Goal: Communication & Community: Answer question/provide support

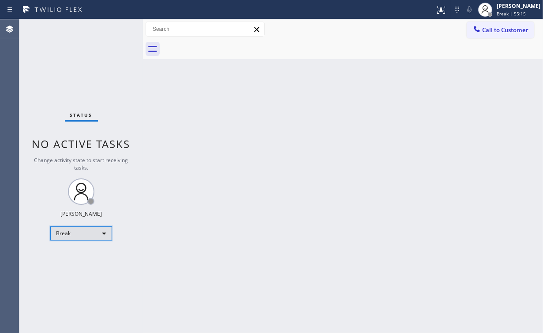
click at [65, 233] on div "Break" at bounding box center [81, 234] width 62 height 14
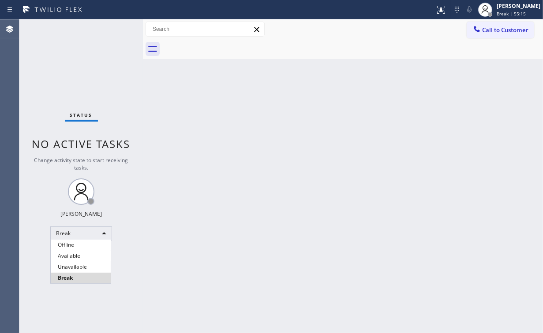
click at [83, 268] on li "Unavailable" at bounding box center [81, 267] width 60 height 11
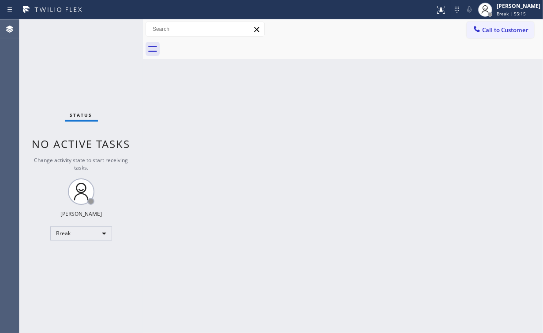
click at [166, 273] on div "Back to Dashboard Change Sender ID Customers Technicians Select a contact Outbo…" at bounding box center [343, 176] width 400 height 314
click at [85, 54] on div "Status No active tasks Change activity state to start receiving tasks. [PERSON_…" at bounding box center [80, 176] width 123 height 314
drag, startPoint x: 491, startPoint y: 29, endPoint x: 395, endPoint y: 108, distance: 124.3
click at [492, 29] on span "Call to Customer" at bounding box center [505, 30] width 46 height 8
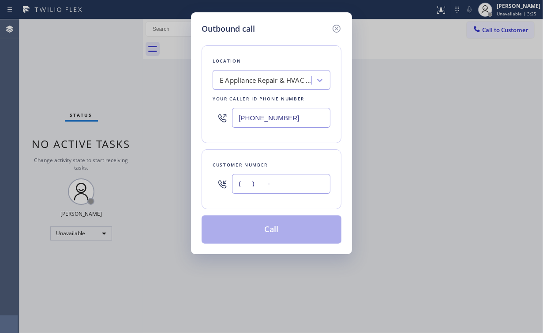
click at [279, 185] on input "(___) ___-____" at bounding box center [281, 184] width 98 height 20
paste input "949) 633-5519"
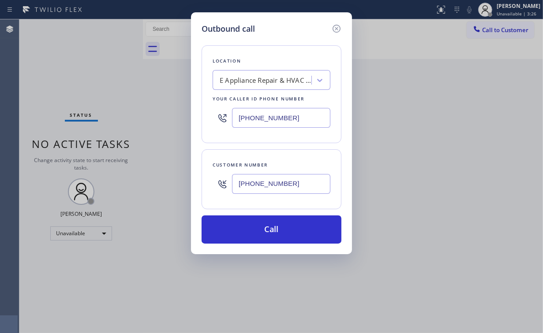
type input "[PHONE_NUMBER]"
drag, startPoint x: 300, startPoint y: 110, endPoint x: 158, endPoint y: 116, distance: 142.1
click at [122, 118] on div "Outbound call Location E Appliance Repair & HVAC [GEOGRAPHIC_DATA] Your caller …" at bounding box center [271, 166] width 543 height 333
paste input "855) 731-4952"
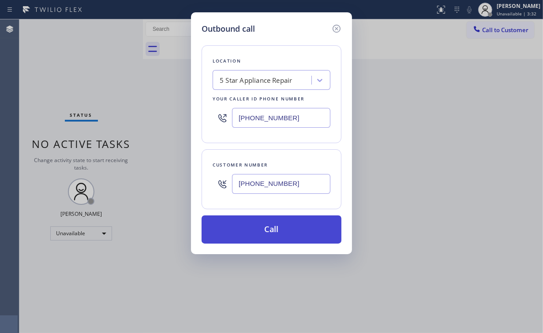
type input "[PHONE_NUMBER]"
click at [248, 226] on button "Call" at bounding box center [271, 230] width 140 height 28
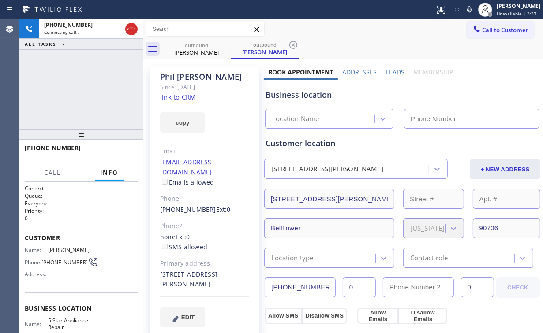
type input "[PHONE_NUMBER]"
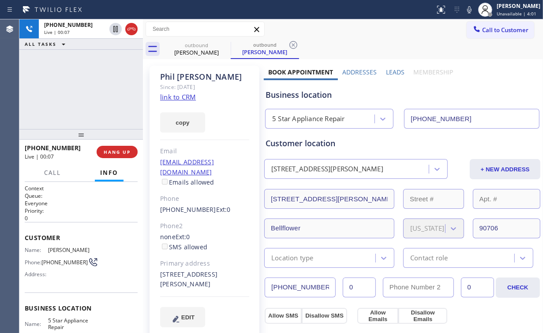
click at [96, 92] on div "[PHONE_NUMBER] Live | 00:07 ALL TASKS ALL TASKS ACTIVE TASKS TASKS IN WRAP UP" at bounding box center [80, 74] width 123 height 110
click at [289, 122] on div "5 Star Appliance Repair" at bounding box center [308, 119] width 73 height 10
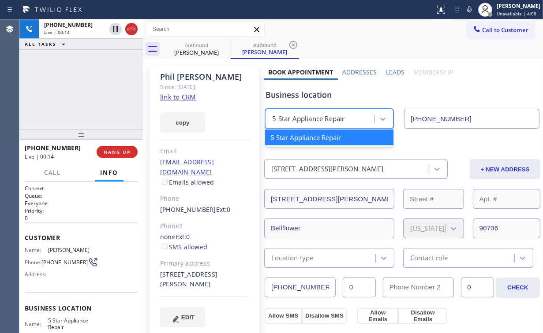
click at [288, 93] on div "Business location" at bounding box center [401, 95] width 273 height 12
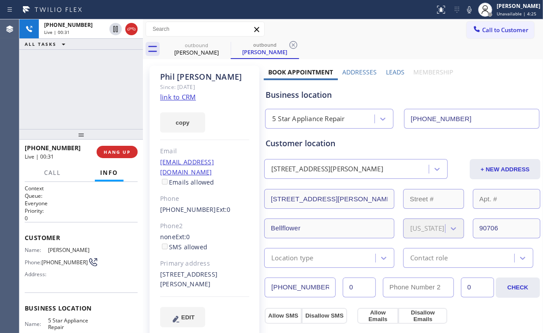
click at [282, 97] on div "Business location" at bounding box center [401, 95] width 273 height 12
drag, startPoint x: 160, startPoint y: 264, endPoint x: 194, endPoint y: 272, distance: 35.0
click at [194, 272] on div "[STREET_ADDRESS][PERSON_NAME]" at bounding box center [204, 280] width 89 height 20
copy div "[STREET_ADDRESS][PERSON_NAME]"
click at [179, 95] on link "link to CRM" at bounding box center [178, 97] width 36 height 9
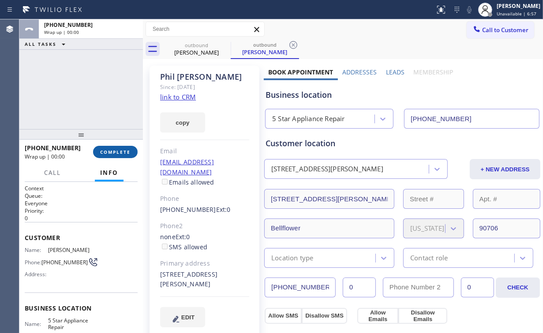
click at [120, 151] on span "COMPLETE" at bounding box center [115, 152] width 30 height 6
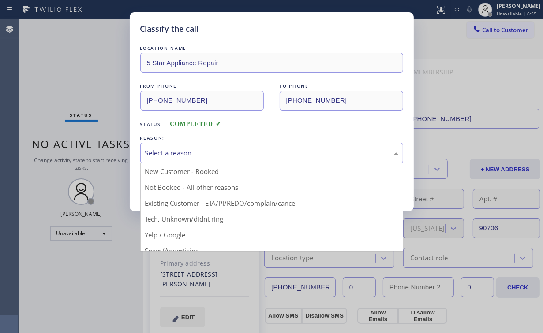
click at [171, 153] on div "Select a reason" at bounding box center [271, 153] width 253 height 10
click at [100, 76] on div "Classify the call LOCATION NAME 5 Star Appliance Repair FROM PHONE [PHONE_NUMBE…" at bounding box center [271, 166] width 543 height 333
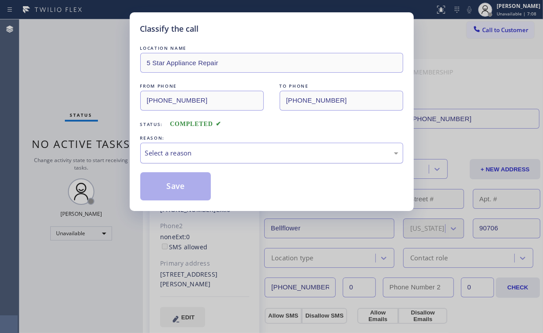
click at [188, 153] on div "Select a reason" at bounding box center [271, 153] width 253 height 10
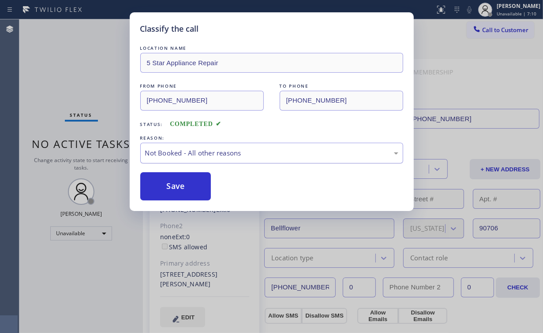
click at [169, 154] on div "Not Booked - All other reasons" at bounding box center [271, 153] width 253 height 10
drag, startPoint x: 173, startPoint y: 185, endPoint x: 115, endPoint y: 86, distance: 114.6
click at [166, 179] on button "Save" at bounding box center [175, 186] width 71 height 28
click at [108, 79] on div "Classify the call LOCATION NAME 5 Star Appliance Repair FROM PHONE [PHONE_NUMBE…" at bounding box center [271, 166] width 543 height 333
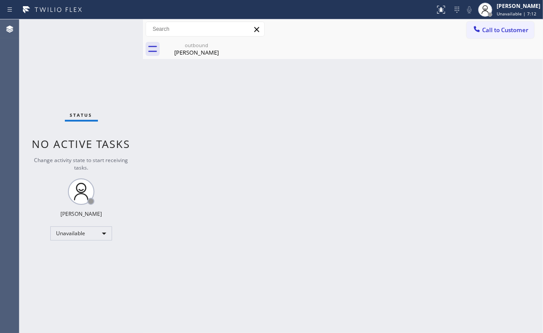
click at [484, 28] on span "Call to Customer" at bounding box center [505, 30] width 46 height 8
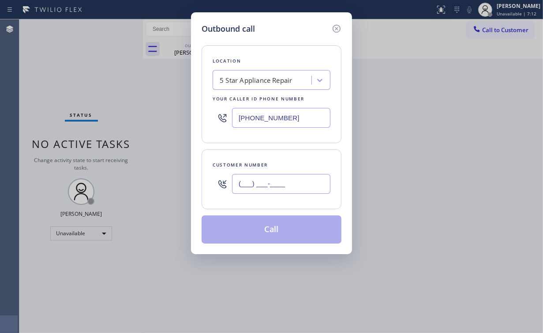
click at [282, 188] on input "(___) ___-____" at bounding box center [281, 184] width 98 height 20
paste input "949) 633-5519"
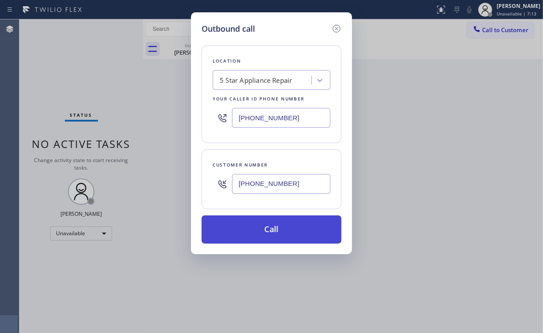
type input "[PHONE_NUMBER]"
click at [268, 227] on button "Call" at bounding box center [271, 230] width 140 height 28
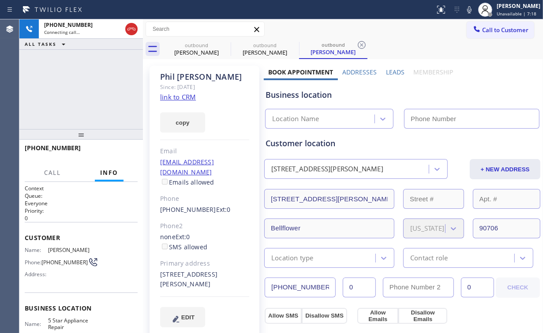
type input "[PHONE_NUMBER]"
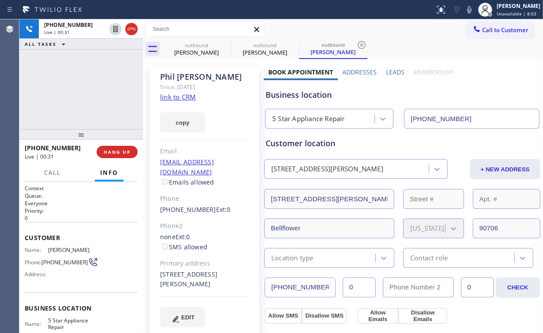
click at [81, 64] on div "[PHONE_NUMBER] Live | 00:31 ALL TASKS ALL TASKS ACTIVE TASKS TASKS IN WRAP UP" at bounding box center [80, 74] width 123 height 110
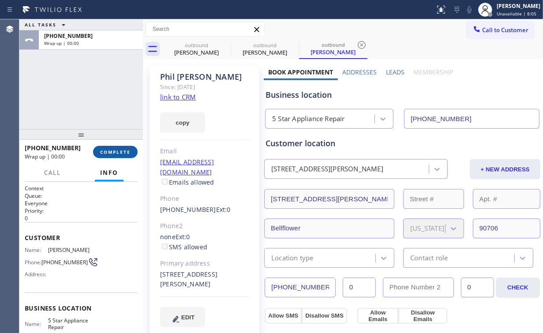
click at [122, 149] on span "COMPLETE" at bounding box center [115, 152] width 30 height 6
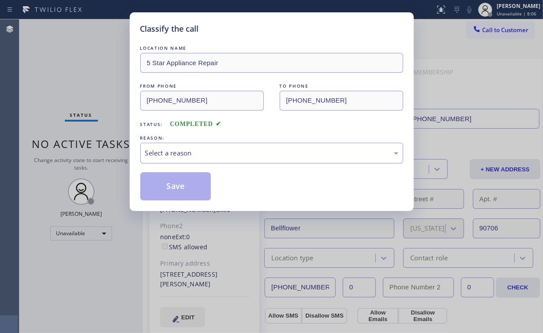
click at [175, 154] on div "Select a reason" at bounding box center [271, 153] width 253 height 10
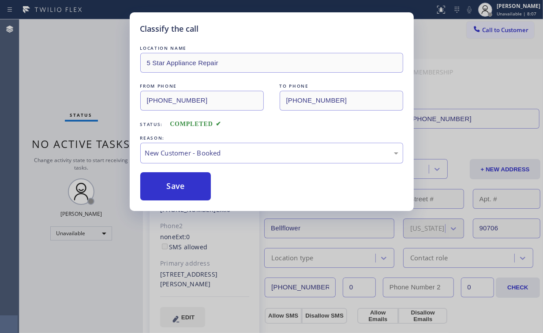
drag, startPoint x: 187, startPoint y: 187, endPoint x: 90, endPoint y: 100, distance: 129.9
click at [186, 185] on button "Save" at bounding box center [175, 186] width 71 height 28
click at [76, 87] on div "Classify the call LOCATION NAME 5 Star Appliance Repair FROM PHONE [PHONE_NUMBE…" at bounding box center [271, 166] width 543 height 333
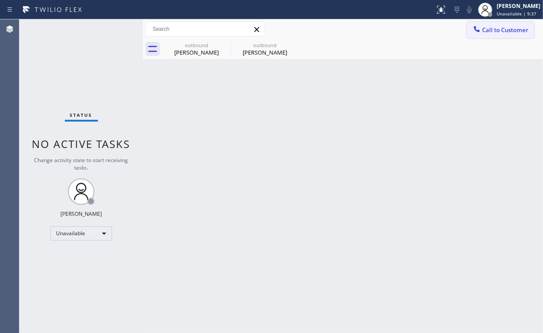
click at [490, 27] on span "Call to Customer" at bounding box center [505, 30] width 46 height 8
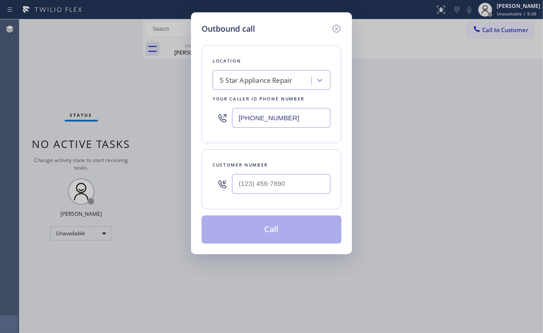
drag, startPoint x: 289, startPoint y: 121, endPoint x: 134, endPoint y: 120, distance: 155.2
click at [135, 120] on div "Outbound call Location 5 Star Appliance Repair Your caller id phone number [PHO…" at bounding box center [271, 166] width 543 height 333
paste input "503) 714-9701"
type input "[PHONE_NUMBER]"
click at [276, 175] on input "(___) ___-____" at bounding box center [281, 184] width 98 height 20
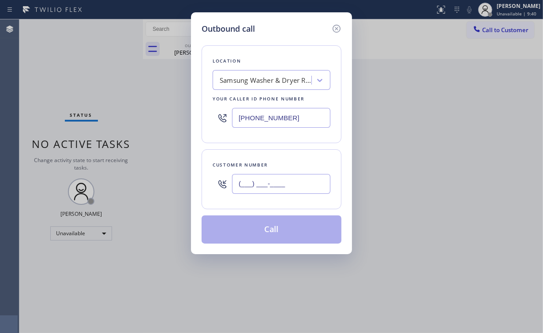
paste input "503) 709-9318"
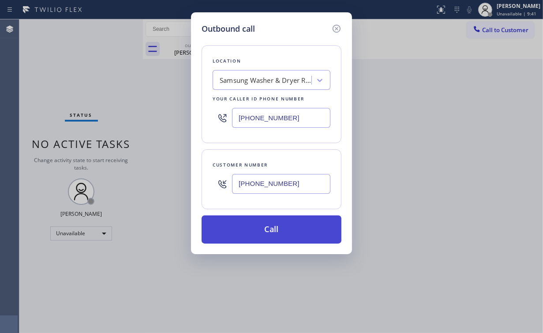
type input "[PHONE_NUMBER]"
click at [261, 231] on button "Call" at bounding box center [271, 230] width 140 height 28
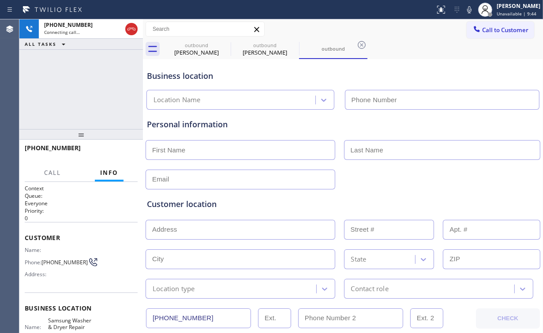
click at [96, 93] on div "[PHONE_NUMBER] Connecting call… ALL TASKS ALL TASKS ACTIVE TASKS TASKS IN WRAP …" at bounding box center [80, 74] width 123 height 110
type input "[PHONE_NUMBER]"
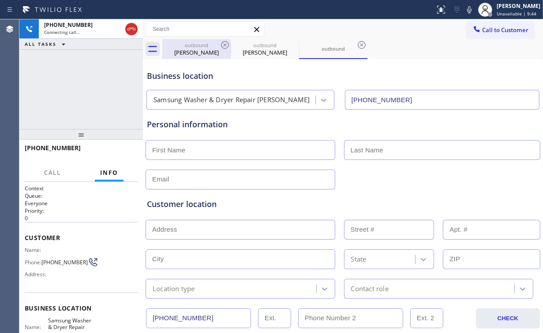
click at [197, 51] on div "[PERSON_NAME]" at bounding box center [196, 52] width 67 height 8
type input "[PHONE_NUMBER]"
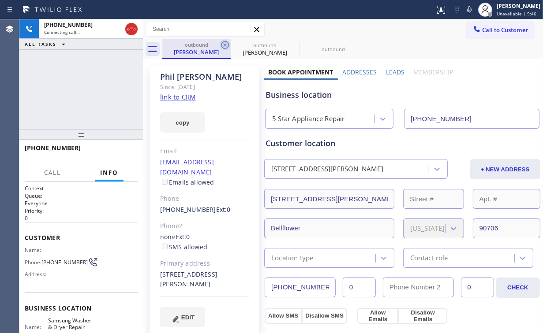
click at [225, 43] on icon at bounding box center [225, 45] width 11 height 11
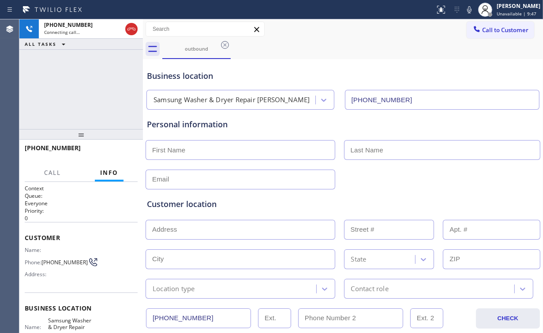
click at [79, 72] on div "[PHONE_NUMBER] Connecting call… ALL TASKS ALL TASKS ACTIVE TASKS TASKS IN WRAP …" at bounding box center [80, 74] width 123 height 110
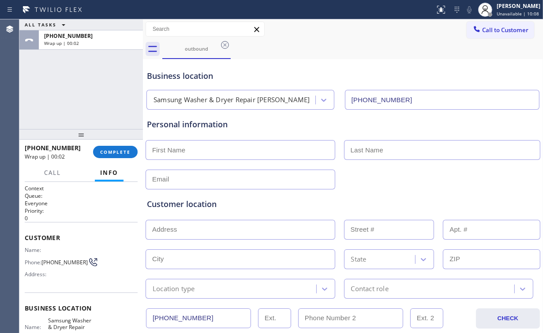
click at [82, 88] on div "ALL TASKS ALL TASKS ACTIVE TASKS TASKS IN WRAP UP [PHONE_NUMBER] Wrap up | 00:02" at bounding box center [80, 74] width 123 height 110
click at [116, 151] on span "COMPLETE" at bounding box center [115, 152] width 30 height 6
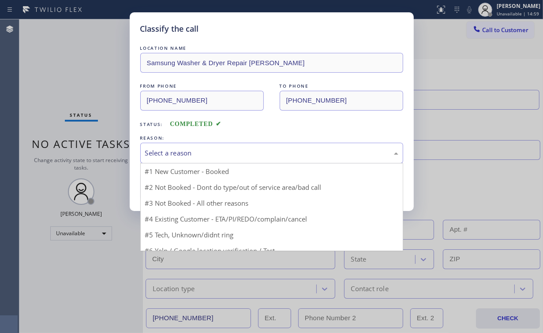
click at [176, 150] on div "Select a reason" at bounding box center [271, 153] width 253 height 10
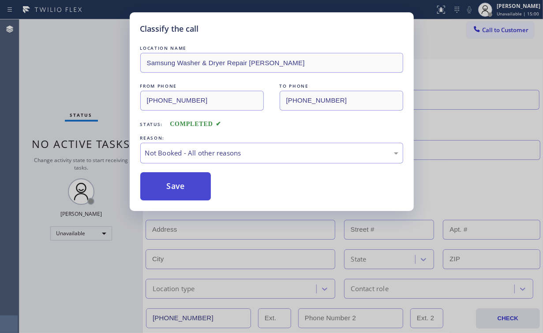
click at [167, 184] on button "Save" at bounding box center [175, 186] width 71 height 28
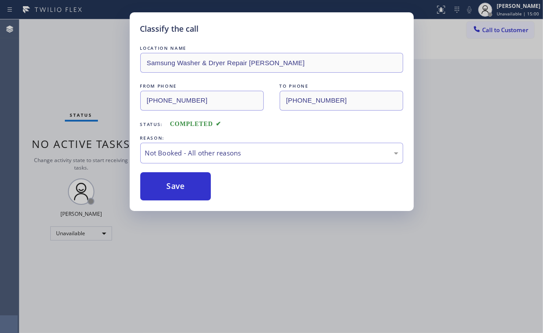
drag, startPoint x: 95, startPoint y: 82, endPoint x: 480, endPoint y: 131, distance: 388.3
click at [98, 82] on div "Classify the call LOCATION NAME Samsung Washer & Dryer Repair [PERSON_NAME] FRO…" at bounding box center [271, 166] width 543 height 333
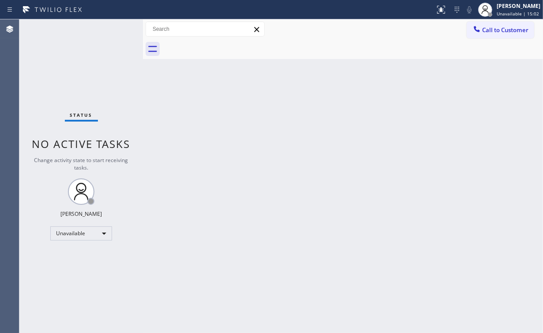
click at [497, 23] on button "Call to Customer" at bounding box center [499, 30] width 67 height 17
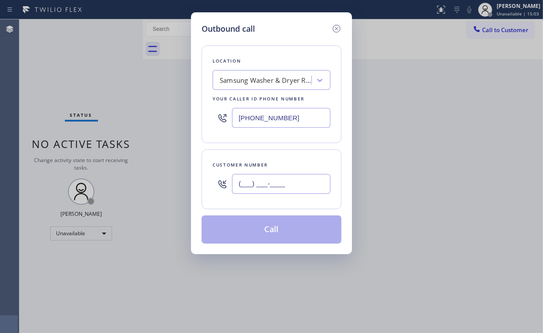
click at [298, 181] on input "(___) ___-____" at bounding box center [281, 184] width 98 height 20
paste input "503) 709-9318"
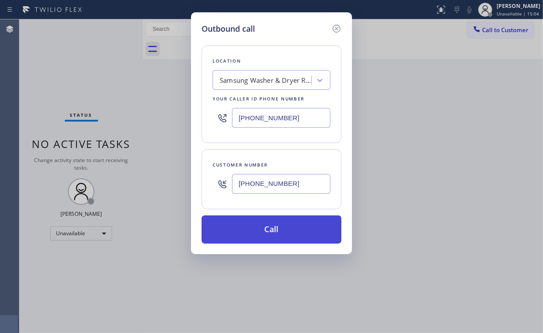
type input "[PHONE_NUMBER]"
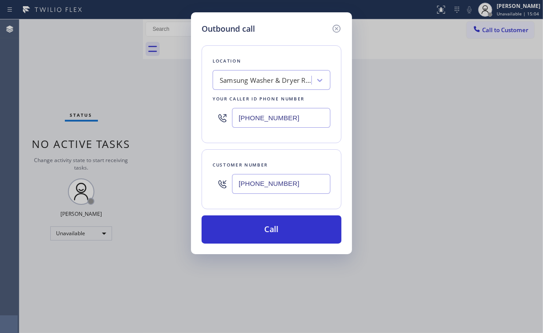
drag, startPoint x: 264, startPoint y: 220, endPoint x: 205, endPoint y: 330, distance: 125.1
click at [263, 222] on button "Call" at bounding box center [271, 230] width 140 height 28
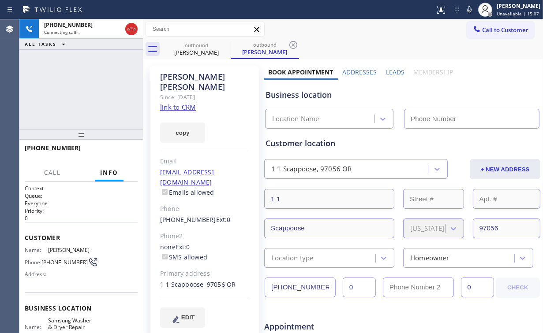
click at [82, 72] on div "[PHONE_NUMBER] Connecting call… ALL TASKS ALL TASKS ACTIVE TASKS TASKS IN WRAP …" at bounding box center [80, 74] width 123 height 110
type input "[PHONE_NUMBER]"
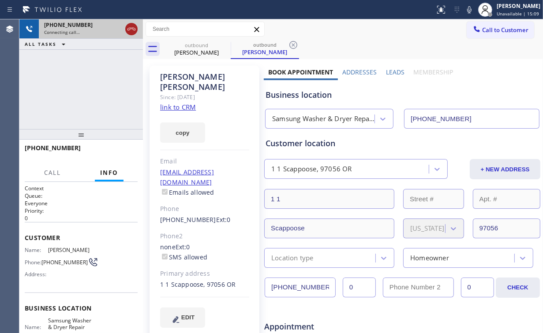
click at [127, 25] on icon at bounding box center [131, 29] width 11 height 11
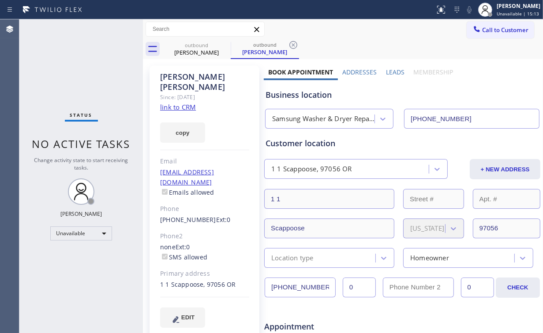
drag, startPoint x: 495, startPoint y: 29, endPoint x: 409, endPoint y: 65, distance: 93.1
click at [495, 29] on span "Call to Customer" at bounding box center [505, 30] width 46 height 8
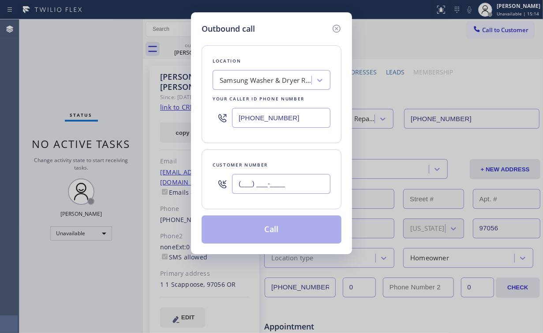
click at [273, 175] on input "(___) ___-____" at bounding box center [281, 184] width 98 height 20
paste input "503) 709-9318"
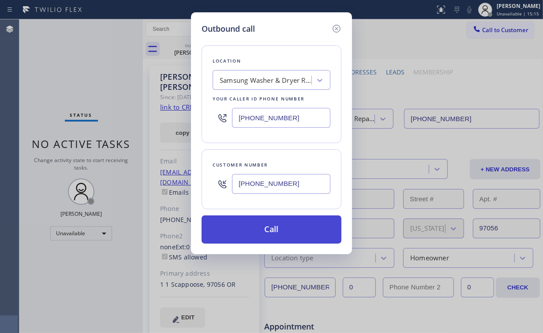
type input "[PHONE_NUMBER]"
click at [289, 232] on button "Call" at bounding box center [271, 230] width 140 height 28
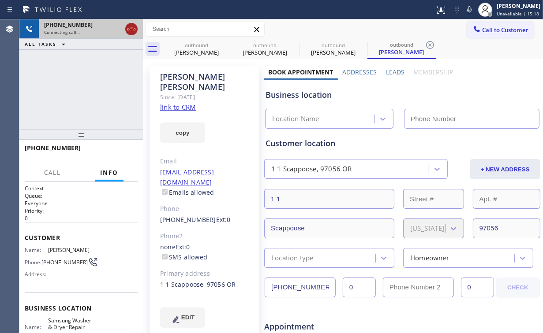
click at [128, 29] on icon at bounding box center [131, 29] width 11 height 11
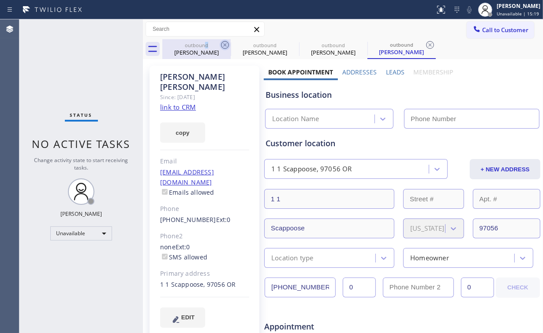
click at [206, 45] on div "outbound" at bounding box center [196, 45] width 67 height 7
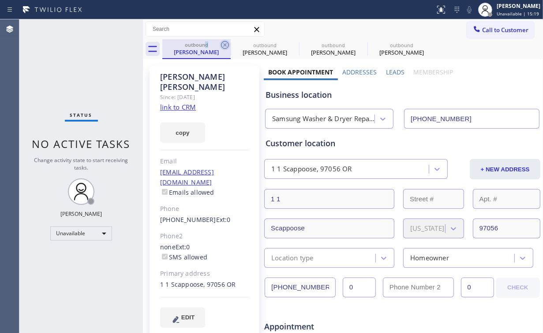
type input "[PHONE_NUMBER]"
click at [226, 44] on icon at bounding box center [225, 45] width 8 height 8
click at [0, 0] on icon at bounding box center [0, 0] width 0 height 0
click at [180, 103] on link "link to CRM" at bounding box center [178, 107] width 36 height 9
click at [200, 51] on div "[PERSON_NAME]" at bounding box center [196, 52] width 67 height 8
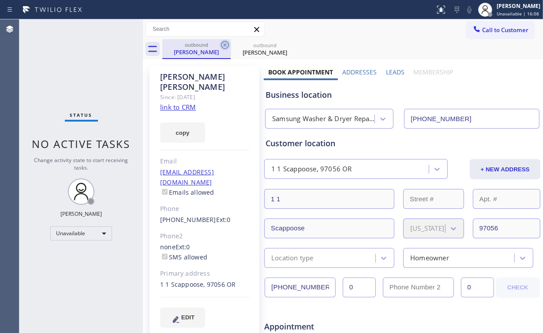
click at [226, 42] on icon at bounding box center [225, 45] width 11 height 11
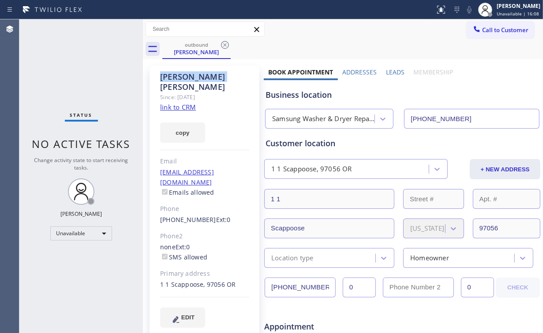
click at [226, 42] on icon at bounding box center [225, 45] width 11 height 11
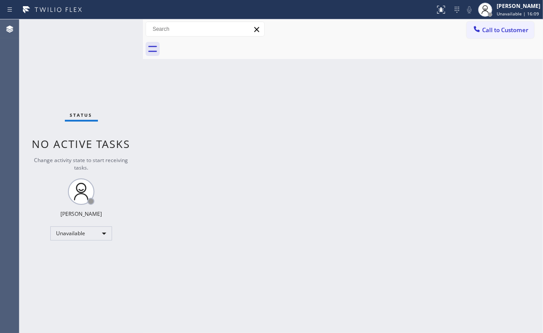
drag, startPoint x: 79, startPoint y: 74, endPoint x: 88, endPoint y: 73, distance: 8.5
click at [79, 74] on div "Status No active tasks Change activity state to start receiving tasks. [PERSON_…" at bounding box center [80, 176] width 123 height 314
click at [192, 82] on div "Back to Dashboard Change Sender ID Customers Technicians Select a contact Outbo…" at bounding box center [343, 177] width 400 height 316
drag, startPoint x: 491, startPoint y: 27, endPoint x: 314, endPoint y: 136, distance: 208.1
click at [491, 28] on span "Call to Customer" at bounding box center [505, 30] width 46 height 8
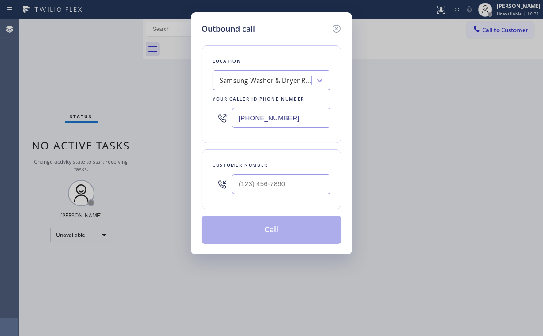
click at [301, 120] on input "[PHONE_NUMBER]" at bounding box center [281, 118] width 98 height 20
click at [291, 183] on input "(___) ___-____" at bounding box center [281, 184] width 98 height 20
paste input "562) 405-1477"
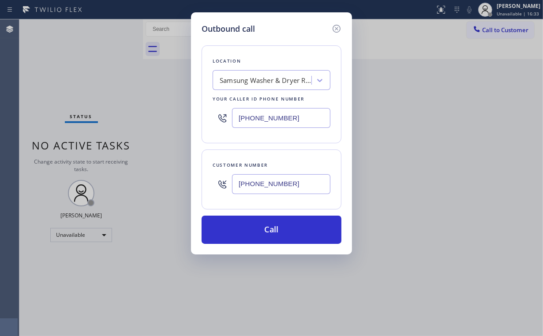
type input "[PHONE_NUMBER]"
click at [308, 48] on div "Location Samsung Washer & Dryer Repair [PERSON_NAME] Your caller id phone numbe…" at bounding box center [271, 94] width 140 height 98
drag, startPoint x: 304, startPoint y: 117, endPoint x: 144, endPoint y: 117, distance: 160.0
click at [180, 117] on div "Outbound call Location Samsung Washer & Dryer Repair [PERSON_NAME] Your caller …" at bounding box center [271, 168] width 543 height 336
paste input "855) 731-4952"
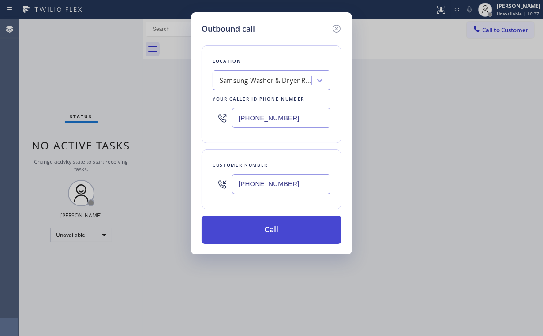
type input "[PHONE_NUMBER]"
click at [268, 230] on button "Call" at bounding box center [271, 230] width 140 height 28
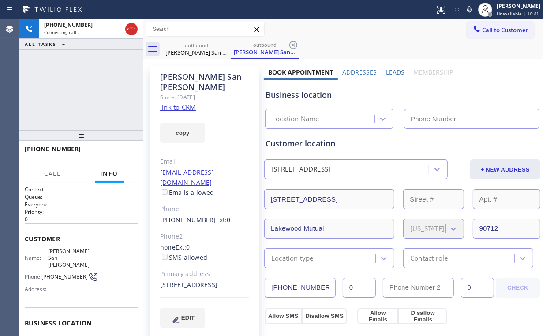
type input "[PHONE_NUMBER]"
click at [91, 78] on div "[PHONE_NUMBER] Connecting call… ALL TASKS ALL TASKS ACTIVE TASKS TASKS IN WRAP …" at bounding box center [80, 74] width 123 height 111
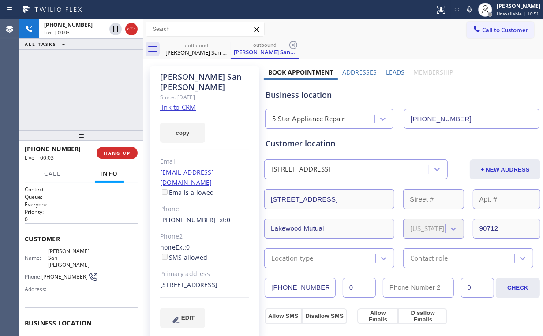
drag, startPoint x: 68, startPoint y: 89, endPoint x: 110, endPoint y: 141, distance: 66.4
click at [69, 90] on div "[PHONE_NUMBER] Live | 00:03 ALL TASKS ALL TASKS ACTIVE TASKS TASKS IN WRAP UP" at bounding box center [80, 74] width 123 height 111
click at [121, 155] on span "HANG UP" at bounding box center [117, 153] width 27 height 6
click at [130, 153] on span "HANG UP" at bounding box center [117, 153] width 27 height 6
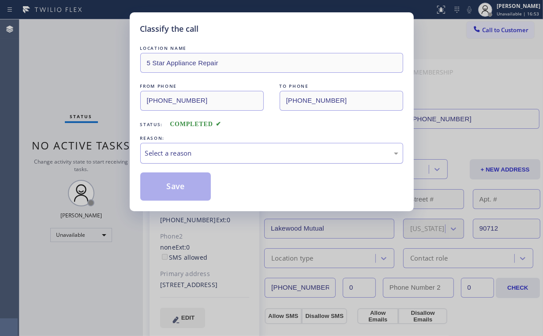
drag, startPoint x: 160, startPoint y: 153, endPoint x: 161, endPoint y: 159, distance: 6.3
click at [160, 153] on div "Select a reason" at bounding box center [271, 153] width 253 height 10
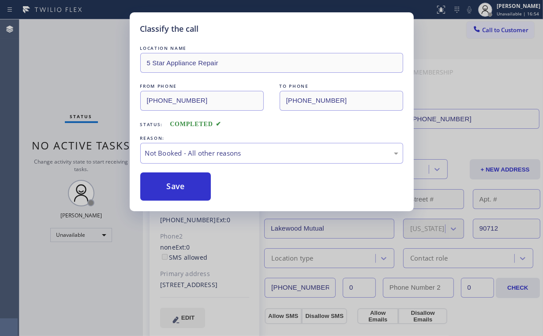
drag, startPoint x: 181, startPoint y: 190, endPoint x: 97, endPoint y: 95, distance: 127.1
click at [181, 189] on button "Save" at bounding box center [175, 186] width 71 height 28
click at [83, 83] on div "Classify the call LOCATION NAME 5 Star Appliance Repair FROM PHONE [PHONE_NUMBE…" at bounding box center [271, 168] width 543 height 336
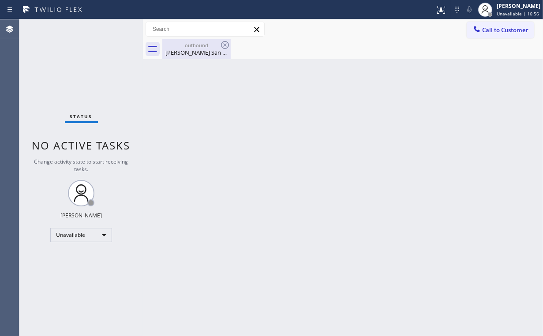
drag, startPoint x: 197, startPoint y: 39, endPoint x: 201, endPoint y: 45, distance: 6.5
click at [197, 39] on div "outbound [PERSON_NAME] San [PERSON_NAME]" at bounding box center [196, 49] width 67 height 20
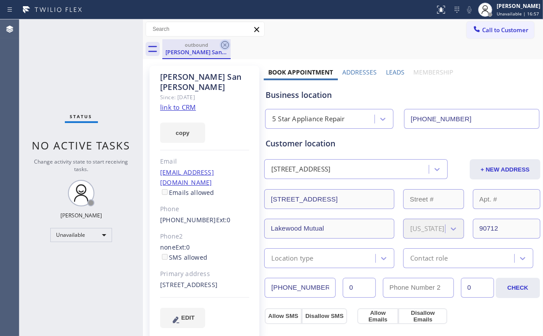
click at [223, 42] on icon at bounding box center [225, 45] width 11 height 11
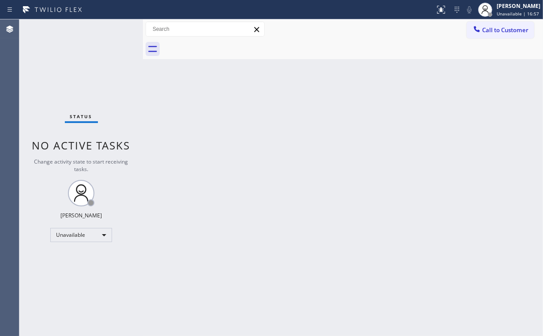
click at [207, 130] on div "Back to Dashboard Change Sender ID Customers Technicians Select a contact Outbo…" at bounding box center [343, 177] width 400 height 316
drag, startPoint x: 72, startPoint y: 74, endPoint x: 72, endPoint y: 67, distance: 7.5
click at [72, 71] on div "Status No active tasks Change activity state to start receiving tasks. [PERSON_…" at bounding box center [80, 177] width 123 height 316
drag, startPoint x: 500, startPoint y: 26, endPoint x: 293, endPoint y: 164, distance: 248.4
click at [498, 28] on span "Call to Customer" at bounding box center [505, 30] width 46 height 8
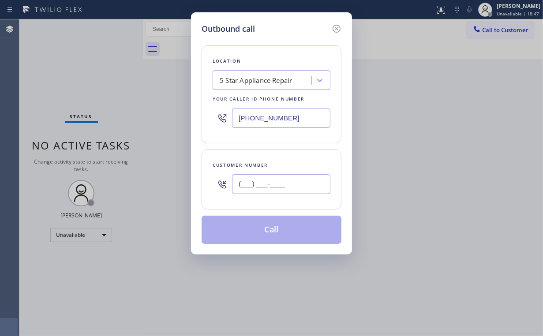
drag, startPoint x: 290, startPoint y: 178, endPoint x: 301, endPoint y: 180, distance: 12.0
click at [290, 179] on input "(___) ___-____" at bounding box center [281, 184] width 98 height 20
paste input "323) 428-4883"
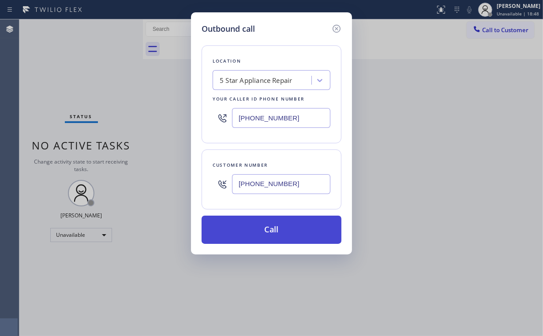
type input "[PHONE_NUMBER]"
click at [253, 232] on button "Call" at bounding box center [271, 230] width 140 height 28
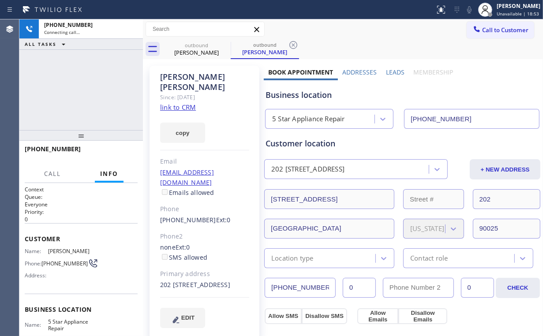
type input "[PHONE_NUMBER]"
drag, startPoint x: 22, startPoint y: 70, endPoint x: 26, endPoint y: 70, distance: 4.4
click at [25, 70] on div "[PHONE_NUMBER] Connecting call… ALL TASKS ALL TASKS ACTIVE TASKS TASKS IN WRAP …" at bounding box center [80, 74] width 123 height 111
click at [127, 30] on icon at bounding box center [131, 29] width 11 height 11
drag, startPoint x: 197, startPoint y: 40, endPoint x: 209, endPoint y: 46, distance: 12.8
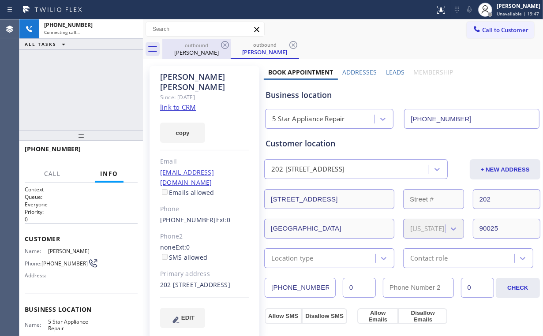
click at [198, 41] on div "outbound [PERSON_NAME]" at bounding box center [196, 49] width 67 height 20
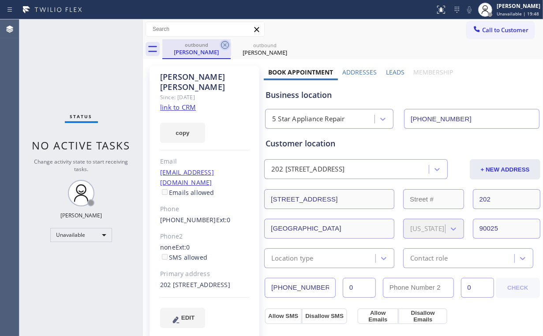
click at [226, 45] on icon at bounding box center [225, 45] width 11 height 11
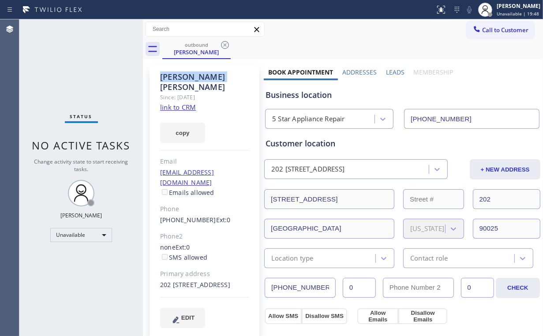
drag, startPoint x: 226, startPoint y: 45, endPoint x: 390, endPoint y: 47, distance: 164.0
click at [232, 46] on div "outbound [PERSON_NAME]" at bounding box center [352, 49] width 380 height 20
drag, startPoint x: 483, startPoint y: 28, endPoint x: 406, endPoint y: 67, distance: 86.7
click at [483, 29] on span "Call to Customer" at bounding box center [505, 30] width 46 height 8
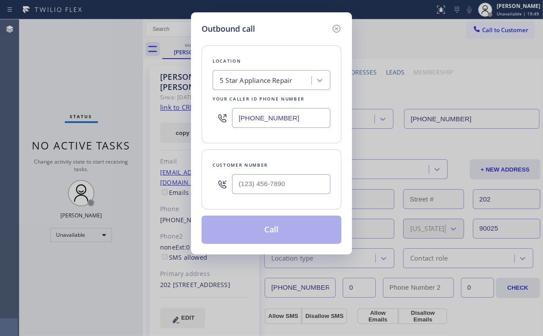
drag, startPoint x: 307, startPoint y: 120, endPoint x: 157, endPoint y: 132, distance: 150.3
click at [179, 129] on div "Outbound call Location 5 Star Appliance Repair Your caller id phone number [PHO…" at bounding box center [271, 168] width 543 height 336
paste input "817-877"
type input "[PHONE_NUMBER]"
click at [285, 190] on input "(___) ___-____" at bounding box center [281, 184] width 98 height 20
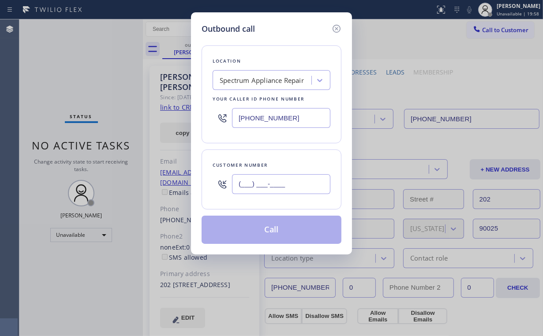
paste input "971) 315-9611"
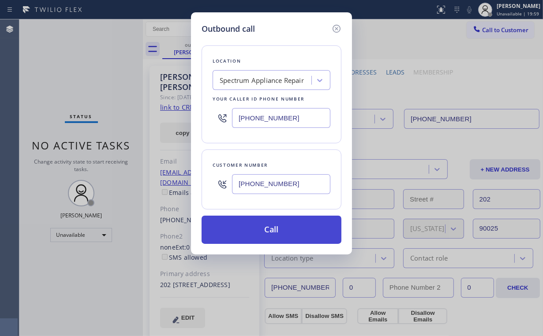
type input "[PHONE_NUMBER]"
click at [270, 231] on button "Call" at bounding box center [271, 230] width 140 height 28
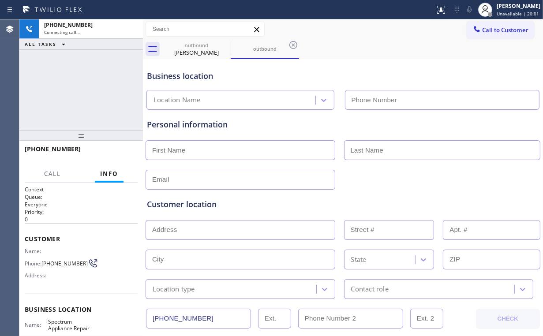
type input "[PHONE_NUMBER]"
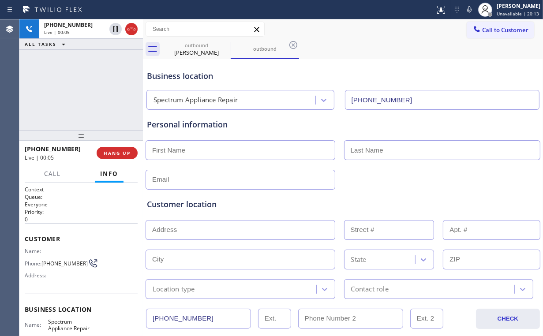
click at [69, 95] on div "[PHONE_NUMBER] Live | 00:05 ALL TASKS ALL TASKS ACTIVE TASKS TASKS IN WRAP UP" at bounding box center [80, 74] width 123 height 111
click at [116, 154] on span "HANG UP" at bounding box center [117, 153] width 27 height 6
click at [130, 153] on button "HANG UP" at bounding box center [117, 153] width 41 height 12
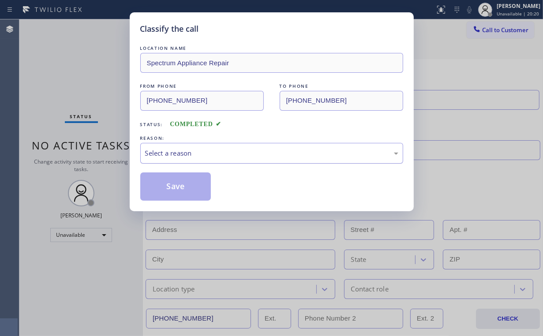
click at [168, 155] on div "Select a reason" at bounding box center [271, 153] width 253 height 10
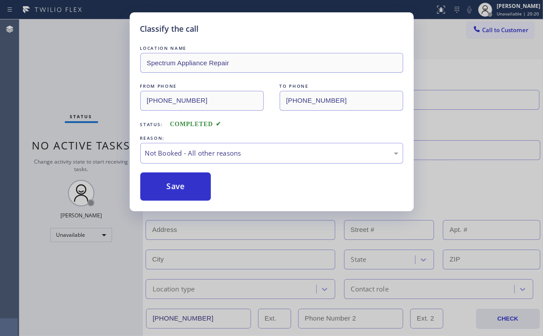
click at [93, 113] on div "Classify the call LOCATION NAME Spectrum Appliance Repair FROM PHONE [PHONE_NUM…" at bounding box center [271, 168] width 543 height 336
drag, startPoint x: 153, startPoint y: 177, endPoint x: 481, endPoint y: 153, distance: 328.8
click at [154, 177] on button "Save" at bounding box center [175, 186] width 71 height 28
click at [79, 62] on div "Classify the call LOCATION NAME Spectrum Appliance Repair FROM PHONE [PHONE_NUM…" at bounding box center [271, 168] width 543 height 336
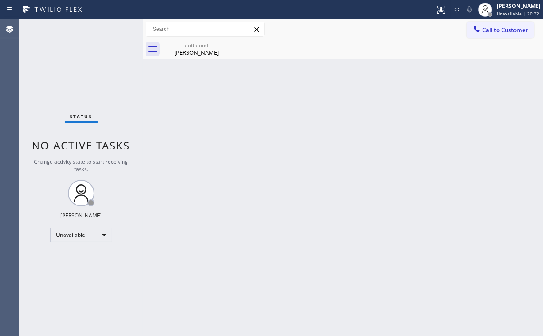
click at [328, 190] on div "Back to Dashboard Change Sender ID Customers Technicians Select a contact Outbo…" at bounding box center [343, 177] width 400 height 316
click at [173, 45] on div "outbound" at bounding box center [196, 45] width 67 height 7
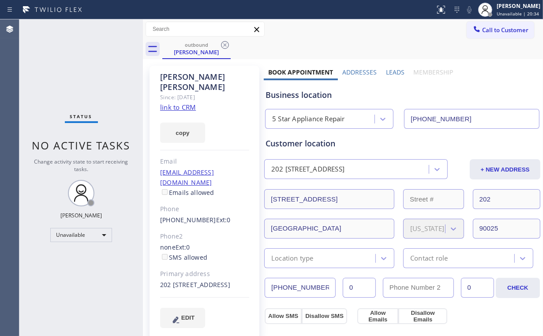
click at [224, 45] on icon at bounding box center [225, 45] width 8 height 8
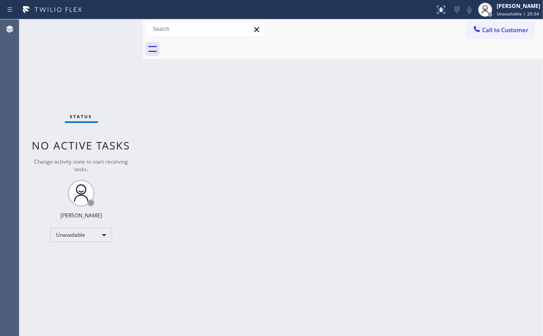
click at [248, 201] on div "Back to Dashboard Change Sender ID Customers Technicians Select a contact Outbo…" at bounding box center [343, 177] width 400 height 316
drag, startPoint x: 44, startPoint y: 51, endPoint x: 224, endPoint y: 77, distance: 181.6
click at [45, 51] on div "Status No active tasks Change activity state to start receiving tasks. [PERSON_…" at bounding box center [80, 177] width 123 height 316
click at [513, 29] on span "Call to Customer" at bounding box center [505, 30] width 46 height 8
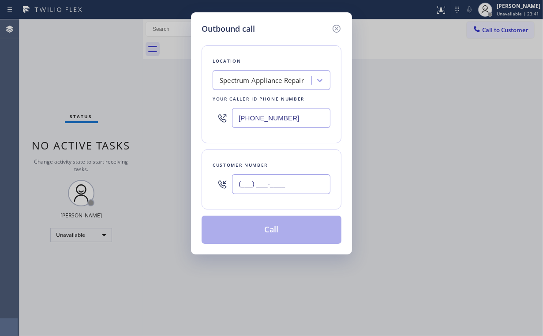
click at [283, 180] on input "(___) ___-____" at bounding box center [281, 184] width 98 height 20
paste input "562) 412-3145"
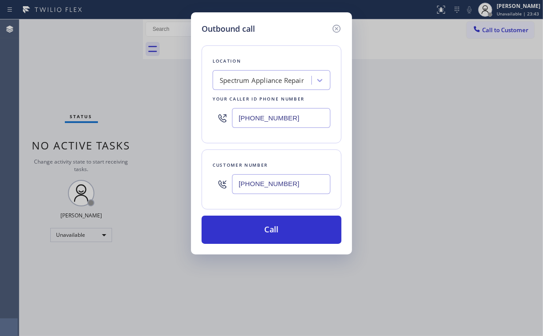
type input "[PHONE_NUMBER]"
click at [275, 47] on div "Location Spectrum Appliance Repair Your caller id phone number [PHONE_NUMBER]" at bounding box center [271, 94] width 140 height 98
drag, startPoint x: 308, startPoint y: 122, endPoint x: 154, endPoint y: 129, distance: 154.5
click at [251, 120] on input "[PHONE_NUMBER]" at bounding box center [281, 118] width 98 height 20
paste input "55-7314"
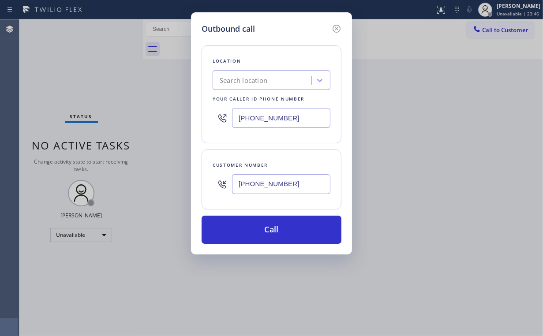
drag, startPoint x: 304, startPoint y: 116, endPoint x: 153, endPoint y: 118, distance: 150.3
click at [157, 118] on div "Outbound call Location Search location Your caller id phone number [PHONE_NUMBE…" at bounding box center [271, 168] width 543 height 336
paste input "731-4952"
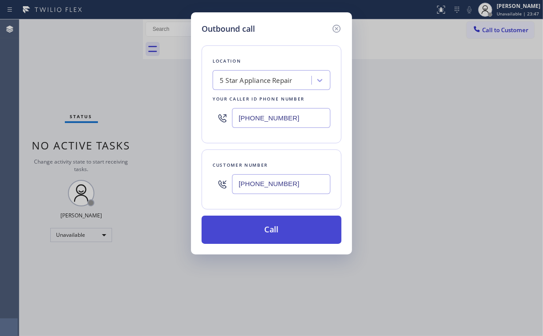
type input "[PHONE_NUMBER]"
click at [271, 229] on button "Call" at bounding box center [271, 230] width 140 height 28
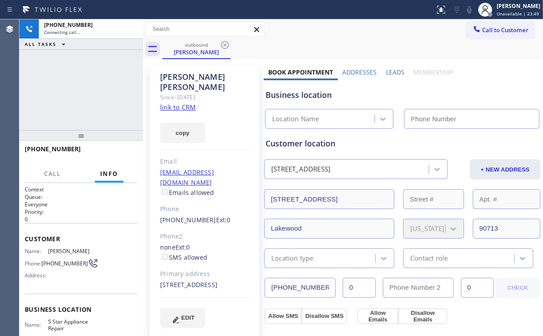
drag, startPoint x: 80, startPoint y: 92, endPoint x: 108, endPoint y: 88, distance: 28.1
click at [80, 92] on div "[PHONE_NUMBER] Connecting call… ALL TASKS ALL TASKS ACTIVE TASKS TASKS IN WRAP …" at bounding box center [80, 74] width 123 height 111
type input "[PHONE_NUMBER]"
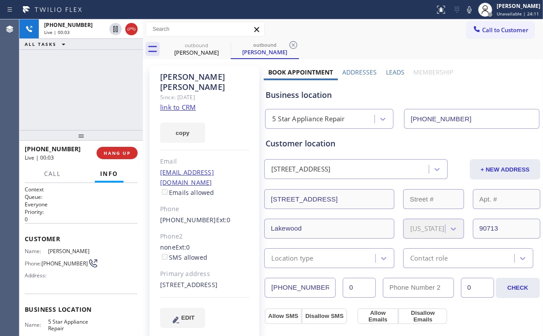
drag, startPoint x: 81, startPoint y: 90, endPoint x: 82, endPoint y: 96, distance: 6.2
click at [81, 92] on div "[PHONE_NUMBER] Live | 00:03 ALL TASKS ALL TASKS ACTIVE TASKS TASKS IN WRAP UP" at bounding box center [80, 74] width 123 height 111
click at [125, 158] on button "HANG UP" at bounding box center [117, 153] width 41 height 12
click at [123, 152] on span "HANG UP" at bounding box center [117, 153] width 27 height 6
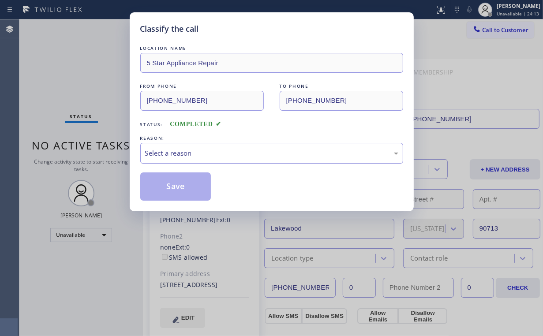
drag, startPoint x: 172, startPoint y: 152, endPoint x: 175, endPoint y: 161, distance: 9.9
click at [173, 152] on div "Select a reason" at bounding box center [271, 153] width 253 height 10
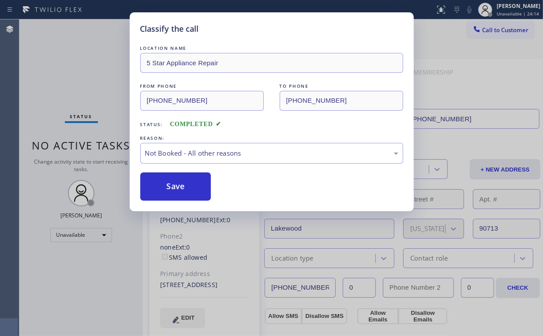
drag, startPoint x: 175, startPoint y: 182, endPoint x: 96, endPoint y: 78, distance: 131.4
click at [176, 182] on button "Save" at bounding box center [175, 186] width 71 height 28
drag, startPoint x: 94, startPoint y: 76, endPoint x: 95, endPoint y: 57, distance: 18.6
click at [94, 73] on div "Classify the call LOCATION NAME 5 Star Appliance Repair FROM PHONE [PHONE_NUMBE…" at bounding box center [271, 168] width 543 height 336
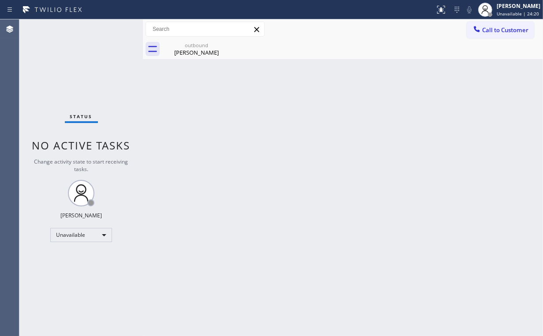
click at [499, 36] on button "Call to Customer" at bounding box center [499, 30] width 67 height 17
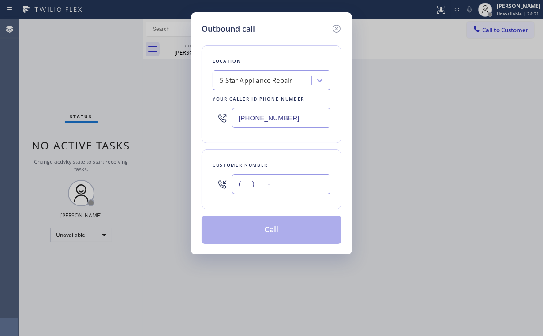
click at [290, 174] on input "(___) ___-____" at bounding box center [281, 184] width 98 height 20
paste input "425) 985-3583"
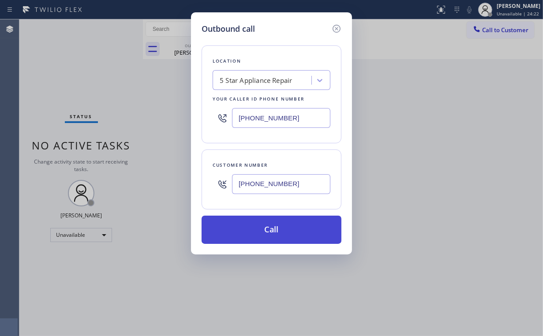
type input "[PHONE_NUMBER]"
click at [259, 223] on button "Call" at bounding box center [271, 230] width 140 height 28
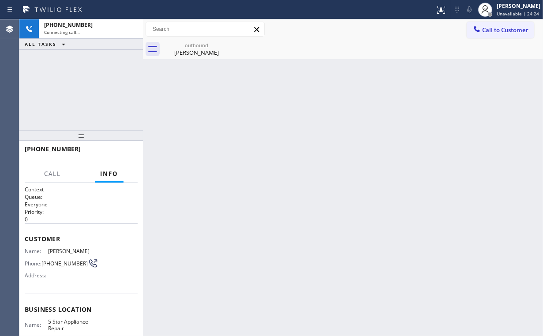
click at [103, 92] on div "[PHONE_NUMBER] Connecting call… ALL TASKS ALL TASKS ACTIVE TASKS TASKS IN WRAP …" at bounding box center [80, 74] width 123 height 111
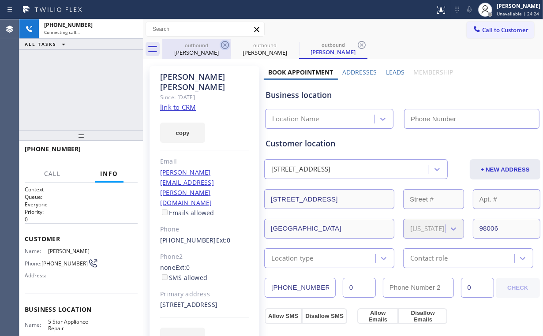
click at [192, 50] on div "[PERSON_NAME]" at bounding box center [196, 52] width 67 height 8
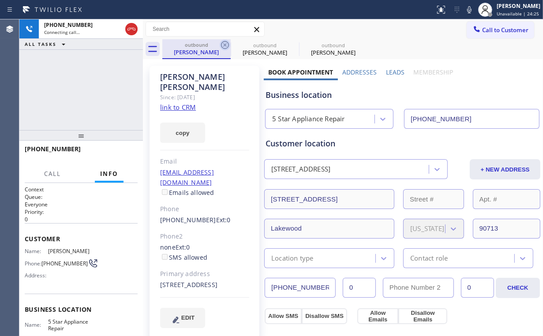
click at [224, 42] on icon at bounding box center [225, 45] width 11 height 11
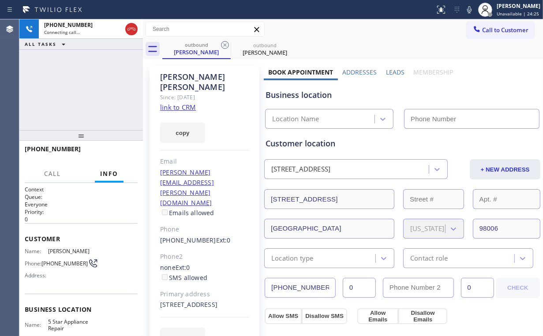
type input "[PHONE_NUMBER]"
click at [111, 74] on div "[PHONE_NUMBER] Connecting call… ALL TASKS ALL TASKS ACTIVE TASKS TASKS IN WRAP …" at bounding box center [80, 74] width 123 height 111
click at [84, 99] on div "[PHONE_NUMBER] Connecting call… ALL TASKS ALL TASKS ACTIVE TASKS TASKS IN WRAP …" at bounding box center [80, 74] width 123 height 111
click at [89, 89] on div "[PHONE_NUMBER] Connecting call… ALL TASKS ALL TASKS ACTIVE TASKS TASKS IN WRAP …" at bounding box center [80, 74] width 123 height 111
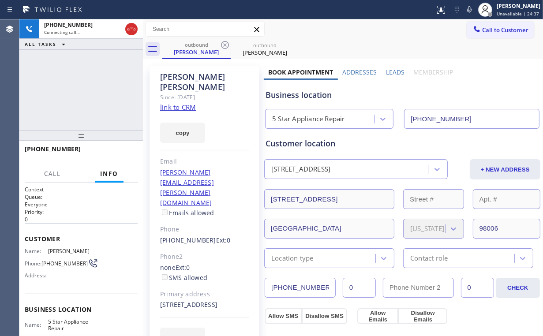
click at [89, 89] on div "[PHONE_NUMBER] Connecting call… ALL TASKS ALL TASKS ACTIVE TASKS TASKS IN WRAP …" at bounding box center [80, 74] width 123 height 111
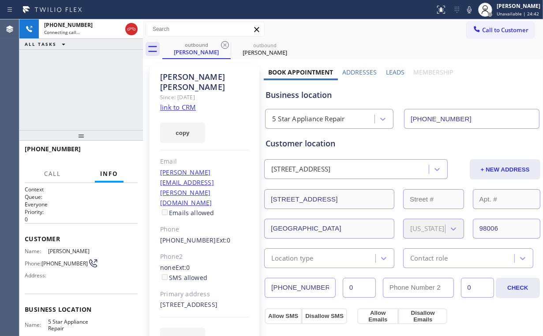
click at [88, 90] on div "[PHONE_NUMBER] Connecting call… ALL TASKS ALL TASKS ACTIVE TASKS TASKS IN WRAP …" at bounding box center [80, 74] width 123 height 111
click at [88, 92] on div "[PHONE_NUMBER] Connecting call… ALL TASKS ALL TASKS ACTIVE TASKS TASKS IN WRAP …" at bounding box center [80, 74] width 123 height 111
drag, startPoint x: 67, startPoint y: 95, endPoint x: 109, endPoint y: 141, distance: 62.4
click at [70, 102] on div "[PHONE_NUMBER] Live | 00:01 ALL TASKS ALL TASKS ACTIVE TASKS TASKS IN WRAP UP" at bounding box center [80, 74] width 123 height 111
click at [127, 152] on span "HANG UP" at bounding box center [117, 153] width 27 height 6
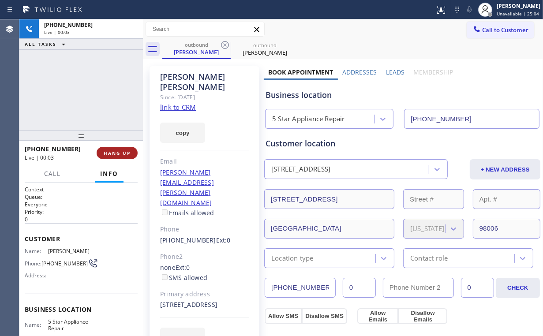
click at [127, 152] on span "HANG UP" at bounding box center [117, 153] width 27 height 6
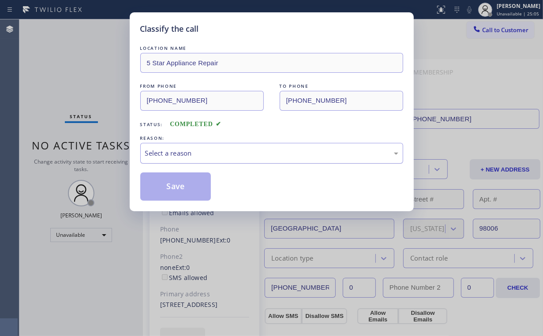
click at [162, 153] on div "Select a reason" at bounding box center [271, 153] width 253 height 10
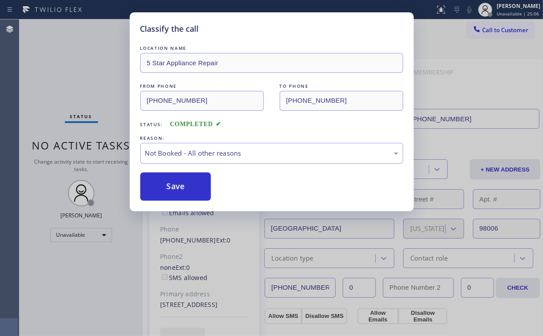
drag, startPoint x: 165, startPoint y: 188, endPoint x: 83, endPoint y: 91, distance: 127.3
click at [165, 187] on button "Save" at bounding box center [175, 186] width 71 height 28
click at [72, 79] on div "Classify the call LOCATION NAME 5 Star Appliance Repair FROM PHONE [PHONE_NUMBE…" at bounding box center [271, 168] width 543 height 336
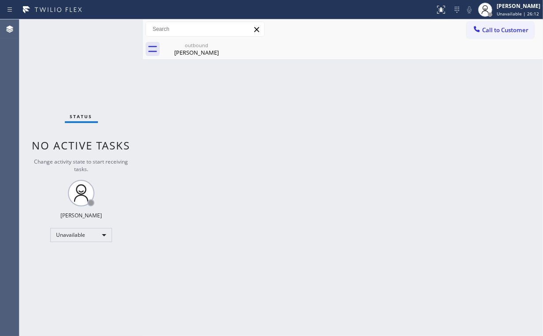
click at [74, 68] on div "Status No active tasks Change activity state to start receiving tasks. [PERSON_…" at bounding box center [80, 177] width 123 height 316
click at [204, 43] on div "outbound" at bounding box center [196, 45] width 67 height 7
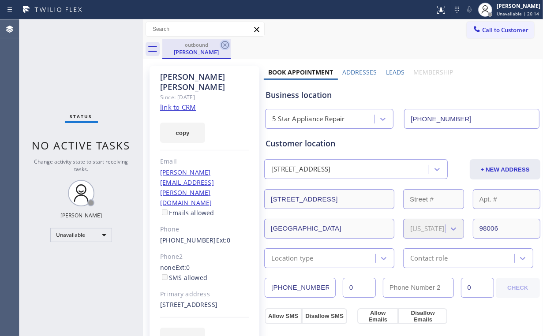
click at [223, 44] on icon at bounding box center [225, 45] width 11 height 11
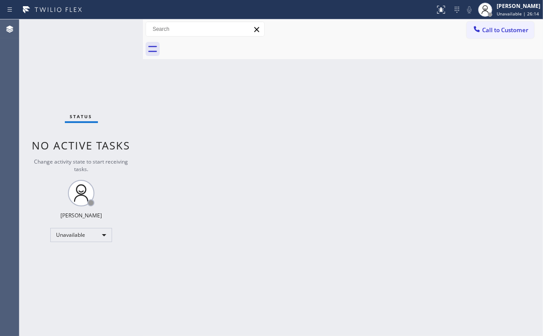
click at [120, 48] on div "Status No active tasks Change activity state to start receiving tasks. [PERSON_…" at bounding box center [80, 177] width 123 height 316
click at [488, 34] on button "Call to Customer" at bounding box center [499, 30] width 67 height 17
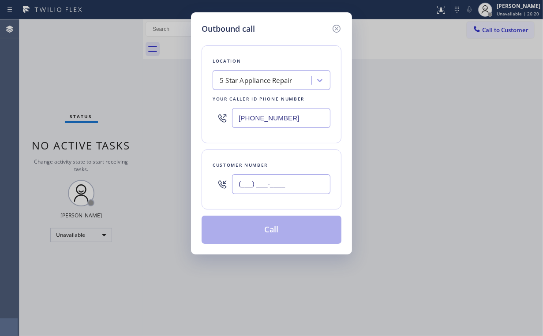
click at [263, 185] on input "(___) ___-____" at bounding box center [281, 184] width 98 height 20
paste input "562) 537-7887"
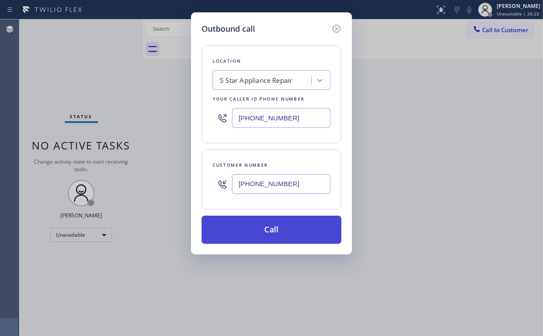
type input "[PHONE_NUMBER]"
click at [263, 229] on button "Call" at bounding box center [271, 230] width 140 height 28
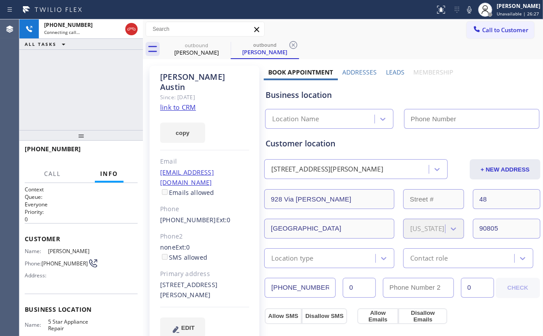
type input "[PHONE_NUMBER]"
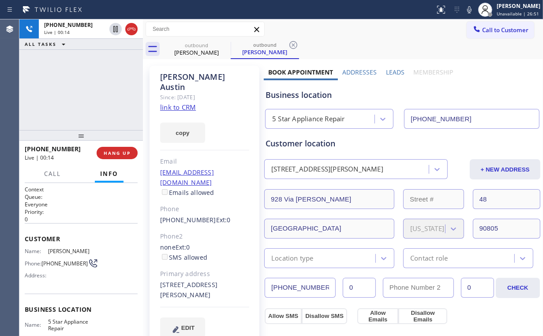
drag, startPoint x: 49, startPoint y: 75, endPoint x: 95, endPoint y: 149, distance: 86.9
click at [50, 78] on div "[PHONE_NUMBER] Live | 00:14 ALL TASKS ALL TASKS ACTIVE TASKS TASKS IN WRAP UP" at bounding box center [80, 74] width 123 height 111
click at [109, 153] on span "HANG UP" at bounding box center [117, 153] width 27 height 6
click at [108, 153] on span "HANG UP" at bounding box center [117, 153] width 27 height 6
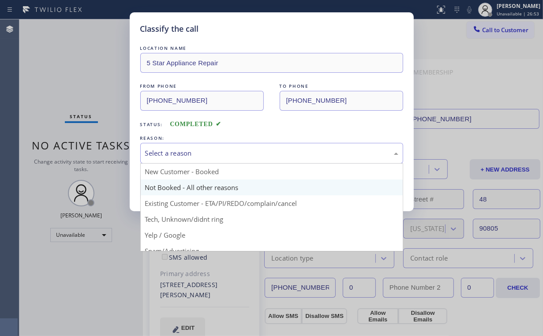
drag, startPoint x: 165, startPoint y: 154, endPoint x: 160, endPoint y: 182, distance: 28.6
click at [166, 155] on div "Select a reason" at bounding box center [271, 153] width 253 height 10
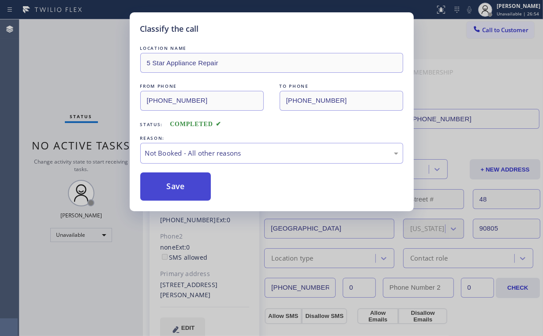
click at [167, 190] on button "Save" at bounding box center [175, 186] width 71 height 28
drag, startPoint x: 70, startPoint y: 78, endPoint x: 180, endPoint y: 317, distance: 263.3
click at [77, 90] on div "Classify the call LOCATION NAME 5 Star Appliance Repair FROM PHONE [PHONE_NUMBE…" at bounding box center [271, 168] width 543 height 336
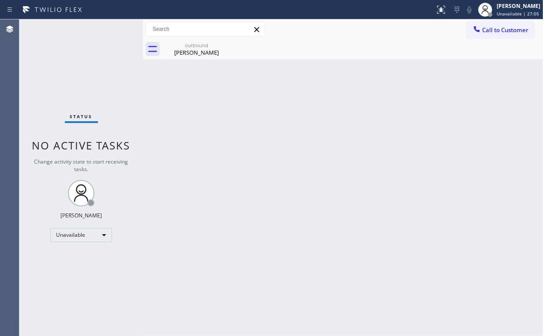
drag, startPoint x: 72, startPoint y: 65, endPoint x: 72, endPoint y: 44, distance: 21.2
click at [72, 65] on div "Status No active tasks Change activity state to start receiving tasks. [PERSON_…" at bounding box center [80, 177] width 123 height 316
click at [487, 28] on span "Call to Customer" at bounding box center [505, 30] width 46 height 8
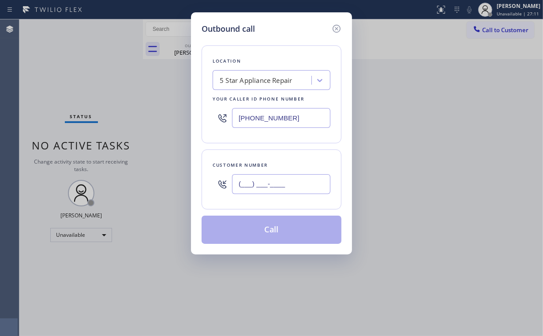
drag, startPoint x: 285, startPoint y: 179, endPoint x: 293, endPoint y: 177, distance: 7.6
click at [286, 179] on input "(___) ___-____" at bounding box center [281, 184] width 98 height 20
paste input "818) 522-5876"
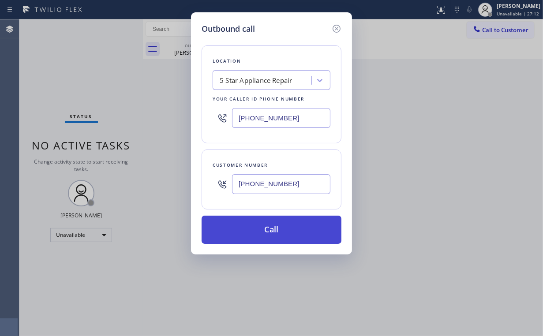
type input "[PHONE_NUMBER]"
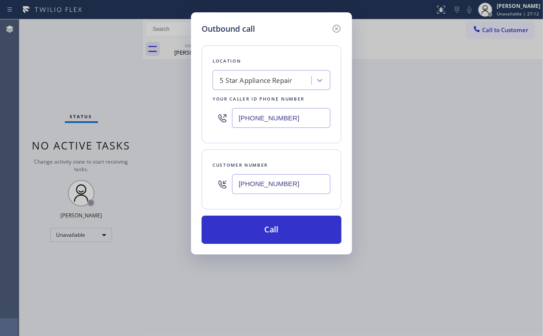
drag, startPoint x: 260, startPoint y: 224, endPoint x: 228, endPoint y: 313, distance: 93.8
click at [260, 227] on button "Call" at bounding box center [271, 230] width 140 height 28
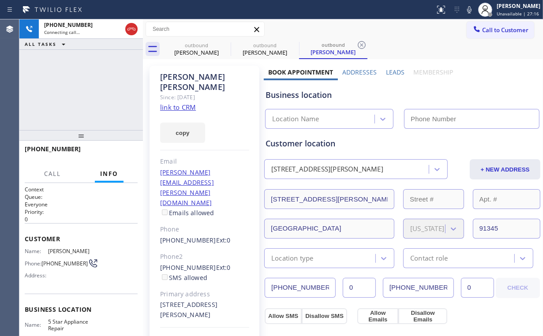
type input "[PHONE_NUMBER]"
click at [74, 98] on div "[PHONE_NUMBER] Connecting call… ALL TASKS ALL TASKS ACTIVE TASKS TASKS IN WRAP …" at bounding box center [80, 74] width 123 height 111
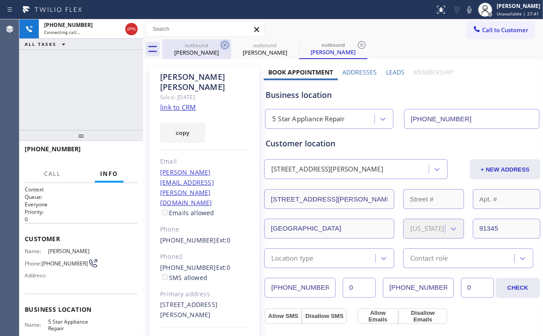
drag, startPoint x: 190, startPoint y: 52, endPoint x: 221, endPoint y: 49, distance: 31.0
click at [190, 51] on div "[PERSON_NAME]" at bounding box center [196, 52] width 67 height 8
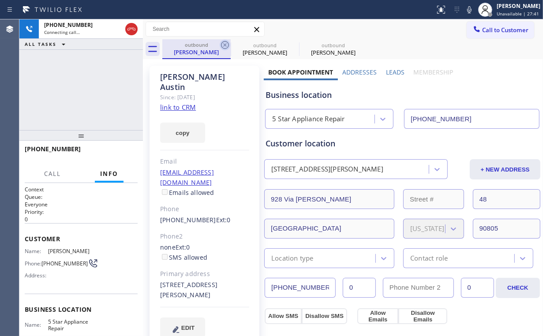
click at [222, 44] on icon at bounding box center [225, 45] width 11 height 11
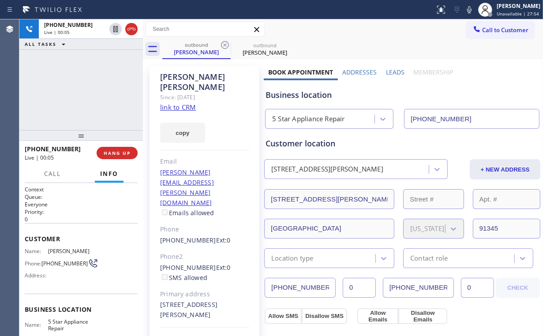
drag, startPoint x: 64, startPoint y: 100, endPoint x: 75, endPoint y: 110, distance: 15.6
click at [66, 101] on div "[PHONE_NUMBER] Live | 00:05 ALL TASKS ALL TASKS ACTIVE TASKS TASKS IN WRAP UP" at bounding box center [80, 74] width 123 height 111
click at [125, 156] on button "HANG UP" at bounding box center [117, 153] width 41 height 12
click at [125, 151] on span "HANG UP" at bounding box center [117, 153] width 27 height 6
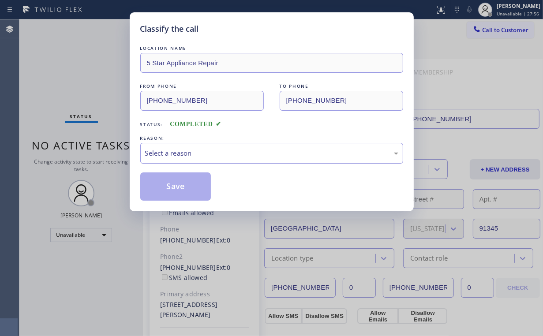
drag, startPoint x: 166, startPoint y: 154, endPoint x: 166, endPoint y: 161, distance: 7.5
click at [166, 154] on div "Select a reason" at bounding box center [271, 153] width 253 height 10
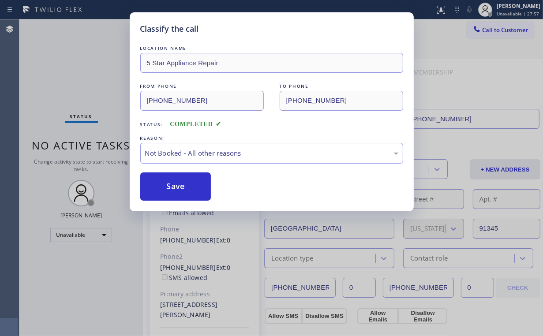
drag, startPoint x: 167, startPoint y: 186, endPoint x: 74, endPoint y: 79, distance: 141.8
click at [168, 185] on button "Save" at bounding box center [175, 186] width 71 height 28
click at [69, 73] on div "Classify the call LOCATION NAME 5 Star Appliance Repair FROM PHONE [PHONE_NUMBE…" at bounding box center [271, 168] width 543 height 336
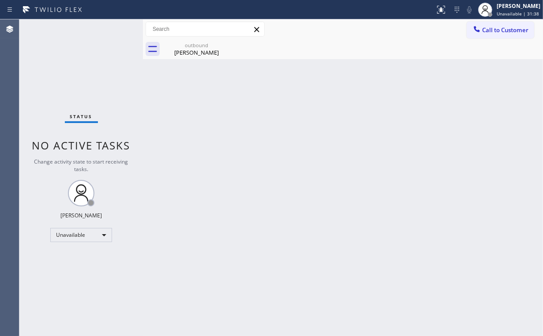
drag, startPoint x: 502, startPoint y: 34, endPoint x: 367, endPoint y: 113, distance: 156.8
click at [502, 34] on button "Call to Customer" at bounding box center [499, 30] width 67 height 17
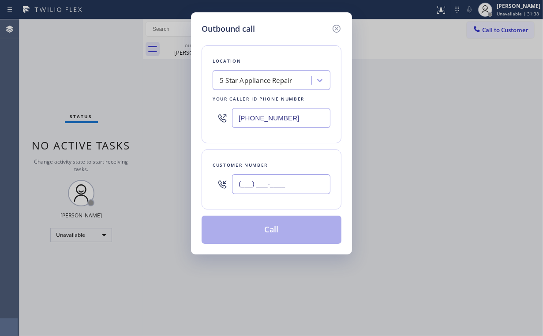
click at [284, 186] on input "(___) ___-____" at bounding box center [281, 184] width 98 height 20
paste input "714) 412-2804"
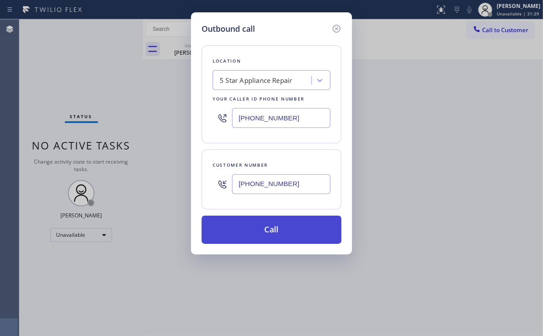
type input "[PHONE_NUMBER]"
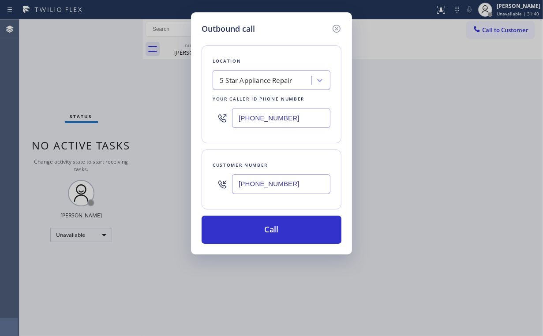
drag, startPoint x: 241, startPoint y: 225, endPoint x: 217, endPoint y: 304, distance: 82.8
click at [240, 229] on button "Call" at bounding box center [271, 230] width 140 height 28
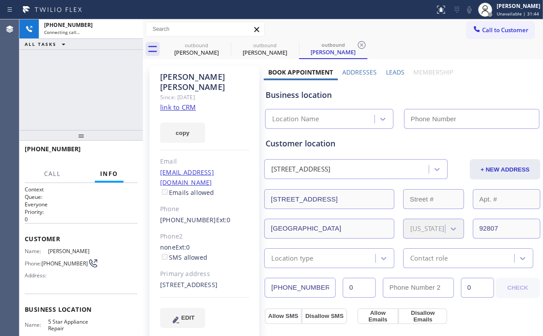
type input "[PHONE_NUMBER]"
click at [116, 79] on div "[PHONE_NUMBER] Connecting call… ALL TASKS ALL TASKS ACTIVE TASKS TASKS IN WRAP …" at bounding box center [80, 74] width 123 height 111
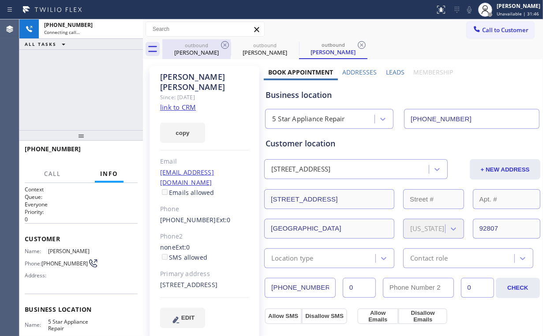
drag, startPoint x: 190, startPoint y: 48, endPoint x: 219, endPoint y: 43, distance: 29.1
click at [190, 48] on div "outbound" at bounding box center [196, 45] width 67 height 7
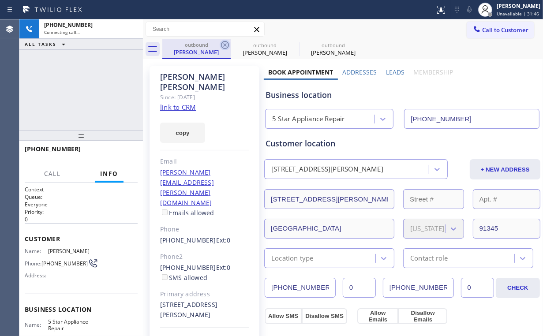
click at [227, 42] on icon at bounding box center [225, 45] width 8 height 8
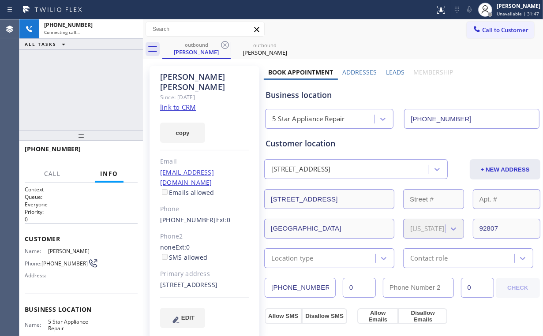
click at [118, 88] on div "[PHONE_NUMBER] Connecting call… ALL TASKS ALL TASKS ACTIVE TASKS TASKS IN WRAP …" at bounding box center [80, 74] width 123 height 111
drag, startPoint x: 108, startPoint y: 155, endPoint x: 119, endPoint y: 159, distance: 11.7
click at [108, 155] on span "HANG UP" at bounding box center [117, 153] width 27 height 6
click at [121, 157] on button "HANG UP" at bounding box center [117, 153] width 41 height 12
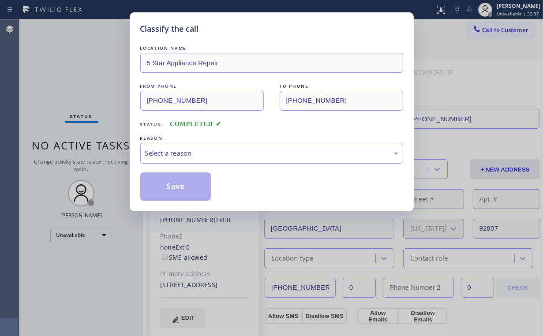
click at [155, 155] on div "Select a reason" at bounding box center [271, 153] width 253 height 10
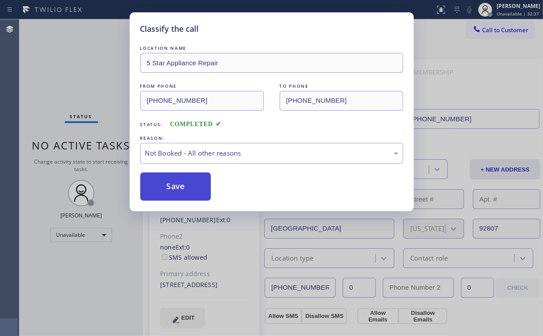
click at [161, 186] on button "Save" at bounding box center [175, 186] width 71 height 28
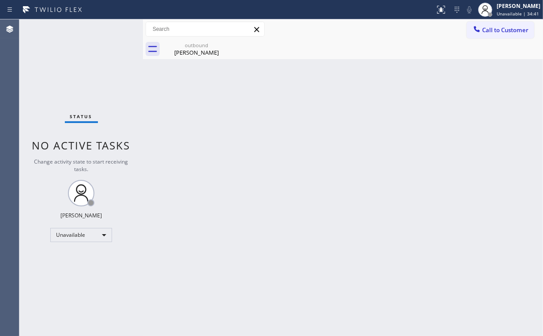
click at [89, 71] on div "Status No active tasks Change activity state to start receiving tasks. [PERSON_…" at bounding box center [80, 177] width 123 height 316
drag, startPoint x: 188, startPoint y: 51, endPoint x: 210, endPoint y: 52, distance: 22.1
click at [189, 52] on div "[PERSON_NAME]" at bounding box center [196, 52] width 67 height 8
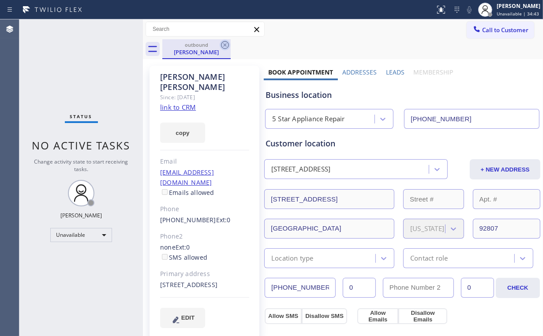
click at [225, 43] on icon at bounding box center [225, 45] width 11 height 11
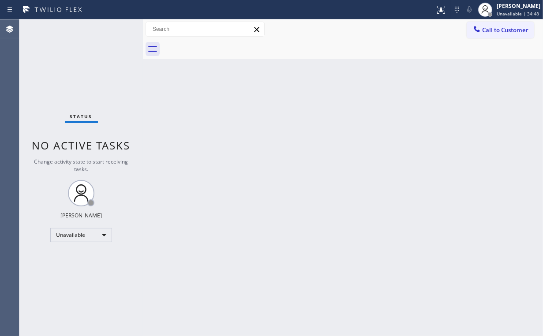
click at [307, 63] on div "Back to Dashboard Change Sender ID Customers Technicians Select a contact Outbo…" at bounding box center [343, 177] width 400 height 316
drag, startPoint x: 492, startPoint y: 29, endPoint x: 420, endPoint y: 82, distance: 89.6
click at [491, 31] on span "Call to Customer" at bounding box center [505, 30] width 46 height 8
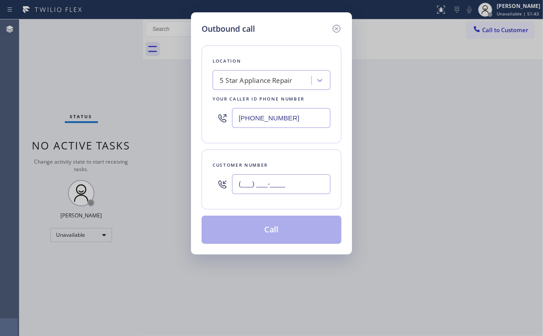
click at [297, 190] on input "(___) ___-____" at bounding box center [281, 184] width 98 height 20
paste input "562) 237-4081"
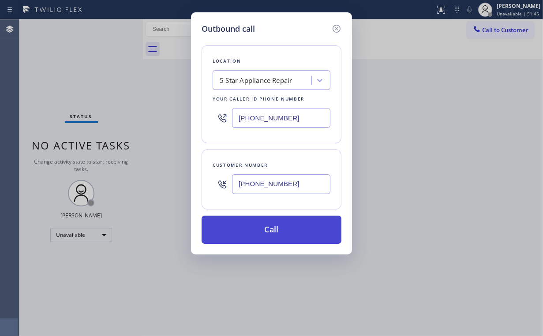
type input "[PHONE_NUMBER]"
click at [249, 231] on button "Call" at bounding box center [271, 230] width 140 height 28
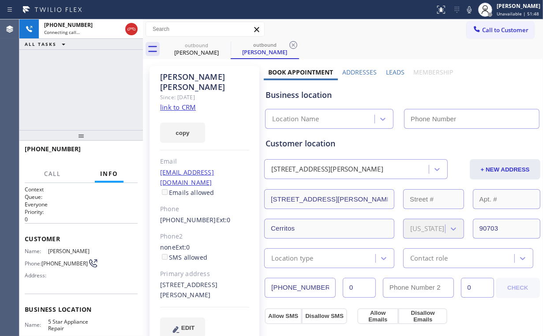
click at [85, 93] on div "[PHONE_NUMBER] Connecting call… ALL TASKS ALL TASKS ACTIVE TASKS TASKS IN WRAP …" at bounding box center [80, 74] width 123 height 111
type input "[PHONE_NUMBER]"
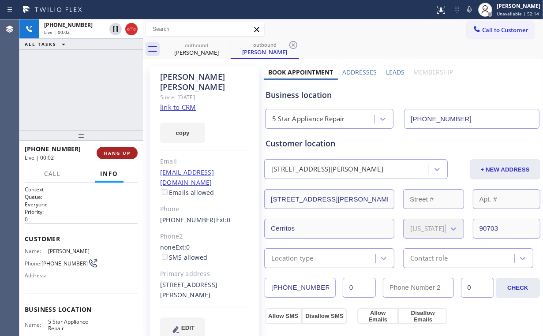
click at [124, 151] on span "HANG UP" at bounding box center [117, 153] width 27 height 6
click at [124, 152] on span "HANG UP" at bounding box center [117, 153] width 27 height 6
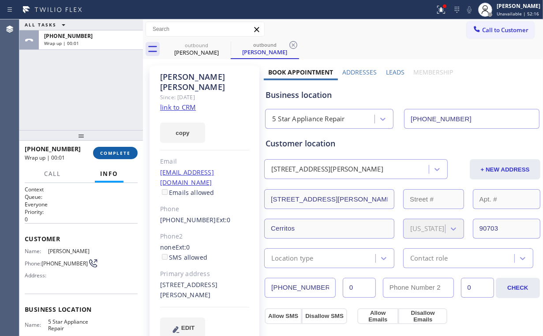
click at [120, 152] on span "COMPLETE" at bounding box center [115, 153] width 30 height 6
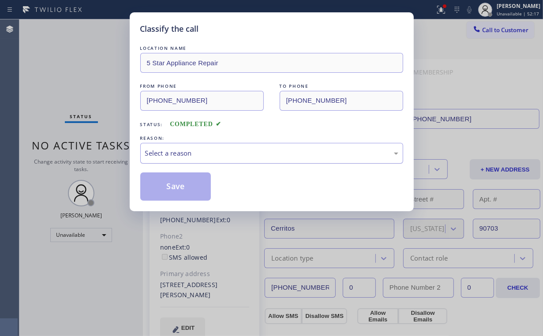
drag, startPoint x: 161, startPoint y: 149, endPoint x: 161, endPoint y: 157, distance: 7.9
click at [161, 150] on div "Select a reason" at bounding box center [271, 153] width 253 height 10
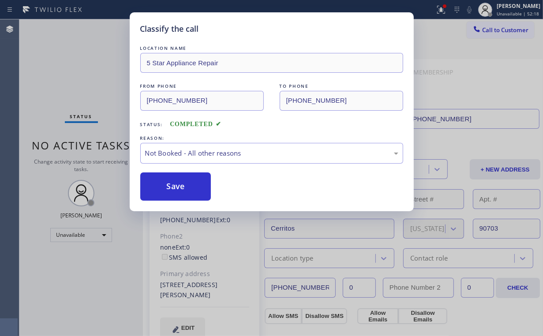
drag, startPoint x: 162, startPoint y: 183, endPoint x: 118, endPoint y: 120, distance: 76.9
click at [163, 183] on button "Save" at bounding box center [175, 186] width 71 height 28
drag, startPoint x: 90, startPoint y: 76, endPoint x: 92, endPoint y: 11, distance: 64.4
click at [90, 74] on div "Classify the call LOCATION NAME 5 Star Appliance Repair FROM PHONE [PHONE_NUMBE…" at bounding box center [271, 168] width 543 height 336
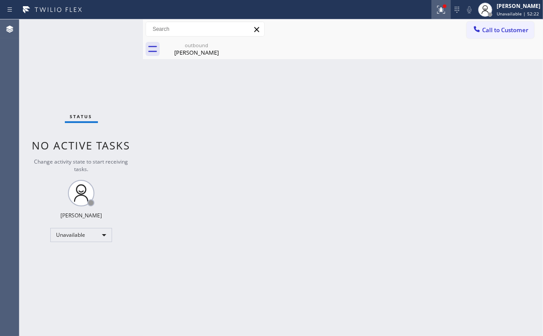
click at [450, 6] on div at bounding box center [440, 9] width 19 height 11
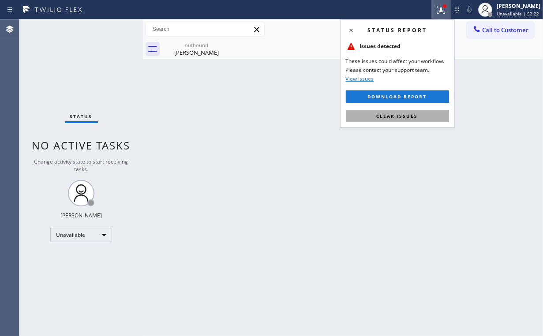
click at [409, 115] on span "Clear issues" at bounding box center [396, 116] width 41 height 6
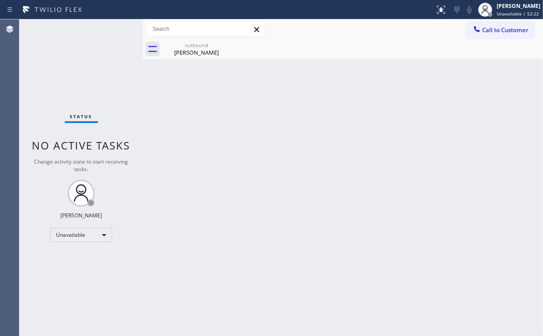
drag, startPoint x: 451, startPoint y: 100, endPoint x: 483, endPoint y: 51, distance: 57.7
click at [454, 97] on div "Back to Dashboard Change Sender ID Customers Technicians Select a contact Outbo…" at bounding box center [343, 177] width 400 height 316
click at [489, 26] on button "Call to Customer" at bounding box center [499, 30] width 67 height 17
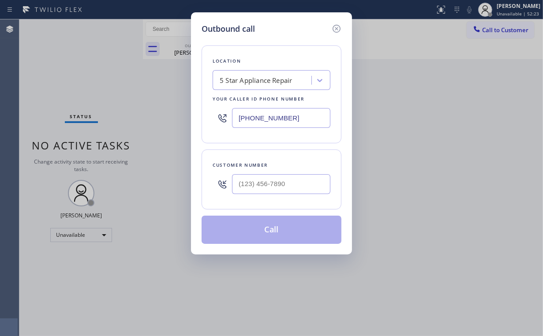
click at [310, 173] on div at bounding box center [281, 184] width 98 height 29
click at [284, 187] on input "(___) ___-____" at bounding box center [281, 184] width 98 height 20
paste input "954) 410-5369"
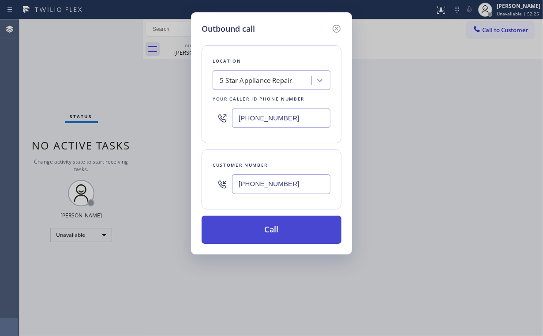
type input "[PHONE_NUMBER]"
drag, startPoint x: 268, startPoint y: 225, endPoint x: 222, endPoint y: 309, distance: 95.1
click at [268, 226] on button "Call" at bounding box center [271, 230] width 140 height 28
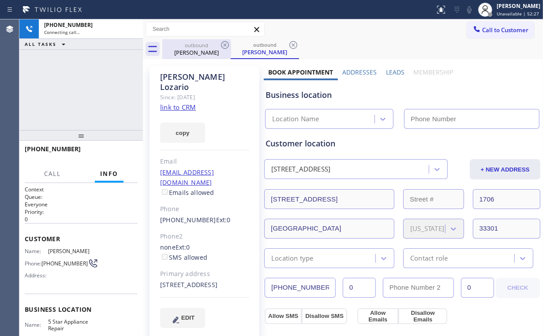
click at [94, 98] on div "[PHONE_NUMBER] Connecting call… ALL TASKS ALL TASKS ACTIVE TASKS TASKS IN WRAP …" at bounding box center [80, 74] width 123 height 111
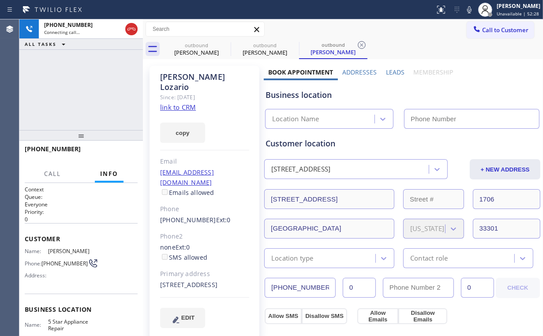
click at [208, 48] on div "[PERSON_NAME]" at bounding box center [196, 52] width 67 height 8
click at [0, 0] on icon at bounding box center [0, 0] width 0 height 0
click at [80, 77] on div "[PHONE_NUMBER] Connecting call… ALL TASKS ALL TASKS ACTIVE TASKS TASKS IN WRAP …" at bounding box center [80, 74] width 123 height 111
type input "[PHONE_NUMBER]"
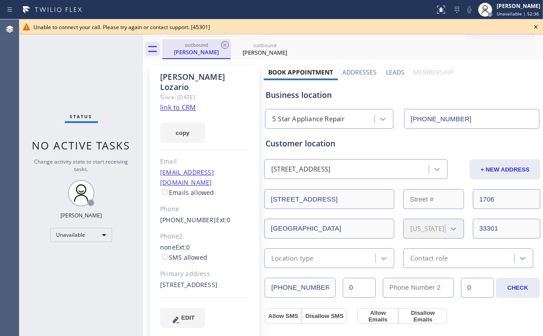
click at [192, 46] on div "outbound" at bounding box center [196, 44] width 67 height 7
click at [225, 44] on icon at bounding box center [225, 45] width 11 height 11
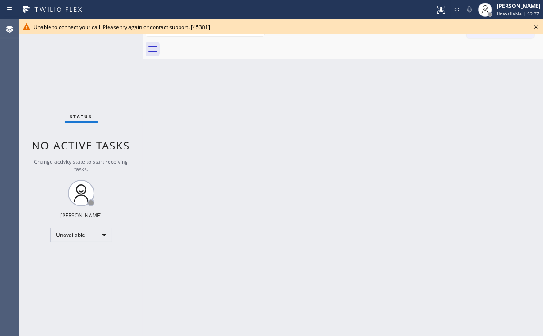
drag, startPoint x: 82, startPoint y: 74, endPoint x: 107, endPoint y: 4, distance: 75.3
click at [83, 69] on div "Status No active tasks Change activity state to start receiving tasks. [PERSON_…" at bounding box center [80, 177] width 123 height 316
drag, startPoint x: 536, startPoint y: 24, endPoint x: 490, endPoint y: 30, distance: 46.3
click at [536, 24] on icon at bounding box center [535, 27] width 11 height 11
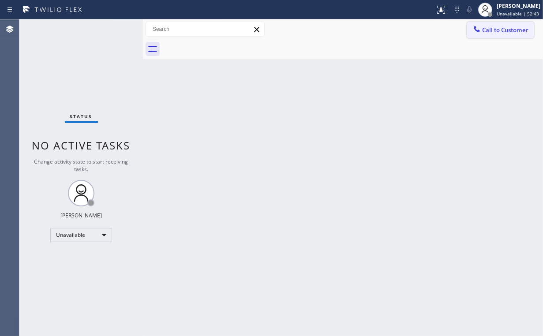
click at [479, 30] on icon at bounding box center [476, 29] width 9 height 9
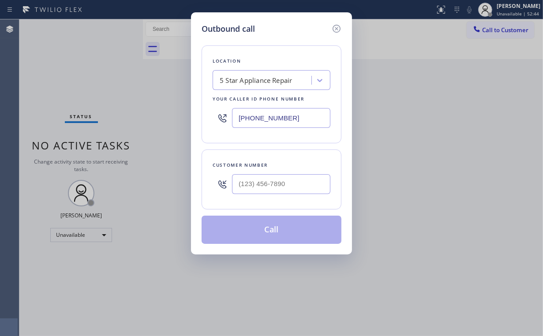
click at [299, 171] on div at bounding box center [281, 184] width 98 height 29
click at [283, 178] on input "(___) ___-____" at bounding box center [281, 184] width 98 height 20
paste input "714) 718-7722"
type input "[PHONE_NUMBER]"
click at [267, 232] on button "Call" at bounding box center [271, 230] width 140 height 28
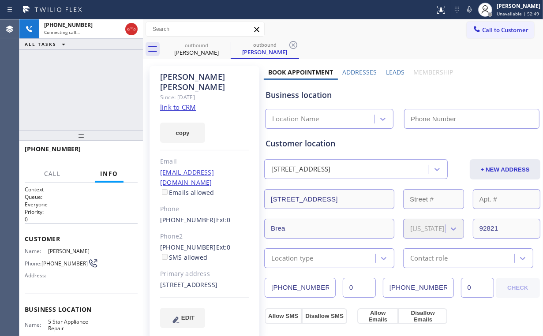
type input "[PHONE_NUMBER]"
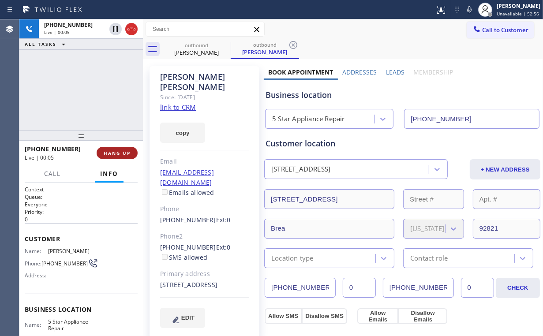
click at [129, 152] on span "HANG UP" at bounding box center [117, 153] width 27 height 6
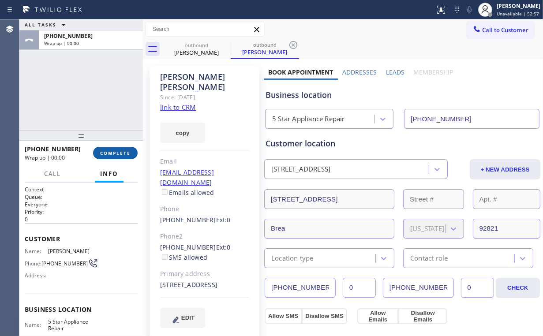
click at [129, 152] on span "COMPLETE" at bounding box center [115, 153] width 30 height 6
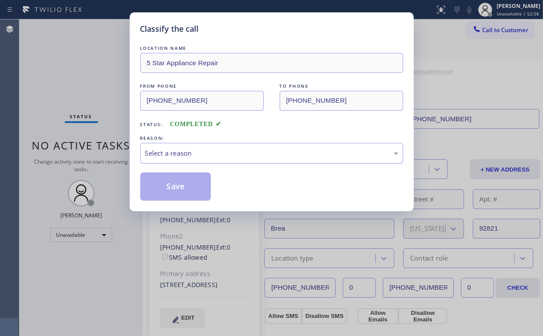
click at [163, 151] on div "Select a reason" at bounding box center [271, 153] width 253 height 10
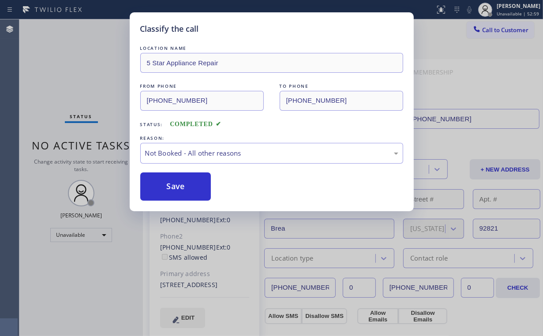
drag, startPoint x: 172, startPoint y: 187, endPoint x: 123, endPoint y: 93, distance: 106.1
click at [171, 182] on button "Save" at bounding box center [175, 186] width 71 height 28
click at [101, 54] on div "Classify the call LOCATION NAME 5 Star Appliance Repair FROM PHONE [PHONE_NUMBE…" at bounding box center [271, 168] width 543 height 336
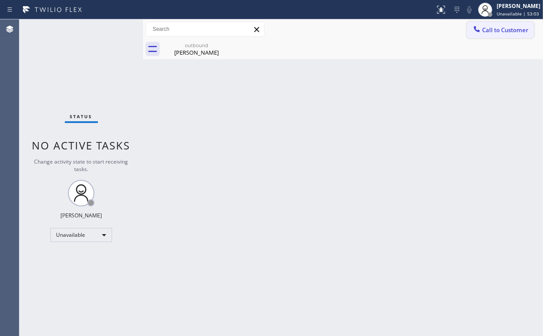
drag, startPoint x: 475, startPoint y: 19, endPoint x: 477, endPoint y: 25, distance: 6.1
click at [475, 20] on div "Call to Customer Outbound call Location 5 Star Appliance Repair Your caller id …" at bounding box center [343, 29] width 400 height 20
click at [478, 30] on icon at bounding box center [477, 29] width 6 height 6
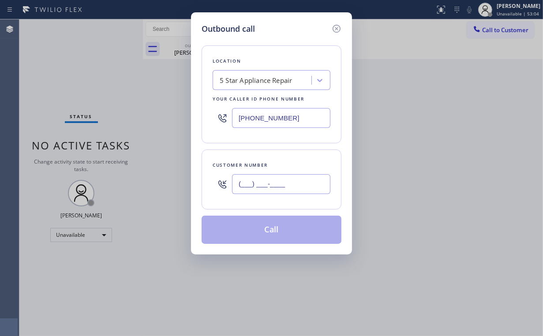
click at [280, 177] on input "(___) ___-____" at bounding box center [281, 184] width 98 height 20
paste input "424) 206-8272"
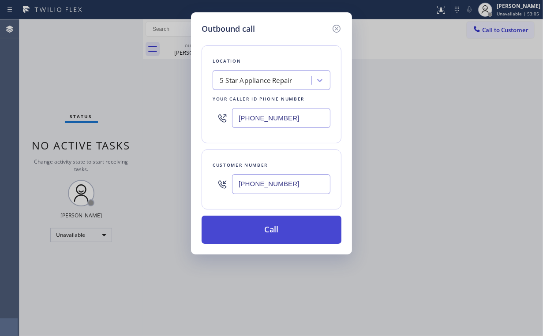
type input "[PHONE_NUMBER]"
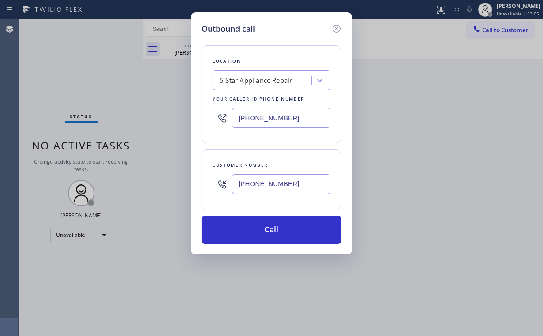
drag, startPoint x: 250, startPoint y: 230, endPoint x: 213, endPoint y: 306, distance: 85.0
click at [250, 233] on button "Call" at bounding box center [271, 230] width 140 height 28
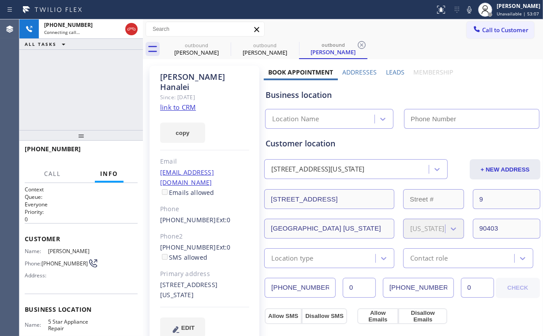
click at [90, 90] on div "[PHONE_NUMBER] Connecting call… ALL TASKS ALL TASKS ACTIVE TASKS TASKS IN WRAP …" at bounding box center [80, 74] width 123 height 111
click at [203, 48] on div "[PERSON_NAME]" at bounding box center [196, 52] width 67 height 8
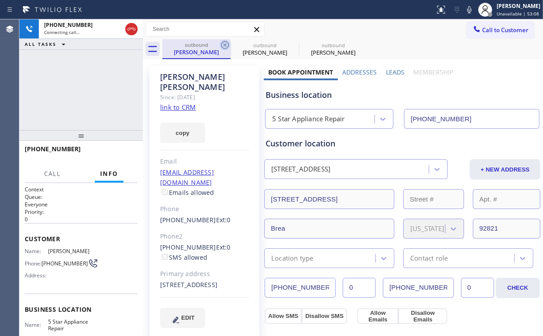
click at [228, 44] on icon at bounding box center [225, 45] width 8 height 8
type input "[PHONE_NUMBER]"
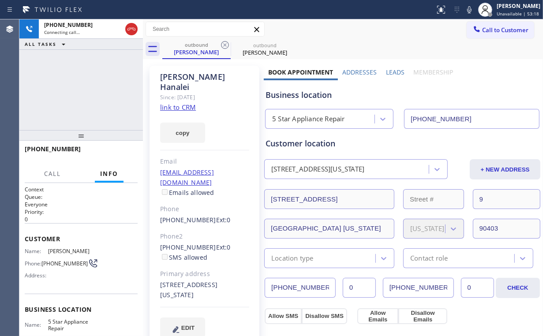
click at [85, 108] on div "[PHONE_NUMBER] Connecting call… ALL TASKS ALL TASKS ACTIVE TASKS TASKS IN WRAP …" at bounding box center [80, 74] width 123 height 111
click at [134, 158] on button "HANG UP" at bounding box center [117, 153] width 41 height 12
click at [120, 155] on span "HANG UP" at bounding box center [117, 153] width 27 height 6
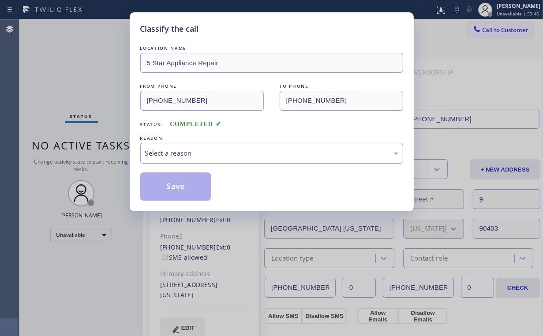
click at [168, 149] on div "Select a reason" at bounding box center [271, 153] width 253 height 10
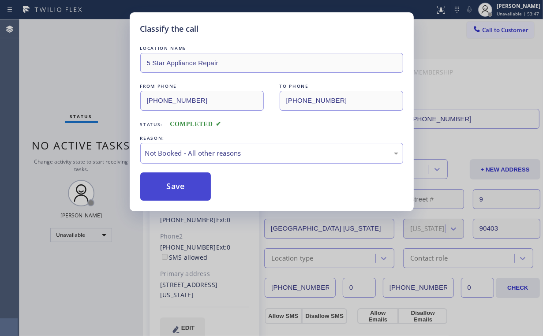
click at [168, 185] on button "Save" at bounding box center [175, 186] width 71 height 28
click at [78, 94] on div "Classify the call LOCATION NAME 5 Star Appliance Repair FROM PHONE [PHONE_NUMBE…" at bounding box center [271, 168] width 543 height 336
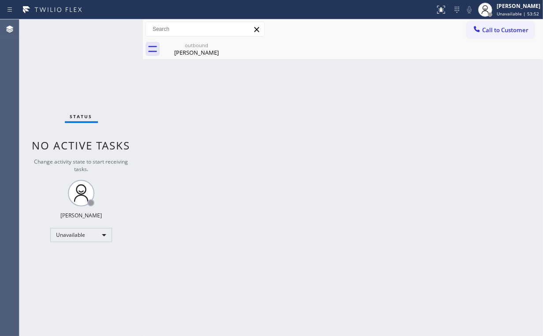
drag, startPoint x: 486, startPoint y: 31, endPoint x: 481, endPoint y: 36, distance: 6.9
click at [484, 33] on span "Call to Customer" at bounding box center [505, 30] width 46 height 8
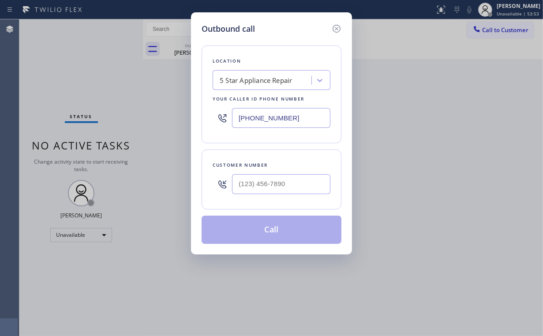
click at [295, 194] on div at bounding box center [281, 184] width 98 height 29
click at [294, 188] on input "(___) ___-____" at bounding box center [281, 184] width 98 height 20
paste input "786) 383-8587"
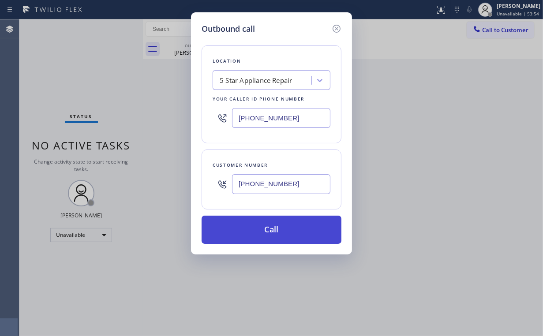
type input "[PHONE_NUMBER]"
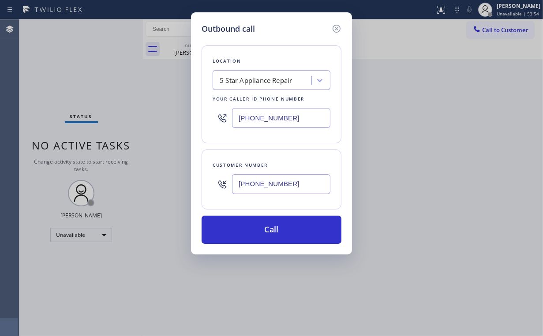
drag, startPoint x: 264, startPoint y: 231, endPoint x: 232, endPoint y: 275, distance: 54.2
click at [264, 232] on button "Call" at bounding box center [271, 230] width 140 height 28
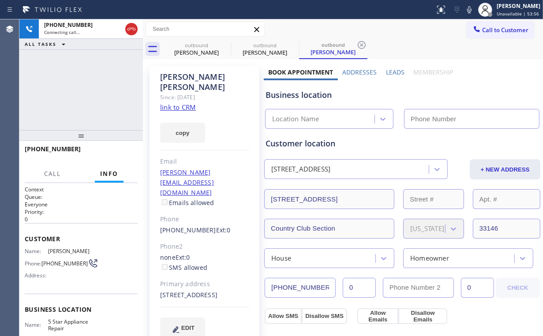
click at [63, 111] on div "[PHONE_NUMBER] Connecting call… ALL TASKS ALL TASKS ACTIVE TASKS TASKS IN WRAP …" at bounding box center [80, 74] width 123 height 111
type input "[PHONE_NUMBER]"
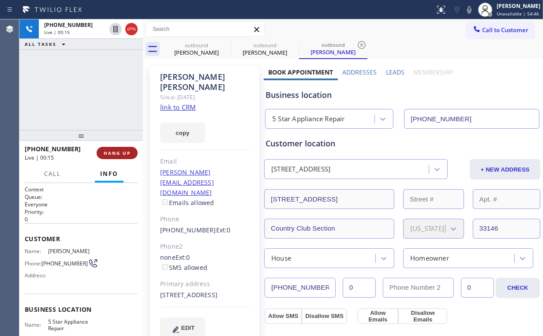
click at [111, 146] on div "[PHONE_NUMBER] Live | 00:15 HANG UP" at bounding box center [81, 152] width 113 height 23
click at [112, 152] on span "HANG UP" at bounding box center [117, 153] width 27 height 6
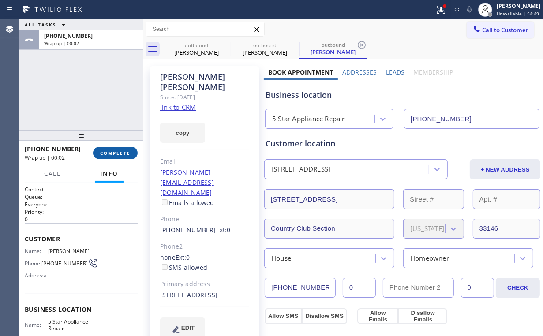
click at [123, 148] on button "COMPLETE" at bounding box center [115, 153] width 45 height 12
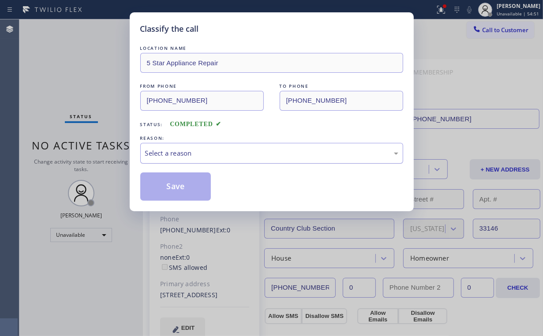
drag, startPoint x: 148, startPoint y: 149, endPoint x: 150, endPoint y: 155, distance: 7.0
click at [148, 149] on div "Select a reason" at bounding box center [271, 153] width 253 height 10
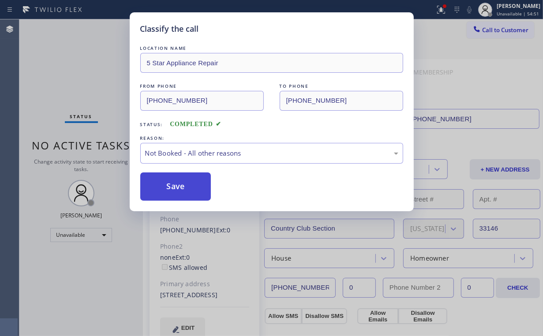
click at [161, 187] on button "Save" at bounding box center [175, 186] width 71 height 28
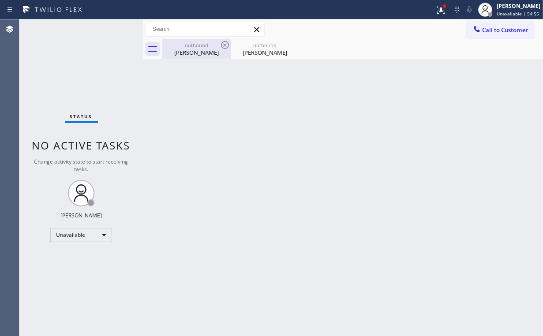
click at [208, 48] on div "[PERSON_NAME]" at bounding box center [196, 52] width 67 height 8
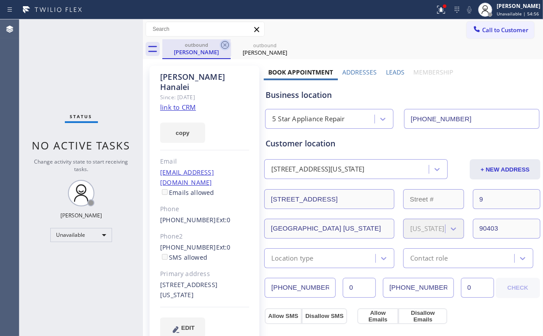
click at [224, 43] on icon at bounding box center [225, 45] width 11 height 11
click at [0, 0] on icon at bounding box center [0, 0] width 0 height 0
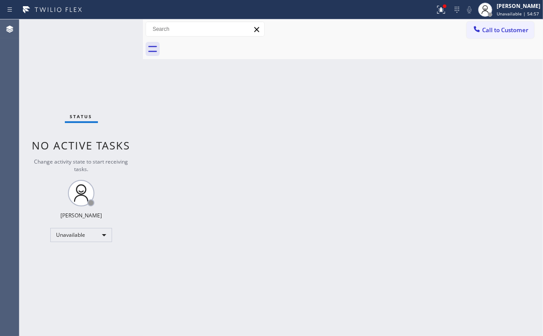
drag, startPoint x: 71, startPoint y: 43, endPoint x: 60, endPoint y: 2, distance: 42.8
click at [68, 38] on div "Status No active tasks Change activity state to start receiving tasks. [PERSON_…" at bounding box center [80, 177] width 123 height 316
click at [442, 14] on button at bounding box center [440, 9] width 19 height 19
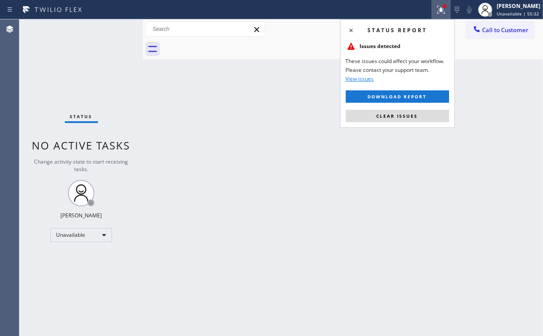
click at [442, 8] on icon at bounding box center [440, 9] width 11 height 11
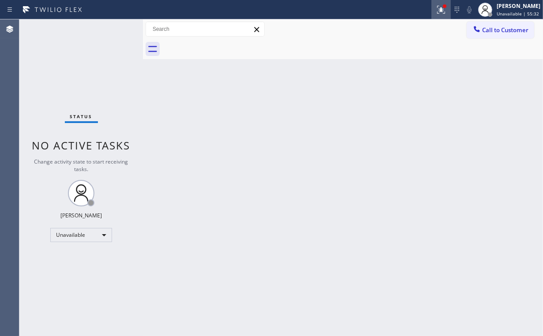
click at [443, 11] on icon at bounding box center [441, 10] width 8 height 8
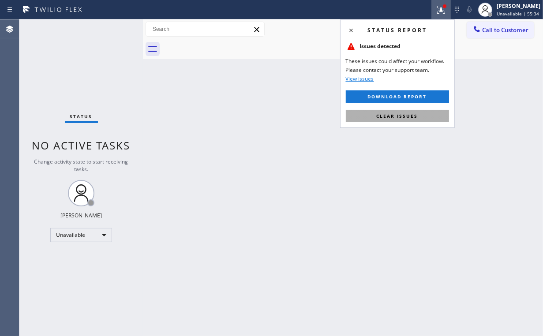
click at [386, 116] on span "Clear issues" at bounding box center [396, 116] width 41 height 6
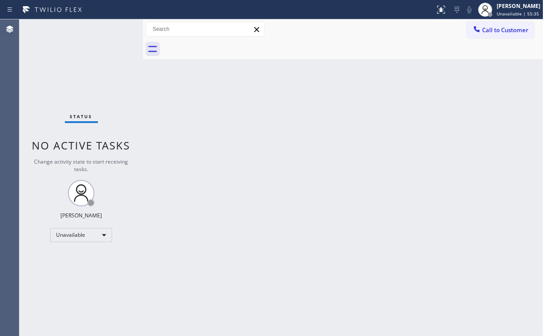
click at [405, 157] on div "Back to Dashboard Change Sender ID Customers Technicians Select a contact Outbo…" at bounding box center [343, 177] width 400 height 316
drag, startPoint x: 508, startPoint y: 32, endPoint x: 339, endPoint y: 106, distance: 185.3
click at [506, 32] on span "Call to Customer" at bounding box center [505, 30] width 46 height 8
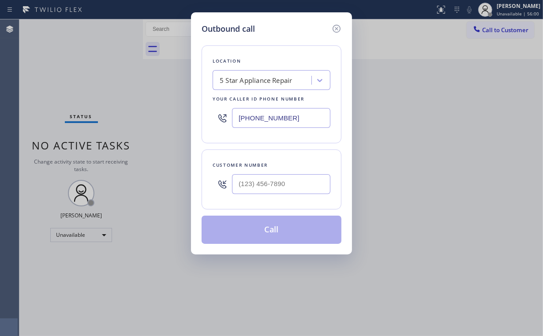
click at [288, 170] on div at bounding box center [281, 184] width 98 height 29
click at [286, 181] on input "(___) ___-____" at bounding box center [281, 184] width 98 height 20
paste input "425) 213-2593"
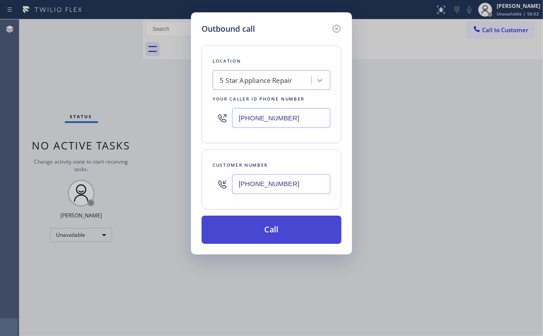
type input "[PHONE_NUMBER]"
click at [249, 227] on button "Call" at bounding box center [271, 230] width 140 height 28
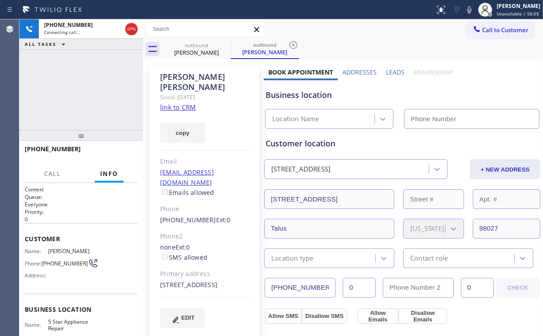
click at [82, 104] on div "[PHONE_NUMBER] Connecting call… ALL TASKS ALL TASKS ACTIVE TASKS TASKS IN WRAP …" at bounding box center [80, 74] width 123 height 111
type input "[PHONE_NUMBER]"
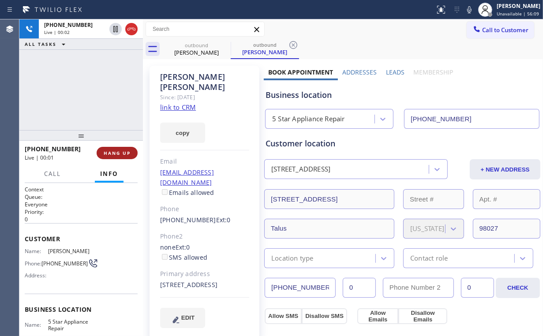
click at [122, 152] on span "HANG UP" at bounding box center [117, 153] width 27 height 6
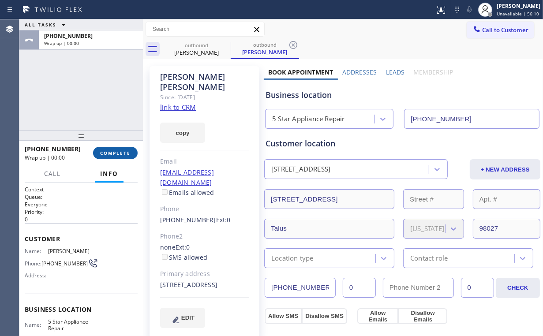
click at [120, 151] on span "COMPLETE" at bounding box center [115, 153] width 30 height 6
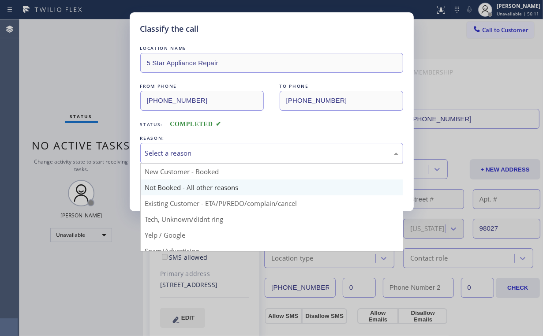
drag, startPoint x: 183, startPoint y: 152, endPoint x: 176, endPoint y: 182, distance: 30.8
click at [184, 153] on div "Select a reason" at bounding box center [271, 153] width 253 height 10
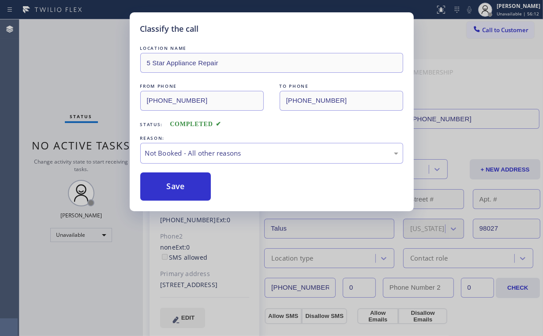
drag, startPoint x: 169, startPoint y: 189, endPoint x: 129, endPoint y: 136, distance: 66.3
click at [170, 188] on button "Save" at bounding box center [175, 186] width 71 height 28
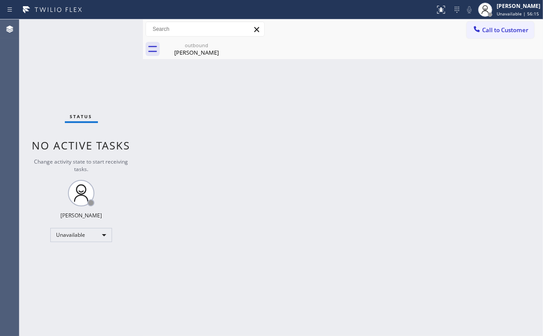
click at [497, 35] on button "Call to Customer" at bounding box center [499, 30] width 67 height 17
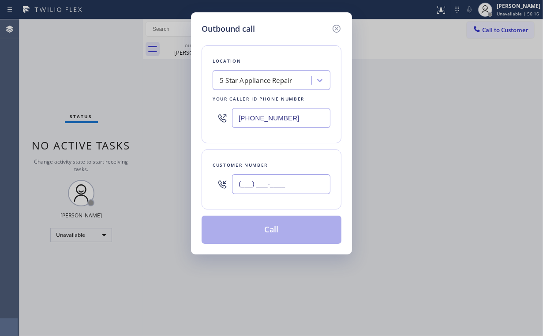
click at [278, 187] on input "(___) ___-____" at bounding box center [281, 184] width 98 height 20
paste input "425) 443-9266"
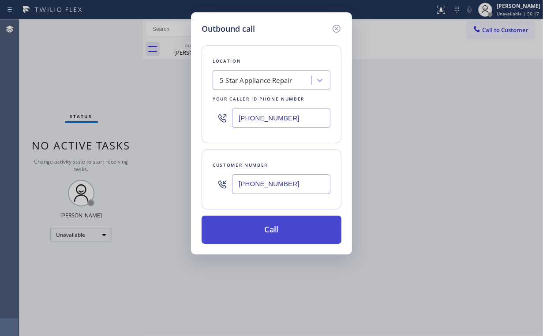
type input "[PHONE_NUMBER]"
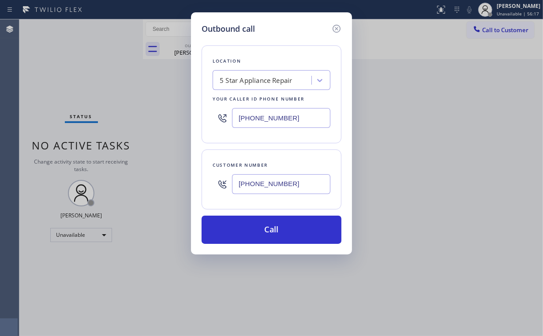
drag, startPoint x: 278, startPoint y: 226, endPoint x: 210, endPoint y: 331, distance: 125.5
click at [275, 229] on button "Call" at bounding box center [271, 230] width 140 height 28
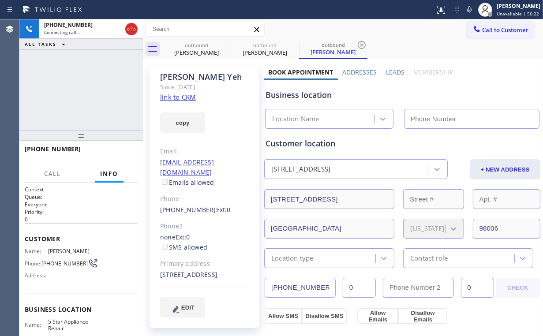
type input "[PHONE_NUMBER]"
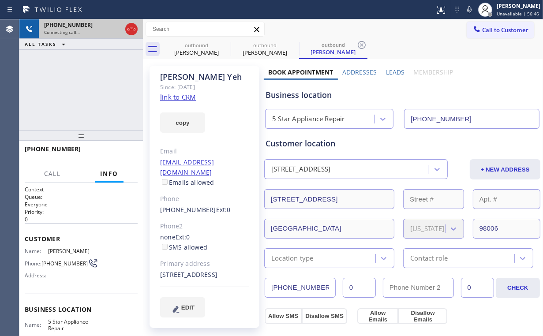
drag, startPoint x: 130, startPoint y: 25, endPoint x: 138, endPoint y: 28, distance: 7.7
click at [130, 25] on icon at bounding box center [131, 29] width 11 height 11
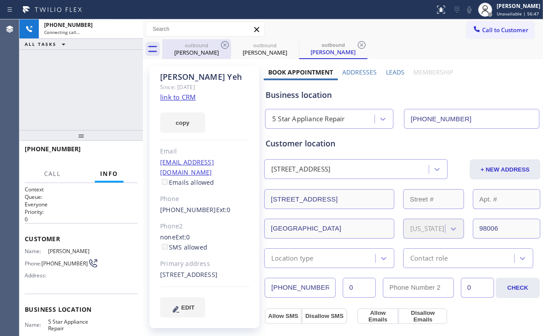
click at [202, 48] on div "outbound" at bounding box center [196, 45] width 67 height 7
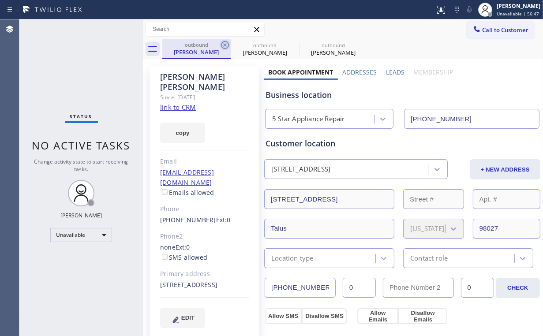
click at [226, 41] on icon at bounding box center [225, 45] width 11 height 11
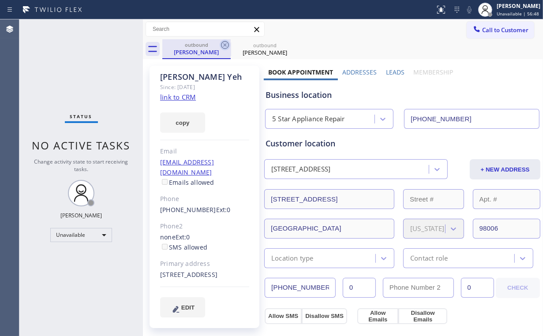
click at [225, 44] on icon at bounding box center [225, 45] width 11 height 11
click at [0, 0] on icon at bounding box center [0, 0] width 0 height 0
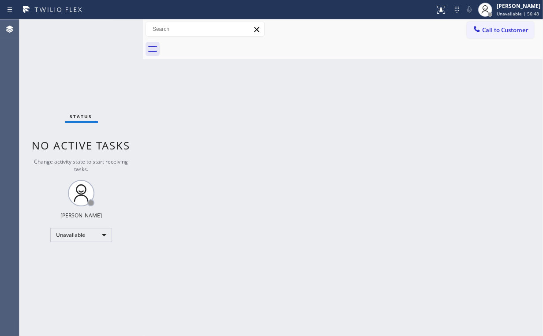
click at [85, 71] on div "Status No active tasks Change activity state to start receiving tasks. [PERSON_…" at bounding box center [80, 177] width 123 height 316
click at [74, 74] on div "Status No active tasks Change activity state to start receiving tasks. [PERSON_…" at bounding box center [80, 177] width 123 height 316
click at [505, 34] on button "Call to Customer" at bounding box center [499, 30] width 67 height 17
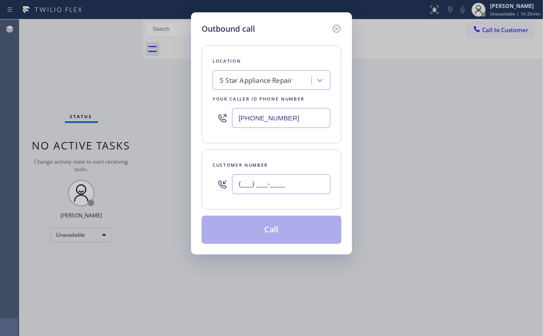
click at [277, 193] on div "(___) ___-____" at bounding box center [281, 184] width 98 height 29
paste input "305) 775-4121"
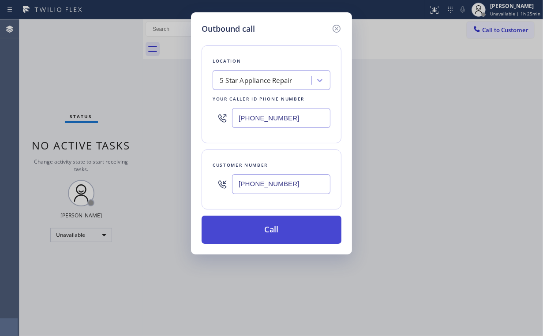
type input "[PHONE_NUMBER]"
click at [243, 233] on button "Call" at bounding box center [271, 230] width 140 height 28
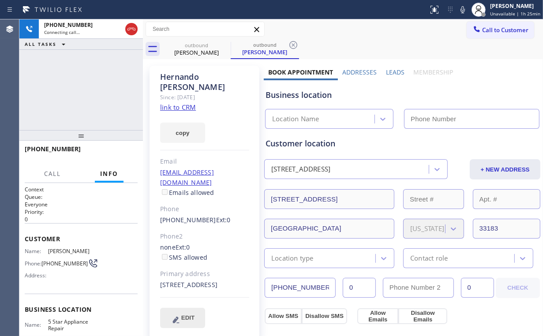
type input "[PHONE_NUMBER]"
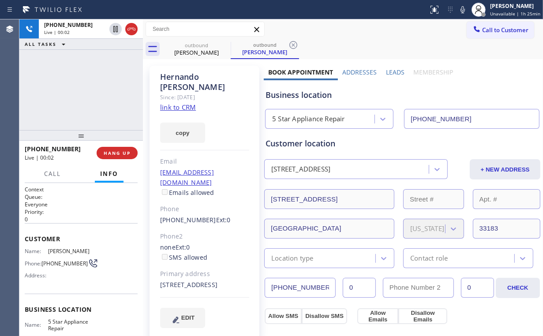
click at [89, 86] on div "[PHONE_NUMBER] Live | 00:02 ALL TASKS ALL TASKS ACTIVE TASKS TASKS IN WRAP UP" at bounding box center [80, 74] width 123 height 111
click at [85, 93] on div "[PHONE_NUMBER] Live | 00:04 ALL TASKS ALL TASKS ACTIVE TASKS TASKS IN WRAP UP" at bounding box center [80, 74] width 123 height 111
click at [87, 93] on div "[PHONE_NUMBER] Live | 00:06 ALL TASKS ALL TASKS ACTIVE TASKS TASKS IN WRAP UP" at bounding box center [80, 74] width 123 height 111
click at [87, 93] on div "[PHONE_NUMBER] Live | 00:07 ALL TASKS ALL TASKS ACTIVE TASKS TASKS IN WRAP UP" at bounding box center [80, 74] width 123 height 111
click at [117, 150] on span "HANG UP" at bounding box center [117, 153] width 27 height 6
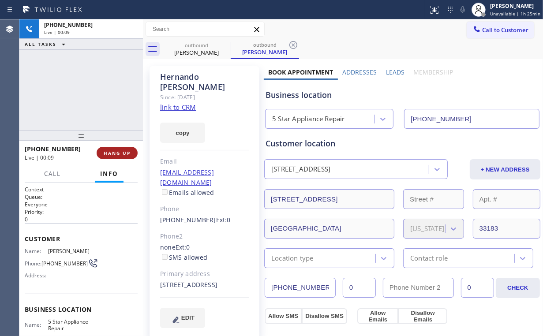
click at [117, 150] on span "HANG UP" at bounding box center [117, 153] width 27 height 6
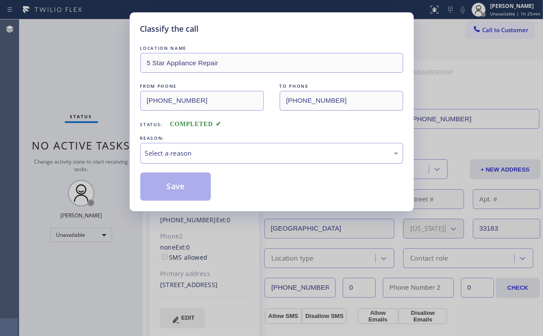
click at [194, 148] on div "Select a reason" at bounding box center [271, 153] width 253 height 10
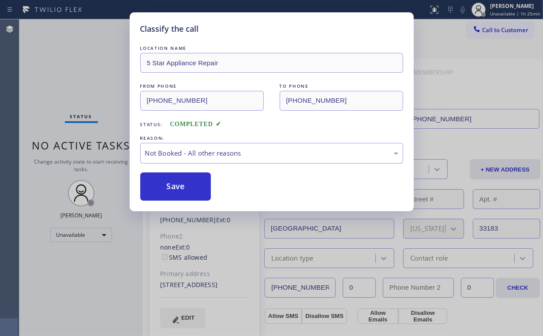
click at [180, 186] on button "Save" at bounding box center [175, 186] width 71 height 28
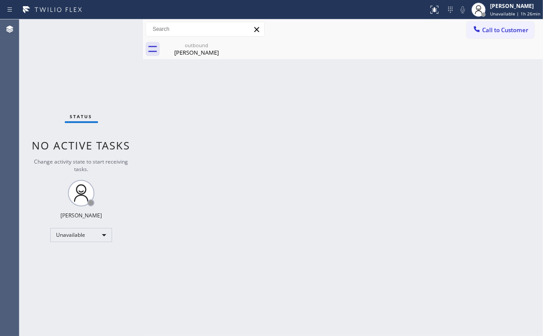
click at [63, 78] on div "Status No active tasks Change activity state to start receiving tasks. [PERSON_…" at bounding box center [80, 177] width 123 height 316
click at [192, 51] on div "[PERSON_NAME]" at bounding box center [196, 52] width 67 height 8
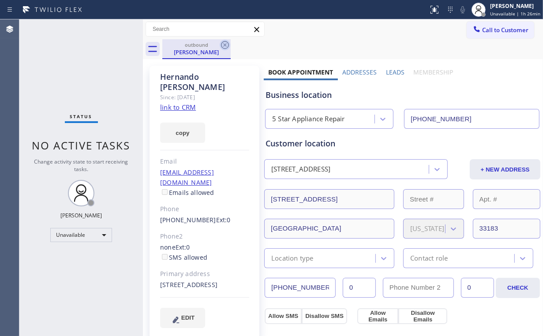
click at [226, 45] on icon at bounding box center [225, 45] width 11 height 11
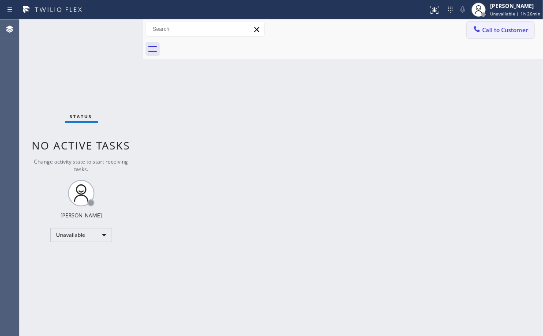
drag, startPoint x: 492, startPoint y: 30, endPoint x: 333, endPoint y: 129, distance: 187.3
click at [492, 31] on span "Call to Customer" at bounding box center [505, 30] width 46 height 8
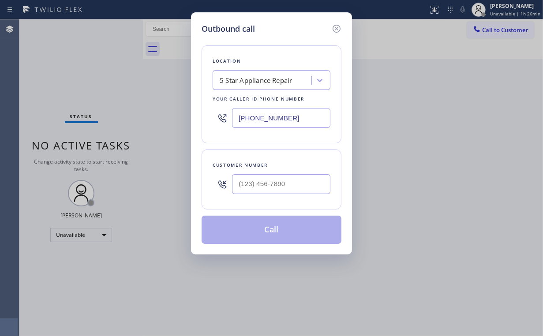
click at [303, 157] on div "Customer number" at bounding box center [271, 179] width 140 height 60
click at [294, 171] on div at bounding box center [281, 184] width 98 height 29
drag, startPoint x: 286, startPoint y: 179, endPoint x: 290, endPoint y: 176, distance: 5.7
click at [286, 180] on input "(___) ___-____" at bounding box center [281, 184] width 98 height 20
paste input "425) 305-9652"
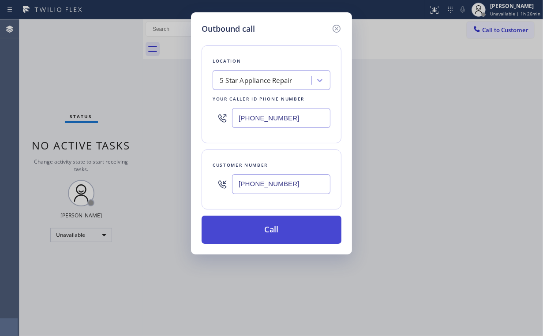
type input "[PHONE_NUMBER]"
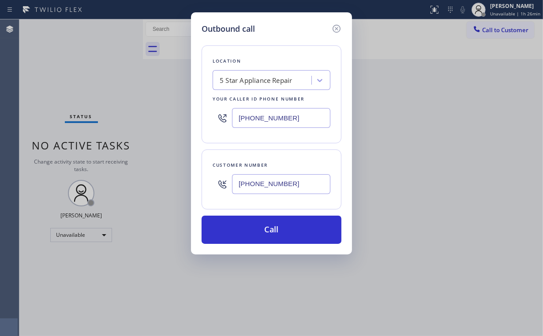
drag, startPoint x: 242, startPoint y: 230, endPoint x: 226, endPoint y: 287, distance: 59.8
click at [241, 233] on button "Call" at bounding box center [271, 230] width 140 height 28
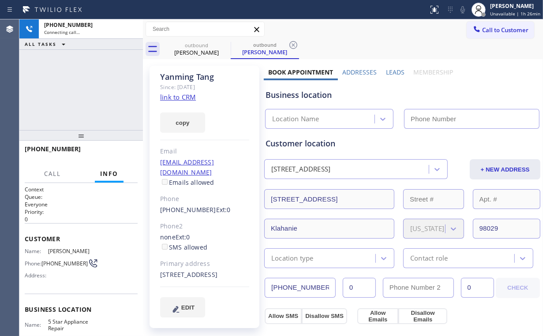
click at [67, 100] on div "[PHONE_NUMBER] Connecting call… ALL TASKS ALL TASKS ACTIVE TASKS TASKS IN WRAP …" at bounding box center [80, 74] width 123 height 111
type input "[PHONE_NUMBER]"
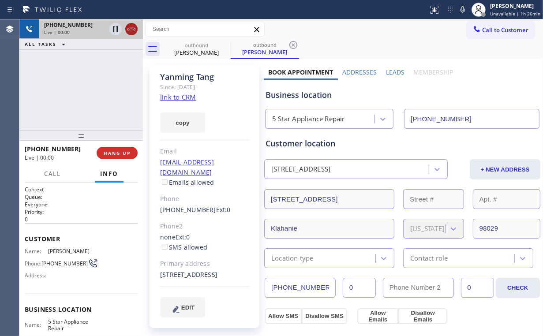
click at [129, 24] on icon at bounding box center [131, 29] width 11 height 11
click at [118, 164] on div "[PHONE_NUMBER] Live | 00:00 HANG UP" at bounding box center [80, 153] width 123 height 25
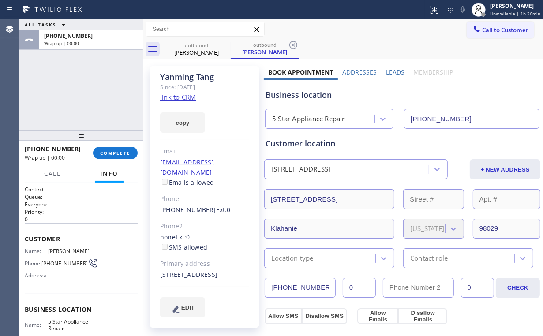
drag, startPoint x: 117, startPoint y: 160, endPoint x: 149, endPoint y: 141, distance: 37.2
click at [117, 160] on div "[PHONE_NUMBER] Wrap up | 00:00 COMPLETE" at bounding box center [81, 152] width 113 height 23
click at [123, 155] on span "COMPLETE" at bounding box center [115, 153] width 30 height 6
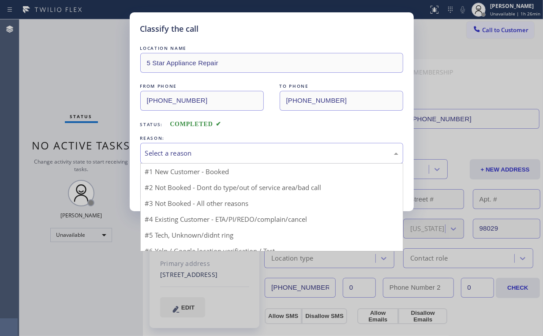
click at [195, 154] on div "Select a reason" at bounding box center [271, 153] width 253 height 10
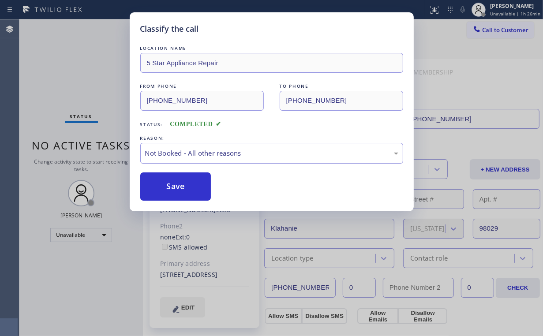
drag, startPoint x: 178, startPoint y: 187, endPoint x: 155, endPoint y: 155, distance: 39.5
click at [178, 187] on button "Save" at bounding box center [175, 186] width 71 height 28
click at [81, 72] on div "Classify the call LOCATION NAME 5 Star Appliance Repair FROM PHONE [PHONE_NUMBE…" at bounding box center [271, 168] width 543 height 336
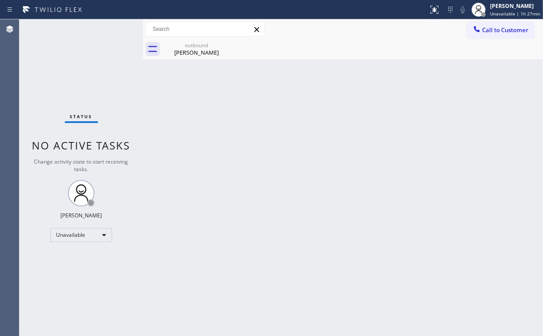
drag, startPoint x: 488, startPoint y: 28, endPoint x: 339, endPoint y: 129, distance: 180.0
click at [488, 30] on span "Call to Customer" at bounding box center [505, 30] width 46 height 8
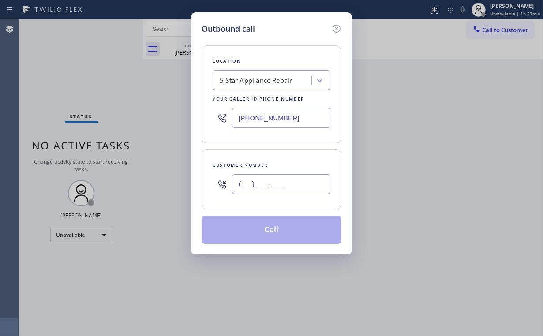
click at [277, 187] on input "(___) ___-____" at bounding box center [281, 184] width 98 height 20
paste input "954) 842-5915"
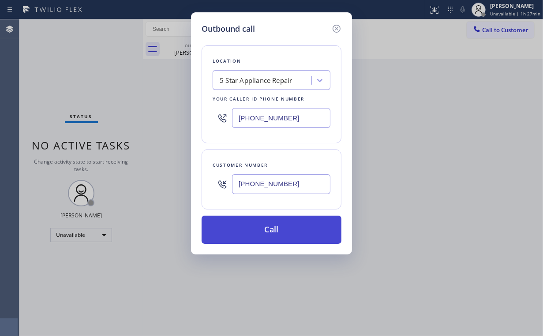
type input "[PHONE_NUMBER]"
click at [270, 231] on button "Call" at bounding box center [271, 230] width 140 height 28
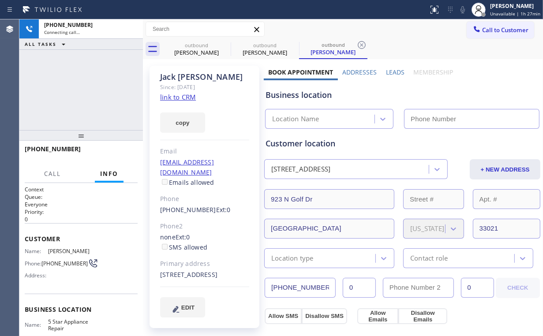
type input "[PHONE_NUMBER]"
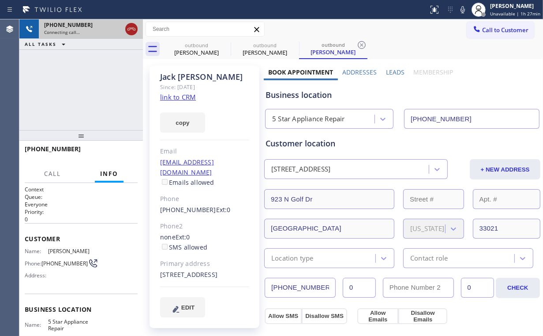
click at [131, 31] on icon at bounding box center [131, 29] width 11 height 11
drag, startPoint x: 184, startPoint y: 48, endPoint x: 219, endPoint y: 43, distance: 34.7
click at [185, 48] on div "outbound" at bounding box center [196, 45] width 67 height 7
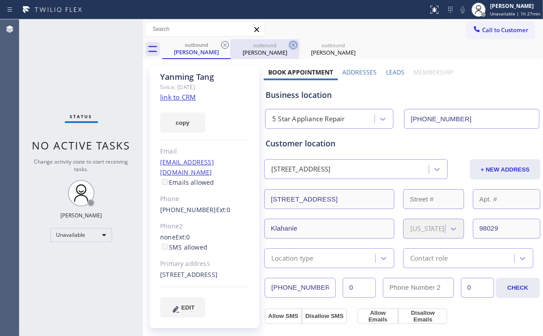
click at [223, 44] on icon at bounding box center [225, 45] width 11 height 11
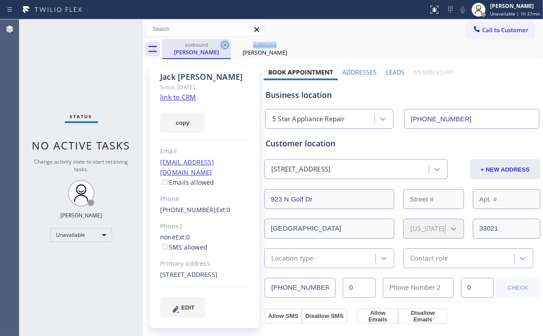
click at [223, 44] on icon at bounding box center [225, 45] width 11 height 11
click at [0, 0] on icon at bounding box center [0, 0] width 0 height 0
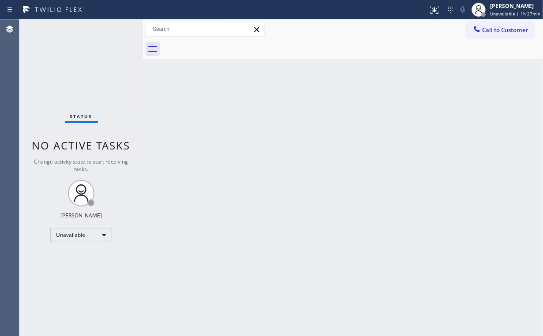
drag, startPoint x: 490, startPoint y: 29, endPoint x: 371, endPoint y: 104, distance: 140.9
click at [486, 32] on span "Call to Customer" at bounding box center [505, 30] width 46 height 8
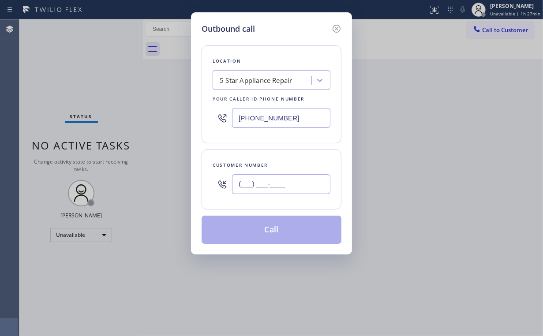
drag, startPoint x: 309, startPoint y: 185, endPoint x: 303, endPoint y: 179, distance: 8.1
click at [308, 185] on input "(___) ___-____" at bounding box center [281, 184] width 98 height 20
paste input "657) 360-4127"
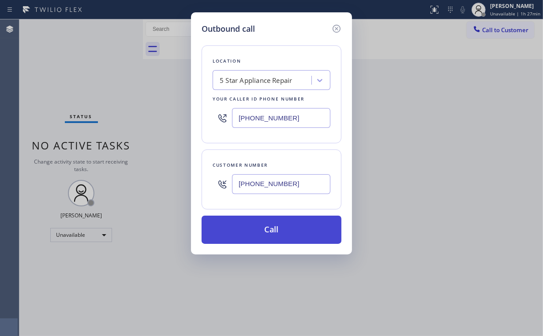
type input "[PHONE_NUMBER]"
click at [258, 233] on button "Call" at bounding box center [271, 230] width 140 height 28
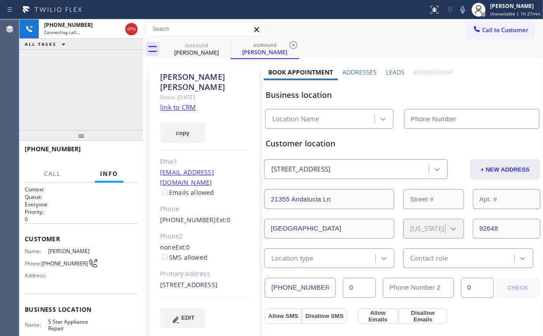
click at [86, 82] on div "[PHONE_NUMBER] Connecting call… ALL TASKS ALL TASKS ACTIVE TASKS TASKS IN WRAP …" at bounding box center [80, 74] width 123 height 111
type input "[PHONE_NUMBER]"
drag, startPoint x: 69, startPoint y: 92, endPoint x: 94, endPoint y: 86, distance: 25.4
click at [70, 92] on div "[PHONE_NUMBER] Connecting call… ALL TASKS ALL TASKS ACTIVE TASKS TASKS IN WRAP …" at bounding box center [80, 74] width 123 height 111
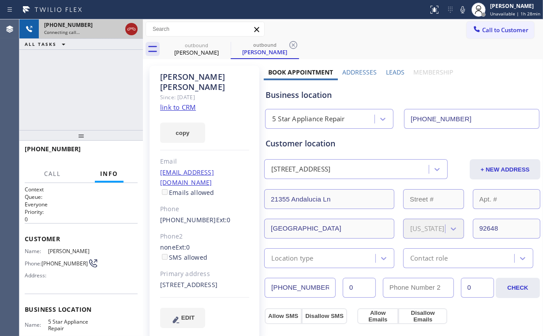
click at [135, 26] on icon at bounding box center [131, 29] width 11 height 11
drag, startPoint x: 199, startPoint y: 42, endPoint x: 227, endPoint y: 47, distance: 28.6
click at [199, 42] on div "outbound" at bounding box center [196, 45] width 67 height 7
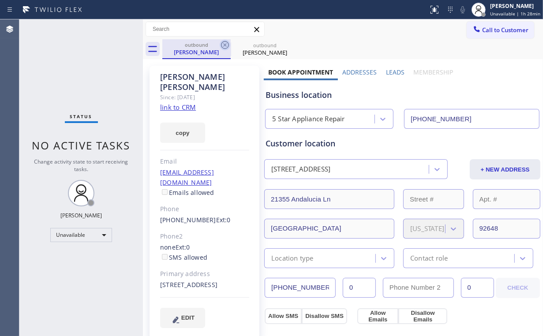
click at [227, 44] on icon at bounding box center [225, 45] width 11 height 11
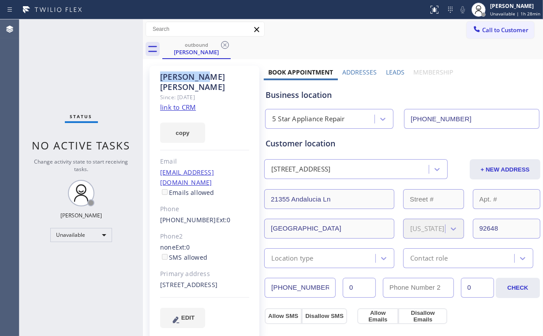
click at [227, 44] on icon at bounding box center [225, 45] width 11 height 11
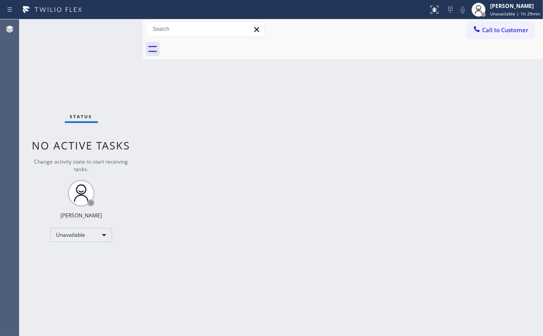
click at [85, 65] on div "Status No active tasks Change activity state to start receiving tasks. [PERSON_…" at bounding box center [80, 177] width 123 height 316
click at [493, 30] on span "Call to Customer" at bounding box center [505, 30] width 46 height 8
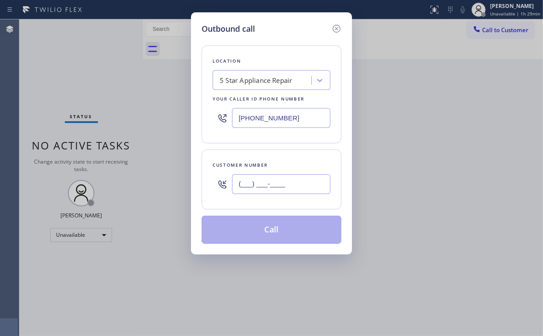
click at [310, 176] on input "(___) ___-____" at bounding box center [281, 184] width 98 height 20
paste input "646) 244-1790"
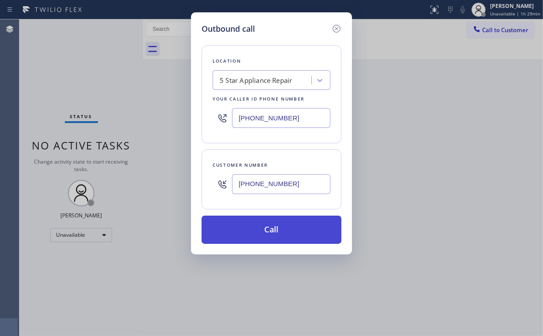
type input "[PHONE_NUMBER]"
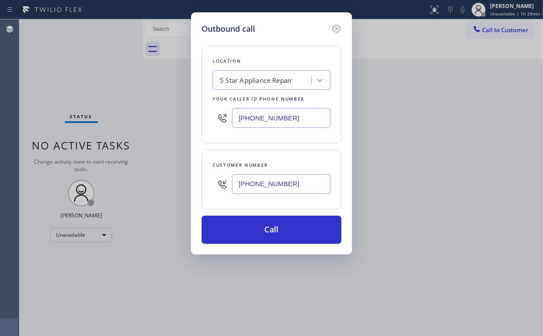
drag, startPoint x: 260, startPoint y: 224, endPoint x: 233, endPoint y: 301, distance: 82.2
click at [259, 227] on button "Call" at bounding box center [271, 230] width 140 height 28
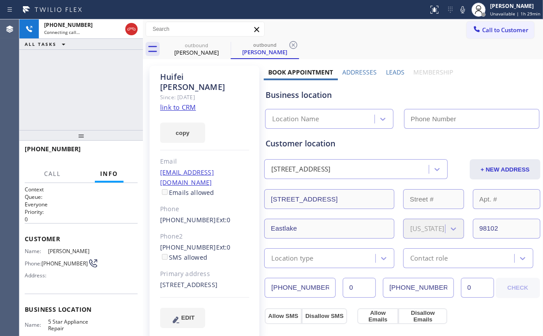
type input "[PHONE_NUMBER]"
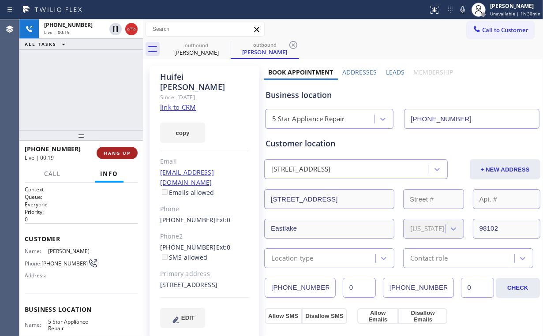
click at [122, 149] on button "HANG UP" at bounding box center [117, 153] width 41 height 12
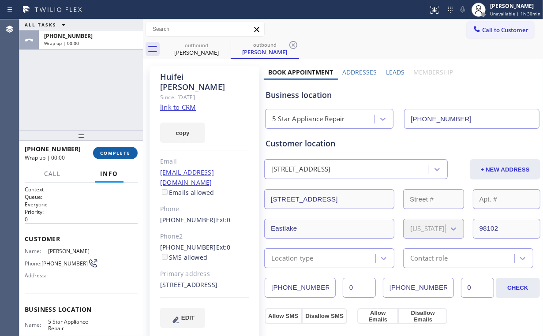
click at [123, 150] on span "COMPLETE" at bounding box center [115, 153] width 30 height 6
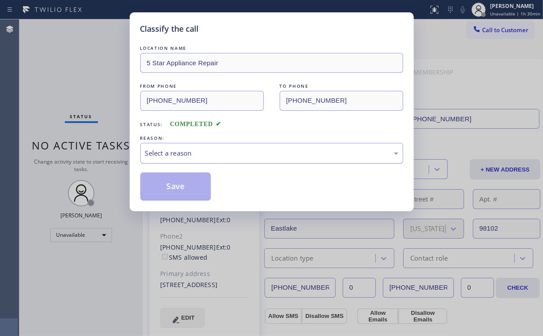
click at [163, 150] on div "Select a reason" at bounding box center [271, 153] width 253 height 10
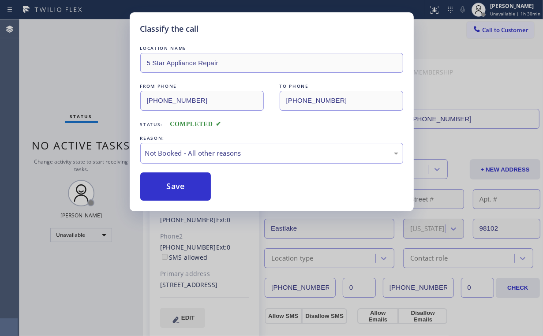
drag, startPoint x: 173, startPoint y: 188, endPoint x: 177, endPoint y: 208, distance: 20.6
click at [174, 188] on button "Save" at bounding box center [175, 186] width 71 height 28
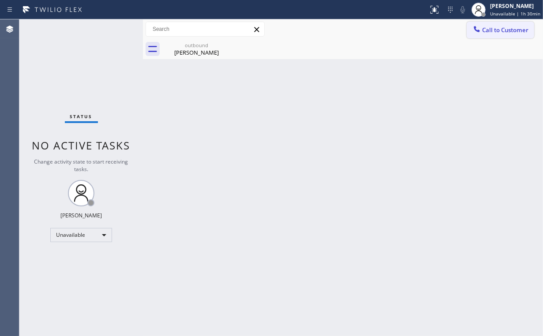
click at [493, 30] on span "Call to Customer" at bounding box center [505, 30] width 46 height 8
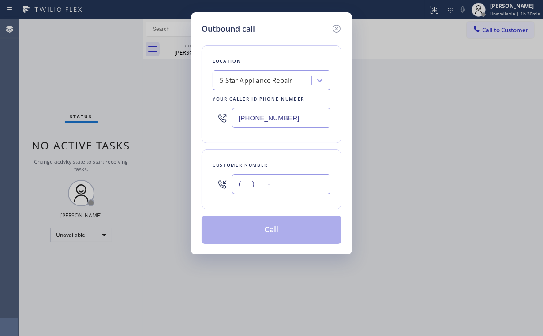
click at [270, 188] on input "(___) ___-____" at bounding box center [281, 184] width 98 height 20
paste input "310) 227-7276"
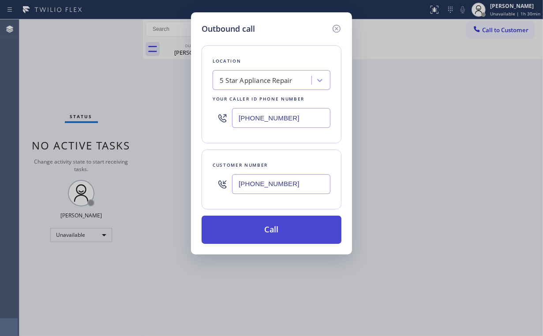
type input "[PHONE_NUMBER]"
click at [266, 229] on button "Call" at bounding box center [271, 230] width 140 height 28
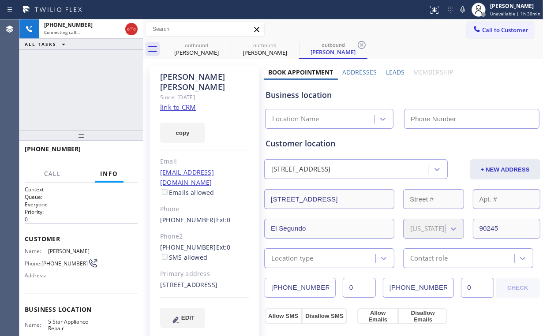
click at [93, 82] on div "[PHONE_NUMBER] Connecting call… ALL TASKS ALL TASKS ACTIVE TASKS TASKS IN WRAP …" at bounding box center [80, 74] width 123 height 111
type input "[PHONE_NUMBER]"
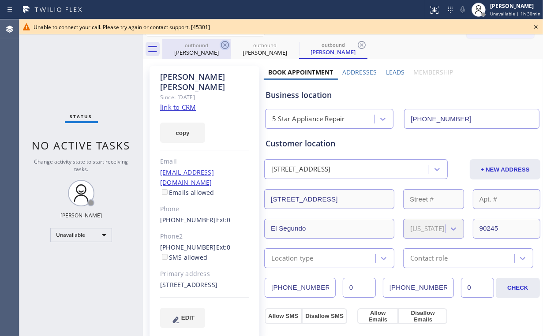
click at [203, 48] on div "outbound" at bounding box center [196, 45] width 67 height 7
click at [224, 45] on icon at bounding box center [225, 45] width 8 height 8
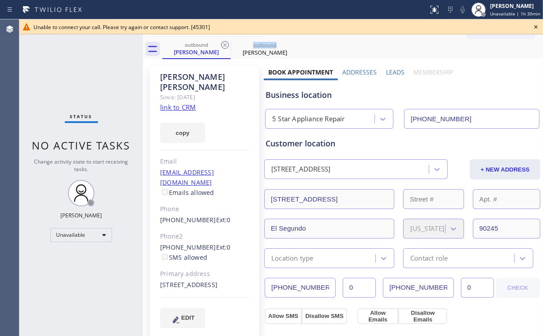
click at [224, 45] on icon at bounding box center [225, 45] width 8 height 8
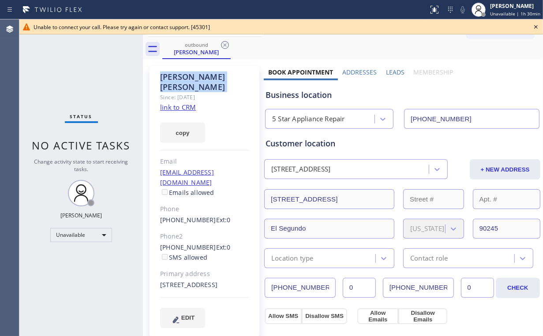
click at [224, 45] on icon at bounding box center [225, 45] width 8 height 8
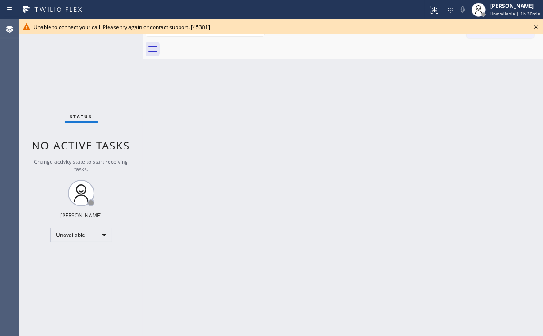
drag, startPoint x: 65, startPoint y: 89, endPoint x: 183, endPoint y: 69, distance: 119.8
click at [66, 88] on div "Status No active tasks Change activity state to start receiving tasks. [PERSON_…" at bounding box center [80, 177] width 123 height 316
click at [534, 28] on icon at bounding box center [535, 27] width 11 height 11
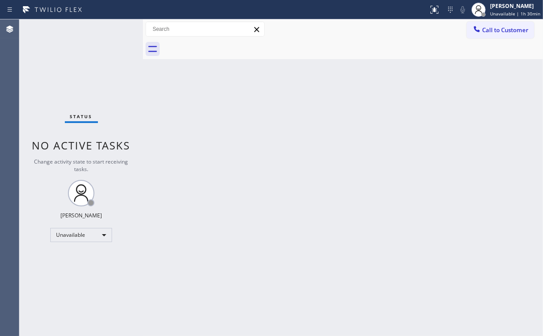
drag, startPoint x: 237, startPoint y: 82, endPoint x: 164, endPoint y: 14, distance: 100.1
click at [235, 81] on div "Back to Dashboard Change Sender ID Customers Technicians Select a contact Outbo…" at bounding box center [343, 177] width 400 height 316
click at [492, 30] on span "Call to Customer" at bounding box center [505, 30] width 46 height 8
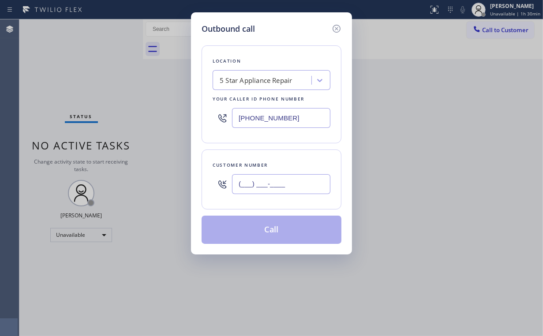
click at [291, 186] on input "(___) ___-____" at bounding box center [281, 184] width 98 height 20
paste input "949) 584-7834"
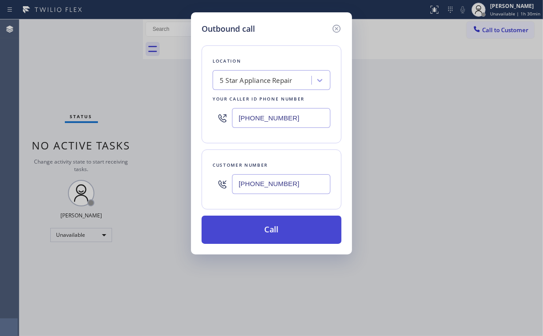
type input "[PHONE_NUMBER]"
click at [250, 229] on button "Call" at bounding box center [271, 230] width 140 height 28
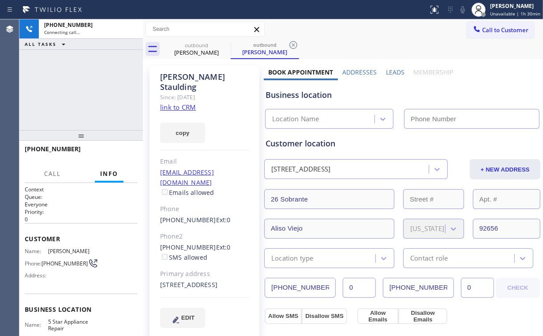
click at [83, 74] on div "[PHONE_NUMBER] Connecting call… ALL TASKS ALL TASKS ACTIVE TASKS TASKS IN WRAP …" at bounding box center [80, 74] width 123 height 111
type input "[PHONE_NUMBER]"
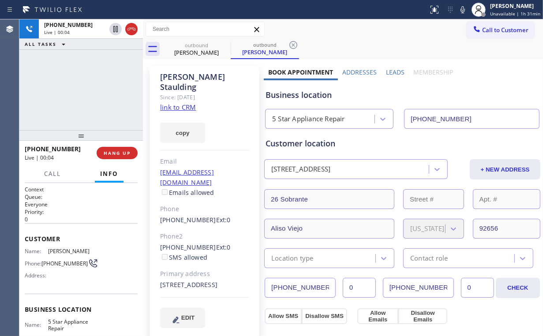
drag, startPoint x: 83, startPoint y: 95, endPoint x: 105, endPoint y: 132, distance: 43.3
click at [84, 99] on div "[PHONE_NUMBER] Live | 00:04 ALL TASKS ALL TASKS ACTIVE TASKS TASKS IN WRAP UP" at bounding box center [80, 74] width 123 height 111
click at [122, 155] on span "HANG UP" at bounding box center [117, 153] width 27 height 6
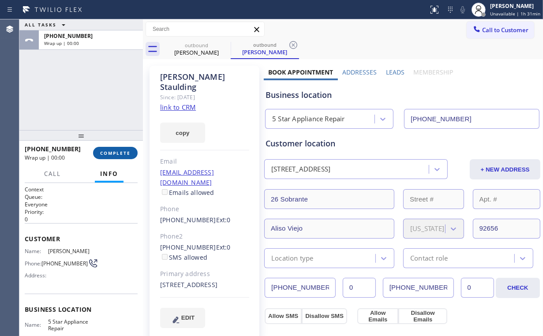
click at [122, 155] on span "COMPLETE" at bounding box center [115, 153] width 30 height 6
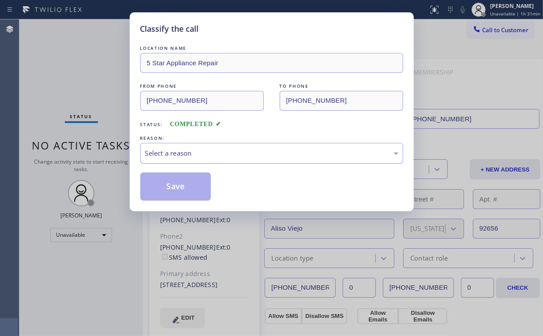
click at [159, 151] on div "Select a reason" at bounding box center [271, 153] width 253 height 10
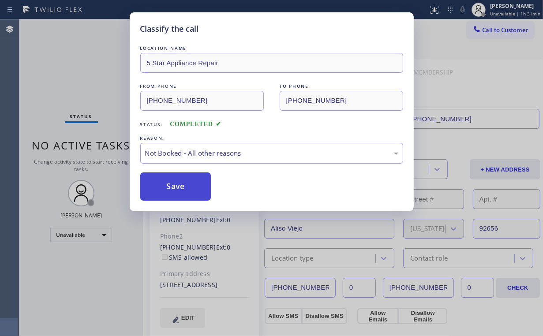
click at [170, 180] on button "Save" at bounding box center [175, 186] width 71 height 28
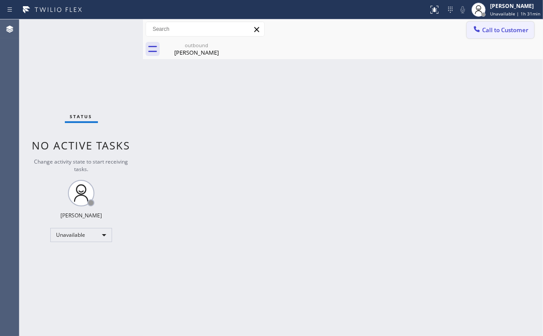
click at [492, 35] on button "Call to Customer" at bounding box center [499, 30] width 67 height 17
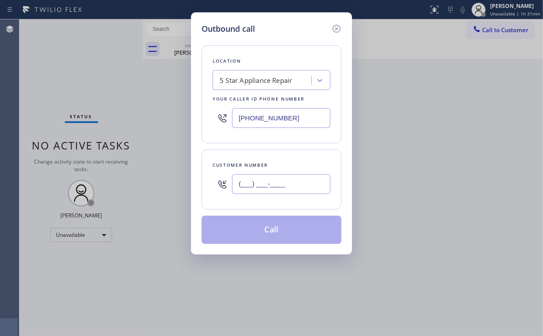
drag, startPoint x: 281, startPoint y: 189, endPoint x: 306, endPoint y: 179, distance: 26.4
click at [282, 189] on input "(___) ___-____" at bounding box center [281, 184] width 98 height 20
paste input "310) 310-5464"
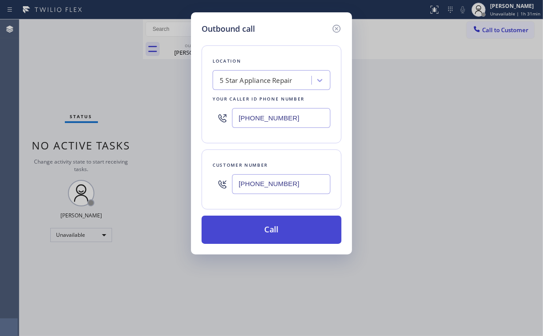
type input "[PHONE_NUMBER]"
click at [271, 226] on button "Call" at bounding box center [271, 230] width 140 height 28
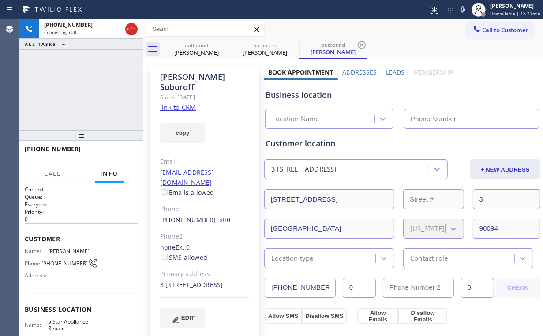
type input "[PHONE_NUMBER]"
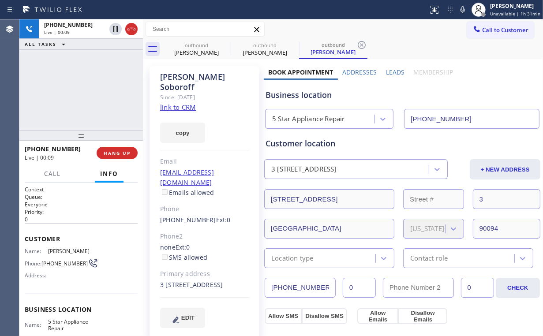
drag, startPoint x: 78, startPoint y: 95, endPoint x: 94, endPoint y: 125, distance: 34.3
click at [81, 102] on div "[PHONE_NUMBER] Live | 00:09 ALL TASKS ALL TASKS ACTIVE TASKS TASKS IN WRAP UP" at bounding box center [80, 74] width 123 height 111
click at [118, 150] on span "HANG UP" at bounding box center [117, 153] width 27 height 6
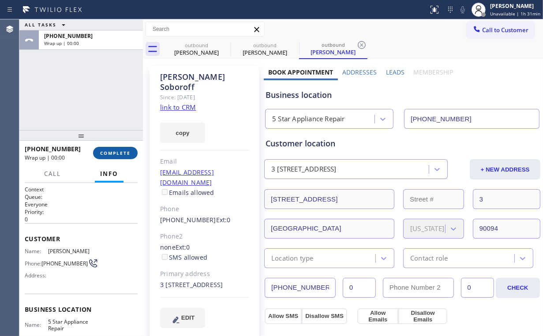
click at [119, 151] on span "COMPLETE" at bounding box center [115, 153] width 30 height 6
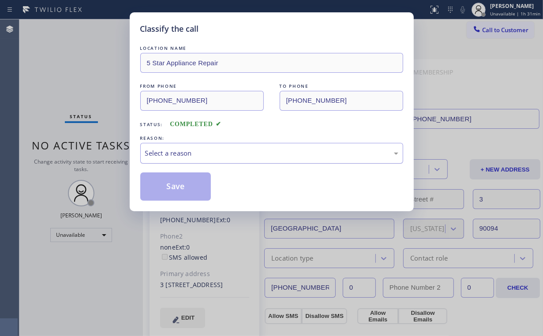
click at [168, 148] on div "Select a reason" at bounding box center [271, 153] width 253 height 10
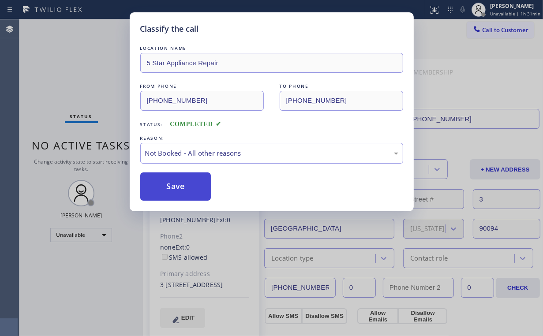
click at [174, 186] on button "Save" at bounding box center [175, 186] width 71 height 28
click at [71, 62] on div "Classify the call LOCATION NAME 5 Star Appliance Repair FROM PHONE [PHONE_NUMBE…" at bounding box center [271, 168] width 543 height 336
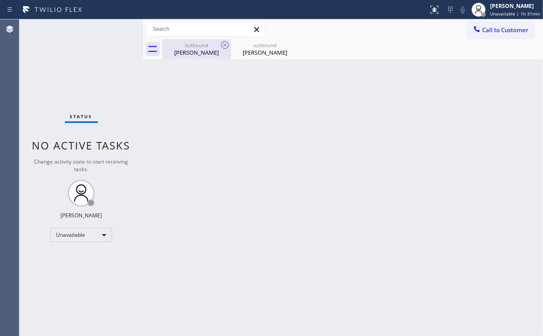
drag, startPoint x: 176, startPoint y: 53, endPoint x: 205, endPoint y: 49, distance: 28.5
click at [180, 53] on div "[PERSON_NAME]" at bounding box center [196, 52] width 67 height 8
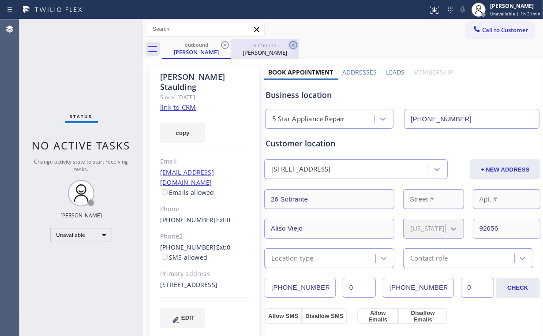
click at [224, 44] on icon at bounding box center [225, 45] width 11 height 11
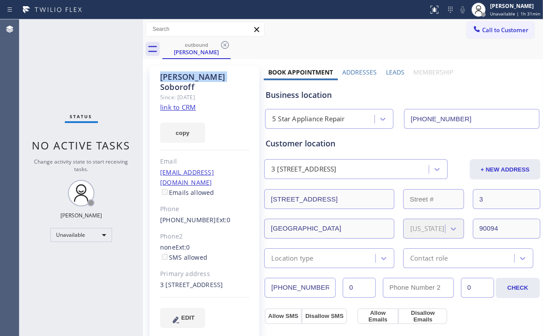
drag, startPoint x: 225, startPoint y: 44, endPoint x: 41, endPoint y: 84, distance: 188.7
click at [225, 44] on icon at bounding box center [225, 45] width 11 height 11
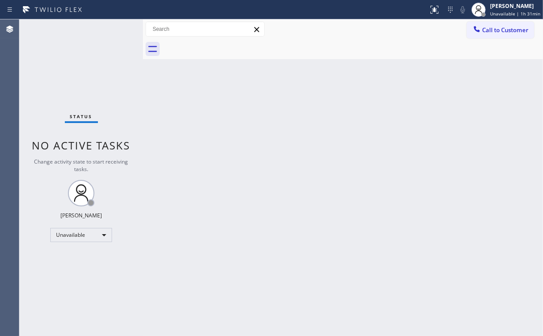
click at [39, 79] on div "Status No active tasks Change activity state to start receiving tasks. [PERSON_…" at bounding box center [80, 177] width 123 height 316
drag, startPoint x: 498, startPoint y: 25, endPoint x: 328, endPoint y: 137, distance: 203.3
click at [494, 29] on button "Call to Customer" at bounding box center [499, 30] width 67 height 17
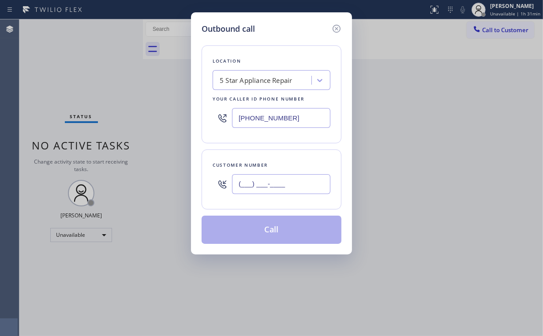
drag, startPoint x: 279, startPoint y: 189, endPoint x: 285, endPoint y: 182, distance: 9.7
click at [279, 189] on input "(___) ___-____" at bounding box center [281, 184] width 98 height 20
paste input "714) 913-8104"
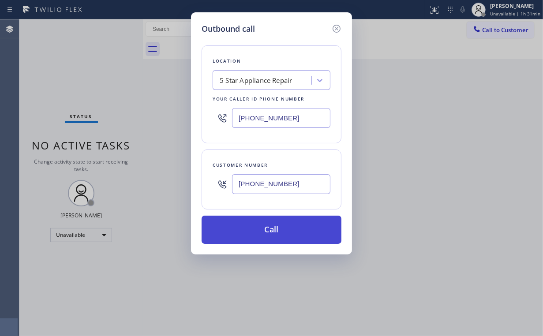
type input "[PHONE_NUMBER]"
click at [269, 231] on button "Call" at bounding box center [271, 230] width 140 height 28
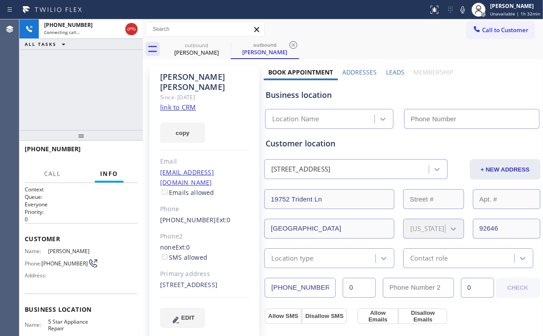
click at [95, 86] on div "[PHONE_NUMBER] Connecting call… ALL TASKS ALL TASKS ACTIVE TASKS TASKS IN WRAP …" at bounding box center [80, 74] width 123 height 111
type input "[PHONE_NUMBER]"
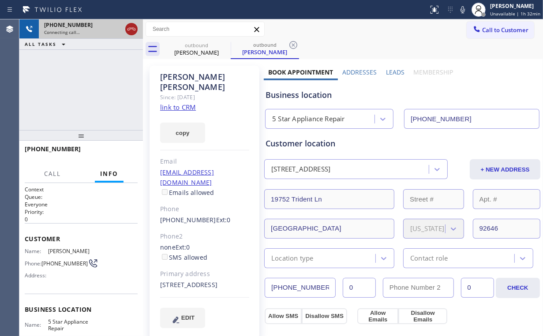
drag, startPoint x: 119, startPoint y: 34, endPoint x: 132, endPoint y: 30, distance: 13.3
click at [120, 34] on div "Connecting call…" at bounding box center [83, 32] width 78 height 6
click at [132, 30] on icon at bounding box center [131, 29] width 11 height 11
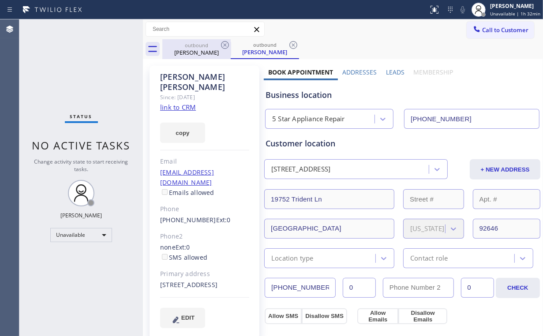
drag, startPoint x: 184, startPoint y: 54, endPoint x: 224, endPoint y: 51, distance: 39.8
click at [184, 55] on div "[PERSON_NAME]" at bounding box center [196, 52] width 67 height 8
click at [226, 44] on icon at bounding box center [225, 45] width 8 height 8
click at [225, 44] on icon at bounding box center [225, 45] width 11 height 11
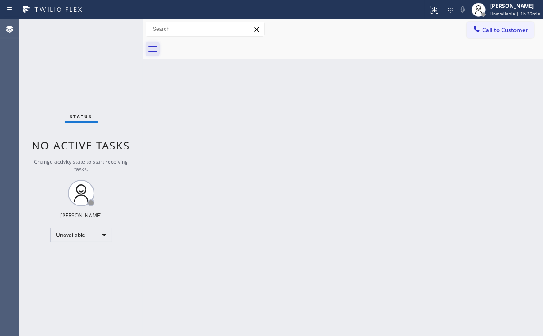
drag, startPoint x: 95, startPoint y: 91, endPoint x: 154, endPoint y: 45, distance: 74.8
click at [95, 90] on div "Status No active tasks Change activity state to start receiving tasks. [PERSON_…" at bounding box center [80, 177] width 123 height 316
click at [480, 26] on icon at bounding box center [476, 29] width 9 height 9
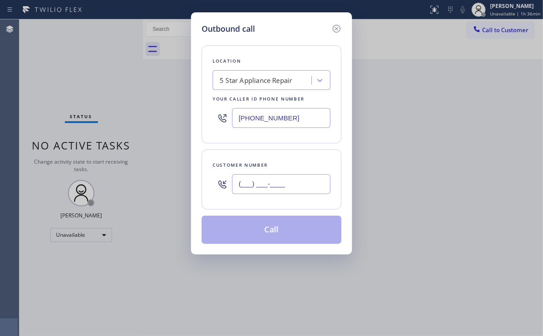
click at [287, 183] on input "(___) ___-____" at bounding box center [281, 184] width 98 height 20
paste input "631) 942-2940"
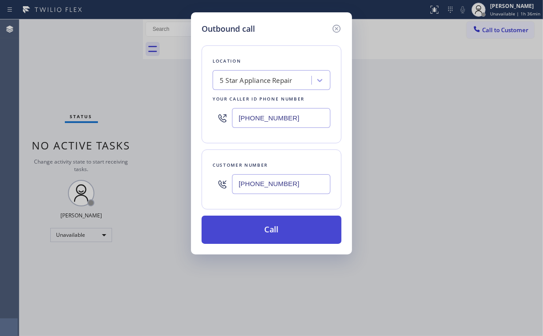
type input "[PHONE_NUMBER]"
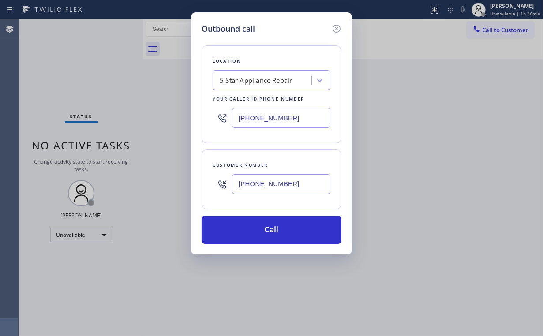
drag, startPoint x: 265, startPoint y: 226, endPoint x: 243, endPoint y: 293, distance: 70.5
click at [265, 229] on button "Call" at bounding box center [271, 230] width 140 height 28
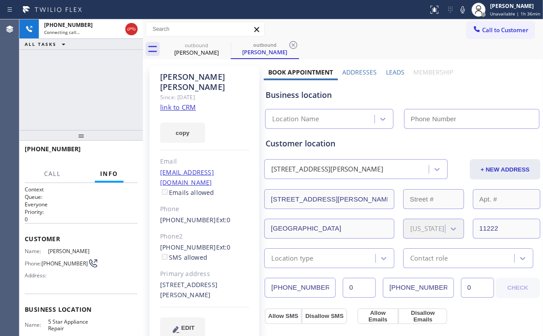
type input "[PHONE_NUMBER]"
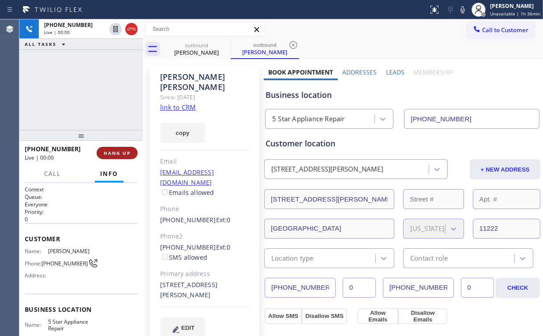
click at [120, 152] on span "HANG UP" at bounding box center [117, 153] width 27 height 6
click at [120, 153] on span "HANG UP" at bounding box center [117, 153] width 27 height 6
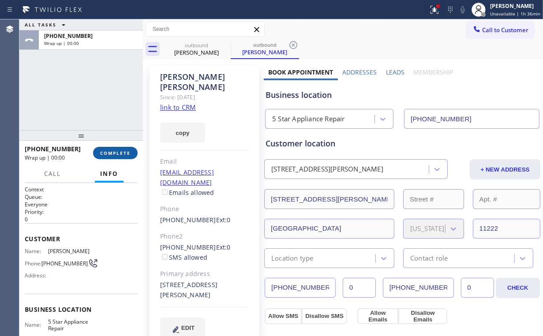
click at [129, 153] on span "COMPLETE" at bounding box center [115, 153] width 30 height 6
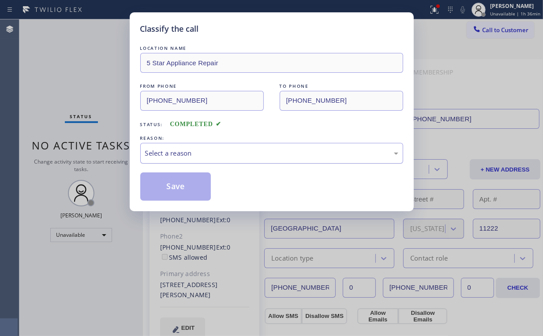
drag, startPoint x: 159, startPoint y: 156, endPoint x: 161, endPoint y: 162, distance: 6.6
click at [160, 157] on div "Select a reason" at bounding box center [271, 153] width 253 height 10
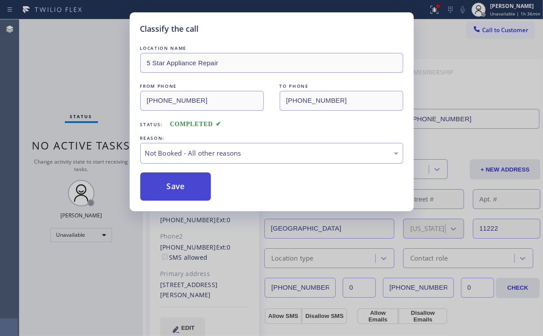
click at [162, 188] on button "Save" at bounding box center [175, 186] width 71 height 28
click at [89, 64] on div "Classify the call LOCATION NAME 5 Star Appliance Repair FROM PHONE [PHONE_NUMBE…" at bounding box center [271, 168] width 543 height 336
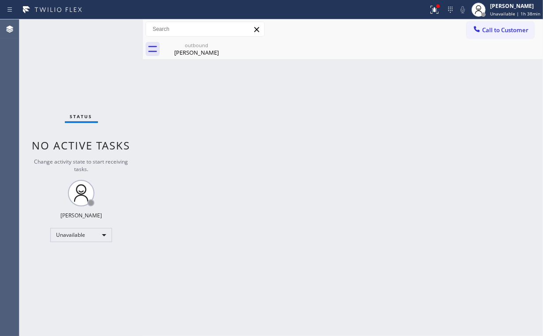
drag, startPoint x: 93, startPoint y: 55, endPoint x: 93, endPoint y: 2, distance: 52.9
click at [93, 53] on div "Status No active tasks Change activity state to start receiving tasks. [PERSON_…" at bounding box center [80, 177] width 123 height 316
click at [435, 10] on icon at bounding box center [434, 8] width 5 height 3
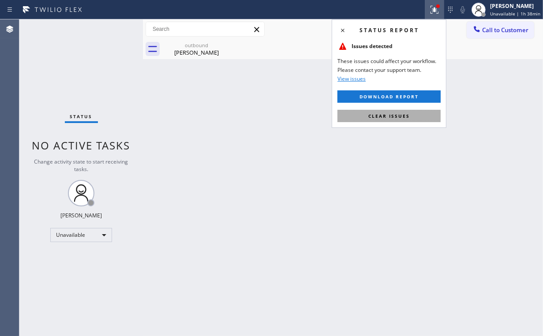
click at [383, 117] on span "Clear issues" at bounding box center [388, 116] width 41 height 6
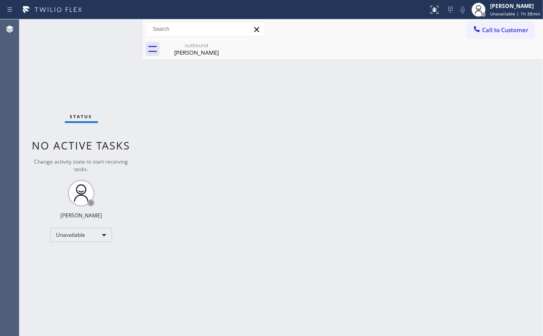
drag, startPoint x: 482, startPoint y: 112, endPoint x: 453, endPoint y: 49, distance: 69.6
click at [480, 100] on div "Back to Dashboard Change Sender ID Customers Technicians Select a contact Outbo…" at bounding box center [343, 177] width 400 height 316
click at [487, 32] on span "Call to Customer" at bounding box center [505, 30] width 46 height 8
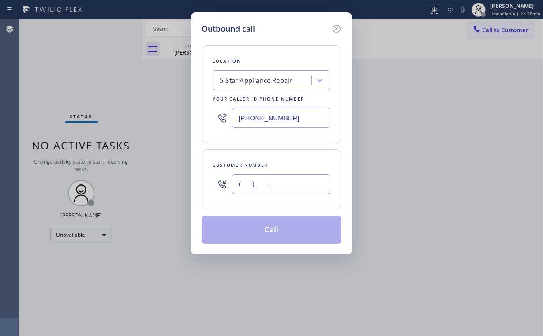
click at [309, 184] on input "(___) ___-____" at bounding box center [281, 184] width 98 height 20
paste input "310) 486-4949"
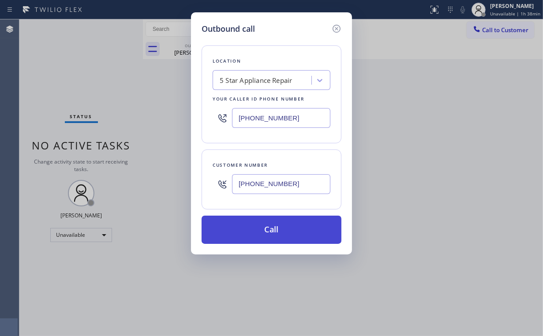
type input "[PHONE_NUMBER]"
click at [295, 231] on button "Call" at bounding box center [271, 230] width 140 height 28
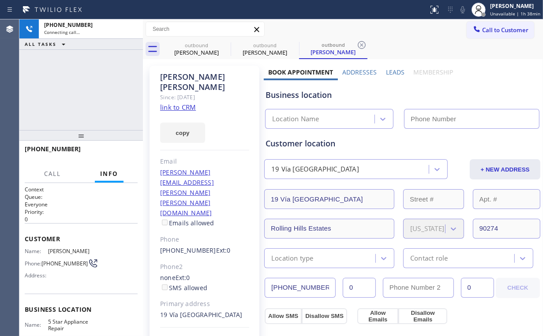
type input "[PHONE_NUMBER]"
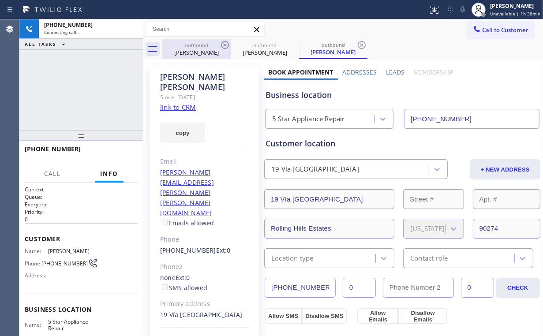
drag, startPoint x: 97, startPoint y: 99, endPoint x: 164, endPoint y: 58, distance: 78.5
click at [97, 99] on div "[PHONE_NUMBER] Connecting call… ALL TASKS ALL TASKS ACTIVE TASKS TASKS IN WRAP …" at bounding box center [80, 74] width 123 height 111
drag, startPoint x: 196, startPoint y: 46, endPoint x: 223, endPoint y: 45, distance: 26.9
click at [196, 46] on div "outbound" at bounding box center [196, 45] width 67 height 7
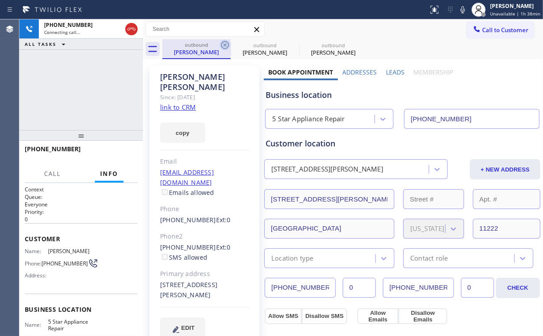
click at [225, 43] on icon at bounding box center [225, 45] width 11 height 11
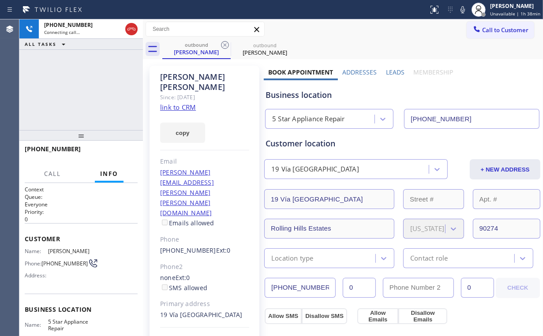
click at [127, 67] on div "[PHONE_NUMBER] Connecting call… ALL TASKS ALL TASKS ACTIVE TASKS TASKS IN WRAP …" at bounding box center [80, 74] width 123 height 111
click at [104, 95] on div "[PHONE_NUMBER] Live | 00:02 ALL TASKS ALL TASKS ACTIVE TASKS TASKS IN WRAP UP" at bounding box center [80, 74] width 123 height 111
click at [123, 151] on span "HANG UP" at bounding box center [117, 153] width 27 height 6
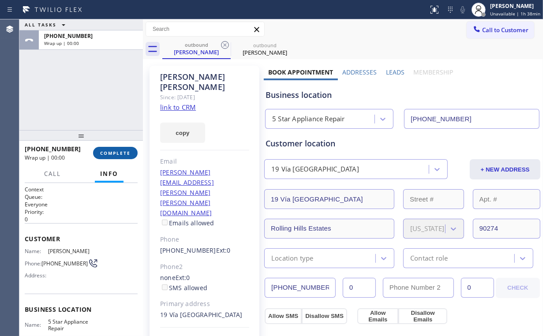
click at [123, 151] on span "COMPLETE" at bounding box center [115, 153] width 30 height 6
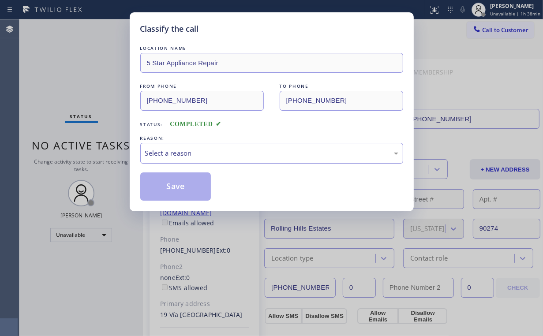
drag, startPoint x: 189, startPoint y: 151, endPoint x: 189, endPoint y: 160, distance: 9.3
click at [189, 154] on div "Select a reason" at bounding box center [271, 153] width 253 height 10
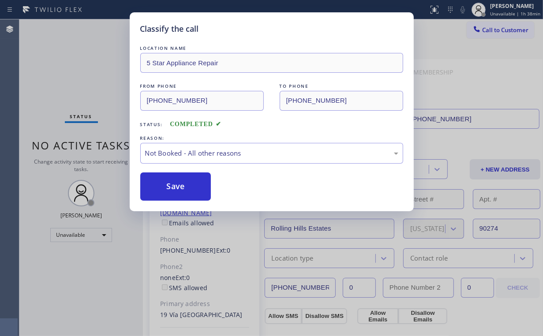
drag, startPoint x: 187, startPoint y: 188, endPoint x: 63, endPoint y: 72, distance: 169.3
click at [186, 187] on button "Save" at bounding box center [175, 186] width 71 height 28
click at [58, 55] on div "Classify the call LOCATION NAME 5 Star Appliance Repair FROM PHONE [PHONE_NUMBE…" at bounding box center [271, 168] width 543 height 336
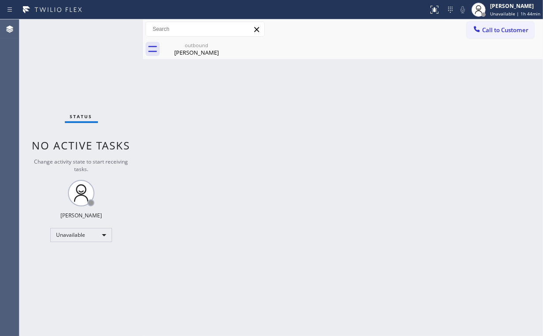
click at [481, 29] on button "Call to Customer" at bounding box center [499, 30] width 67 height 17
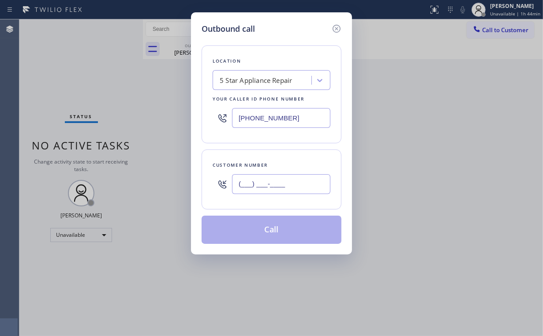
click at [296, 181] on input "(___) ___-____" at bounding box center [281, 184] width 98 height 20
paste input "206) 349-6593"
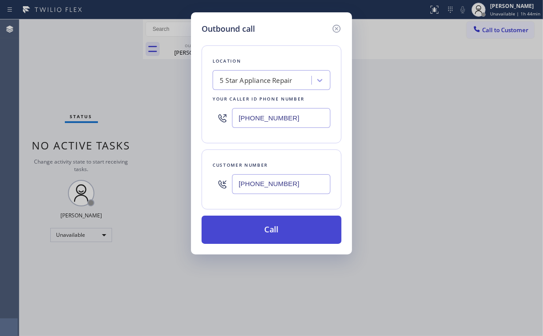
type input "[PHONE_NUMBER]"
click at [279, 223] on button "Call" at bounding box center [271, 230] width 140 height 28
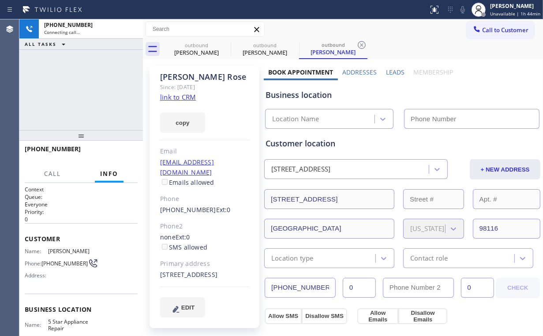
type input "[PHONE_NUMBER]"
click at [60, 90] on div "[PHONE_NUMBER] Connecting call… ALL TASKS ALL TASKS ACTIVE TASKS TASKS IN WRAP …" at bounding box center [80, 74] width 123 height 111
type input "[PHONE_NUMBER]"
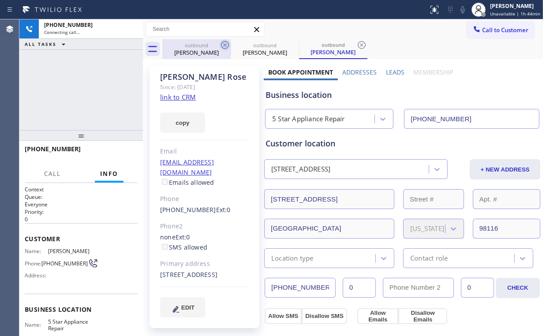
drag, startPoint x: 199, startPoint y: 49, endPoint x: 220, endPoint y: 47, distance: 21.2
click at [200, 49] on div "[PERSON_NAME]" at bounding box center [196, 52] width 67 height 8
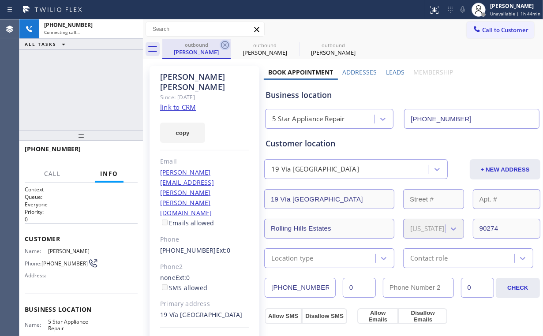
click at [227, 44] on icon at bounding box center [225, 45] width 11 height 11
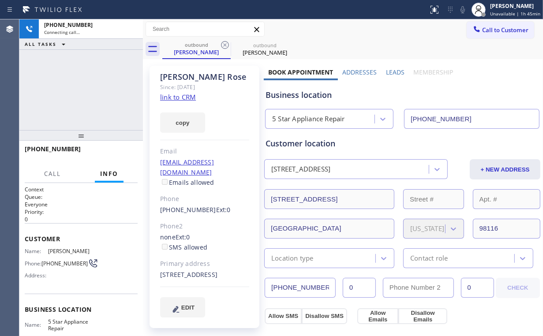
click at [116, 74] on div "[PHONE_NUMBER] Connecting call… ALL TASKS ALL TASKS ACTIVE TASKS TASKS IN WRAP …" at bounding box center [80, 74] width 123 height 111
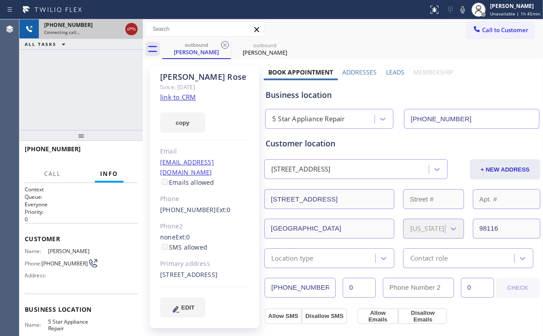
click at [130, 30] on icon at bounding box center [131, 29] width 11 height 11
click at [213, 53] on div "[PERSON_NAME]" at bounding box center [196, 52] width 67 height 8
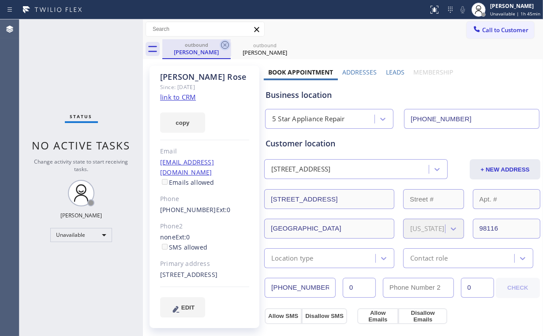
click at [222, 44] on icon at bounding box center [225, 45] width 11 height 11
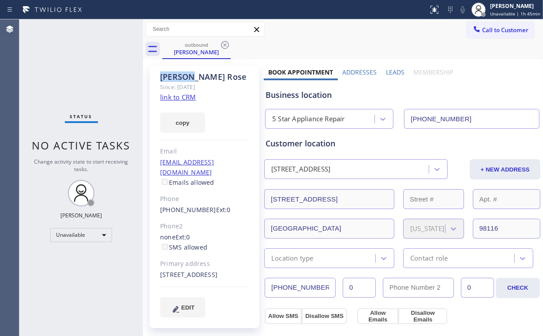
click at [222, 43] on icon at bounding box center [225, 45] width 11 height 11
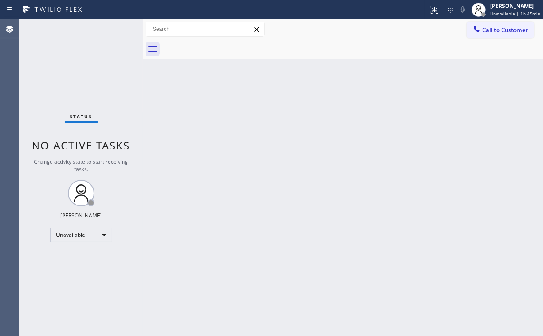
click at [92, 76] on div "Status No active tasks Change activity state to start receiving tasks. [PERSON_…" at bounding box center [80, 177] width 123 height 316
click at [497, 30] on span "Call to Customer" at bounding box center [505, 30] width 46 height 8
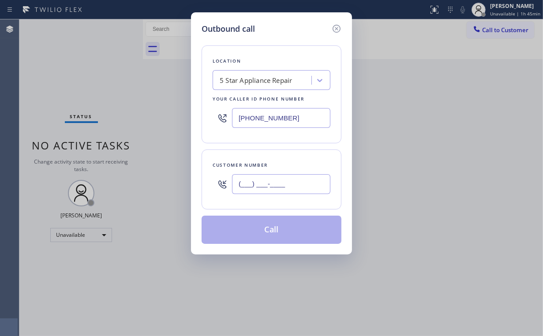
click at [284, 179] on input "(___) ___-____" at bounding box center [281, 184] width 98 height 20
paste input "949) 466-5766"
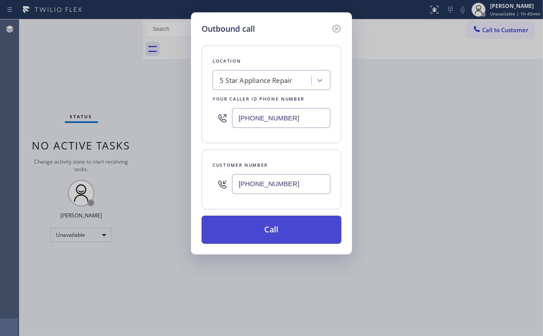
type input "[PHONE_NUMBER]"
click at [289, 221] on button "Call" at bounding box center [271, 230] width 140 height 28
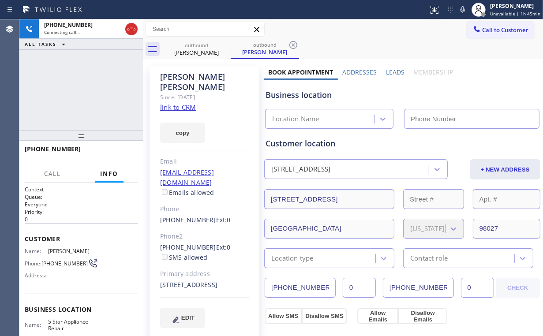
type input "[PHONE_NUMBER]"
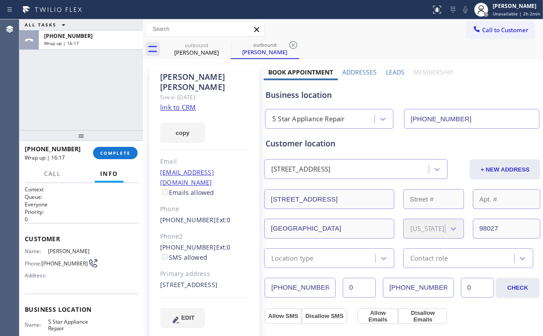
click at [52, 97] on div "ALL TASKS ALL TASKS ACTIVE TASKS TASKS IN WRAP UP [PHONE_NUMBER] Wrap up | 16:17" at bounding box center [80, 74] width 123 height 111
drag, startPoint x: 117, startPoint y: 153, endPoint x: 133, endPoint y: 162, distance: 18.2
click at [117, 154] on span "COMPLETE" at bounding box center [115, 153] width 30 height 6
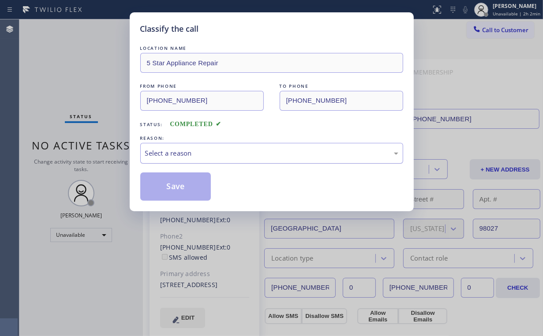
click at [164, 152] on div "Select a reason" at bounding box center [271, 153] width 253 height 10
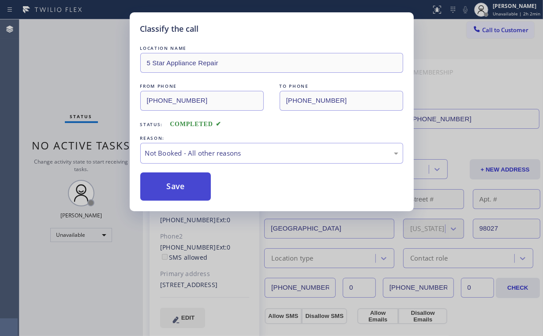
click at [179, 185] on button "Save" at bounding box center [175, 186] width 71 height 28
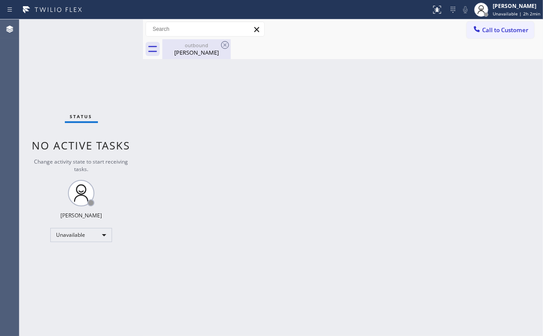
drag, startPoint x: 185, startPoint y: 40, endPoint x: 190, endPoint y: 42, distance: 5.9
click at [186, 41] on div "outbound [PERSON_NAME]" at bounding box center [196, 49] width 67 height 20
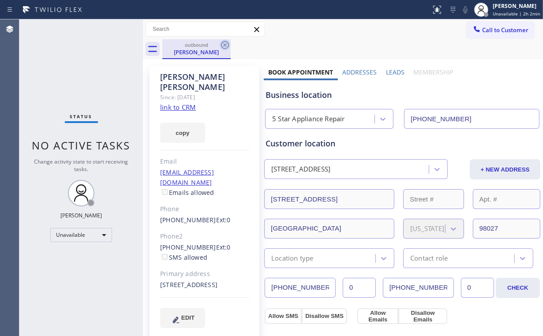
click at [224, 43] on icon at bounding box center [225, 45] width 11 height 11
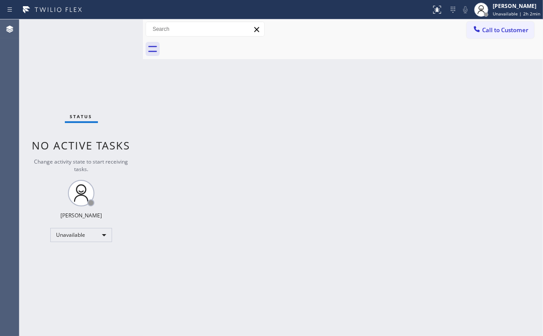
drag, startPoint x: 239, startPoint y: 164, endPoint x: 146, endPoint y: 71, distance: 130.9
click at [218, 143] on div "Back to Dashboard Change Sender ID Customers Technicians Select a contact Outbo…" at bounding box center [343, 177] width 400 height 316
drag, startPoint x: 489, startPoint y: 33, endPoint x: 483, endPoint y: 36, distance: 6.3
click at [487, 34] on button "Call to Customer" at bounding box center [499, 30] width 67 height 17
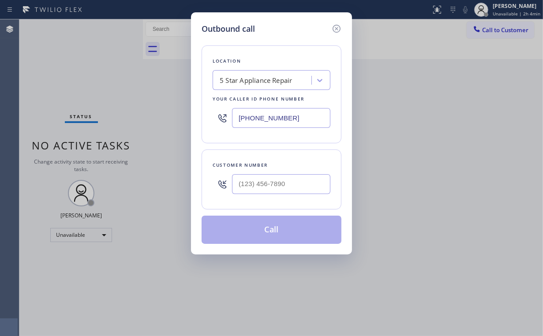
drag, startPoint x: 293, startPoint y: 120, endPoint x: 201, endPoint y: 124, distance: 91.8
click at [201, 124] on div "Location 5 Star Appliance Repair Your caller id phone number [PHONE_NUMBER]" at bounding box center [271, 94] width 140 height 98
paste input "224) 246-837"
type input "[PHONE_NUMBER]"
click at [282, 187] on input "(___) ___-____" at bounding box center [281, 184] width 98 height 20
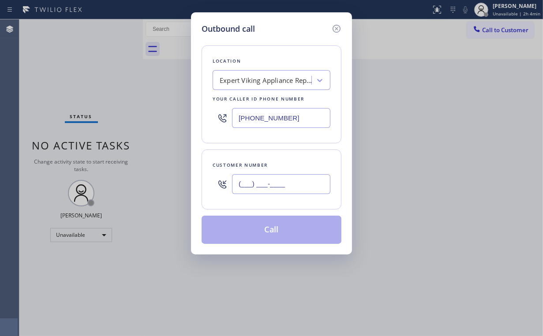
paste input "872) 337-4815"
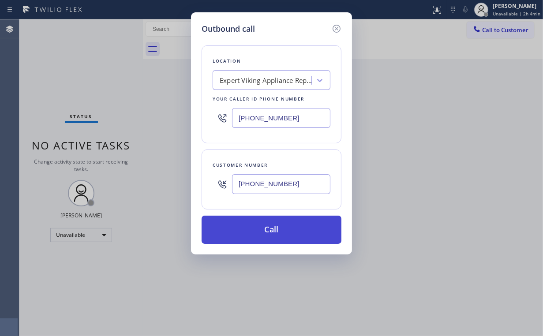
type input "[PHONE_NUMBER]"
click at [268, 238] on button "Call" at bounding box center [271, 230] width 140 height 28
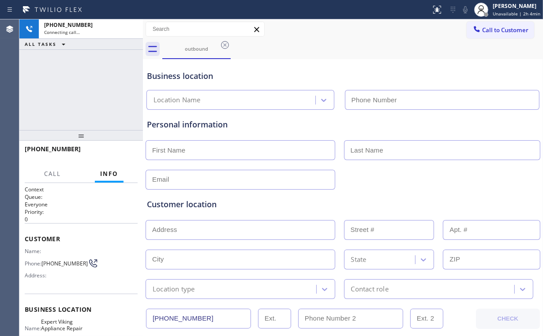
type input "[PHONE_NUMBER]"
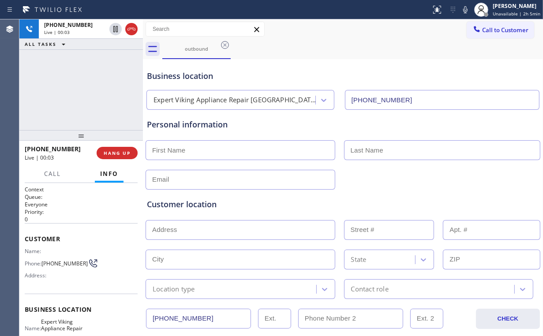
click at [82, 76] on div "[PHONE_NUMBER] Live | 00:03 ALL TASKS ALL TASKS ACTIVE TASKS TASKS IN WRAP UP" at bounding box center [80, 74] width 123 height 111
click at [129, 154] on span "HANG UP" at bounding box center [117, 153] width 27 height 6
click at [129, 154] on span "COMPLETE" at bounding box center [115, 153] width 30 height 6
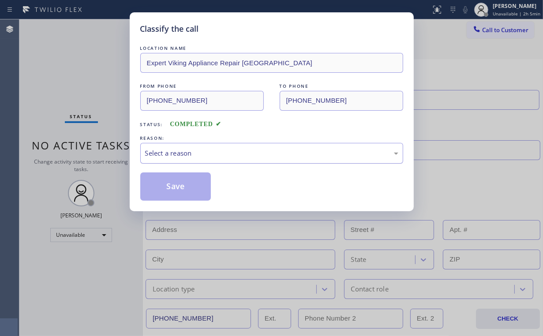
drag, startPoint x: 178, startPoint y: 152, endPoint x: 179, endPoint y: 160, distance: 8.9
click at [178, 153] on div "Select a reason" at bounding box center [271, 153] width 253 height 10
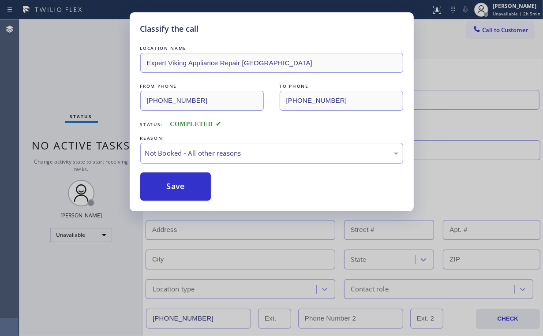
drag, startPoint x: 168, startPoint y: 187, endPoint x: 107, endPoint y: 105, distance: 102.1
click at [169, 186] on button "Save" at bounding box center [175, 186] width 71 height 28
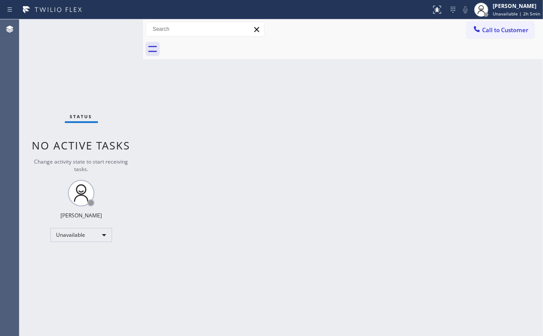
click at [478, 25] on icon at bounding box center [476, 29] width 9 height 9
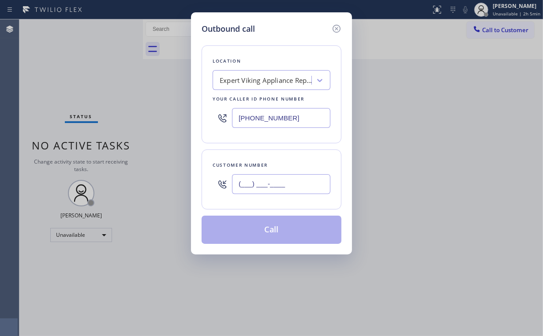
click at [294, 180] on input "(___) ___-____" at bounding box center [281, 184] width 98 height 20
paste input "904) 669-1834"
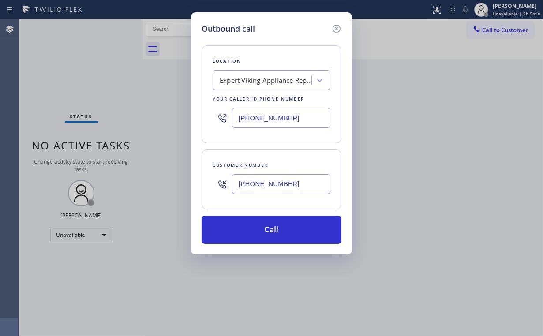
type input "[PHONE_NUMBER]"
click at [307, 51] on div "Location Expert Viking Appliance Repair Elgin Your caller id phone number [PHON…" at bounding box center [271, 94] width 140 height 98
drag, startPoint x: 301, startPoint y: 115, endPoint x: 143, endPoint y: 123, distance: 158.4
click at [149, 123] on div "Outbound call Location Expert Viking Appliance Repair Elgin Your caller id phon…" at bounding box center [271, 168] width 543 height 336
paste input "855) 731-495"
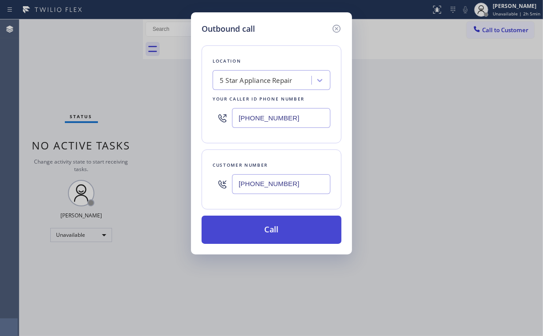
type input "[PHONE_NUMBER]"
click at [266, 231] on button "Call" at bounding box center [271, 230] width 140 height 28
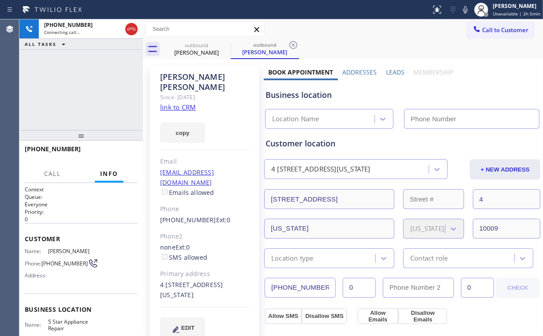
click at [66, 87] on div "[PHONE_NUMBER] Connecting call… ALL TASKS ALL TASKS ACTIVE TASKS TASKS IN WRAP …" at bounding box center [80, 74] width 123 height 111
type input "[PHONE_NUMBER]"
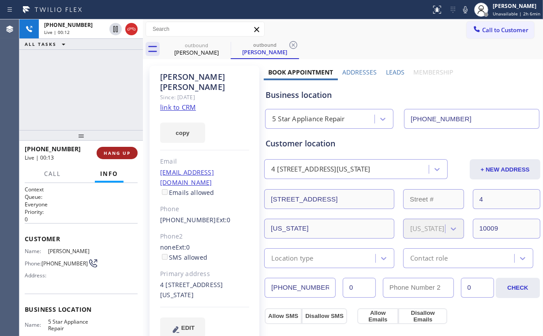
click at [106, 153] on span "HANG UP" at bounding box center [117, 153] width 27 height 6
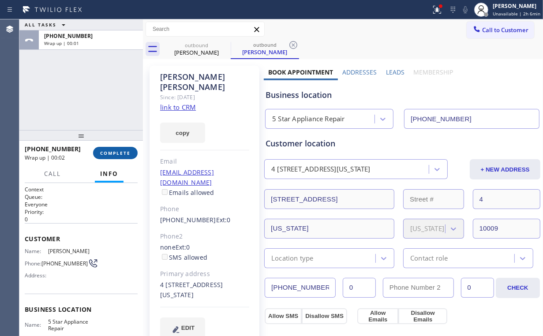
click at [117, 151] on span "COMPLETE" at bounding box center [115, 153] width 30 height 6
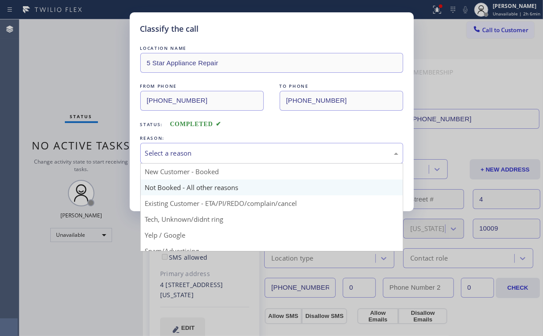
drag, startPoint x: 159, startPoint y: 156, endPoint x: 162, endPoint y: 183, distance: 27.9
click at [160, 157] on div "Select a reason" at bounding box center [271, 153] width 253 height 10
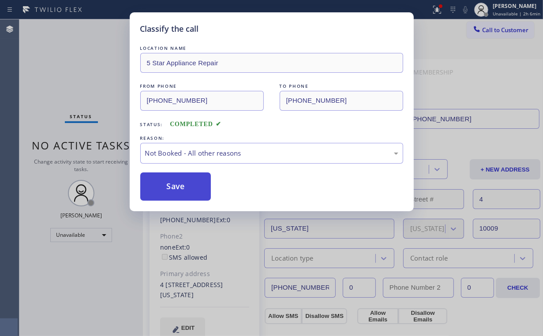
click at [164, 188] on button "Save" at bounding box center [175, 186] width 71 height 28
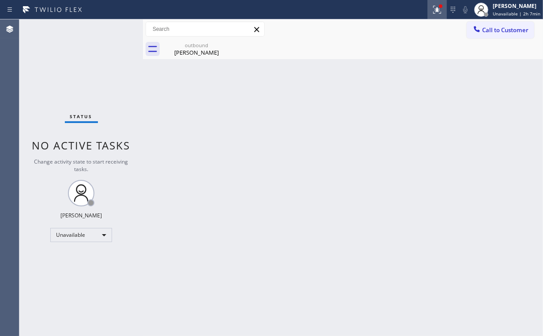
click at [444, 11] on div at bounding box center [436, 9] width 19 height 11
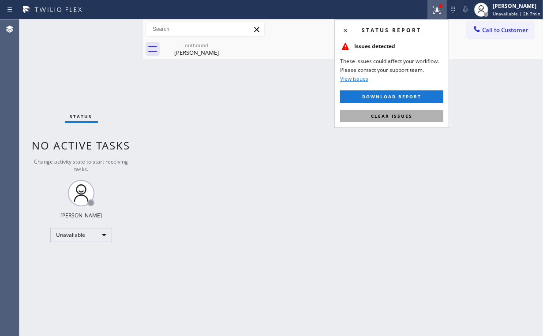
click at [392, 115] on span "Clear issues" at bounding box center [391, 116] width 41 height 6
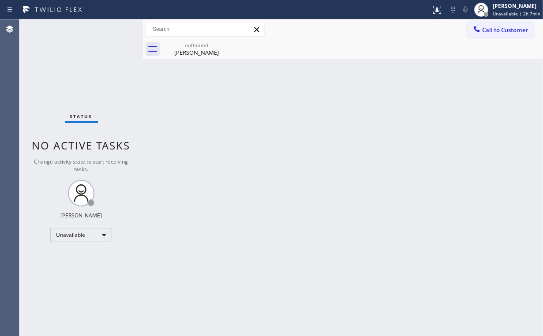
drag, startPoint x: 477, startPoint y: 86, endPoint x: 486, endPoint y: 50, distance: 37.1
click at [478, 85] on div "Back to Dashboard Change Sender ID Customers Technicians Select a contact Outbo…" at bounding box center [343, 177] width 400 height 316
click at [213, 45] on div "outbound" at bounding box center [196, 45] width 67 height 7
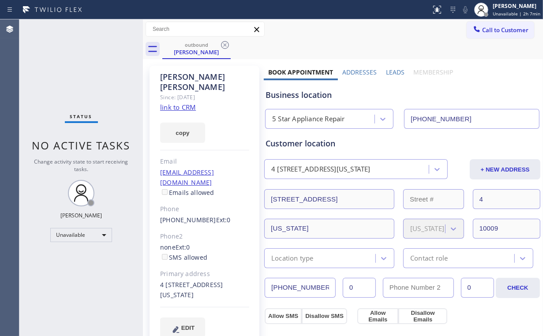
drag, startPoint x: 226, startPoint y: 44, endPoint x: 341, endPoint y: 60, distance: 116.2
click at [226, 45] on icon at bounding box center [225, 45] width 11 height 11
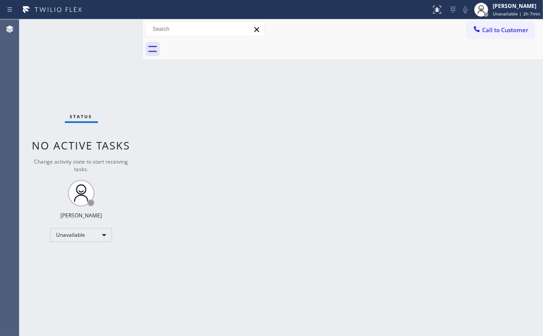
click at [459, 79] on div "Back to Dashboard Change Sender ID Customers Technicians Select a contact Outbo…" at bounding box center [343, 177] width 400 height 316
click at [504, 30] on span "Call to Customer" at bounding box center [505, 30] width 46 height 8
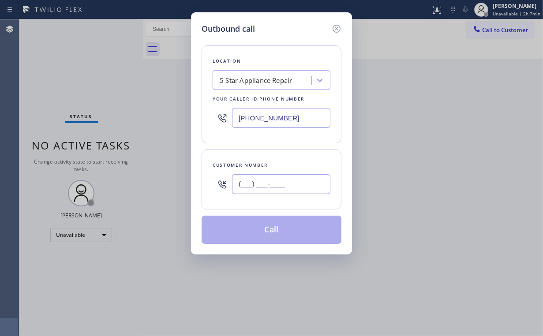
click at [298, 180] on input "(___) ___-____" at bounding box center [281, 184] width 98 height 20
paste input "310) 854-2143"
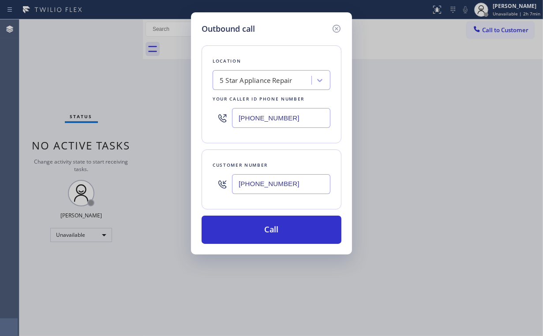
type input "[PHONE_NUMBER]"
click at [261, 26] on div "Outbound call" at bounding box center [271, 29] width 140 height 12
click at [289, 23] on div "Outbound call" at bounding box center [271, 29] width 140 height 12
drag, startPoint x: 294, startPoint y: 109, endPoint x: 159, endPoint y: 119, distance: 135.6
click at [159, 119] on div "Outbound call Location 5 Star Appliance Repair Your caller id phone number [PHO…" at bounding box center [271, 168] width 543 height 336
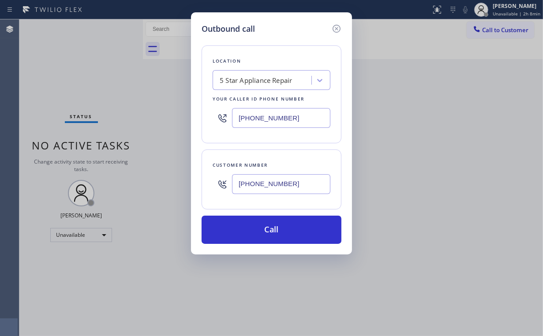
paste input "564) 444-7910"
type input "[PHONE_NUMBER]"
click at [302, 179] on input "[PHONE_NUMBER]" at bounding box center [281, 184] width 98 height 20
paste input "text"
drag, startPoint x: 287, startPoint y: 181, endPoint x: 203, endPoint y: 182, distance: 84.6
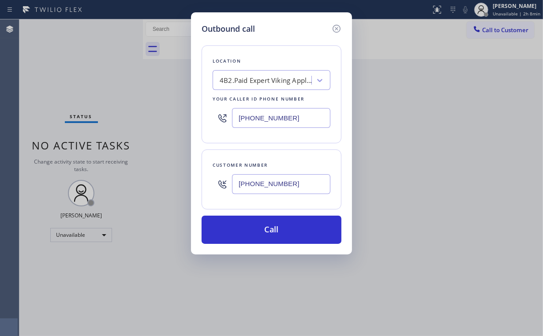
click at [220, 182] on div "[PHONE_NUMBER]" at bounding box center [271, 184] width 118 height 29
paste input "206) 433-1110"
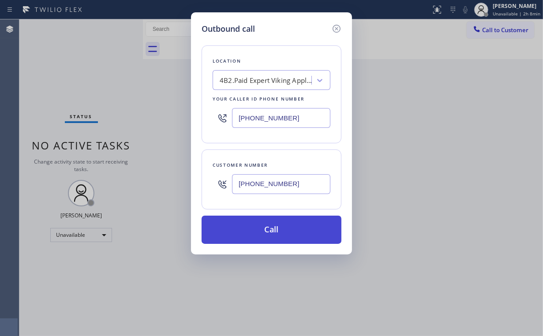
type input "[PHONE_NUMBER]"
click at [253, 236] on button "Call" at bounding box center [271, 230] width 140 height 28
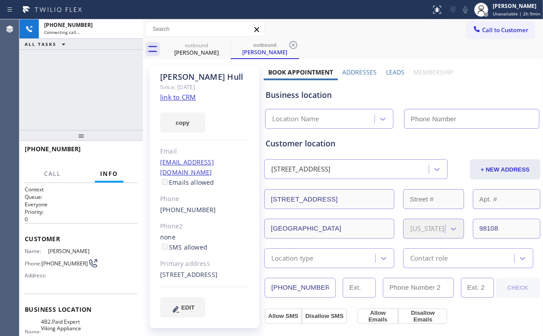
click at [100, 90] on div "[PHONE_NUMBER] Connecting call… ALL TASKS ALL TASKS ACTIVE TASKS TASKS IN WRAP …" at bounding box center [80, 74] width 123 height 111
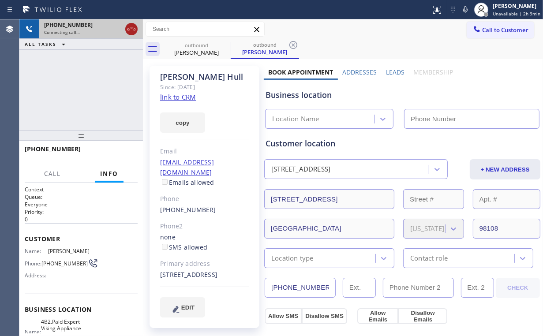
click at [133, 32] on icon at bounding box center [131, 29] width 11 height 11
click at [175, 93] on link "link to CRM" at bounding box center [178, 97] width 36 height 9
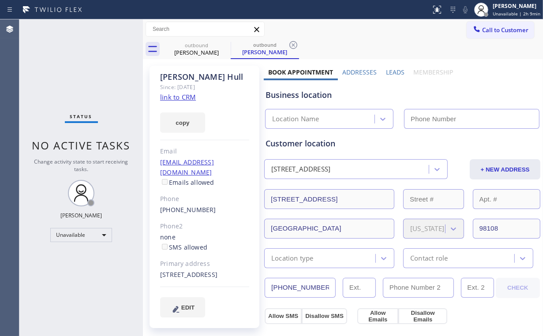
type input "[PHONE_NUMBER]"
drag, startPoint x: 487, startPoint y: 31, endPoint x: 464, endPoint y: 49, distance: 28.9
click at [487, 32] on span "Call to Customer" at bounding box center [505, 30] width 46 height 8
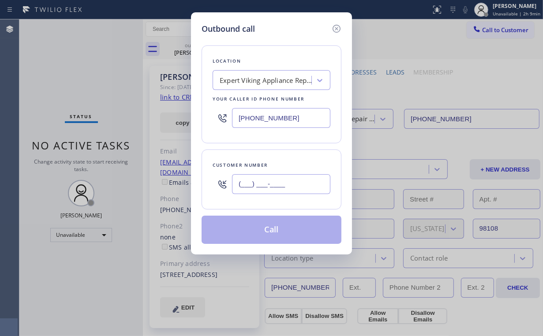
click at [297, 183] on input "(___) ___-____" at bounding box center [281, 184] width 98 height 20
paste input "206) 433-1110"
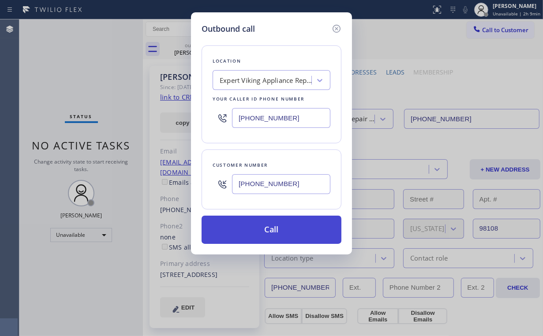
type input "[PHONE_NUMBER]"
click at [275, 235] on button "Call" at bounding box center [271, 230] width 140 height 28
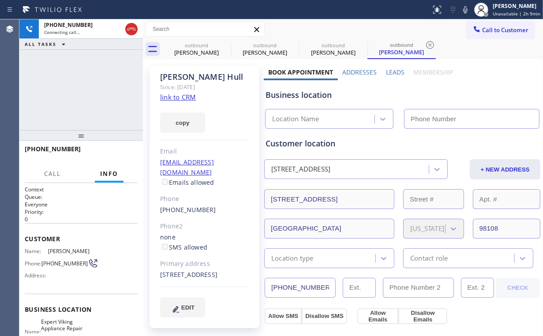
type input "[PHONE_NUMBER]"
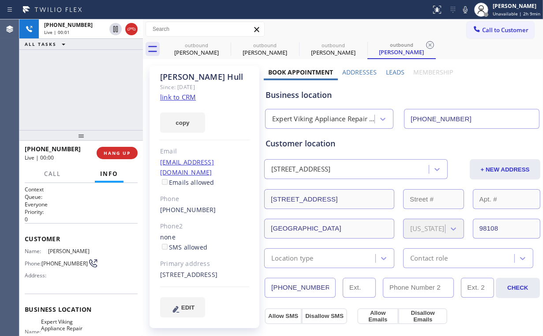
click at [86, 82] on div "[PHONE_NUMBER] Live | 00:01 ALL TASKS ALL TASKS ACTIVE TASKS TASKS IN WRAP UP" at bounding box center [80, 74] width 123 height 111
click at [191, 46] on div "outbound" at bounding box center [196, 45] width 67 height 7
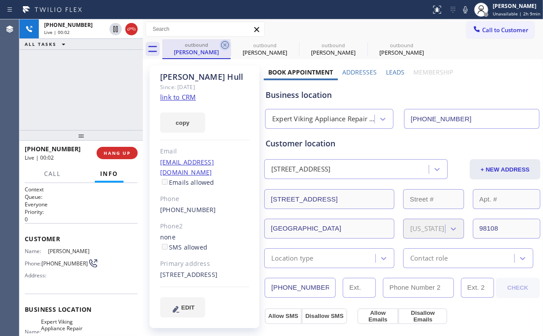
click at [227, 43] on icon at bounding box center [225, 45] width 11 height 11
click at [83, 90] on div "[PHONE_NUMBER] Live | 00:03 ALL TASKS ALL TASKS ACTIVE TASKS TASKS IN WRAP UP" at bounding box center [80, 74] width 123 height 111
click at [70, 84] on div "[PHONE_NUMBER] Live | 00:12 ALL TASKS ALL TASKS ACTIVE TASKS TASKS IN WRAP UP" at bounding box center [80, 74] width 123 height 111
click at [92, 86] on div "[PHONE_NUMBER] Live | 00:16 ALL TASKS ALL TASKS ACTIVE TASKS TASKS IN WRAP UP" at bounding box center [80, 74] width 123 height 111
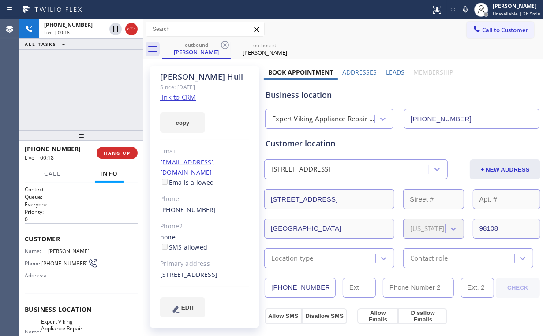
click at [88, 90] on div "[PHONE_NUMBER] Live | 00:18 ALL TASKS ALL TASKS ACTIVE TASKS TASKS IN WRAP UP" at bounding box center [80, 74] width 123 height 111
click at [88, 90] on div "[PHONE_NUMBER] Live | 00:19 ALL TASKS ALL TASKS ACTIVE TASKS TASKS IN WRAP UP" at bounding box center [80, 74] width 123 height 111
click at [88, 90] on div "[PHONE_NUMBER] Live | 00:20 ALL TASKS ALL TASKS ACTIVE TASKS TASKS IN WRAP UP" at bounding box center [80, 74] width 123 height 111
click at [87, 89] on div "[PHONE_NUMBER] Live | 00:21 ALL TASKS ALL TASKS ACTIVE TASKS TASKS IN WRAP UP" at bounding box center [80, 74] width 123 height 111
click at [87, 89] on div "[PHONE_NUMBER] Live | 00:22 ALL TASKS ALL TASKS ACTIVE TASKS TASKS IN WRAP UP" at bounding box center [80, 74] width 123 height 111
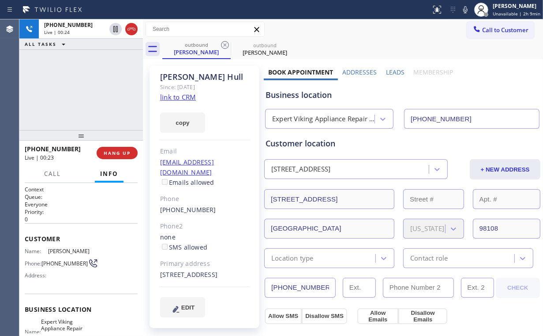
click at [88, 89] on div "[PHONE_NUMBER] Live | 00:24 ALL TASKS ALL TASKS ACTIVE TASKS TASKS IN WRAP UP" at bounding box center [80, 74] width 123 height 111
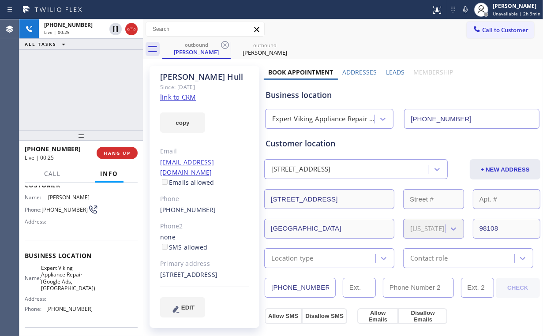
scroll to position [35, 0]
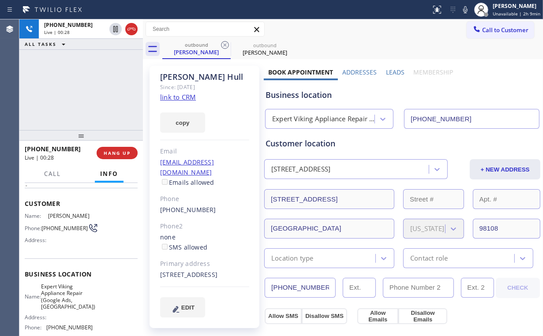
click at [87, 88] on div "[PHONE_NUMBER] Live | 00:28 ALL TASKS ALL TASKS ACTIVE TASKS TASKS IN WRAP UP" at bounding box center [80, 74] width 123 height 111
click at [89, 88] on div "[PHONE_NUMBER] Live | 00:29 ALL TASKS ALL TASKS ACTIVE TASKS TASKS IN WRAP UP" at bounding box center [80, 74] width 123 height 111
click at [89, 89] on div "[PHONE_NUMBER] Live | 00:44 ALL TASKS ALL TASKS ACTIVE TASKS TASKS IN WRAP UP" at bounding box center [80, 74] width 123 height 111
click at [89, 89] on div "[PHONE_NUMBER] Live | 00:45 ALL TASKS ALL TASKS ACTIVE TASKS TASKS IN WRAP UP" at bounding box center [80, 74] width 123 height 111
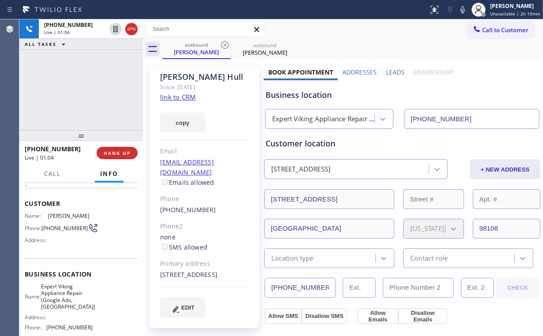
click at [56, 79] on div "[PHONE_NUMBER] Live | 01:04 ALL TASKS ALL TASKS ACTIVE TASKS TASKS IN WRAP UP" at bounding box center [80, 74] width 123 height 111
click at [90, 89] on div "[PHONE_NUMBER] Live | 02:38 ALL TASKS ALL TASKS ACTIVE TASKS TASKS IN WRAP UP" at bounding box center [80, 74] width 123 height 111
click at [90, 89] on div "[PHONE_NUMBER] Live | 02:39 ALL TASKS ALL TASKS ACTIVE TASKS TASKS IN WRAP UP" at bounding box center [80, 74] width 123 height 111
click at [90, 89] on div "[PHONE_NUMBER] Live | 02:40 ALL TASKS ALL TASKS ACTIVE TASKS TASKS IN WRAP UP" at bounding box center [80, 74] width 123 height 111
click at [90, 89] on div "[PHONE_NUMBER] Live | 02:41 ALL TASKS ALL TASKS ACTIVE TASKS TASKS IN WRAP UP" at bounding box center [80, 74] width 123 height 111
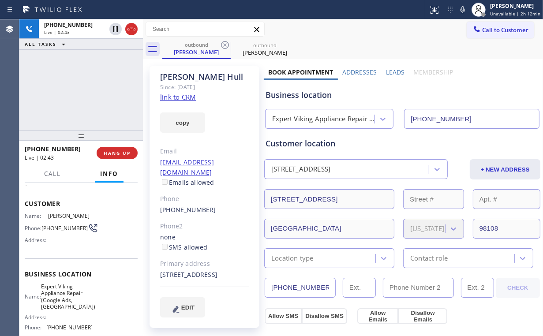
click at [88, 89] on div "[PHONE_NUMBER] Live | 02:43 ALL TASKS ALL TASKS ACTIVE TASKS TASKS IN WRAP UP" at bounding box center [80, 74] width 123 height 111
click at [88, 89] on div "[PHONE_NUMBER] Live | 02:44 ALL TASKS ALL TASKS ACTIVE TASKS TASKS IN WRAP UP" at bounding box center [80, 74] width 123 height 111
click at [88, 89] on div "[PHONE_NUMBER] Live | 02:45 ALL TASKS ALL TASKS ACTIVE TASKS TASKS IN WRAP UP" at bounding box center [80, 74] width 123 height 111
click at [88, 89] on div "[PHONE_NUMBER] Live | 02:46 ALL TASKS ALL TASKS ACTIVE TASKS TASKS IN WRAP UP" at bounding box center [80, 74] width 123 height 111
click at [88, 89] on div "[PHONE_NUMBER] Live | 02:47 ALL TASKS ALL TASKS ACTIVE TASKS TASKS IN WRAP UP" at bounding box center [80, 74] width 123 height 111
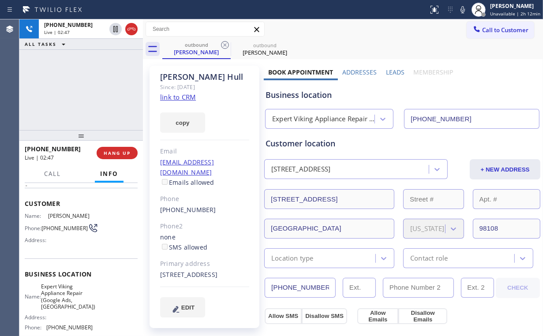
click at [88, 89] on div "[PHONE_NUMBER] Live | 02:47 ALL TASKS ALL TASKS ACTIVE TASKS TASKS IN WRAP UP" at bounding box center [80, 74] width 123 height 111
click at [88, 89] on div "[PHONE_NUMBER] Live | 02:48 ALL TASKS ALL TASKS ACTIVE TASKS TASKS IN WRAP UP" at bounding box center [80, 74] width 123 height 111
click at [88, 89] on div "[PHONE_NUMBER] Live | 02:49 ALL TASKS ALL TASKS ACTIVE TASKS TASKS IN WRAP UP" at bounding box center [80, 74] width 123 height 111
click at [86, 90] on div "[PHONE_NUMBER] Live | 02:53 ALL TASKS ALL TASKS ACTIVE TASKS TASKS IN WRAP UP" at bounding box center [80, 74] width 123 height 111
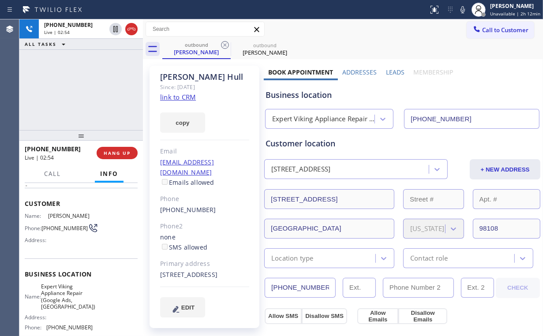
click at [86, 90] on div "[PHONE_NUMBER] Live | 02:54 ALL TASKS ALL TASKS ACTIVE TASKS TASKS IN WRAP UP" at bounding box center [80, 74] width 123 height 111
click at [86, 90] on div "[PHONE_NUMBER] Live | 02:55 ALL TASKS ALL TASKS ACTIVE TASKS TASKS IN WRAP UP" at bounding box center [80, 74] width 123 height 111
click at [86, 90] on div "[PHONE_NUMBER] Live | 02:57 ALL TASKS ALL TASKS ACTIVE TASKS TASKS IN WRAP UP" at bounding box center [80, 74] width 123 height 111
click at [86, 89] on div "[PHONE_NUMBER] Live | 03:00 ALL TASKS ALL TASKS ACTIVE TASKS TASKS IN WRAP UP" at bounding box center [80, 74] width 123 height 111
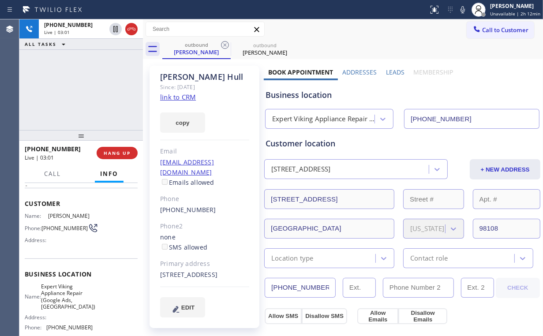
click at [86, 89] on div "[PHONE_NUMBER] Live | 03:01 ALL TASKS ALL TASKS ACTIVE TASKS TASKS IN WRAP UP" at bounding box center [80, 74] width 123 height 111
click at [86, 89] on div "[PHONE_NUMBER] Live | 03:02 ALL TASKS ALL TASKS ACTIVE TASKS TASKS IN WRAP UP" at bounding box center [80, 74] width 123 height 111
click at [86, 89] on div "[PHONE_NUMBER] Live | 03:03 ALL TASKS ALL TASKS ACTIVE TASKS TASKS IN WRAP UP" at bounding box center [80, 74] width 123 height 111
click at [312, 118] on div "Expert Viking Appliance Repair (Google Ads, [GEOGRAPHIC_DATA])" at bounding box center [323, 119] width 103 height 10
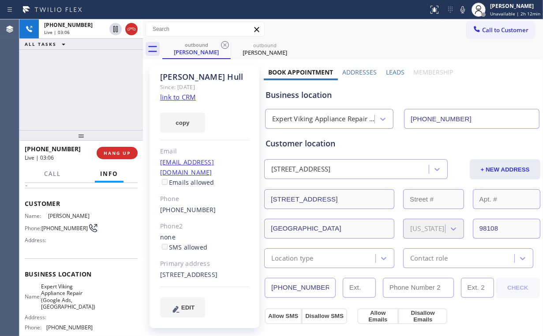
click at [86, 94] on div "[PHONE_NUMBER] Live | 03:06 ALL TASKS ALL TASKS ACTIVE TASKS TASKS IN WRAP UP" at bounding box center [80, 74] width 123 height 111
click at [85, 90] on div "[PHONE_NUMBER] Live | 03:08 ALL TASKS ALL TASKS ACTIVE TASKS TASKS IN WRAP UP" at bounding box center [80, 74] width 123 height 111
click at [86, 88] on div "[PHONE_NUMBER] Live | 03:17 ALL TASKS ALL TASKS ACTIVE TASKS TASKS IN WRAP UP" at bounding box center [80, 74] width 123 height 111
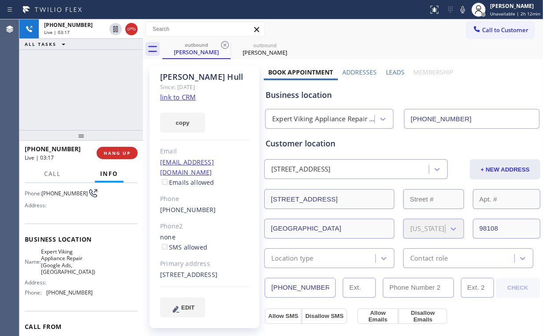
scroll to position [71, 0]
click at [88, 89] on div "[PHONE_NUMBER] Live | 03:23 ALL TASKS ALL TASKS ACTIVE TASKS TASKS IN WRAP UP" at bounding box center [80, 74] width 123 height 111
click at [88, 89] on div "[PHONE_NUMBER] Live | 03:24 ALL TASKS ALL TASKS ACTIVE TASKS TASKS IN WRAP UP" at bounding box center [80, 74] width 123 height 111
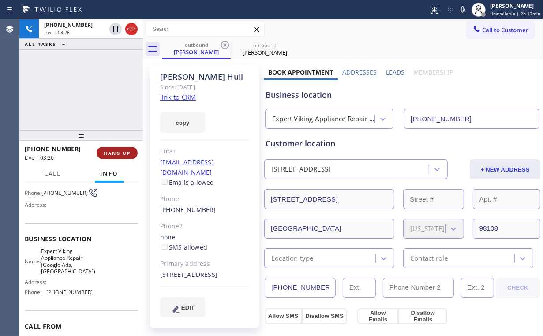
click at [117, 155] on span "HANG UP" at bounding box center [117, 153] width 27 height 6
click at [116, 152] on span "COMPLETE" at bounding box center [115, 153] width 30 height 6
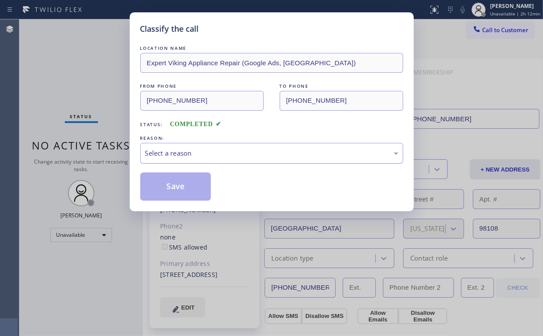
drag, startPoint x: 171, startPoint y: 144, endPoint x: 171, endPoint y: 151, distance: 6.6
click at [171, 145] on div "Select a reason" at bounding box center [271, 153] width 263 height 21
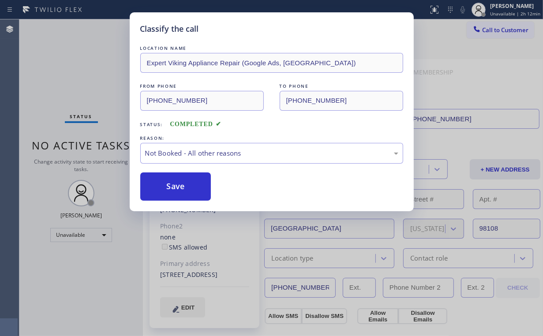
drag, startPoint x: 171, startPoint y: 185, endPoint x: 93, endPoint y: 78, distance: 132.8
click at [171, 185] on button "Save" at bounding box center [175, 186] width 71 height 28
drag, startPoint x: 92, startPoint y: 78, endPoint x: 104, endPoint y: 30, distance: 49.1
click at [92, 77] on div "Classify the call LOCATION NAME Expert Viking Appliance Repair (Google Ads, [GE…" at bounding box center [271, 168] width 543 height 336
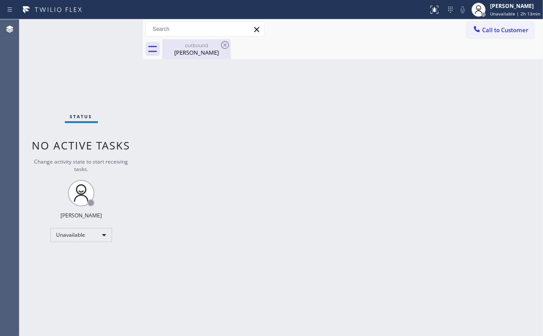
click at [196, 55] on div "[PERSON_NAME]" at bounding box center [196, 52] width 67 height 8
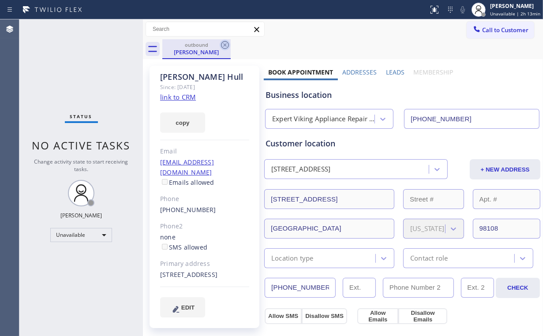
click at [224, 43] on icon at bounding box center [225, 45] width 11 height 11
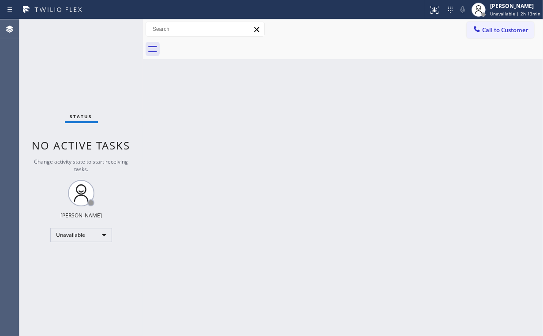
drag, startPoint x: 500, startPoint y: 30, endPoint x: 301, endPoint y: 103, distance: 211.6
click at [495, 30] on span "Call to Customer" at bounding box center [505, 30] width 46 height 8
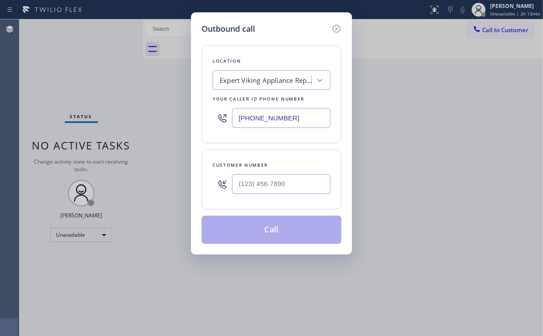
drag, startPoint x: 298, startPoint y: 121, endPoint x: 180, endPoint y: 117, distance: 117.3
click at [209, 120] on div "Location Expert Viking Appliance Repair (Google Ads, [GEOGRAPHIC_DATA]) Your ca…" at bounding box center [271, 94] width 140 height 98
paste input "760) 389-1509"
drag, startPoint x: 300, startPoint y: 115, endPoint x: 129, endPoint y: 127, distance: 171.9
click at [172, 127] on div "Outbound call Location Expert Viking Appliance Repair (Google Ads, [GEOGRAPHIC_…" at bounding box center [271, 168] width 543 height 336
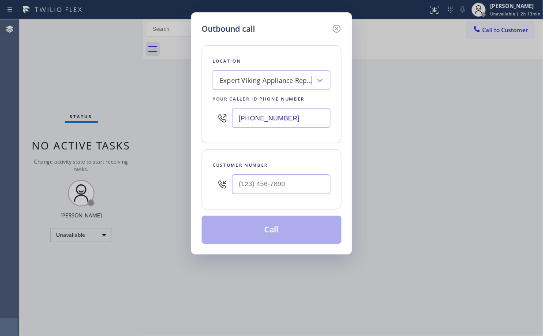
paste input "760) 389-1509"
drag, startPoint x: 291, startPoint y: 124, endPoint x: 145, endPoint y: 111, distance: 147.3
click at [145, 112] on div "Outbound call Location Search location Your caller id phone number [PHONE_NUMBE…" at bounding box center [271, 168] width 543 height 336
paste input "text"
click at [297, 119] on input "[PHONE_NUMBER]" at bounding box center [281, 118] width 98 height 20
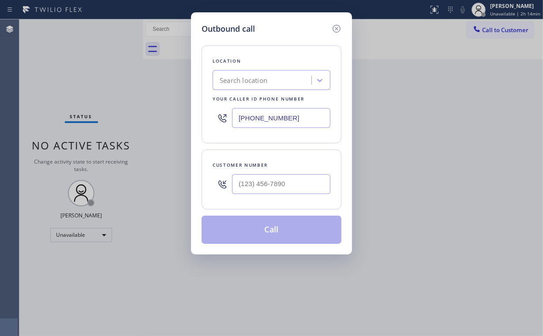
click at [287, 56] on div "Location" at bounding box center [271, 60] width 118 height 9
drag, startPoint x: 273, startPoint y: 115, endPoint x: 150, endPoint y: 109, distance: 123.1
click at [177, 115] on div "Outbound call Location Search location Your caller id phone number [PHONE_NUMBE…" at bounding box center [271, 168] width 543 height 336
paste input "855) 731-4952"
type input "[PHONE_NUMBER]"
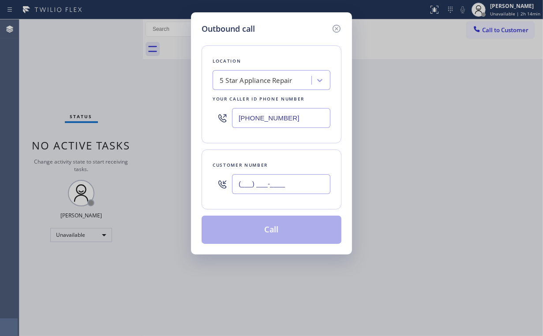
click at [288, 175] on input "(___) ___-____" at bounding box center [281, 184] width 98 height 20
paste input "415) 713-4230"
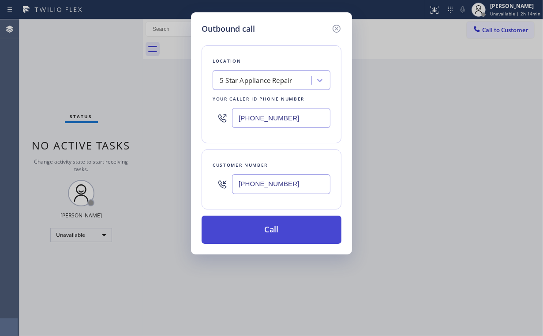
type input "[PHONE_NUMBER]"
click at [256, 231] on button "Call" at bounding box center [271, 230] width 140 height 28
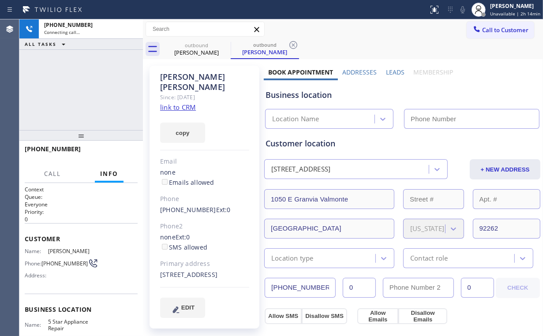
click at [91, 80] on div "[PHONE_NUMBER] Connecting call… ALL TASKS ALL TASKS ACTIVE TASKS TASKS IN WRAP …" at bounding box center [80, 74] width 123 height 111
type input "[PHONE_NUMBER]"
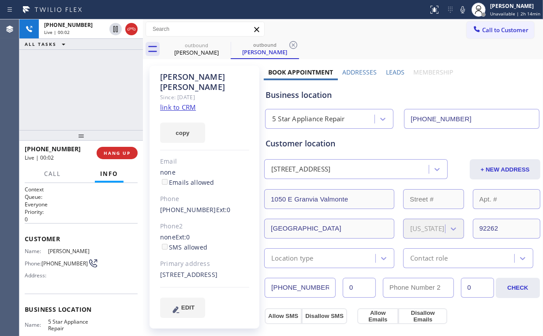
click at [87, 86] on div "[PHONE_NUMBER] Live | 00:02 ALL TASKS ALL TASKS ACTIVE TASKS TASKS IN WRAP UP" at bounding box center [80, 74] width 123 height 111
click at [87, 86] on div "[PHONE_NUMBER] Live | 00:03 ALL TASKS ALL TASKS ACTIVE TASKS TASKS IN WRAP UP" at bounding box center [80, 74] width 123 height 111
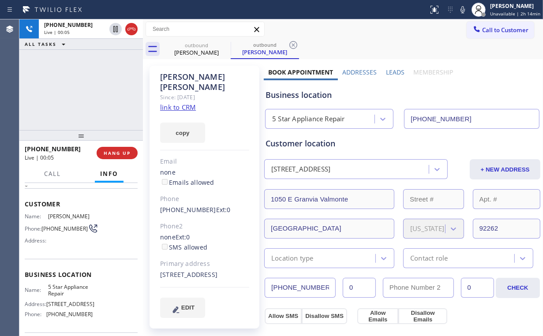
scroll to position [35, 0]
click at [86, 88] on div "[PHONE_NUMBER] Live | 00:16 ALL TASKS ALL TASKS ACTIVE TASKS TASKS IN WRAP UP" at bounding box center [80, 74] width 123 height 111
click at [87, 89] on div "[PHONE_NUMBER] Live | 00:17 ALL TASKS ALL TASKS ACTIVE TASKS TASKS IN WRAP UP" at bounding box center [80, 74] width 123 height 111
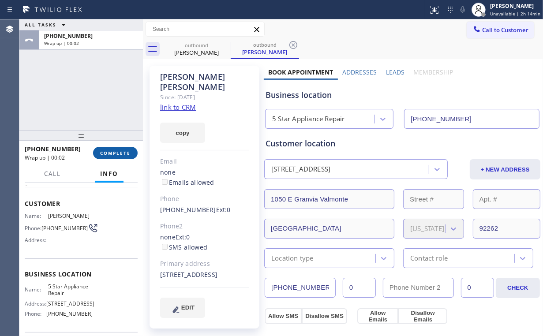
click at [116, 154] on span "COMPLETE" at bounding box center [115, 153] width 30 height 6
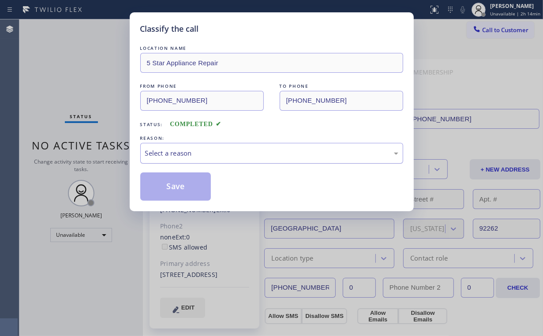
click at [164, 155] on div "Select a reason" at bounding box center [271, 153] width 253 height 10
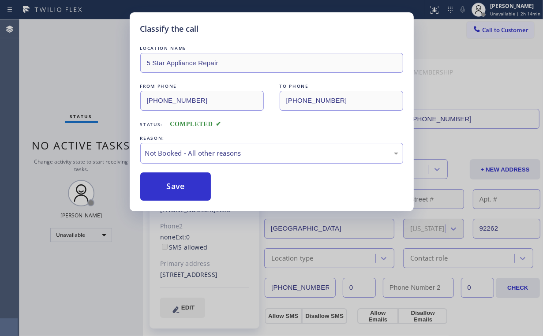
drag, startPoint x: 180, startPoint y: 189, endPoint x: 106, endPoint y: 101, distance: 114.8
click at [180, 187] on button "Save" at bounding box center [175, 186] width 71 height 28
click at [76, 67] on div "Classify the call LOCATION NAME 5 Star Appliance Repair FROM PHONE [PHONE_NUMBE…" at bounding box center [271, 168] width 543 height 336
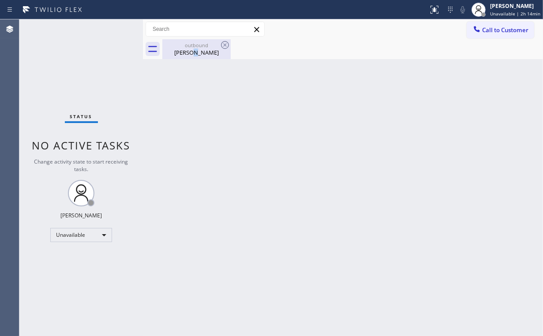
click at [189, 55] on div "[PERSON_NAME]" at bounding box center [196, 52] width 67 height 8
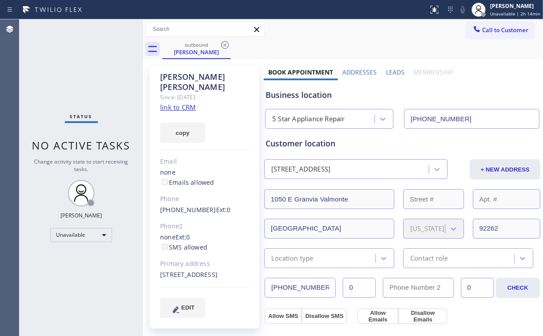
drag, startPoint x: 222, startPoint y: 46, endPoint x: 240, endPoint y: 79, distance: 37.9
click at [223, 46] on icon at bounding box center [225, 45] width 11 height 11
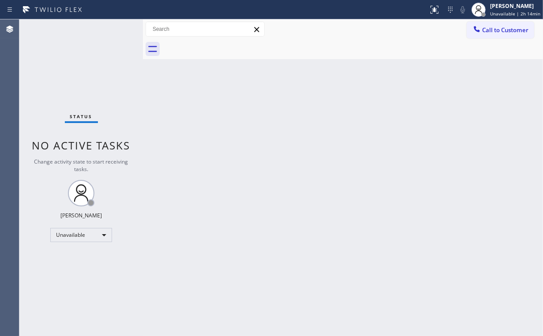
drag, startPoint x: 254, startPoint y: 113, endPoint x: 249, endPoint y: 109, distance: 6.0
click at [254, 113] on div "Back to Dashboard Change Sender ID Customers Technicians Select a contact Outbo…" at bounding box center [343, 177] width 400 height 316
drag, startPoint x: 496, startPoint y: 26, endPoint x: 460, endPoint y: 52, distance: 44.7
click at [494, 28] on span "Call to Customer" at bounding box center [505, 30] width 46 height 8
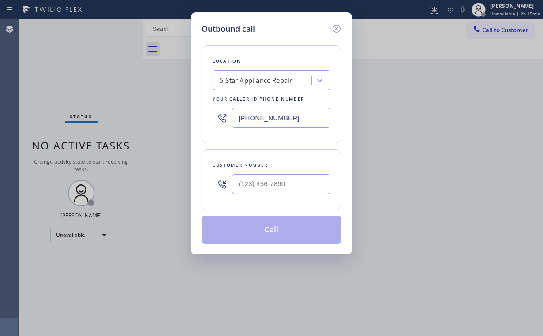
drag, startPoint x: 294, startPoint y: 115, endPoint x: 153, endPoint y: 104, distance: 141.9
click at [173, 115] on div "Outbound call Location 5 Star Appliance Repair Your caller id phone number [PHO…" at bounding box center [271, 168] width 543 height 336
paste input "760) 389-1509"
type input "[PHONE_NUMBER]"
drag, startPoint x: 279, startPoint y: 174, endPoint x: 297, endPoint y: 167, distance: 18.8
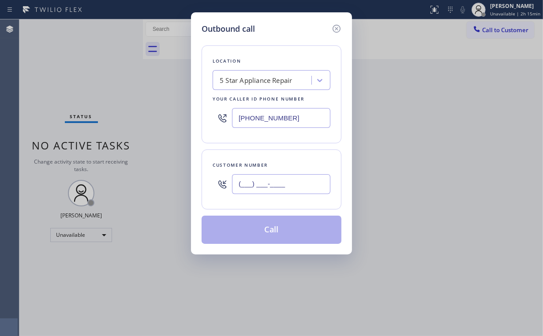
click at [280, 174] on input "(___) ___-____" at bounding box center [281, 184] width 98 height 20
paste input "415) 713-4230"
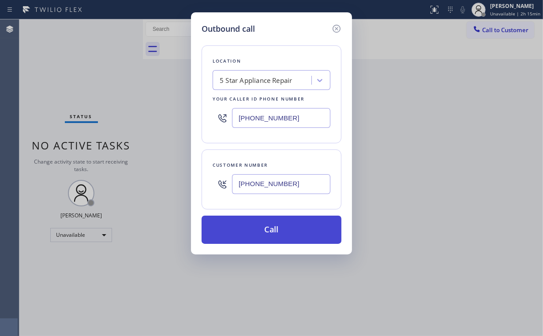
type input "[PHONE_NUMBER]"
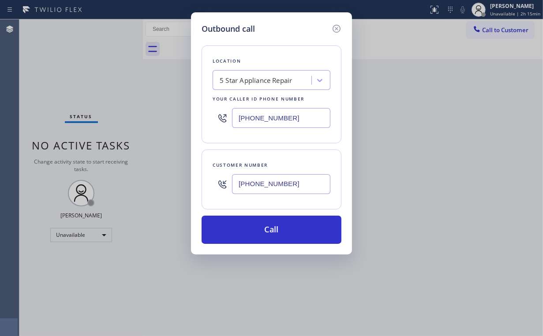
drag, startPoint x: 264, startPoint y: 222, endPoint x: 232, endPoint y: 292, distance: 76.5
click at [264, 227] on button "Call" at bounding box center [271, 230] width 140 height 28
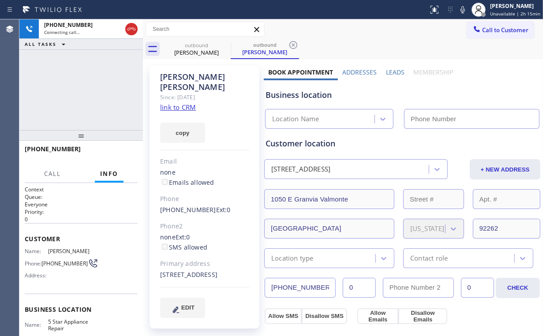
type input "[PHONE_NUMBER]"
click at [96, 81] on div "[PHONE_NUMBER] Connecting call… ALL TASKS ALL TASKS ACTIVE TASKS TASKS IN WRAP …" at bounding box center [80, 74] width 123 height 111
click at [81, 109] on div "[PHONE_NUMBER] Live | 00:04 ALL TASKS ALL TASKS ACTIVE TASKS TASKS IN WRAP UP" at bounding box center [80, 74] width 123 height 111
click at [123, 155] on span "HANG UP" at bounding box center [117, 153] width 27 height 6
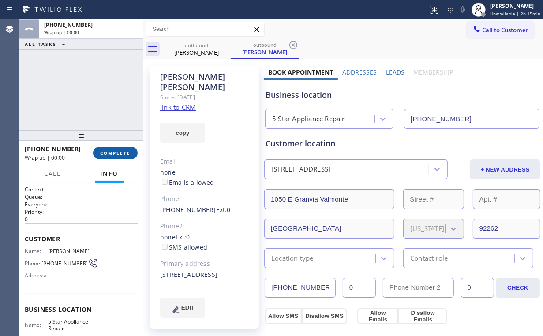
click at [122, 154] on span "COMPLETE" at bounding box center [115, 153] width 30 height 6
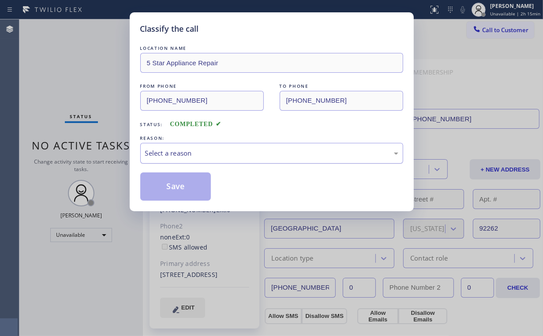
drag, startPoint x: 171, startPoint y: 151, endPoint x: 173, endPoint y: 159, distance: 8.0
click at [172, 151] on div "Select a reason" at bounding box center [271, 153] width 253 height 10
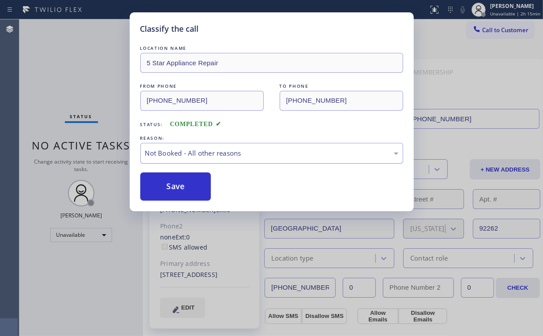
drag, startPoint x: 171, startPoint y: 187, endPoint x: 145, endPoint y: 146, distance: 48.7
click at [172, 187] on button "Save" at bounding box center [175, 186] width 71 height 28
click at [73, 60] on div "Classify the call LOCATION NAME 5 Star Appliance Repair FROM PHONE [PHONE_NUMBE…" at bounding box center [271, 168] width 543 height 336
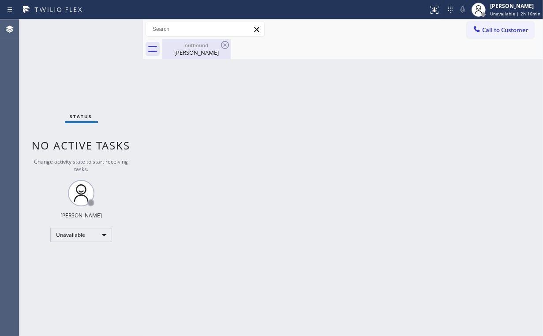
drag, startPoint x: 183, startPoint y: 44, endPoint x: 201, endPoint y: 49, distance: 17.9
click at [183, 44] on div "outbound" at bounding box center [196, 45] width 67 height 7
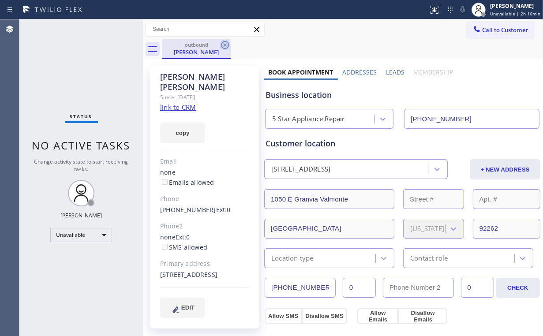
click at [227, 44] on icon at bounding box center [225, 45] width 11 height 11
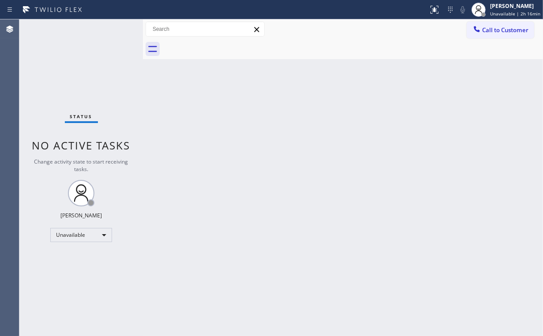
click at [99, 67] on div "Status No active tasks Change activity state to start receiving tasks. [PERSON_…" at bounding box center [80, 177] width 123 height 316
click at [88, 235] on div "Unavailable" at bounding box center [81, 235] width 62 height 14
click at [78, 257] on li "Available" at bounding box center [81, 257] width 60 height 11
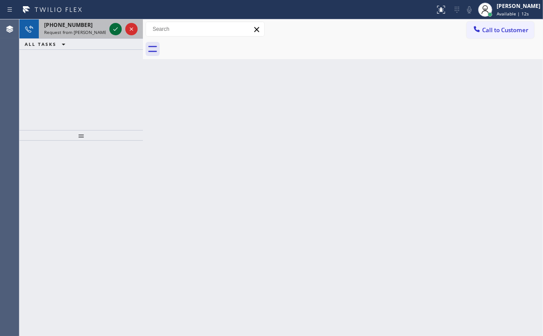
click at [113, 28] on icon at bounding box center [115, 29] width 11 height 11
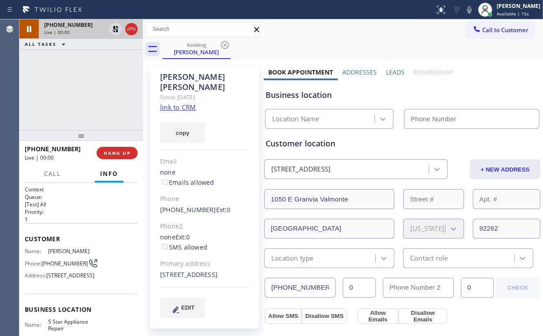
type input "[PHONE_NUMBER]"
click at [106, 89] on div "[PHONE_NUMBER] Live | 00:01 ALL TASKS ALL TASKS ACTIVE TASKS TASKS IN WRAP UP" at bounding box center [80, 74] width 123 height 111
click at [89, 88] on div "[PHONE_NUMBER] Live | 00:11 ALL TASKS ALL TASKS ACTIVE TASKS TASKS IN WRAP UP" at bounding box center [80, 74] width 123 height 111
click at [92, 81] on div "[PHONE_NUMBER] Live | 00:51 ALL TASKS ALL TASKS ACTIVE TASKS TASKS IN WRAP UP" at bounding box center [80, 74] width 123 height 111
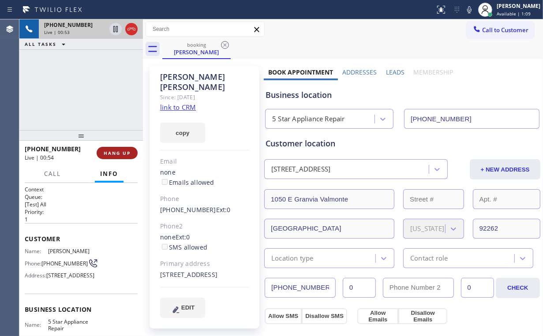
click at [121, 153] on span "HANG UP" at bounding box center [117, 153] width 27 height 6
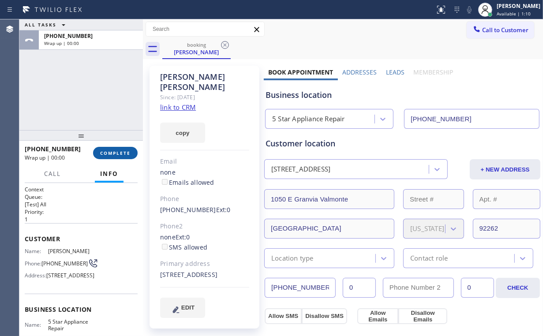
click at [121, 153] on span "COMPLETE" at bounding box center [115, 153] width 30 height 6
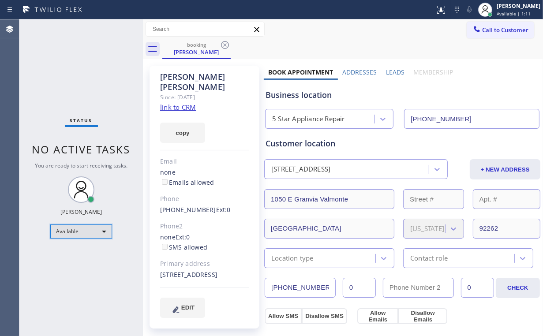
click at [90, 231] on div "Available" at bounding box center [81, 231] width 62 height 14
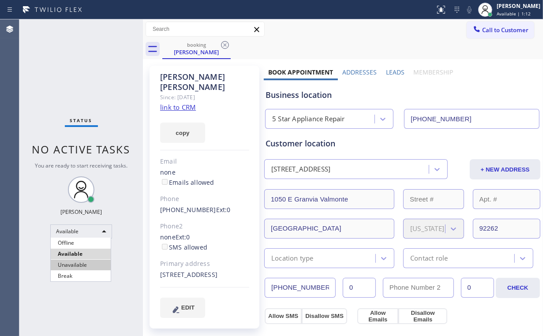
click at [81, 263] on li "Unavailable" at bounding box center [81, 265] width 60 height 11
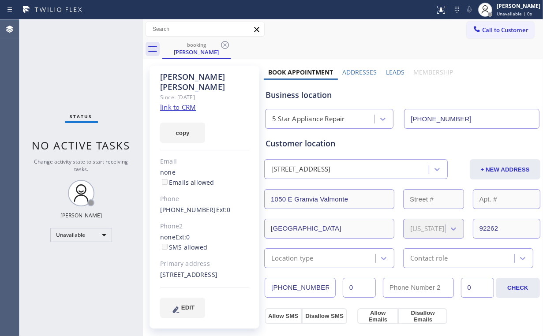
click at [114, 91] on div "Status No active tasks Change activity state to start receiving tasks. [PERSON_…" at bounding box center [80, 177] width 123 height 316
click at [201, 52] on div "[PERSON_NAME]" at bounding box center [196, 52] width 67 height 8
click at [226, 45] on icon at bounding box center [225, 45] width 11 height 11
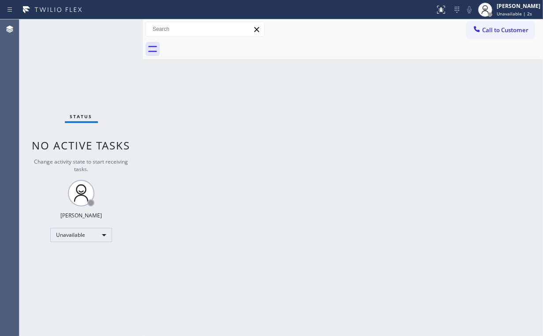
click at [243, 166] on div "Back to Dashboard Change Sender ID Customers Technicians Select a contact Outbo…" at bounding box center [343, 177] width 400 height 316
drag, startPoint x: 62, startPoint y: 73, endPoint x: 63, endPoint y: 81, distance: 8.6
click at [62, 73] on div "Status No active tasks Change activity state to start receiving tasks. [PERSON_…" at bounding box center [80, 177] width 123 height 316
drag, startPoint x: 94, startPoint y: 74, endPoint x: 124, endPoint y: 141, distance: 74.0
click at [92, 63] on div "Status No active tasks Change activity state to start receiving tasks. [PERSON_…" at bounding box center [80, 177] width 123 height 316
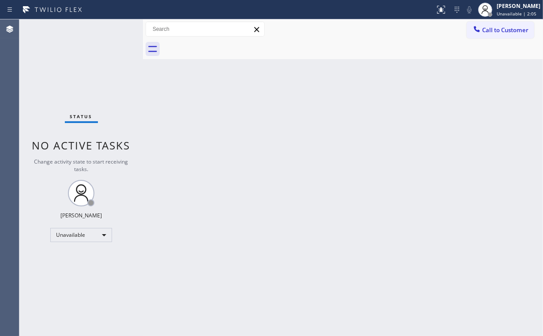
click at [257, 69] on div "Back to Dashboard Change Sender ID Customers Technicians Select a contact Outbo…" at bounding box center [343, 177] width 400 height 316
click at [485, 31] on span "Call to Customer" at bounding box center [505, 30] width 46 height 8
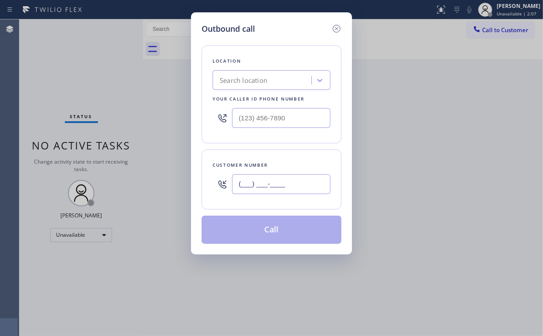
click at [293, 175] on input "(___) ___-____" at bounding box center [281, 184] width 98 height 20
paste input "760) 333-0664"
type input "[PHONE_NUMBER]"
drag, startPoint x: 280, startPoint y: 48, endPoint x: 287, endPoint y: 59, distance: 13.1
click at [280, 48] on div "Location Search location Your caller id phone number" at bounding box center [271, 94] width 140 height 98
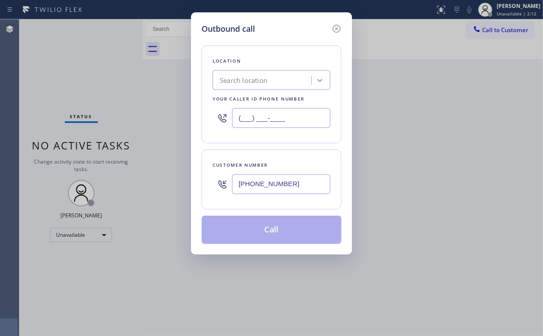
click at [291, 119] on input "(___) ___-____" at bounding box center [281, 118] width 98 height 20
paste input "855) 731-4952"
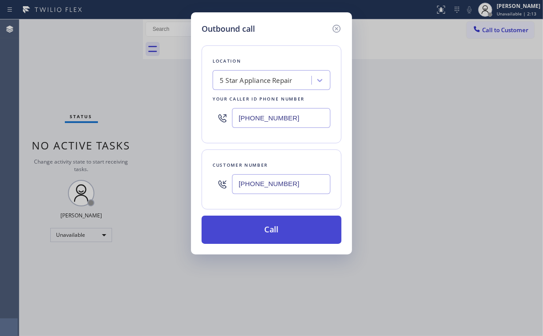
type input "[PHONE_NUMBER]"
click at [273, 232] on button "Call" at bounding box center [271, 230] width 140 height 28
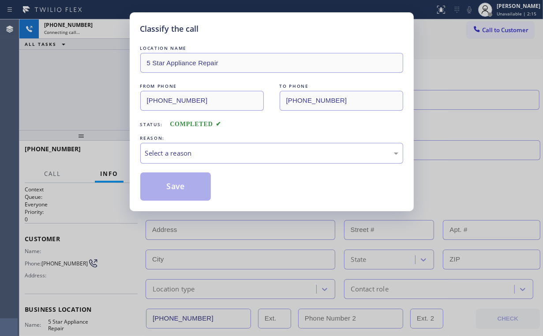
type input "[PHONE_NUMBER]"
click at [92, 85] on div "Classify the call LOCATION NAME 5 Star Appliance Repair FROM PHONE [PHONE_NUMBE…" at bounding box center [271, 168] width 543 height 336
click at [171, 153] on div "Select a reason" at bounding box center [271, 153] width 253 height 10
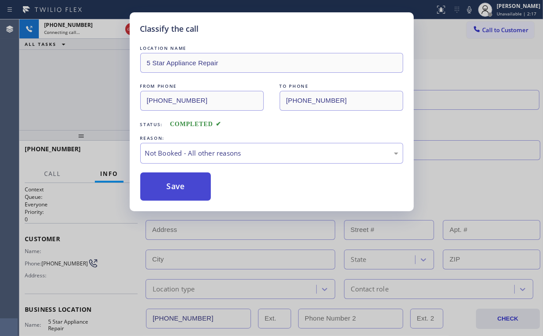
click at [174, 185] on button "Save" at bounding box center [175, 186] width 71 height 28
click at [94, 88] on div "Classify the call LOCATION NAME 5 Star Appliance Repair FROM PHONE [PHONE_NUMBE…" at bounding box center [271, 168] width 543 height 336
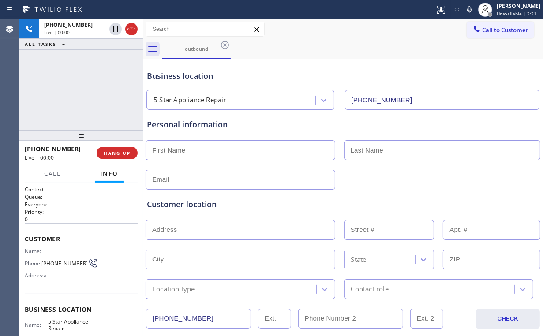
click at [98, 79] on div "[PHONE_NUMBER] Live | 00:00 ALL TASKS ALL TASKS ACTIVE TASKS TASKS IN WRAP UP" at bounding box center [80, 74] width 123 height 111
click at [86, 89] on div "[PHONE_NUMBER] Live | 00:01 ALL TASKS ALL TASKS ACTIVE TASKS TASKS IN WRAP UP" at bounding box center [80, 74] width 123 height 111
click at [82, 83] on div "[PHONE_NUMBER] Live | 00:09 ALL TASKS ALL TASKS ACTIVE TASKS TASKS IN WRAP UP" at bounding box center [80, 74] width 123 height 111
click at [84, 90] on div "[PHONE_NUMBER] Live | 00:11 ALL TASKS ALL TASKS ACTIVE TASKS TASKS IN WRAP UP" at bounding box center [80, 74] width 123 height 111
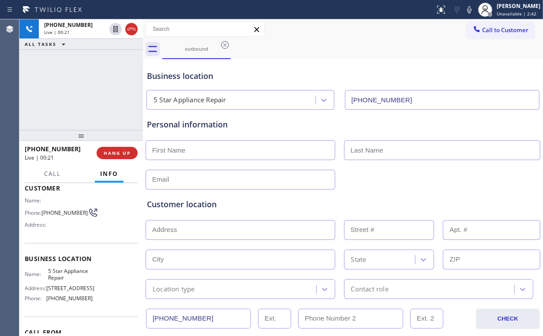
scroll to position [48, 0]
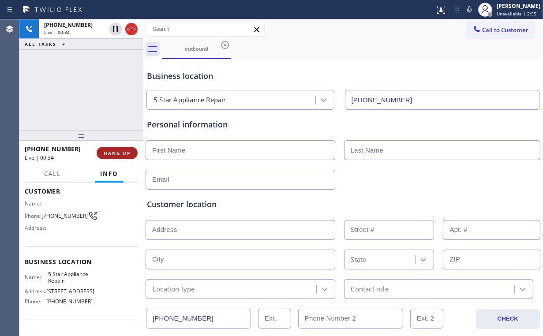
click at [115, 155] on span "HANG UP" at bounding box center [117, 153] width 27 height 6
click at [115, 155] on span "COMPLETE" at bounding box center [115, 153] width 30 height 6
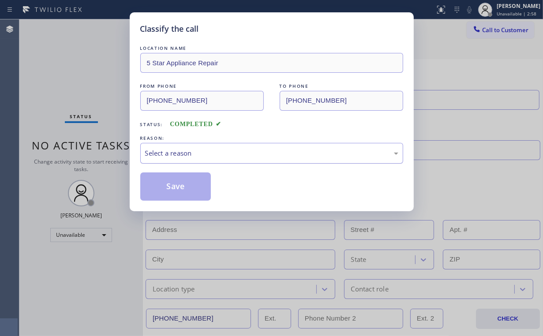
click at [171, 154] on div "Select a reason" at bounding box center [271, 153] width 253 height 10
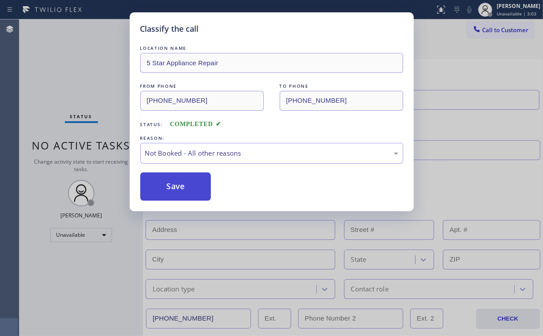
click at [178, 183] on button "Save" at bounding box center [175, 186] width 71 height 28
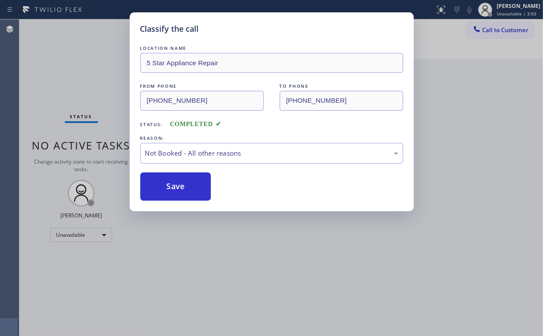
drag, startPoint x: 67, startPoint y: 19, endPoint x: 148, endPoint y: 257, distance: 251.5
click at [75, 37] on div "Classify the call LOCATION NAME 5 Star Appliance Repair FROM PHONE [PHONE_NUMBE…" at bounding box center [271, 168] width 543 height 336
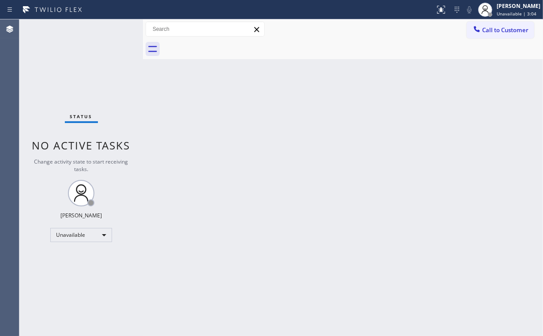
drag, startPoint x: 94, startPoint y: 63, endPoint x: 185, endPoint y: 231, distance: 190.5
click at [95, 64] on div "Status No active tasks Change activity state to start receiving tasks. [PERSON_…" at bounding box center [80, 177] width 123 height 316
click at [84, 64] on div "Status No active tasks Change activity state to start receiving tasks. [PERSON_…" at bounding box center [80, 177] width 123 height 316
click at [496, 30] on span "Call to Customer" at bounding box center [505, 30] width 46 height 8
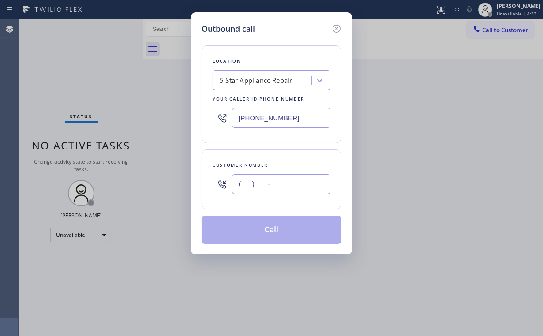
click at [288, 180] on input "(___) ___-____" at bounding box center [281, 184] width 98 height 20
paste input "760) 333-0664"
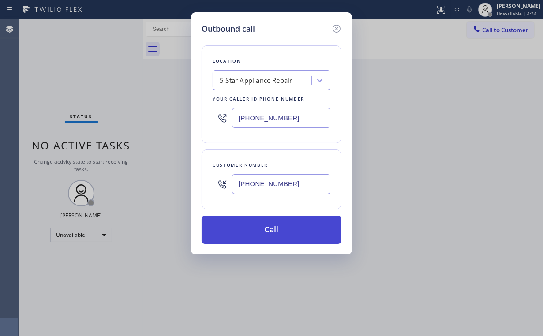
type input "[PHONE_NUMBER]"
click at [271, 231] on button "Call" at bounding box center [271, 230] width 140 height 28
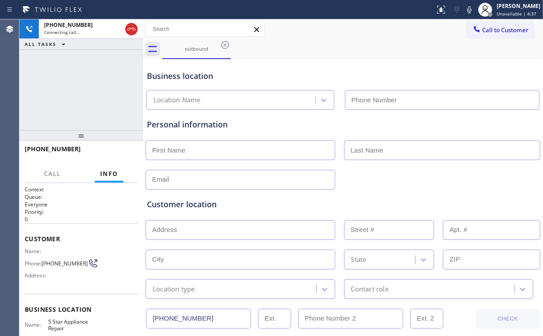
type input "[PHONE_NUMBER]"
click at [71, 85] on div "[PHONE_NUMBER] Connecting call… ALL TASKS ALL TASKS ACTIVE TASKS TASKS IN WRAP …" at bounding box center [80, 74] width 123 height 111
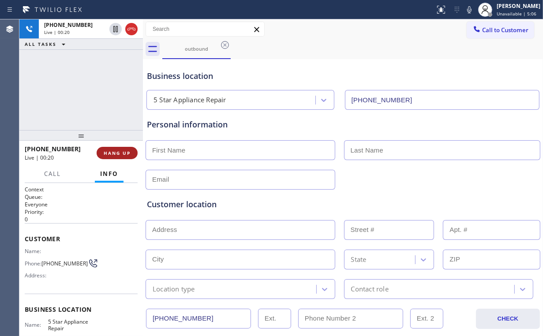
click at [119, 152] on span "HANG UP" at bounding box center [117, 153] width 27 height 6
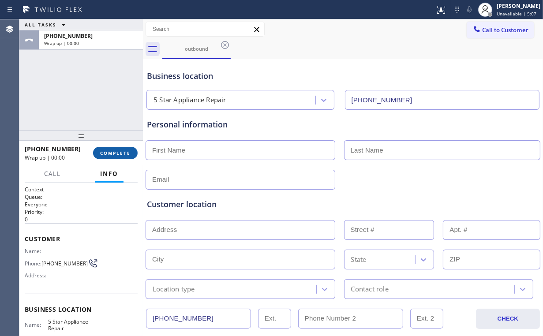
click at [119, 152] on span "COMPLETE" at bounding box center [115, 153] width 30 height 6
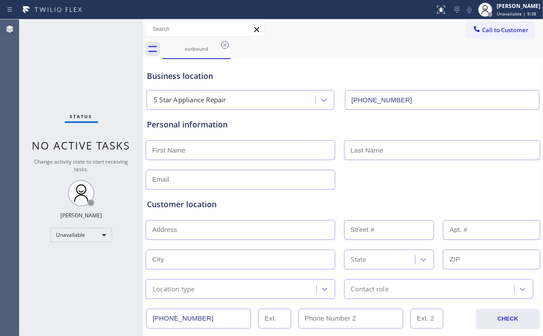
drag, startPoint x: 487, startPoint y: 30, endPoint x: 484, endPoint y: 33, distance: 5.0
click at [487, 30] on span "Call to Customer" at bounding box center [505, 30] width 46 height 8
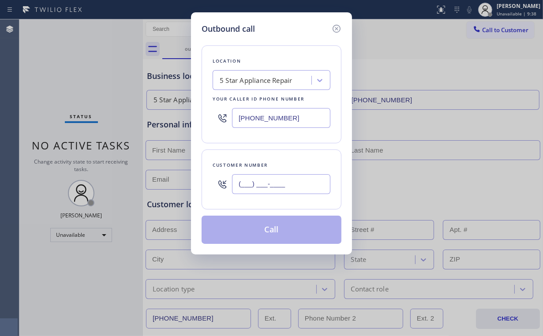
click at [307, 186] on input "(___) ___-____" at bounding box center [281, 184] width 98 height 20
paste input "760) 333-0664"
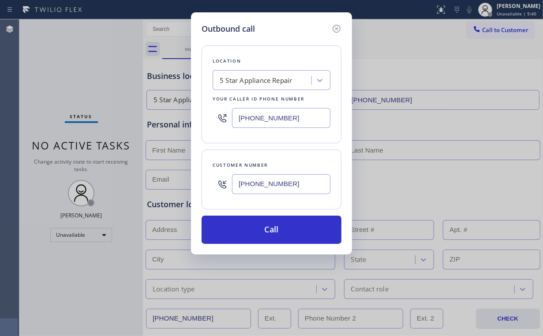
type input "[PHONE_NUMBER]"
drag, startPoint x: 286, startPoint y: 41, endPoint x: 296, endPoint y: 78, distance: 38.2
click at [287, 41] on div "Location 5 Star Appliance Repair Your caller id phone number [PHONE_NUMBER] Cus…" at bounding box center [271, 139] width 140 height 209
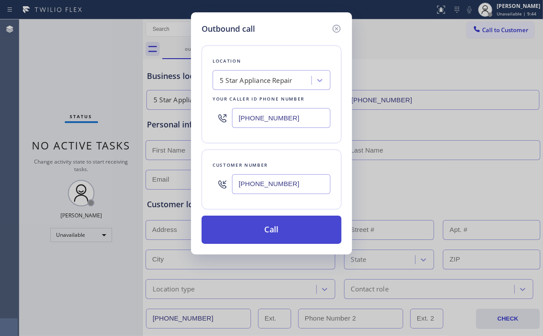
click at [282, 236] on button "Call" at bounding box center [271, 230] width 140 height 28
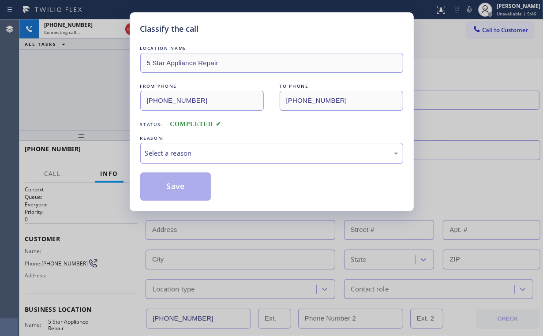
drag, startPoint x: 183, startPoint y: 145, endPoint x: 190, endPoint y: 159, distance: 14.8
click at [184, 145] on div "Select a reason" at bounding box center [271, 153] width 263 height 21
type input "[PHONE_NUMBER]"
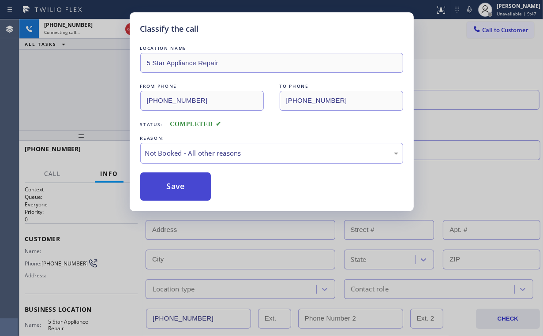
click at [179, 189] on button "Save" at bounding box center [175, 186] width 71 height 28
click at [100, 69] on div "Classify the call LOCATION NAME 5 Star Appliance Repair FROM PHONE [PHONE_NUMBE…" at bounding box center [271, 168] width 543 height 336
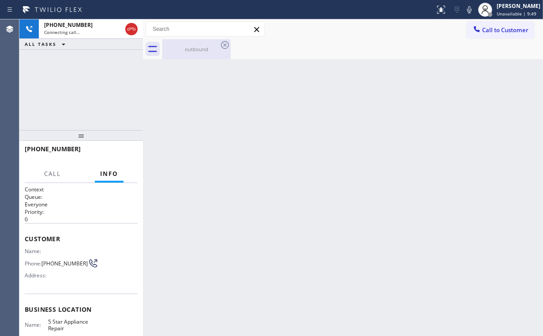
click at [188, 52] on div "outbound" at bounding box center [196, 49] width 67 height 20
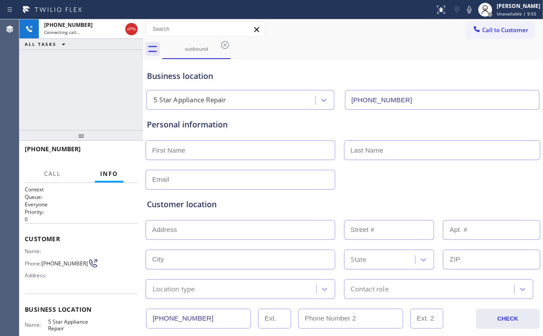
drag, startPoint x: 65, startPoint y: 101, endPoint x: 95, endPoint y: 0, distance: 105.7
click at [65, 100] on div "[PHONE_NUMBER] Connecting call… ALL TASKS ALL TASKS ACTIVE TASKS TASKS IN WRAP …" at bounding box center [80, 74] width 123 height 111
click at [116, 153] on span "HANG UP" at bounding box center [117, 153] width 27 height 6
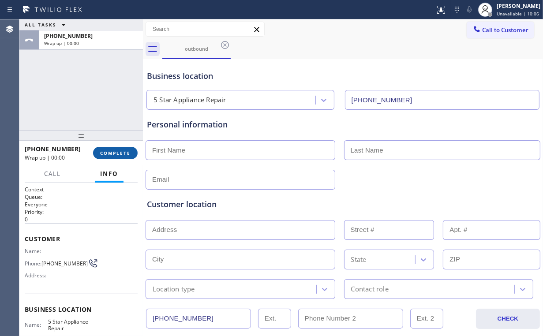
click at [116, 153] on span "COMPLETE" at bounding box center [115, 153] width 30 height 6
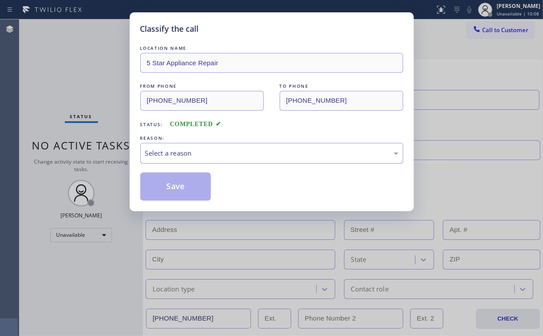
drag, startPoint x: 173, startPoint y: 156, endPoint x: 172, endPoint y: 161, distance: 5.4
click at [173, 156] on div "Select a reason" at bounding box center [271, 153] width 253 height 10
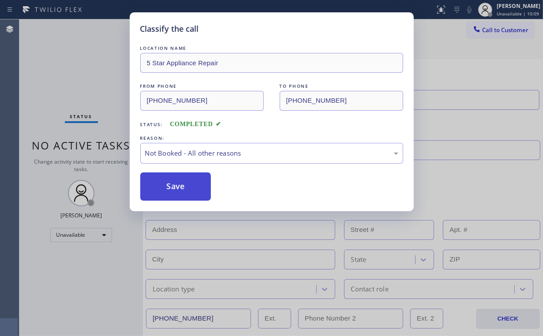
click at [174, 184] on button "Save" at bounding box center [175, 186] width 71 height 28
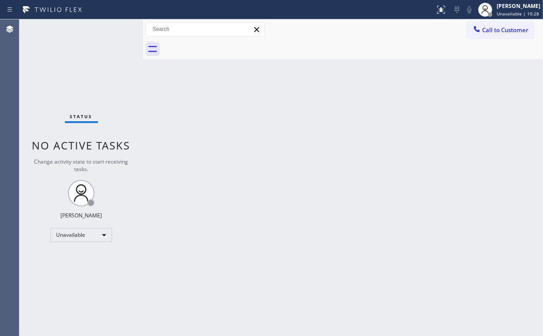
drag, startPoint x: 46, startPoint y: 69, endPoint x: 96, endPoint y: 219, distance: 158.5
click at [50, 76] on div "Status No active tasks Change activity state to start receiving tasks. [PERSON_…" at bounding box center [80, 177] width 123 height 316
click at [93, 238] on div "Unavailable" at bounding box center [81, 235] width 62 height 14
click at [81, 259] on li "Available" at bounding box center [81, 257] width 60 height 11
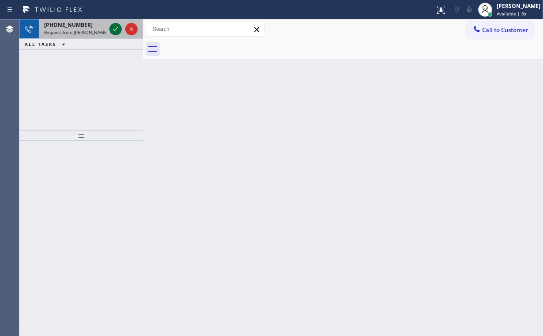
click at [112, 28] on icon at bounding box center [115, 29] width 11 height 11
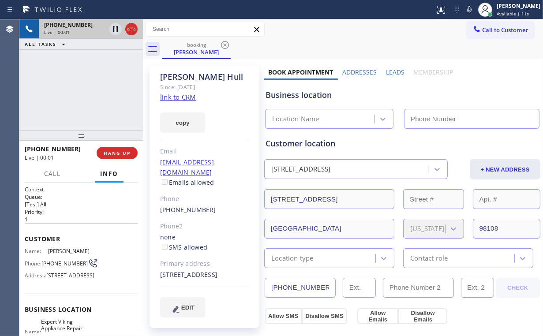
type input "[PHONE_NUMBER]"
click at [90, 86] on div "[PHONE_NUMBER] Live | 00:10 ALL TASKS ALL TASKS ACTIVE TASKS TASKS IN WRAP UP" at bounding box center [80, 74] width 123 height 111
click at [104, 86] on div "[PHONE_NUMBER] Live | 01:48 ALL TASKS ALL TASKS ACTIVE TASKS TASKS IN WRAP UP" at bounding box center [80, 74] width 123 height 111
click at [117, 148] on button "HANG UP" at bounding box center [117, 153] width 41 height 12
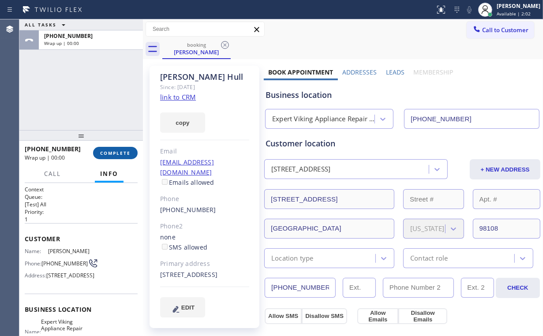
click at [117, 151] on span "COMPLETE" at bounding box center [115, 153] width 30 height 6
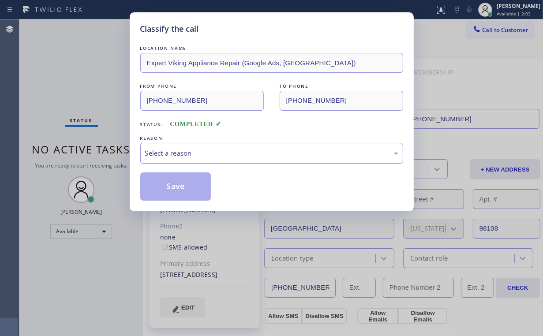
click at [199, 152] on div "Select a reason" at bounding box center [271, 153] width 253 height 10
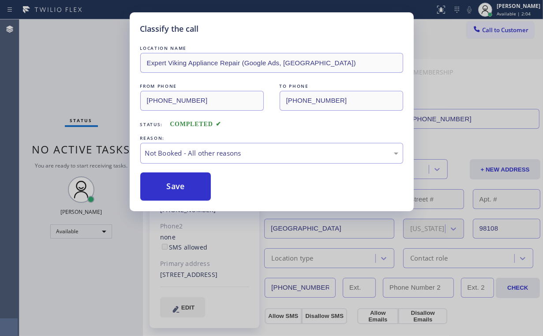
drag, startPoint x: 183, startPoint y: 190, endPoint x: 117, endPoint y: 103, distance: 109.4
click at [183, 189] on button "Save" at bounding box center [175, 186] width 71 height 28
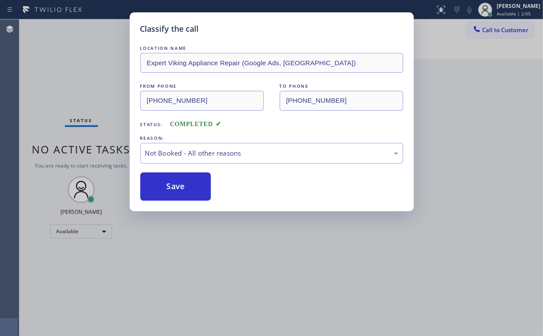
click at [87, 58] on div "Classify the call LOCATION NAME Expert Viking Appliance Repair (Google Ads, [GE…" at bounding box center [271, 168] width 543 height 336
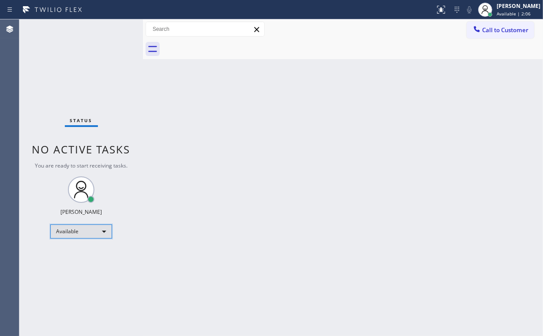
click at [96, 227] on div "Available" at bounding box center [81, 231] width 62 height 14
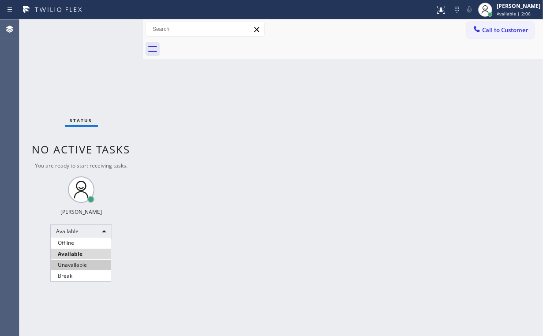
click at [89, 262] on li "Unavailable" at bounding box center [81, 265] width 60 height 11
drag, startPoint x: 162, startPoint y: 249, endPoint x: 533, endPoint y: 169, distance: 379.7
click at [165, 249] on div "Back to Dashboard Change Sender ID Customers Technicians Select a contact Outbo…" at bounding box center [343, 177] width 400 height 316
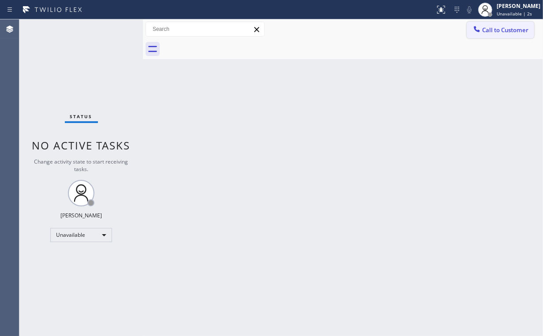
drag, startPoint x: 513, startPoint y: 32, endPoint x: 336, endPoint y: 116, distance: 196.0
click at [513, 32] on span "Call to Customer" at bounding box center [505, 30] width 46 height 8
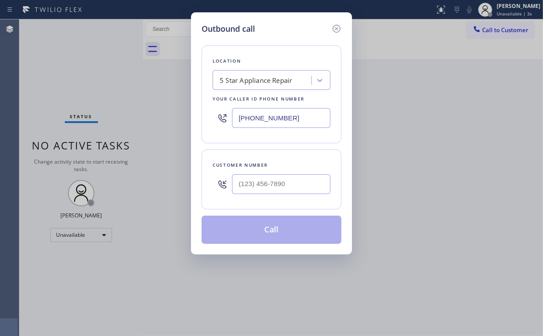
drag, startPoint x: 318, startPoint y: 113, endPoint x: 152, endPoint y: 130, distance: 167.1
click at [180, 130] on div "Outbound call Location 5 Star Appliance Repair Your caller id phone number [PHO…" at bounding box center [271, 168] width 543 height 336
paste input "213) 279-5203"
type input "[PHONE_NUMBER]"
click at [305, 174] on input "(___) ___-____" at bounding box center [281, 184] width 98 height 20
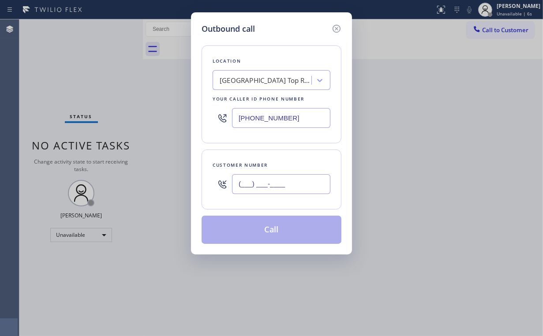
paste input "415) 244-9481"
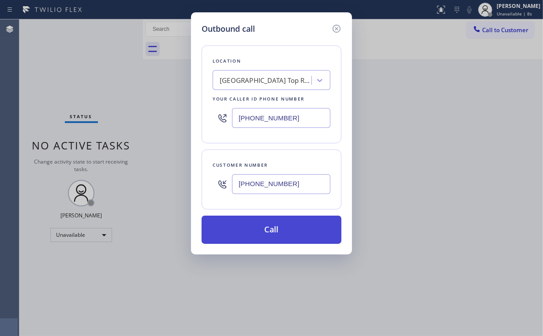
type input "[PHONE_NUMBER]"
click at [263, 226] on button "Call" at bounding box center [271, 230] width 140 height 28
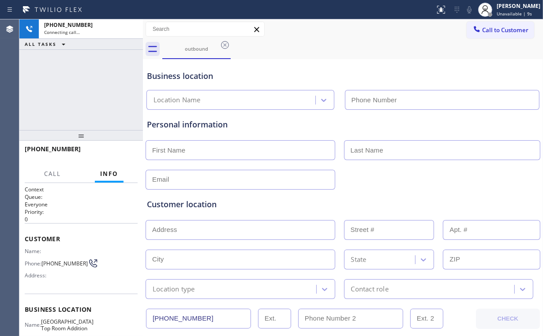
type input "[PHONE_NUMBER]"
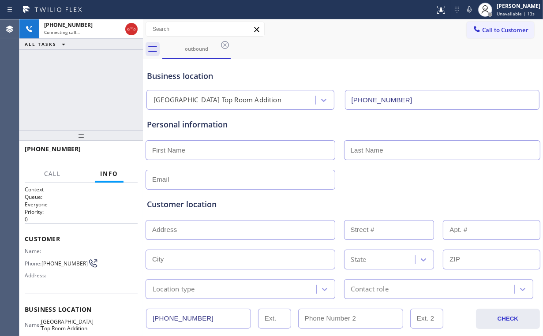
click at [97, 65] on div "[PHONE_NUMBER] Connecting call… ALL TASKS ALL TASKS ACTIVE TASKS TASKS IN WRAP …" at bounding box center [80, 74] width 123 height 111
click at [87, 92] on div "[PHONE_NUMBER] Live | 00:00 ALL TASKS ALL TASKS ACTIVE TASKS TASKS IN WRAP UP" at bounding box center [80, 74] width 123 height 111
click at [87, 89] on div "[PHONE_NUMBER] Live | 00:08 ALL TASKS ALL TASKS ACTIVE TASKS TASKS IN WRAP UP" at bounding box center [80, 74] width 123 height 111
click at [87, 87] on div "[PHONE_NUMBER] Live | 00:09 ALL TASKS ALL TASKS ACTIVE TASKS TASKS IN WRAP UP" at bounding box center [80, 74] width 123 height 111
click at [91, 85] on div "[PHONE_NUMBER] Live | 00:12 ALL TASKS ALL TASKS ACTIVE TASKS TASKS IN WRAP UP" at bounding box center [80, 74] width 123 height 111
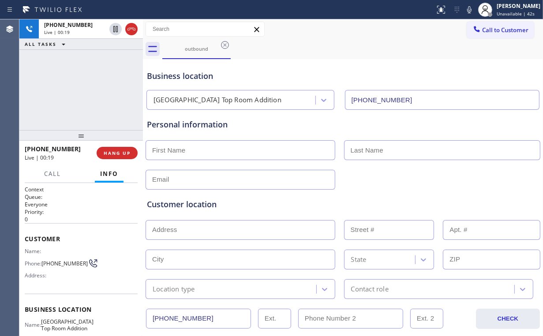
click at [88, 88] on div "[PHONE_NUMBER] Live | 00:19 ALL TASKS ALL TASKS ACTIVE TASKS TASKS IN WRAP UP" at bounding box center [80, 74] width 123 height 111
click at [88, 88] on div "[PHONE_NUMBER] Live | 00:20 ALL TASKS ALL TASKS ACTIVE TASKS TASKS IN WRAP UP" at bounding box center [80, 74] width 123 height 111
click at [88, 88] on div "[PHONE_NUMBER] Live | 00:22 ALL TASKS ALL TASKS ACTIVE TASKS TASKS IN WRAP UP" at bounding box center [80, 74] width 123 height 111
click at [88, 88] on div "[PHONE_NUMBER] Live | 00:23 ALL TASKS ALL TASKS ACTIVE TASKS TASKS IN WRAP UP" at bounding box center [80, 74] width 123 height 111
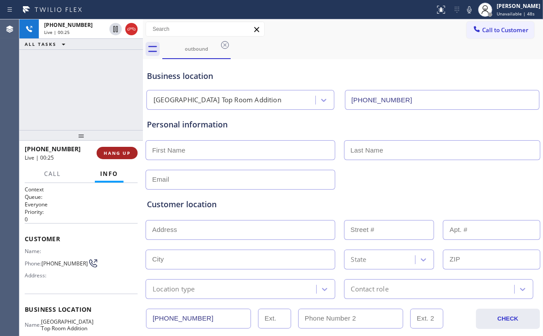
click at [118, 156] on span "HANG UP" at bounding box center [117, 153] width 27 height 6
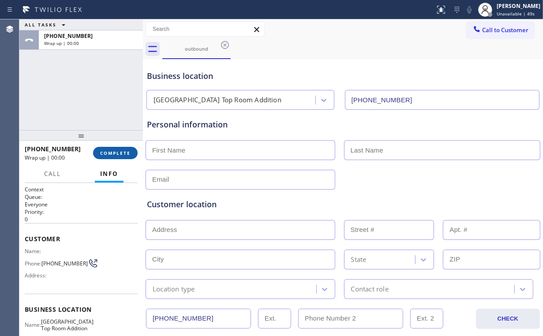
click at [117, 157] on button "COMPLETE" at bounding box center [115, 153] width 45 height 12
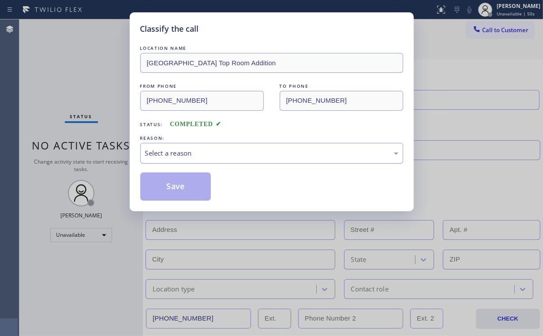
click at [162, 156] on div "Select a reason" at bounding box center [271, 153] width 253 height 10
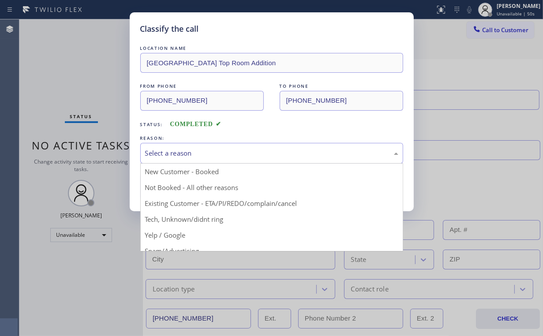
drag, startPoint x: 164, startPoint y: 183, endPoint x: 170, endPoint y: 185, distance: 6.1
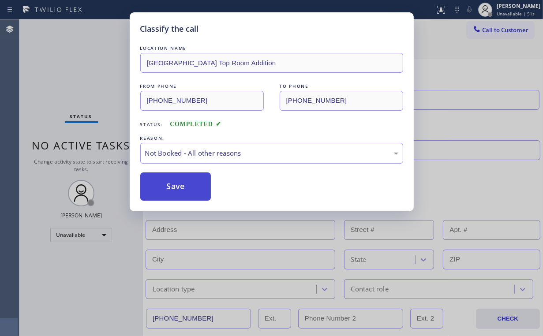
click at [177, 188] on button "Save" at bounding box center [175, 186] width 71 height 28
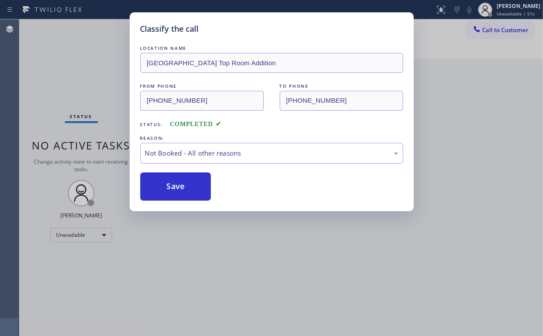
click at [102, 82] on div "Classify the call LOCATION NAME [GEOGRAPHIC_DATA] Top Room Addition FROM PHONE …" at bounding box center [271, 168] width 543 height 336
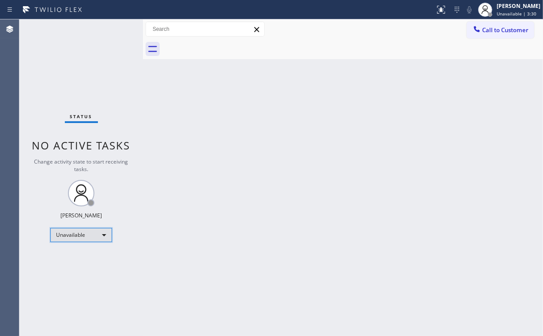
click at [91, 233] on div "Unavailable" at bounding box center [81, 235] width 62 height 14
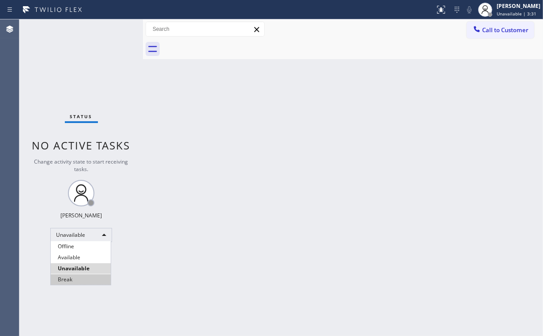
click at [81, 277] on li "Break" at bounding box center [81, 279] width 60 height 11
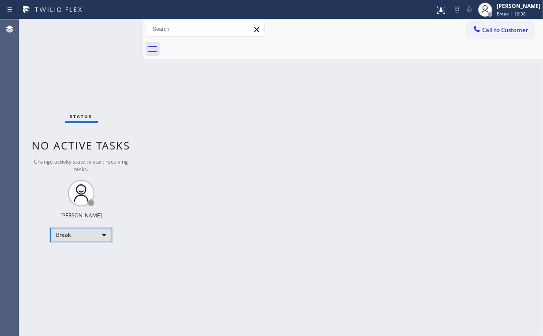
click at [75, 235] on div "Break" at bounding box center [81, 235] width 62 height 14
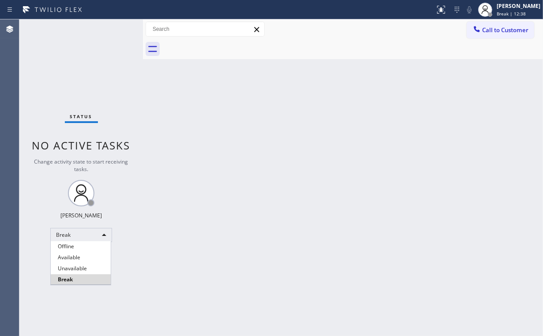
click at [71, 266] on li "Unavailable" at bounding box center [81, 268] width 60 height 11
drag, startPoint x: 67, startPoint y: 63, endPoint x: 41, endPoint y: 0, distance: 68.4
click at [65, 60] on div "Status No active tasks Change activity state to start receiving tasks. [PERSON_…" at bounding box center [80, 177] width 123 height 316
click at [108, 67] on div "Status No active tasks Change activity state to start receiving tasks. [PERSON_…" at bounding box center [80, 177] width 123 height 316
click at [493, 33] on span "Call to Customer" at bounding box center [505, 30] width 46 height 8
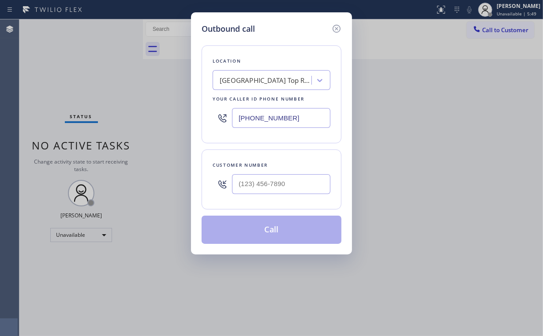
drag, startPoint x: 300, startPoint y: 123, endPoint x: 176, endPoint y: 124, distance: 123.4
click at [210, 123] on div "Location [GEOGRAPHIC_DATA] Top Room Addition Your caller id phone number [PHONE…" at bounding box center [271, 94] width 140 height 98
paste input "06) 201-1911"
type input "[PHONE_NUMBER]"
click at [289, 186] on input "(___) ___-____" at bounding box center [281, 184] width 98 height 20
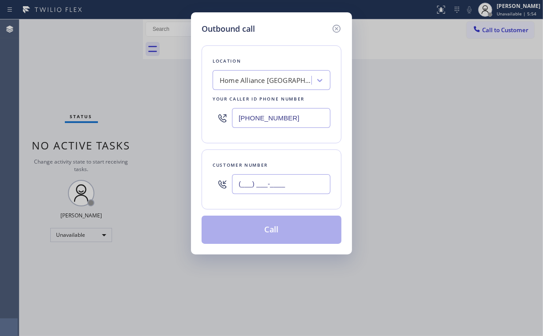
paste input "206) 278-7545"
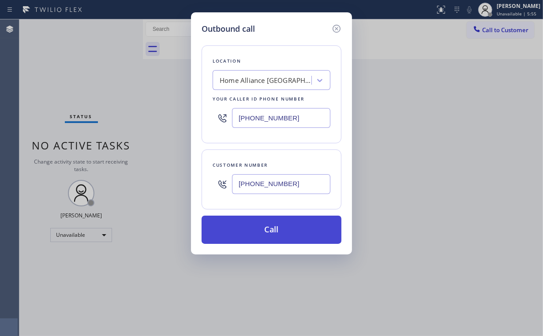
type input "[PHONE_NUMBER]"
click at [264, 227] on button "Call" at bounding box center [271, 230] width 140 height 28
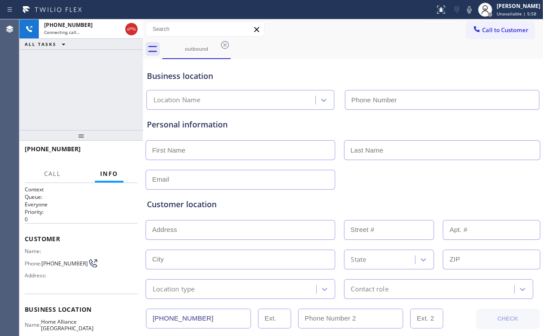
type input "[PHONE_NUMBER]"
click at [108, 102] on div "[PHONE_NUMBER] Connecting call… ALL TASKS ALL TASKS ACTIVE TASKS TASKS IN WRAP …" at bounding box center [80, 74] width 123 height 111
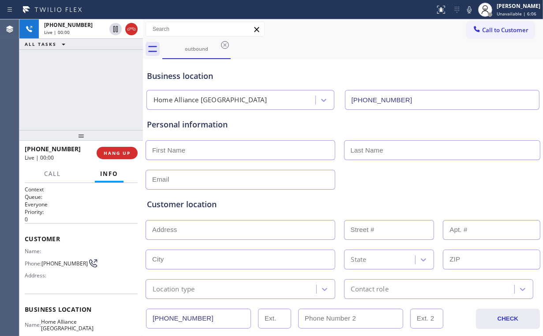
click at [90, 92] on div "[PHONE_NUMBER] Live | 00:00 ALL TASKS ALL TASKS ACTIVE TASKS TASKS IN WRAP UP" at bounding box center [80, 74] width 123 height 111
click at [116, 154] on span "HANG UP" at bounding box center [117, 153] width 27 height 6
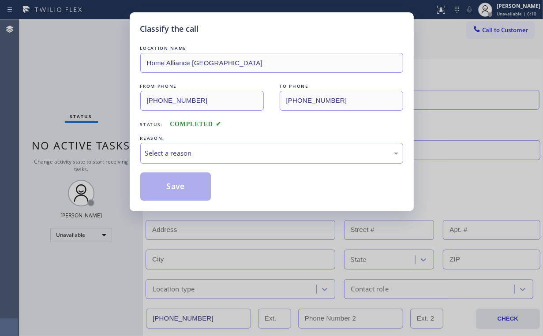
drag, startPoint x: 149, startPoint y: 153, endPoint x: 152, endPoint y: 157, distance: 4.9
click at [150, 153] on div "Select a reason" at bounding box center [271, 153] width 253 height 10
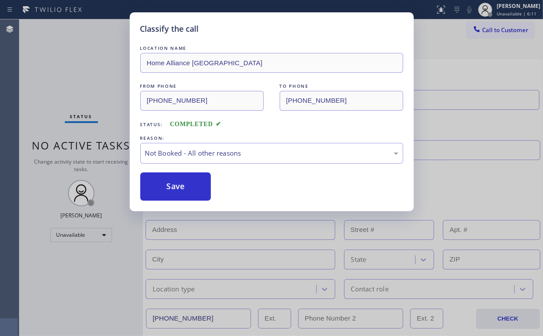
drag, startPoint x: 164, startPoint y: 184, endPoint x: 171, endPoint y: 213, distance: 29.6
click at [164, 185] on button "Save" at bounding box center [175, 186] width 71 height 28
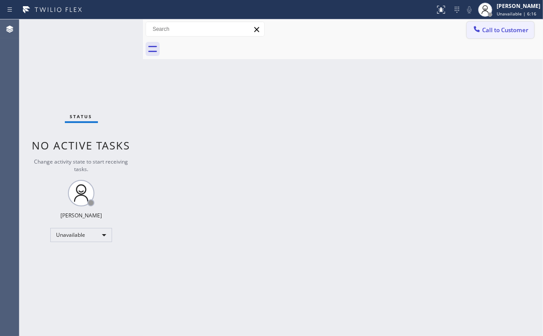
click at [495, 24] on button "Call to Customer" at bounding box center [499, 30] width 67 height 17
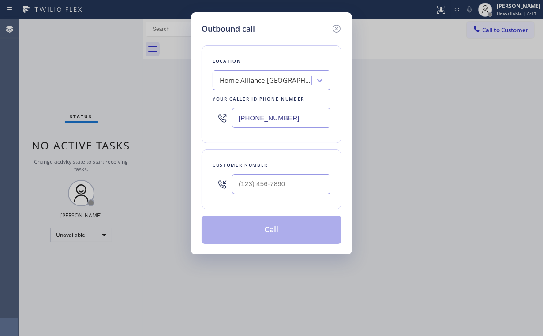
drag, startPoint x: 319, startPoint y: 112, endPoint x: 170, endPoint y: 132, distance: 150.7
click at [189, 136] on div "Outbound call Location Home Alliance [GEOGRAPHIC_DATA] Your caller id phone num…" at bounding box center [271, 168] width 543 height 336
paste input "805) 659-8606"
type input "[PHONE_NUMBER]"
click at [282, 183] on input "(___) ___-____" at bounding box center [281, 184] width 98 height 20
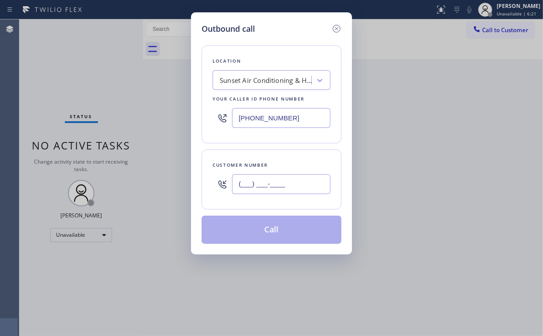
paste input "805) 596-1953"
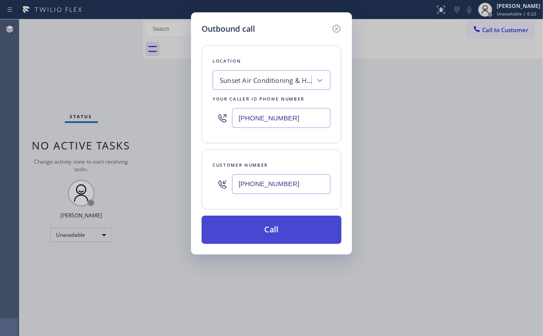
type input "[PHONE_NUMBER]"
click at [272, 224] on button "Call" at bounding box center [271, 230] width 140 height 28
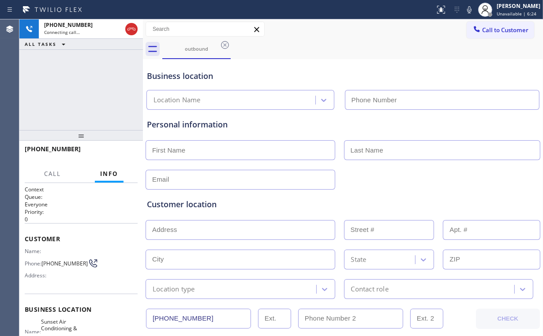
type input "[PHONE_NUMBER]"
click at [104, 86] on div "[PHONE_NUMBER] Connecting call… ALL TASKS ALL TASKS ACTIVE TASKS TASKS IN WRAP …" at bounding box center [80, 74] width 123 height 111
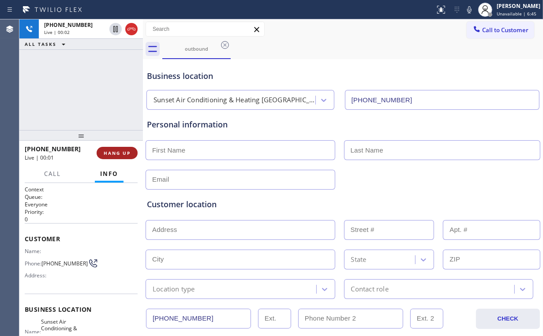
click at [125, 153] on span "HANG UP" at bounding box center [117, 153] width 27 height 6
click at [123, 155] on span "HANG UP" at bounding box center [117, 153] width 27 height 6
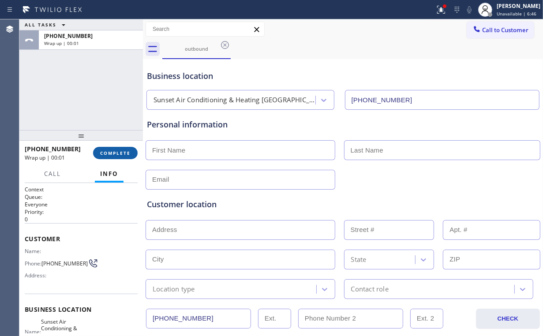
click at [123, 153] on span "COMPLETE" at bounding box center [115, 153] width 30 height 6
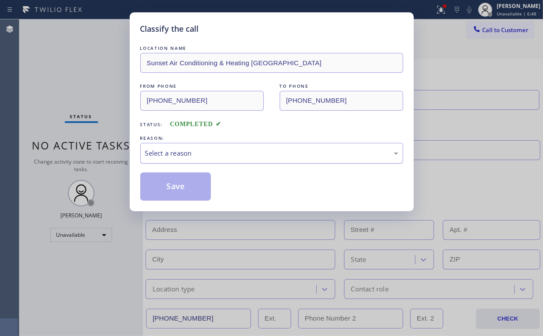
drag, startPoint x: 175, startPoint y: 146, endPoint x: 178, endPoint y: 158, distance: 11.8
click at [175, 147] on div "Select a reason" at bounding box center [271, 153] width 263 height 21
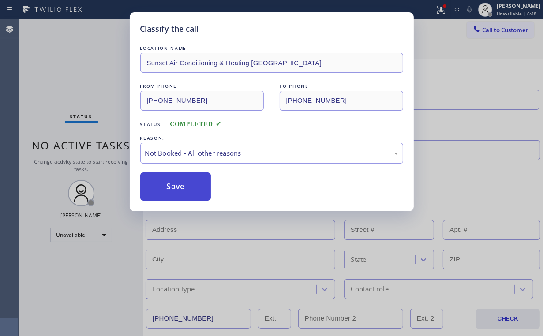
click at [177, 185] on button "Save" at bounding box center [175, 186] width 71 height 28
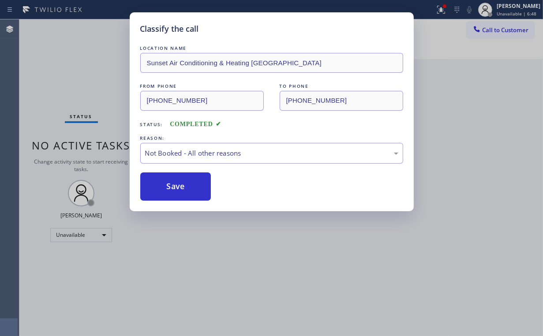
click at [78, 70] on div "Classify the call LOCATION NAME Sunset Air Conditioning & Heating Hope Ranch FR…" at bounding box center [271, 168] width 543 height 336
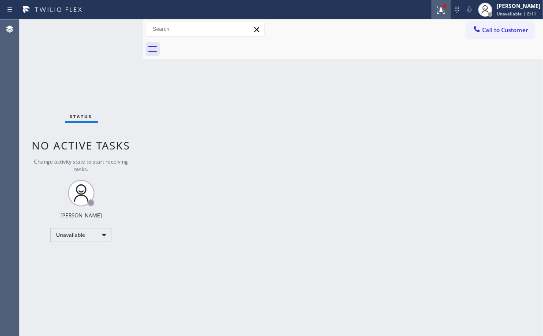
click at [444, 7] on icon at bounding box center [440, 9] width 11 height 11
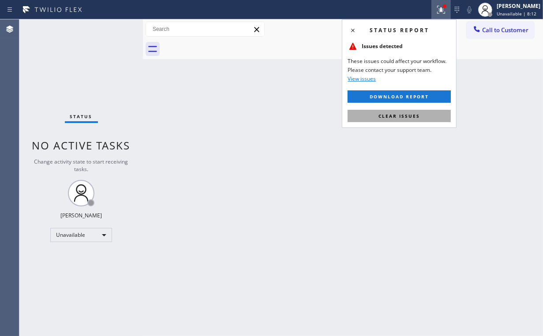
click at [391, 119] on button "Clear issues" at bounding box center [398, 116] width 103 height 12
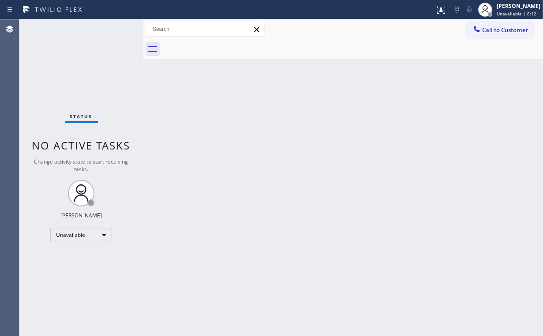
click at [267, 152] on div "Back to Dashboard Change Sender ID Customers Technicians Select a contact Outbo…" at bounding box center [343, 177] width 400 height 316
drag, startPoint x: 44, startPoint y: 62, endPoint x: 63, endPoint y: 54, distance: 20.5
click at [44, 62] on div "Status No active tasks Change activity state to start receiving tasks. [PERSON_…" at bounding box center [80, 177] width 123 height 316
drag, startPoint x: 489, startPoint y: 27, endPoint x: 424, endPoint y: 61, distance: 72.8
click at [488, 28] on span "Call to Customer" at bounding box center [505, 30] width 46 height 8
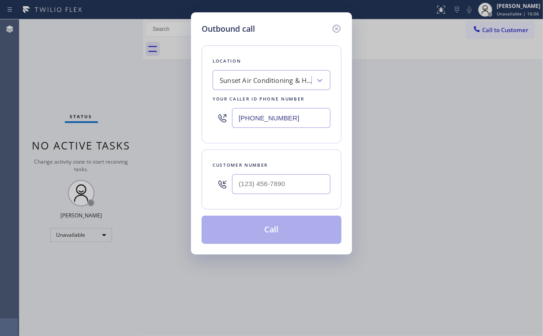
drag, startPoint x: 298, startPoint y: 113, endPoint x: 124, endPoint y: 128, distance: 174.7
click at [135, 127] on div "Outbound call Location Sunset Air Conditioning & Heating [GEOGRAPHIC_DATA] Your…" at bounding box center [271, 168] width 543 height 336
paste input "520) 597-8298"
type input "[PHONE_NUMBER]"
click at [279, 180] on input "(___) ___-____" at bounding box center [281, 184] width 98 height 20
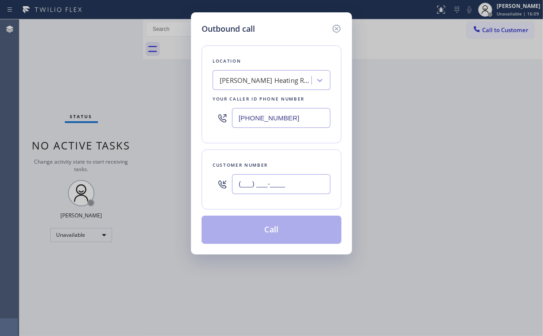
paste input "520) 271-5332"
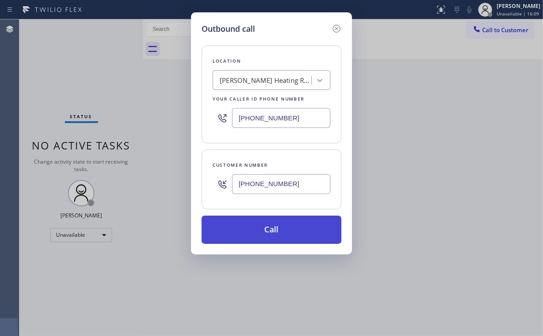
type input "[PHONE_NUMBER]"
click at [260, 229] on button "Call" at bounding box center [271, 230] width 140 height 28
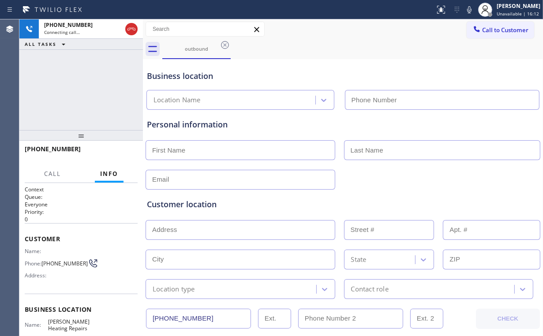
type input "[PHONE_NUMBER]"
click at [94, 82] on div "[PHONE_NUMBER] Connecting call… ALL TASKS ALL TASKS ACTIVE TASKS TASKS IN WRAP …" at bounding box center [80, 74] width 123 height 111
click at [83, 84] on div "[PHONE_NUMBER] Connecting call… ALL TASKS ALL TASKS ACTIVE TASKS TASKS IN WRAP …" at bounding box center [80, 74] width 123 height 111
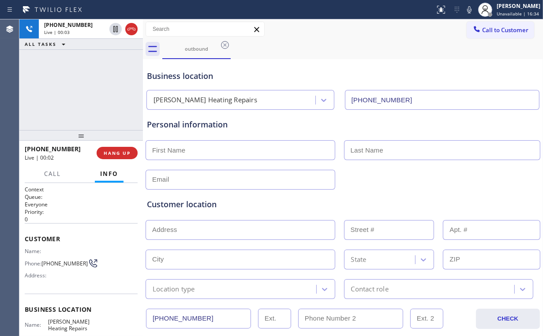
click at [93, 108] on div "[PHONE_NUMBER] Live | 00:03 ALL TASKS ALL TASKS ACTIVE TASKS TASKS IN WRAP UP" at bounding box center [80, 74] width 123 height 111
click at [86, 88] on div "[PHONE_NUMBER] Live | 00:09 ALL TASKS ALL TASKS ACTIVE TASKS TASKS IN WRAP UP" at bounding box center [80, 74] width 123 height 111
click at [88, 88] on div "[PHONE_NUMBER] Live | 00:11 ALL TASKS ALL TASKS ACTIVE TASKS TASKS IN WRAP UP" at bounding box center [80, 74] width 123 height 111
click at [88, 88] on div "[PHONE_NUMBER] Live | 00:12 ALL TASKS ALL TASKS ACTIVE TASKS TASKS IN WRAP UP" at bounding box center [80, 74] width 123 height 111
click at [88, 88] on div "[PHONE_NUMBER] Live | 00:13 ALL TASKS ALL TASKS ACTIVE TASKS TASKS IN WRAP UP" at bounding box center [80, 74] width 123 height 111
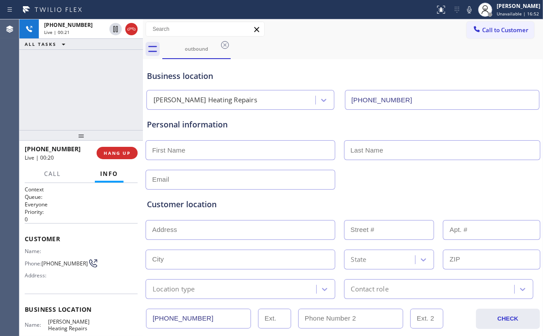
click at [89, 87] on div "[PHONE_NUMBER] Live | 00:21 ALL TASKS ALL TASKS ACTIVE TASKS TASKS IN WRAP UP" at bounding box center [80, 74] width 123 height 111
click at [116, 150] on span "HANG UP" at bounding box center [117, 153] width 27 height 6
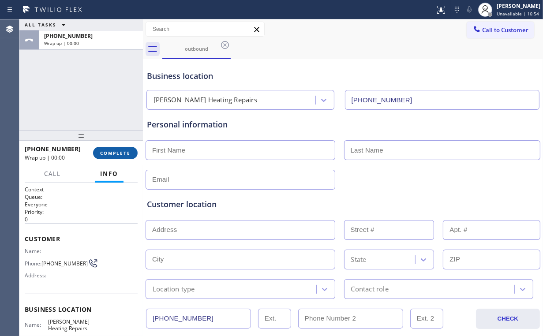
click at [116, 150] on span "COMPLETE" at bounding box center [115, 153] width 30 height 6
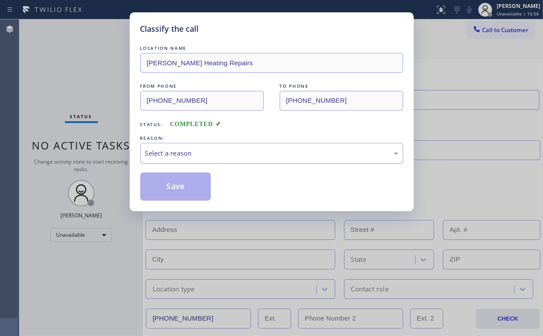
click at [178, 150] on div "Select a reason" at bounding box center [271, 153] width 253 height 10
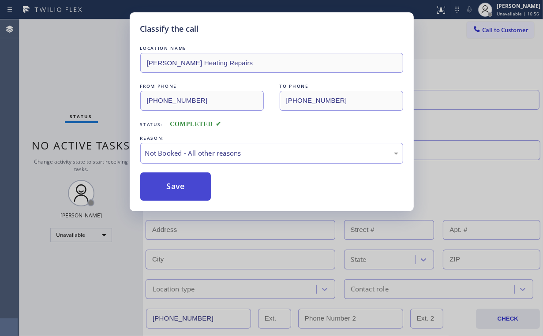
click at [190, 183] on button "Save" at bounding box center [175, 186] width 71 height 28
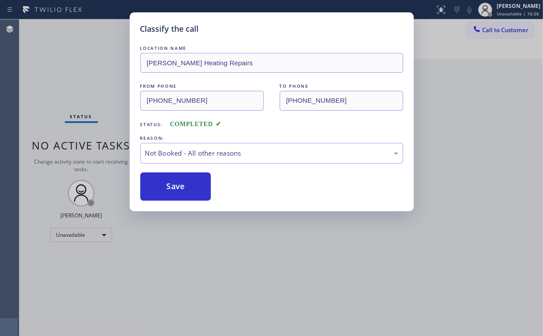
click at [87, 74] on div "Classify the call LOCATION NAME [PERSON_NAME] Heating Repairs FROM PHONE [PHONE…" at bounding box center [271, 168] width 543 height 336
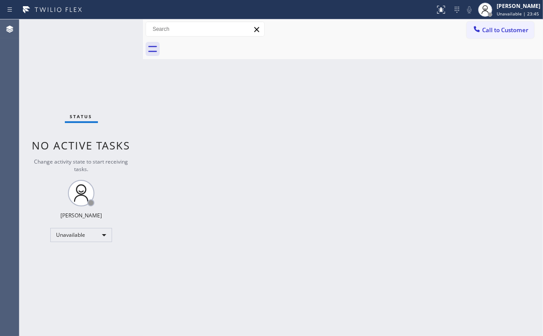
click at [513, 30] on span "Call to Customer" at bounding box center [505, 30] width 46 height 8
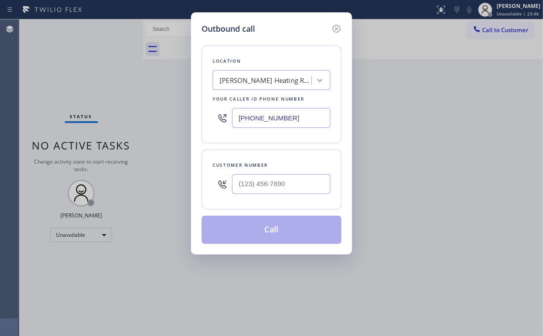
drag, startPoint x: 309, startPoint y: 117, endPoint x: 123, endPoint y: 125, distance: 186.6
click at [203, 119] on div "Location [PERSON_NAME] Heating Repairs Your caller id phone number [PHONE_NUMBE…" at bounding box center [271, 94] width 140 height 98
paste input "609) 293-3930"
type input "[PHONE_NUMBER]"
click at [276, 188] on input "(___) ___-____" at bounding box center [281, 184] width 98 height 20
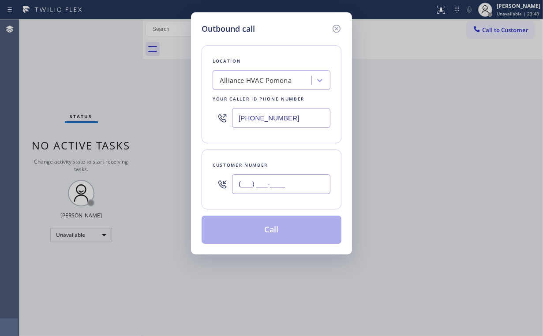
paste input "609) 715-3906"
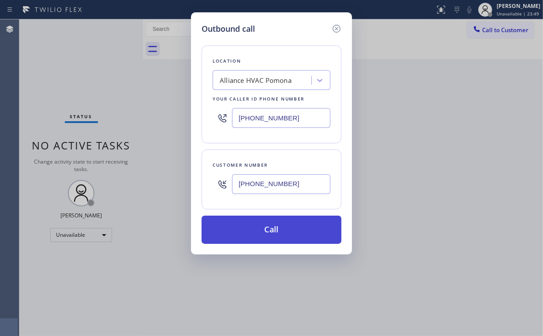
type input "[PHONE_NUMBER]"
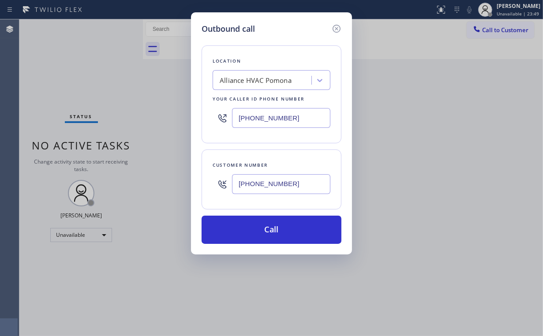
drag, startPoint x: 271, startPoint y: 229, endPoint x: 230, endPoint y: 286, distance: 70.4
click at [271, 229] on button "Call" at bounding box center [271, 230] width 140 height 28
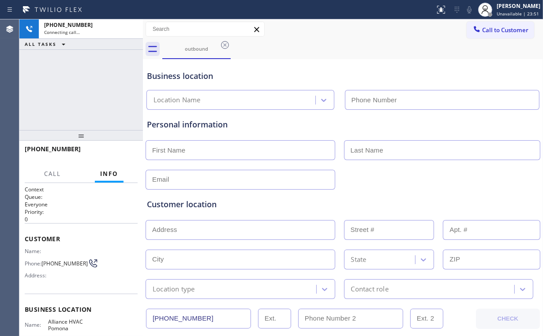
type input "[PHONE_NUMBER]"
click at [79, 96] on div "[PHONE_NUMBER] Connecting call… ALL TASKS ALL TASKS ACTIVE TASKS TASKS IN WRAP …" at bounding box center [80, 74] width 123 height 111
click at [77, 92] on div "[PHONE_NUMBER] Connecting call… ALL TASKS ALL TASKS ACTIVE TASKS TASKS IN WRAP …" at bounding box center [80, 74] width 123 height 111
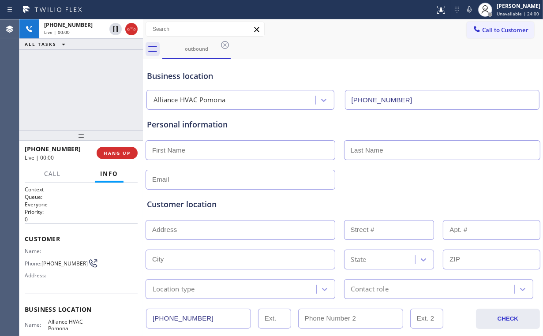
click at [90, 86] on div "[PHONE_NUMBER] Live | 00:00 ALL TASKS ALL TASKS ACTIVE TASKS TASKS IN WRAP UP" at bounding box center [80, 74] width 123 height 111
click at [127, 155] on span "HANG UP" at bounding box center [117, 153] width 27 height 6
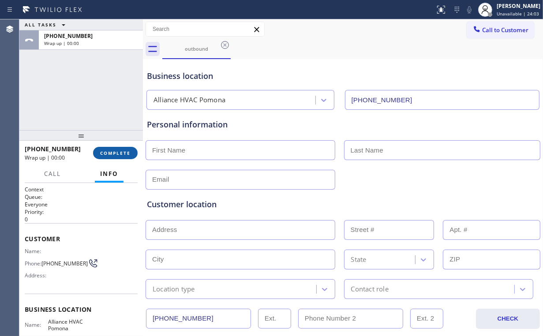
click at [126, 153] on span "COMPLETE" at bounding box center [115, 153] width 30 height 6
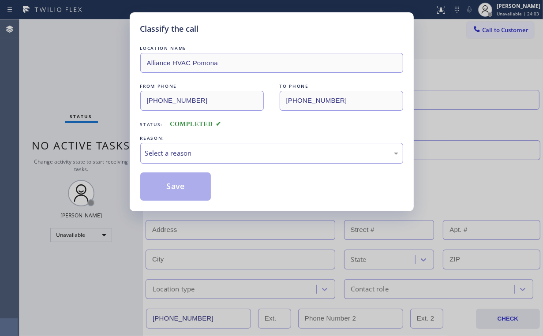
click at [166, 150] on div "Select a reason" at bounding box center [271, 153] width 253 height 10
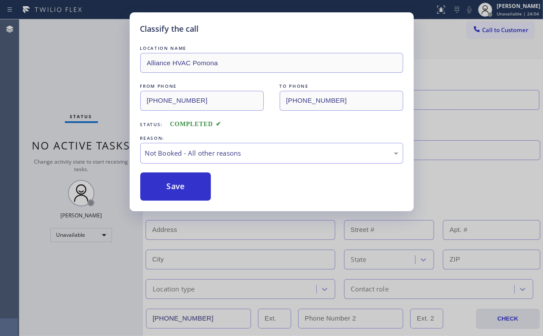
drag, startPoint x: 167, startPoint y: 188, endPoint x: 84, endPoint y: 86, distance: 131.8
click at [167, 186] on button "Save" at bounding box center [175, 186] width 71 height 28
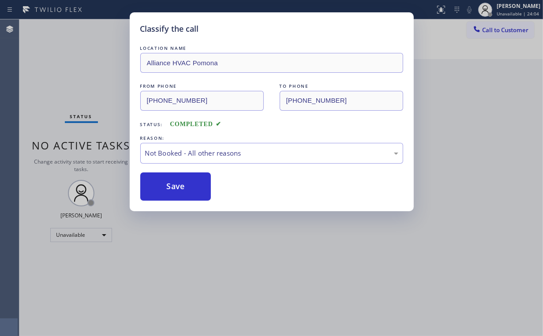
drag, startPoint x: 71, startPoint y: 72, endPoint x: 79, endPoint y: 72, distance: 8.8
click at [75, 72] on div "Classify the call LOCATION NAME Alliance HVAC Pomona FROM PHONE [PHONE_NUMBER] …" at bounding box center [271, 168] width 543 height 336
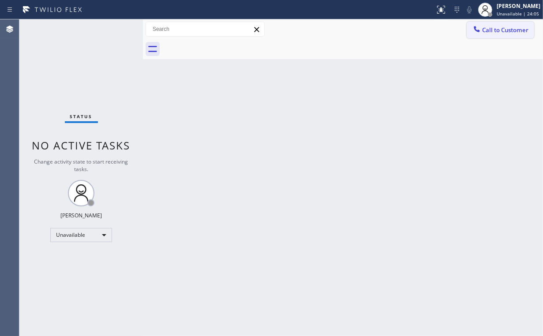
click at [490, 30] on span "Call to Customer" at bounding box center [505, 30] width 46 height 8
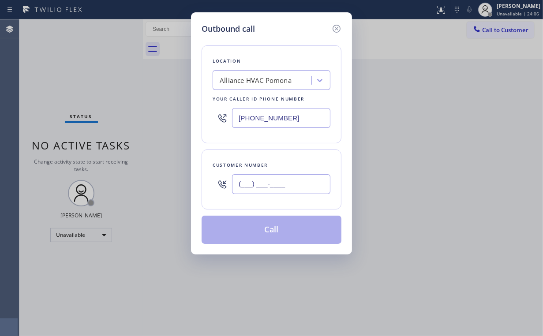
click at [287, 186] on input "(___) ___-____" at bounding box center [281, 184] width 98 height 20
paste input "609) 715-3906"
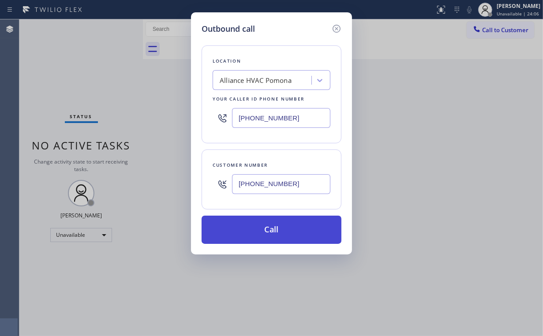
type input "[PHONE_NUMBER]"
click at [250, 230] on button "Call" at bounding box center [271, 230] width 140 height 28
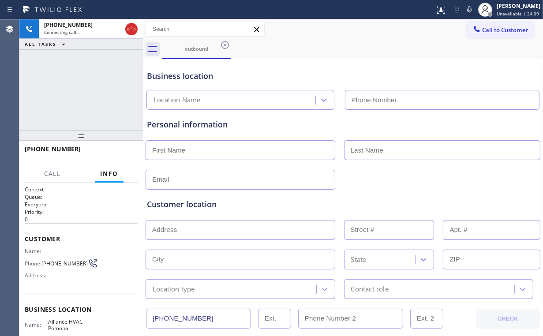
type input "[PHONE_NUMBER]"
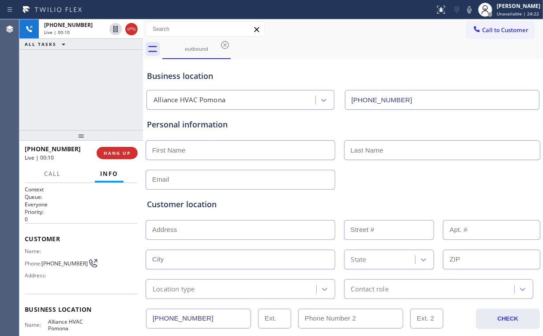
drag, startPoint x: 77, startPoint y: 93, endPoint x: 123, endPoint y: 135, distance: 62.4
click at [88, 100] on div "[PHONE_NUMBER] Live | 00:10 ALL TASKS ALL TASKS ACTIVE TASKS TASKS IN WRAP UP" at bounding box center [80, 74] width 123 height 111
click at [122, 153] on span "HANG UP" at bounding box center [117, 153] width 27 height 6
click at [122, 153] on span "COMPLETE" at bounding box center [115, 153] width 30 height 6
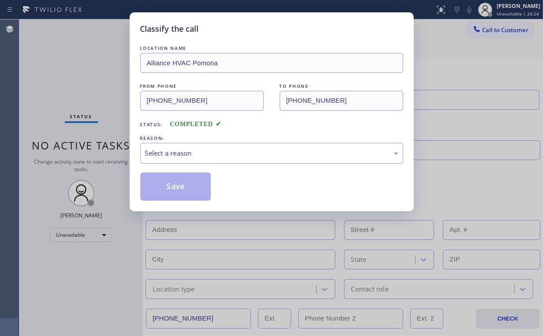
drag, startPoint x: 167, startPoint y: 146, endPoint x: 169, endPoint y: 159, distance: 13.0
click at [167, 147] on div "Select a reason" at bounding box center [271, 153] width 263 height 21
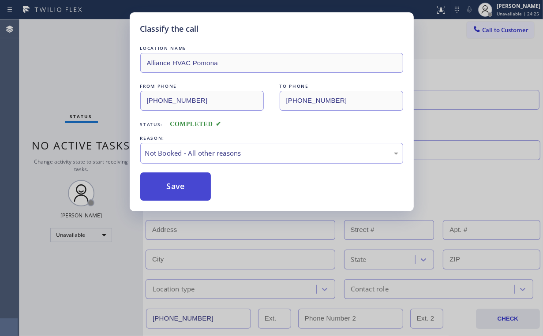
drag, startPoint x: 176, startPoint y: 183, endPoint x: 86, endPoint y: 97, distance: 125.6
click at [177, 182] on button "Save" at bounding box center [175, 186] width 71 height 28
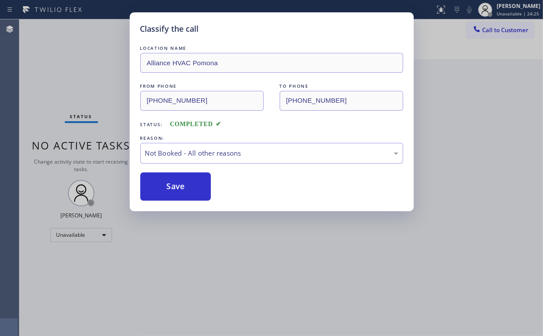
click at [56, 63] on div "Classify the call LOCATION NAME Alliance HVAC Pomona FROM PHONE [PHONE_NUMBER] …" at bounding box center [271, 168] width 543 height 336
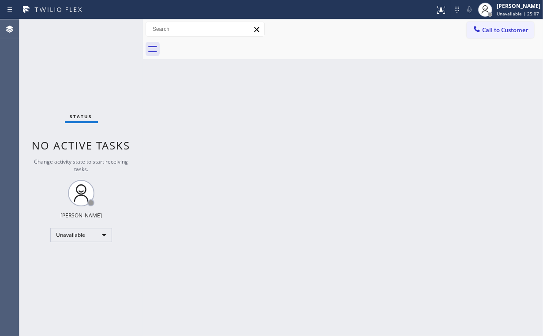
click at [84, 74] on div "Status No active tasks Change activity state to start receiving tasks. [PERSON_…" at bounding box center [80, 177] width 123 height 316
click at [499, 35] on button "Call to Customer" at bounding box center [499, 30] width 67 height 17
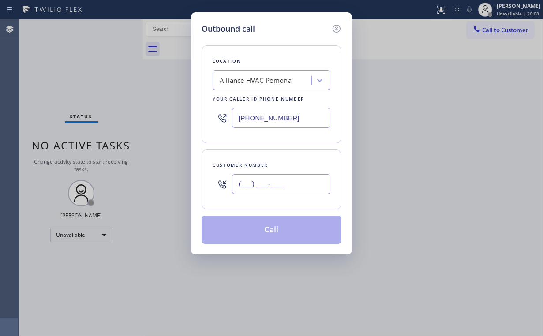
drag, startPoint x: 281, startPoint y: 182, endPoint x: 286, endPoint y: 182, distance: 5.7
click at [282, 182] on input "(___) ___-____" at bounding box center [281, 184] width 98 height 20
paste input "562) 652-7709"
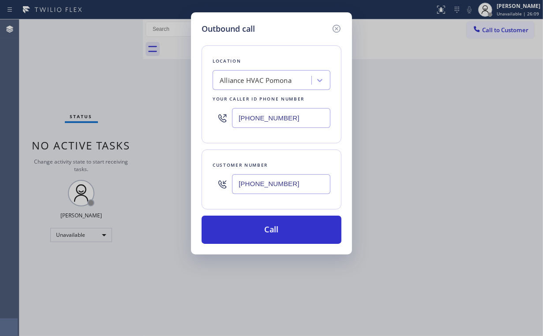
type input "[PHONE_NUMBER]"
click at [298, 49] on div "Location Alliance HVAC [GEOGRAPHIC_DATA] Your caller id phone number [PHONE_NUM…" at bounding box center [271, 94] width 140 height 98
drag, startPoint x: 290, startPoint y: 116, endPoint x: 194, endPoint y: 119, distance: 96.6
click at [206, 116] on div "Location Alliance HVAC [GEOGRAPHIC_DATA] Your caller id phone number [PHONE_NUM…" at bounding box center [271, 94] width 140 height 98
paste input "855) 731-4952"
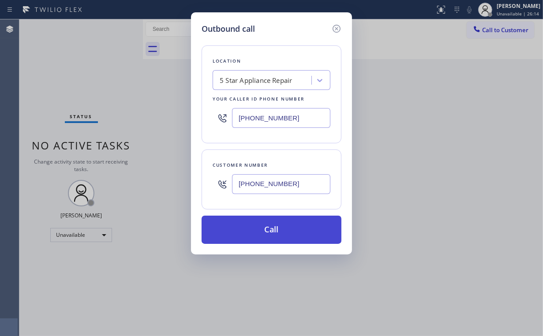
type input "[PHONE_NUMBER]"
drag, startPoint x: 260, startPoint y: 230, endPoint x: 225, endPoint y: 293, distance: 72.4
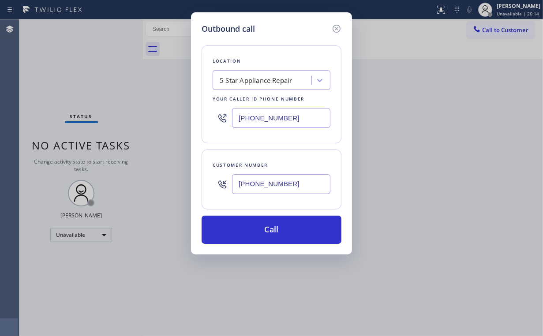
click at [260, 230] on button "Call" at bounding box center [271, 230] width 140 height 28
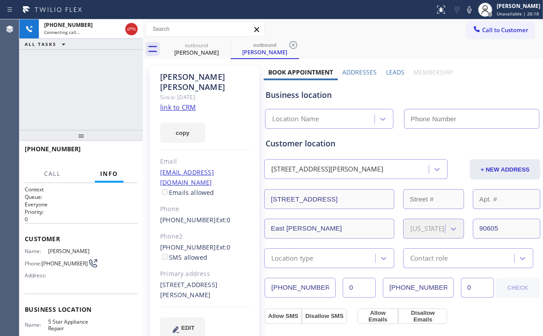
type input "[PHONE_NUMBER]"
click at [92, 86] on div "[PHONE_NUMBER] Connecting call… ALL TASKS ALL TASKS ACTIVE TASKS TASKS IN WRAP …" at bounding box center [80, 74] width 123 height 111
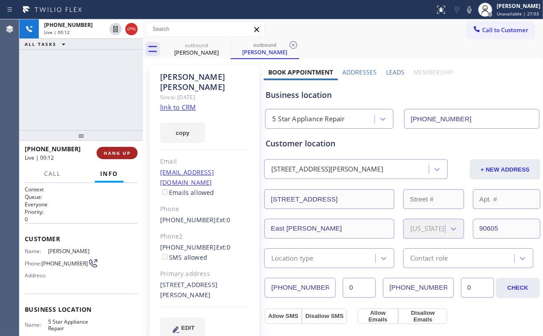
click at [123, 150] on button "HANG UP" at bounding box center [117, 153] width 41 height 12
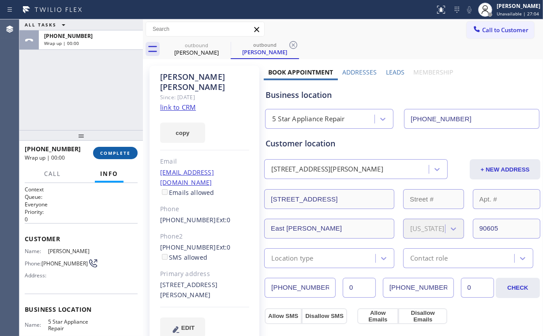
click at [121, 152] on span "COMPLETE" at bounding box center [115, 153] width 30 height 6
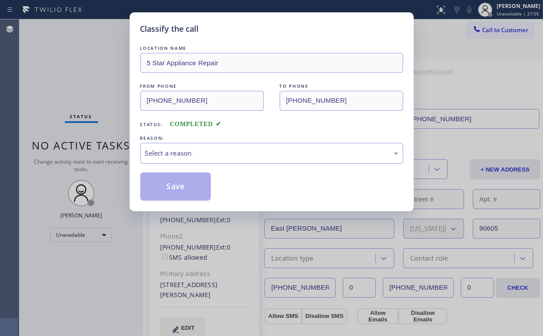
drag, startPoint x: 175, startPoint y: 153, endPoint x: 179, endPoint y: 160, distance: 8.3
click at [176, 153] on div "Select a reason" at bounding box center [271, 153] width 253 height 10
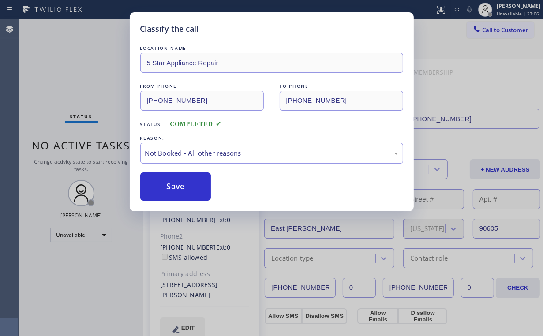
click at [184, 185] on button "Save" at bounding box center [175, 186] width 71 height 28
click at [42, 57] on div "Classify the call LOCATION NAME 5 Star Appliance Repair FROM PHONE [PHONE_NUMBE…" at bounding box center [271, 168] width 543 height 336
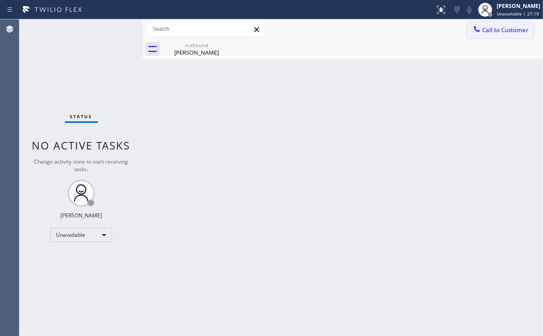
click at [500, 35] on button "Call to Customer" at bounding box center [499, 30] width 67 height 17
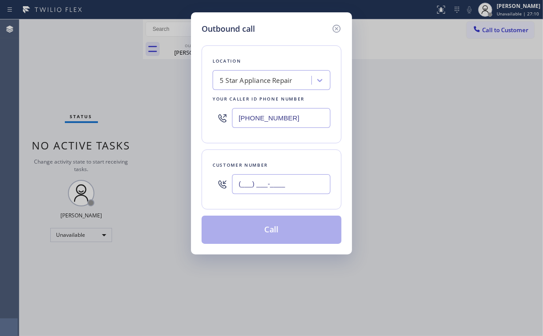
click at [283, 186] on input "(___) ___-____" at bounding box center [281, 184] width 98 height 20
paste input "562) 416-3862"
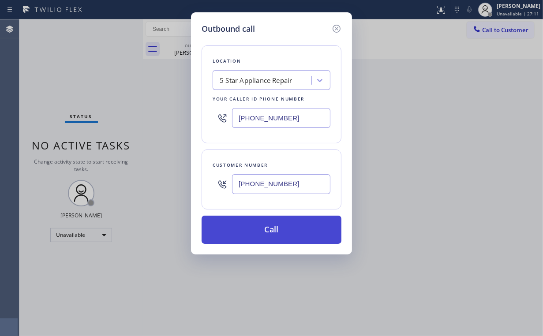
type input "[PHONE_NUMBER]"
click at [275, 224] on button "Call" at bounding box center [271, 230] width 140 height 28
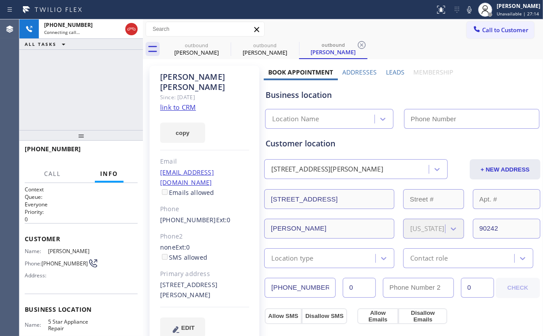
click at [66, 82] on div "[PHONE_NUMBER] Connecting call… ALL TASKS ALL TASKS ACTIVE TASKS TASKS IN WRAP …" at bounding box center [80, 74] width 123 height 111
drag, startPoint x: 208, startPoint y: 45, endPoint x: 216, endPoint y: 48, distance: 8.9
click at [207, 45] on div "outbound" at bounding box center [196, 45] width 67 height 7
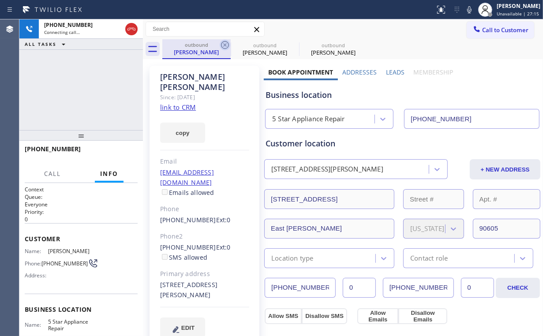
type input "[PHONE_NUMBER]"
click at [223, 45] on icon at bounding box center [225, 45] width 11 height 11
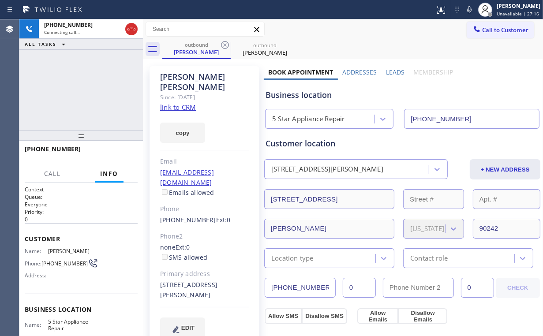
click at [109, 77] on div "[PHONE_NUMBER] Connecting call… ALL TASKS ALL TASKS ACTIVE TASKS TASKS IN WRAP …" at bounding box center [80, 74] width 123 height 111
click at [88, 88] on div "[PHONE_NUMBER] Connecting call… ALL TASKS ALL TASKS ACTIVE TASKS TASKS IN WRAP …" at bounding box center [80, 74] width 123 height 111
click at [120, 153] on span "HANG UP" at bounding box center [117, 153] width 27 height 6
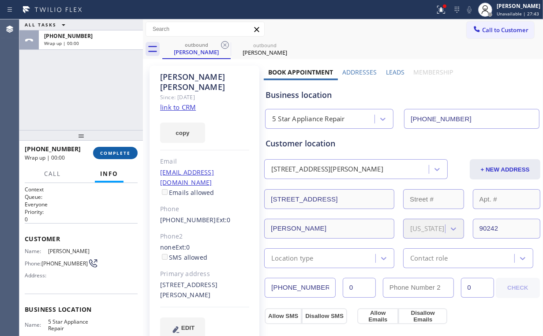
click at [120, 153] on span "COMPLETE" at bounding box center [115, 153] width 30 height 6
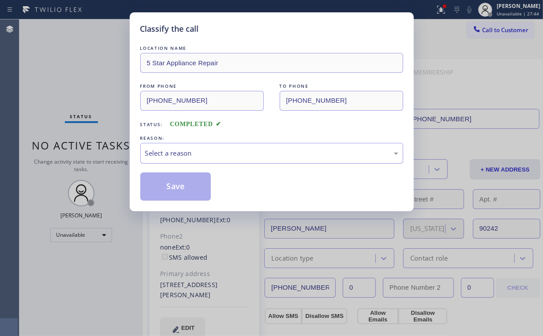
drag, startPoint x: 176, startPoint y: 152, endPoint x: 178, endPoint y: 162, distance: 10.3
click at [176, 153] on div "Select a reason" at bounding box center [271, 153] width 253 height 10
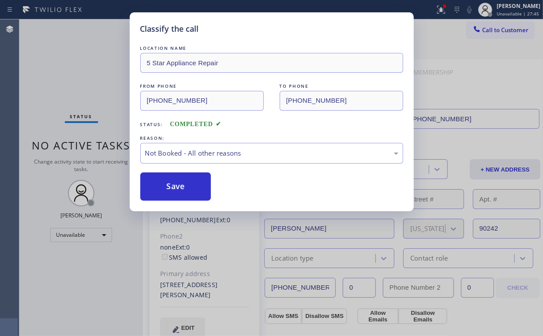
drag, startPoint x: 176, startPoint y: 190, endPoint x: 67, endPoint y: 89, distance: 148.2
click at [177, 189] on button "Save" at bounding box center [175, 186] width 71 height 28
drag, startPoint x: 56, startPoint y: 77, endPoint x: 58, endPoint y: 67, distance: 10.4
click at [56, 75] on div "Classify the call LOCATION NAME 5 Star Appliance Repair FROM PHONE [PHONE_NUMBE…" at bounding box center [271, 168] width 543 height 336
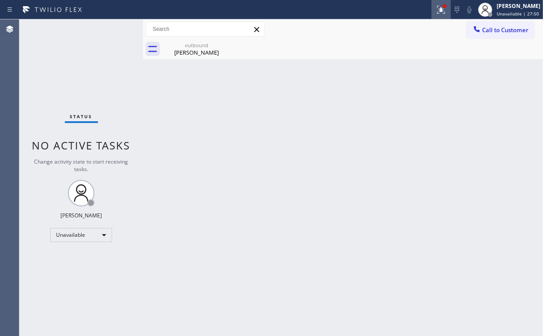
drag, startPoint x: 444, startPoint y: 8, endPoint x: 452, endPoint y: 44, distance: 36.1
click at [444, 9] on g at bounding box center [441, 10] width 8 height 8
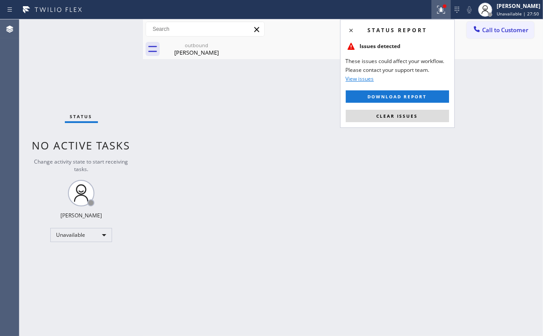
drag, startPoint x: 430, startPoint y: 118, endPoint x: 485, endPoint y: 101, distance: 58.0
click at [429, 118] on button "Clear issues" at bounding box center [397, 116] width 103 height 12
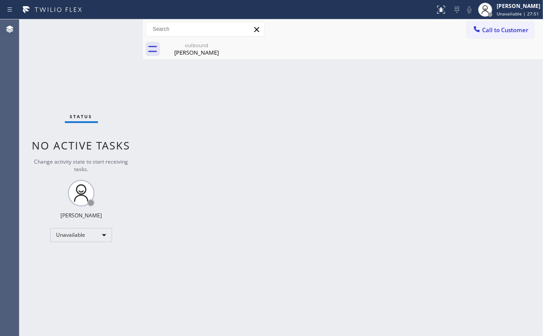
click at [495, 28] on span "Call to Customer" at bounding box center [505, 30] width 46 height 8
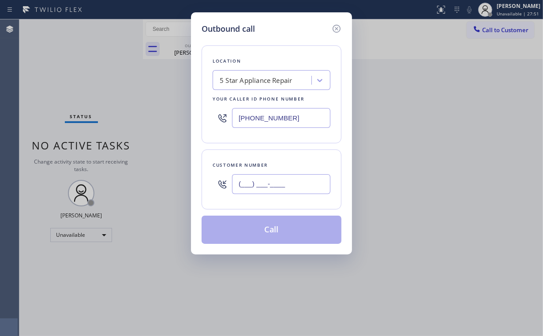
click at [296, 192] on input "(___) ___-____" at bounding box center [281, 184] width 98 height 20
click at [298, 184] on input "(___) ___-____" at bounding box center [281, 184] width 98 height 20
drag, startPoint x: 314, startPoint y: 179, endPoint x: 124, endPoint y: 180, distance: 189.5
click at [164, 180] on div "Outbound call Location 5 Star Appliance Repair Your caller id phone number [PHO…" at bounding box center [271, 168] width 543 height 336
paste input "206) 724-5934"
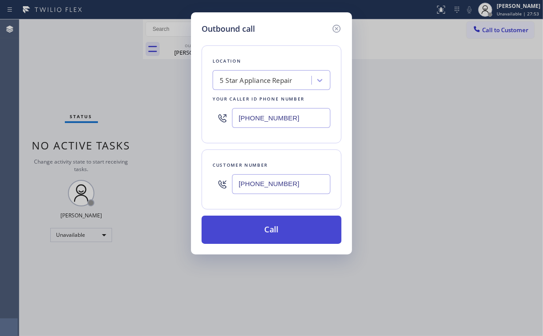
type input "[PHONE_NUMBER]"
click at [264, 217] on button "Call" at bounding box center [271, 230] width 140 height 28
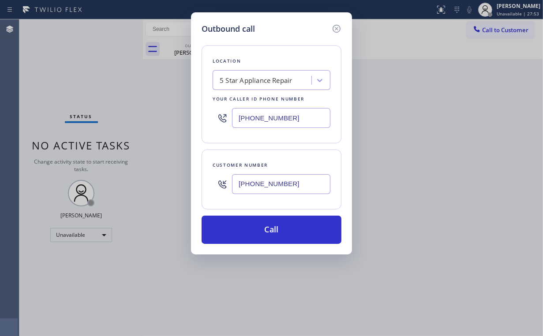
click at [262, 223] on button "Call" at bounding box center [271, 230] width 140 height 28
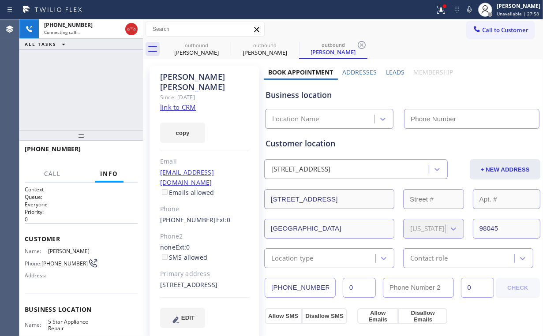
click at [91, 98] on div "[PHONE_NUMBER] Connecting call… ALL TASKS ALL TASKS ACTIVE TASKS TASKS IN WRAP …" at bounding box center [80, 74] width 123 height 111
type input "[PHONE_NUMBER]"
click at [446, 11] on icon at bounding box center [440, 9] width 11 height 11
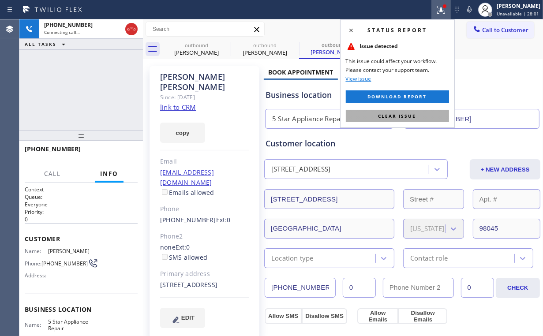
click at [398, 115] on span "Clear issue" at bounding box center [397, 116] width 38 height 6
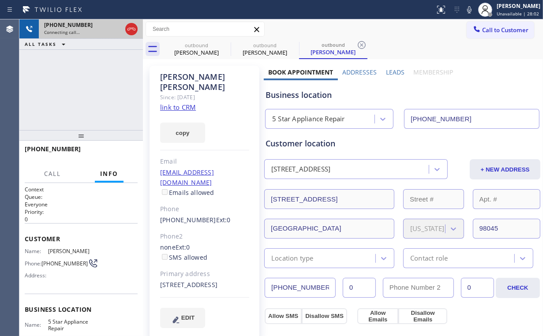
drag, startPoint x: 95, startPoint y: 88, endPoint x: 80, endPoint y: 30, distance: 60.5
click at [95, 88] on div "[PHONE_NUMBER] Connecting call… ALL TASKS ALL TASKS ACTIVE TASKS TASKS IN WRAP …" at bounding box center [80, 74] width 123 height 111
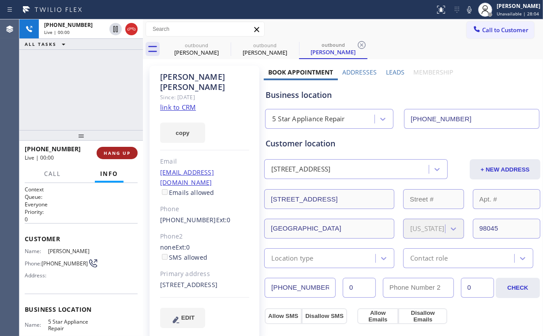
click at [115, 156] on button "HANG UP" at bounding box center [117, 153] width 41 height 12
click at [115, 155] on span "HANG UP" at bounding box center [117, 153] width 27 height 6
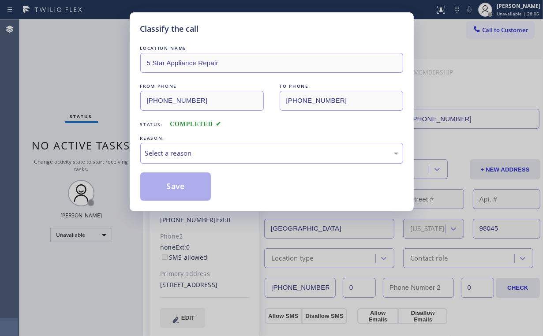
click at [166, 153] on div "Select a reason" at bounding box center [271, 153] width 253 height 10
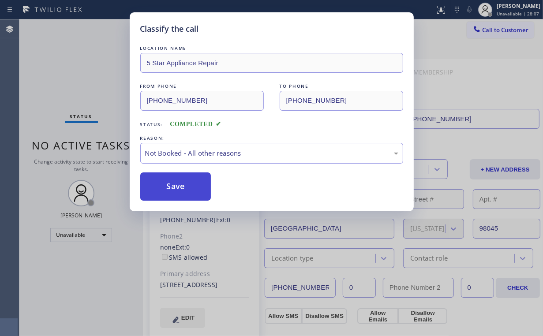
click at [169, 182] on button "Save" at bounding box center [175, 186] width 71 height 28
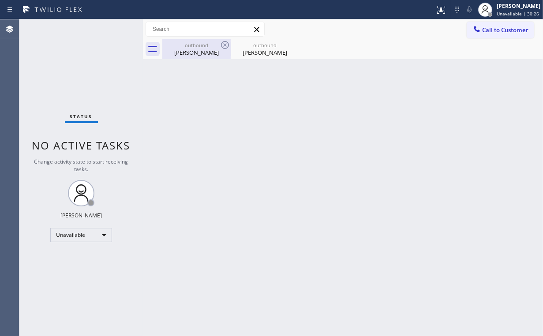
drag, startPoint x: 187, startPoint y: 47, endPoint x: 216, endPoint y: 48, distance: 29.1
click at [188, 48] on div "outbound" at bounding box center [196, 45] width 67 height 7
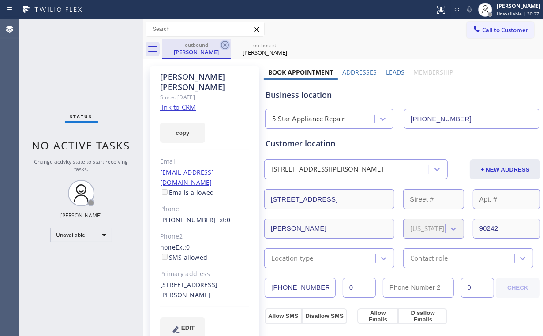
click at [226, 45] on icon at bounding box center [225, 45] width 11 height 11
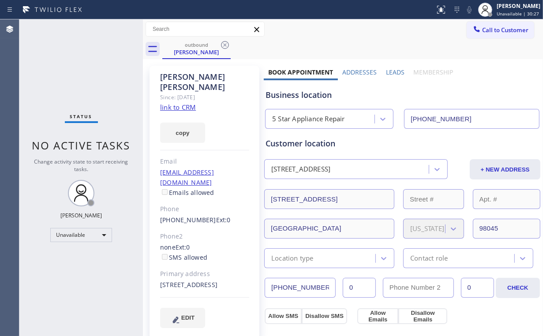
click at [56, 65] on div "Status No active tasks Change activity state to start receiving tasks. [PERSON_…" at bounding box center [80, 177] width 123 height 316
drag, startPoint x: 226, startPoint y: 43, endPoint x: 182, endPoint y: 60, distance: 47.0
click at [226, 44] on icon at bounding box center [225, 45] width 11 height 11
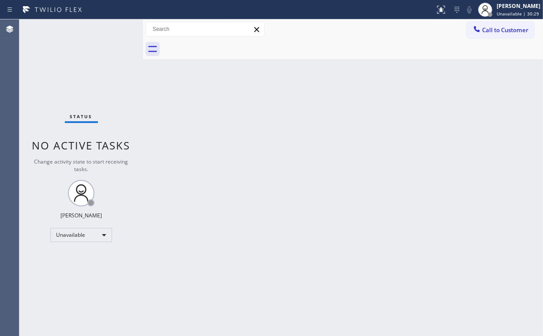
drag, startPoint x: 69, startPoint y: 67, endPoint x: 74, endPoint y: 4, distance: 63.3
click at [69, 67] on div "Status No active tasks Change activity state to start receiving tasks. [PERSON_…" at bounding box center [80, 177] width 123 height 316
drag, startPoint x: 73, startPoint y: 74, endPoint x: 110, endPoint y: 73, distance: 37.0
click at [74, 74] on div "Status No active tasks Change activity state to start receiving tasks. [PERSON_…" at bounding box center [80, 177] width 123 height 316
drag, startPoint x: 506, startPoint y: 28, endPoint x: 500, endPoint y: 33, distance: 8.1
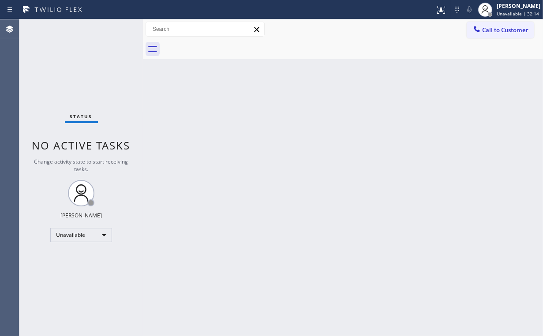
click at [506, 29] on span "Call to Customer" at bounding box center [505, 30] width 46 height 8
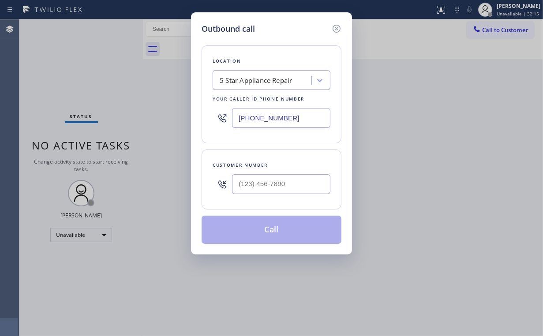
drag, startPoint x: 293, startPoint y: 115, endPoint x: 118, endPoint y: 129, distance: 175.9
click at [118, 129] on div "Outbound call Location 5 Star Appliance Repair Your caller id phone number [PHO…" at bounding box center [271, 168] width 543 height 336
paste input "626) 768-9548"
type input "[PHONE_NUMBER]"
click at [287, 186] on input "(___) ___-____" at bounding box center [281, 184] width 98 height 20
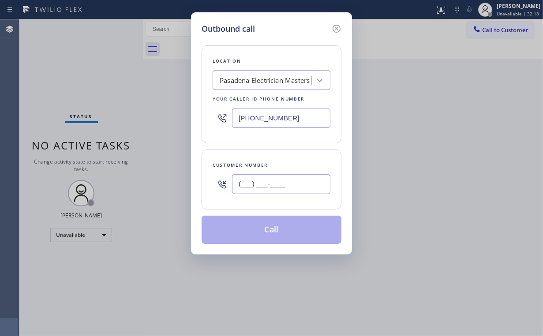
paste input "405) 492-5314"
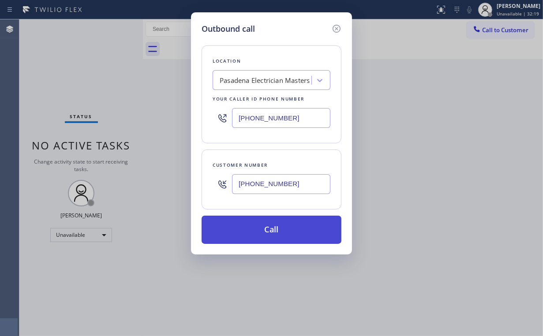
type input "[PHONE_NUMBER]"
click at [257, 229] on button "Call" at bounding box center [271, 230] width 140 height 28
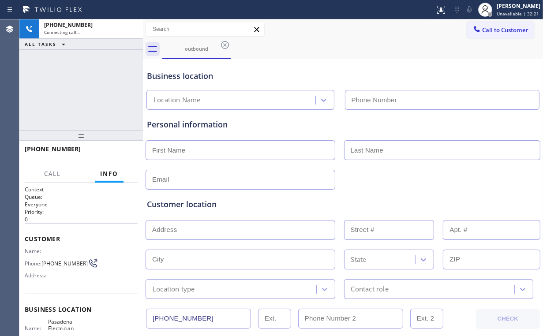
type input "[PHONE_NUMBER]"
drag, startPoint x: 416, startPoint y: 69, endPoint x: 420, endPoint y: 72, distance: 5.3
click at [416, 69] on div "Business location Pasadena Electrician Masters [PHONE_NUMBER]" at bounding box center [342, 85] width 395 height 48
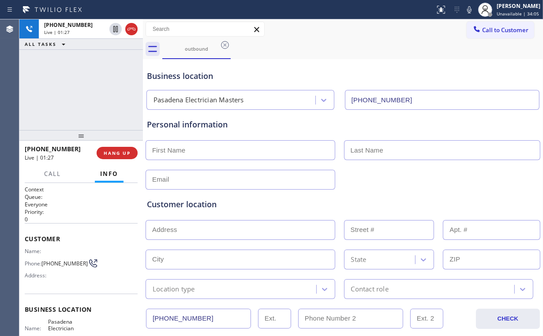
click at [90, 89] on div "[PHONE_NUMBER] Live | 01:27 ALL TASKS ALL TASKS ACTIVE TASKS TASKS IN WRAP UP" at bounding box center [80, 74] width 123 height 111
click at [120, 152] on span "HANG UP" at bounding box center [117, 153] width 27 height 6
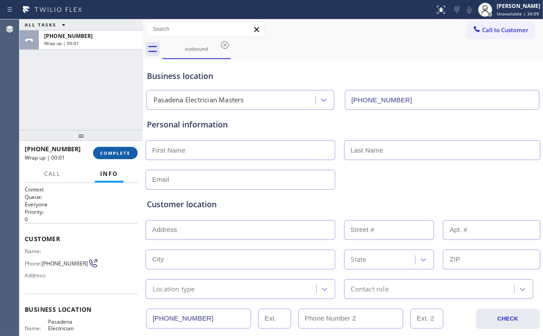
click at [118, 155] on span "COMPLETE" at bounding box center [115, 153] width 30 height 6
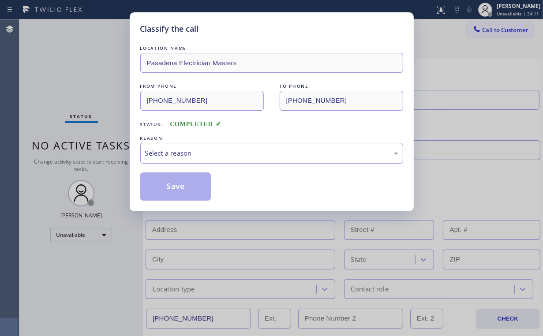
click at [168, 157] on div "Select a reason" at bounding box center [271, 153] width 253 height 10
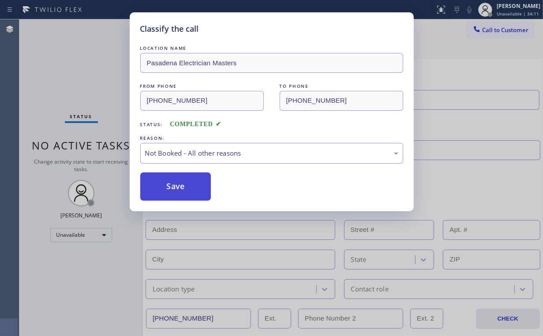
drag, startPoint x: 176, startPoint y: 185, endPoint x: 145, endPoint y: 130, distance: 63.0
click at [176, 185] on button "Save" at bounding box center [175, 186] width 71 height 28
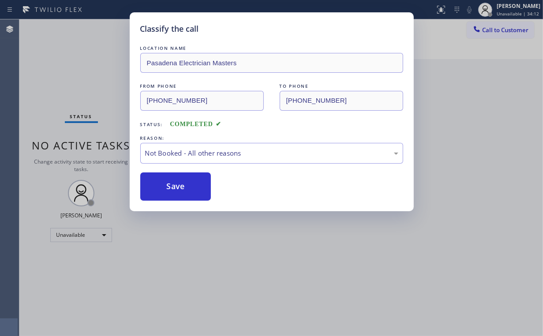
click at [79, 72] on div "Classify the call LOCATION NAME Pasadena Electrician Masters FROM PHONE [PHONE_…" at bounding box center [271, 168] width 543 height 336
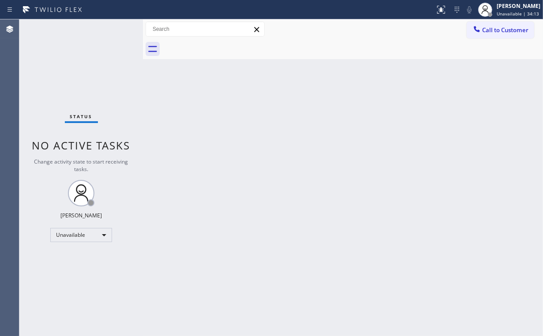
click at [469, 133] on div "Back to Dashboard Change Sender ID Customers Technicians Select a contact Outbo…" at bounding box center [343, 177] width 400 height 316
click at [490, 28] on span "Call to Customer" at bounding box center [505, 30] width 46 height 8
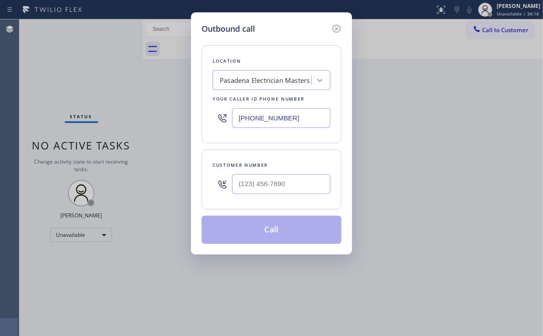
drag, startPoint x: 301, startPoint y: 114, endPoint x: 170, endPoint y: 123, distance: 132.1
click at [191, 123] on div "Outbound call Location [GEOGRAPHIC_DATA] Electrician Masters Your caller id pho…" at bounding box center [271, 133] width 161 height 242
paste input "929) 545-6211"
type input "[PHONE_NUMBER]"
click at [290, 185] on input "(___) ___-____" at bounding box center [281, 184] width 98 height 20
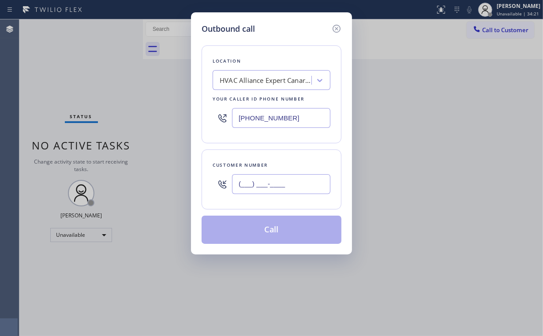
paste input "929) 226-9376"
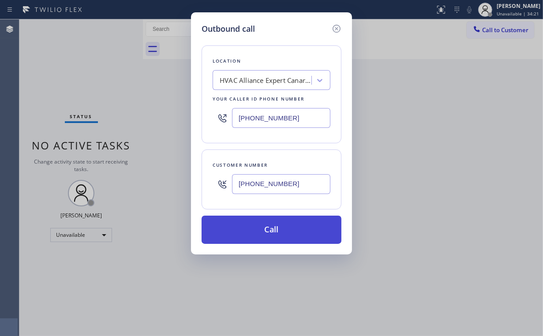
type input "[PHONE_NUMBER]"
click at [263, 233] on button "Call" at bounding box center [271, 230] width 140 height 28
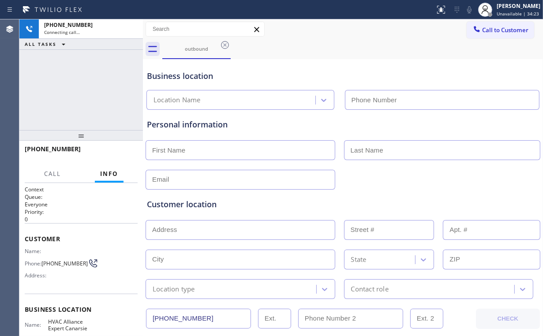
type input "[PHONE_NUMBER]"
click at [73, 101] on div "[PHONE_NUMBER] Connecting call… ALL TASKS ALL TASKS ACTIVE TASKS TASKS IN WRAP …" at bounding box center [80, 74] width 123 height 111
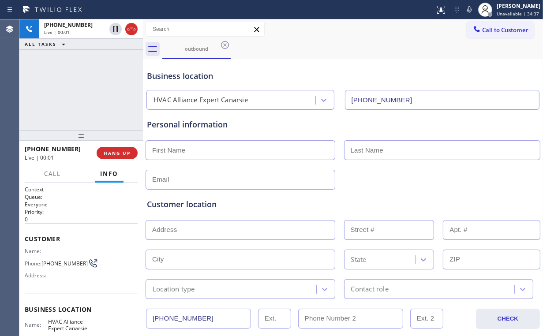
click at [76, 98] on div "[PHONE_NUMBER] Live | 00:01 ALL TASKS ALL TASKS ACTIVE TASKS TASKS IN WRAP UP" at bounding box center [80, 74] width 123 height 111
click at [116, 153] on span "HANG UP" at bounding box center [117, 153] width 27 height 6
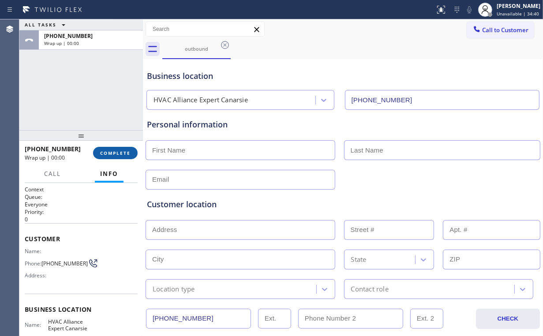
click at [116, 152] on span "COMPLETE" at bounding box center [115, 153] width 30 height 6
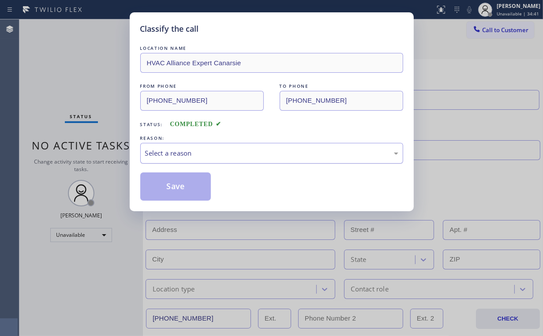
click at [157, 155] on div "Select a reason" at bounding box center [271, 153] width 253 height 10
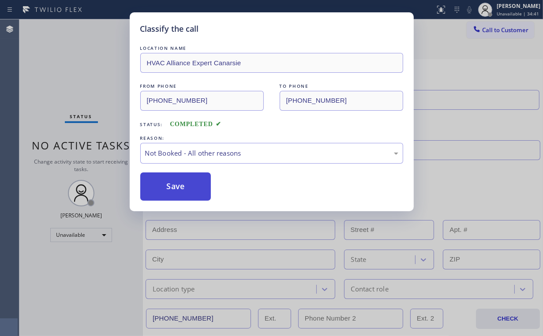
click at [164, 186] on button "Save" at bounding box center [175, 186] width 71 height 28
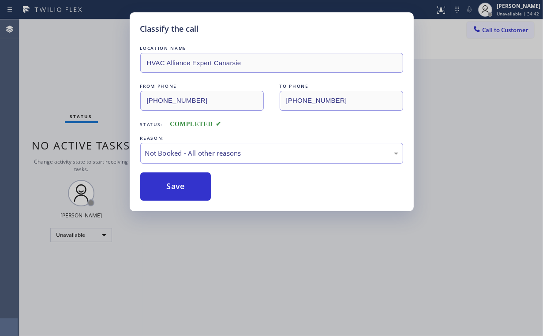
drag, startPoint x: 78, startPoint y: 64, endPoint x: 184, endPoint y: 297, distance: 256.2
click at [78, 65] on div "Classify the call LOCATION NAME HVAC Alliance Expert Canarsie FROM PHONE [PHONE…" at bounding box center [271, 168] width 543 height 336
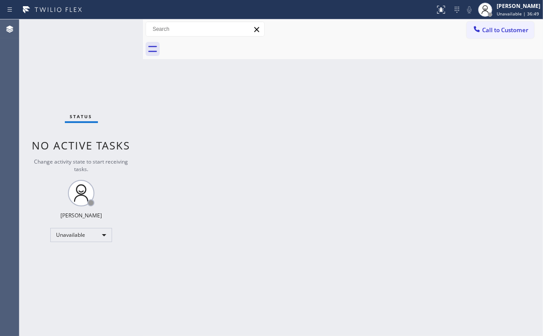
drag, startPoint x: 86, startPoint y: 66, endPoint x: 316, endPoint y: 53, distance: 229.5
click at [88, 66] on div "Status No active tasks Change activity state to start receiving tasks. [PERSON_…" at bounding box center [80, 177] width 123 height 316
drag, startPoint x: 491, startPoint y: 25, endPoint x: 377, endPoint y: 76, distance: 124.7
click at [489, 27] on button "Call to Customer" at bounding box center [499, 30] width 67 height 17
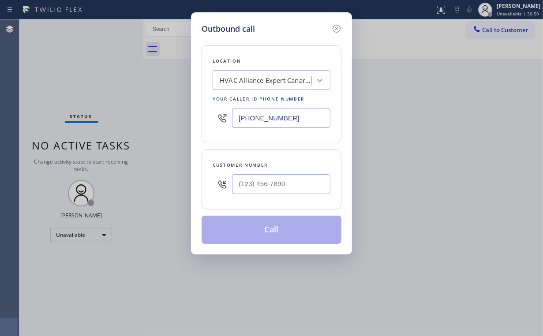
drag, startPoint x: 295, startPoint y: 120, endPoint x: 149, endPoint y: 122, distance: 146.8
click at [176, 121] on div "Outbound call Location HVAC Alliance Expert Canarsie Your caller id phone numbe…" at bounding box center [271, 168] width 543 height 336
paste input "323) 416-2342"
type input "[PHONE_NUMBER]"
click at [300, 176] on input "(___) ___-____" at bounding box center [281, 184] width 98 height 20
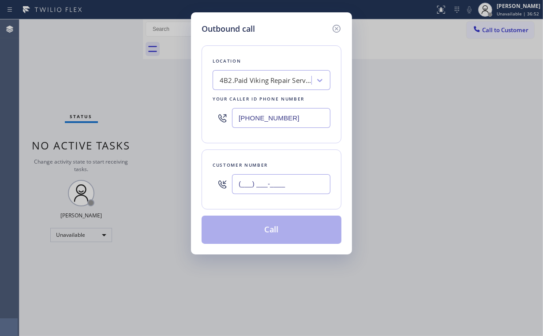
paste input "424) 902-6959"
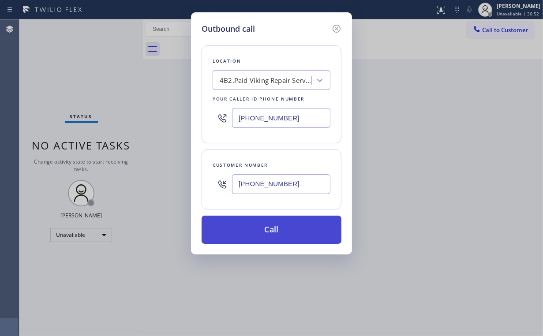
type input "[PHONE_NUMBER]"
click at [274, 234] on button "Call" at bounding box center [271, 230] width 140 height 28
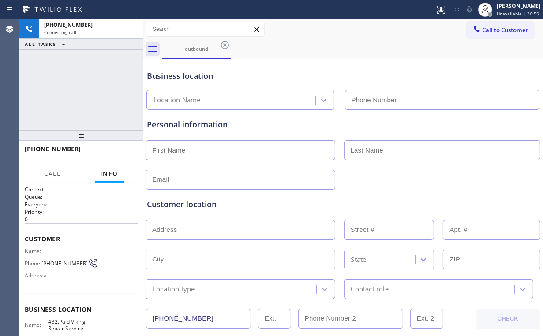
type input "[PHONE_NUMBER]"
click at [83, 79] on div "[PHONE_NUMBER] Connecting call… ALL TASKS ALL TASKS ACTIVE TASKS TASKS IN WRAP …" at bounding box center [80, 74] width 123 height 111
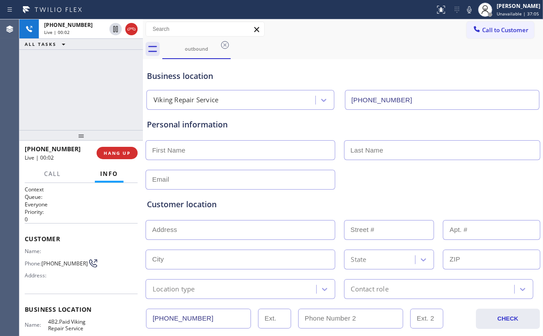
click at [86, 88] on div "[PHONE_NUMBER] Live | 00:02 ALL TASKS ALL TASKS ACTIVE TASKS TASKS IN WRAP UP" at bounding box center [80, 74] width 123 height 111
click at [86, 88] on div "[PHONE_NUMBER] Live | 00:03 ALL TASKS ALL TASKS ACTIVE TASKS TASKS IN WRAP UP" at bounding box center [80, 74] width 123 height 111
click at [86, 88] on div "[PHONE_NUMBER] Live | 00:04 ALL TASKS ALL TASKS ACTIVE TASKS TASKS IN WRAP UP" at bounding box center [80, 74] width 123 height 111
click at [86, 88] on div "[PHONE_NUMBER] Live | 00:05 ALL TASKS ALL TASKS ACTIVE TASKS TASKS IN WRAP UP" at bounding box center [80, 74] width 123 height 111
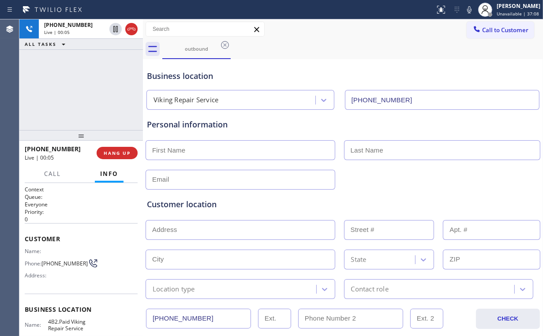
click at [86, 88] on div "[PHONE_NUMBER] Live | 00:05 ALL TASKS ALL TASKS ACTIVE TASKS TASKS IN WRAP UP" at bounding box center [80, 74] width 123 height 111
click at [86, 88] on div "[PHONE_NUMBER] Live | 00:06 ALL TASKS ALL TASKS ACTIVE TASKS TASKS IN WRAP UP" at bounding box center [80, 74] width 123 height 111
click at [118, 155] on span "HANG UP" at bounding box center [117, 153] width 27 height 6
click at [118, 152] on span "HANG UP" at bounding box center [117, 153] width 27 height 6
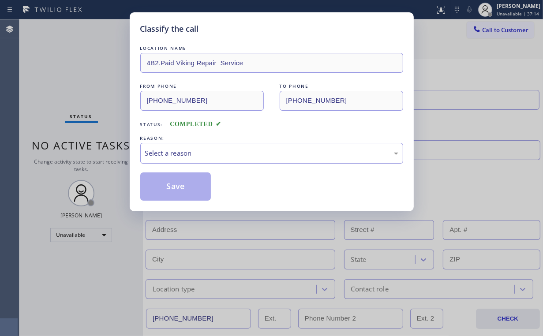
click at [161, 158] on div "Select a reason" at bounding box center [271, 153] width 263 height 21
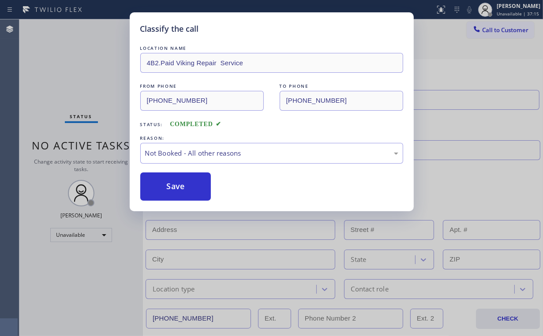
click at [167, 187] on button "Save" at bounding box center [175, 186] width 71 height 28
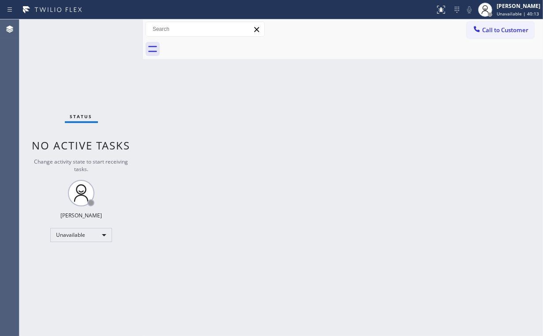
click at [74, 73] on div "Status No active tasks Change activity state to start receiving tasks. [PERSON_…" at bounding box center [80, 177] width 123 height 316
click at [474, 33] on div at bounding box center [476, 30] width 11 height 11
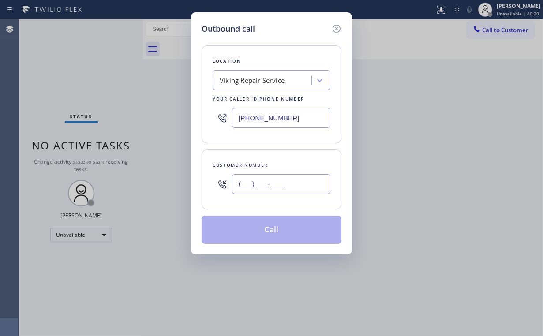
click at [298, 181] on input "(___) ___-____" at bounding box center [281, 184] width 98 height 20
paste input "310) 918-8442"
type input "[PHONE_NUMBER]"
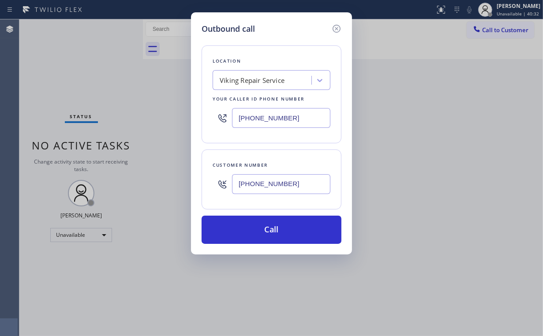
drag, startPoint x: 298, startPoint y: 42, endPoint x: 273, endPoint y: 126, distance: 88.0
click at [298, 42] on div "Location Viking Repair Service Your caller id phone number [PHONE_NUMBER] Custo…" at bounding box center [271, 139] width 140 height 209
drag, startPoint x: 294, startPoint y: 119, endPoint x: 130, endPoint y: 118, distance: 164.0
click at [167, 118] on div "Outbound call Location Viking Repair Service Your caller id phone number [PHONE…" at bounding box center [271, 168] width 543 height 336
paste input "855) 731-495"
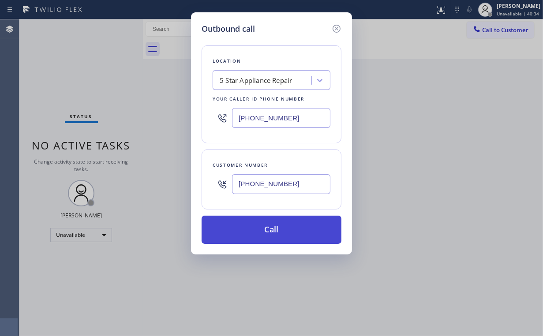
type input "[PHONE_NUMBER]"
click at [268, 230] on button "Call" at bounding box center [271, 230] width 140 height 28
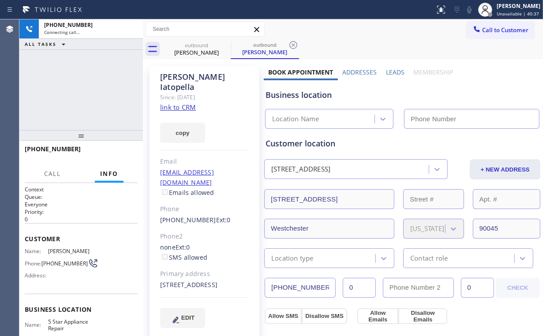
click at [79, 78] on div "[PHONE_NUMBER] Connecting call… ALL TASKS ALL TASKS ACTIVE TASKS TASKS IN WRAP …" at bounding box center [80, 74] width 123 height 111
type input "[PHONE_NUMBER]"
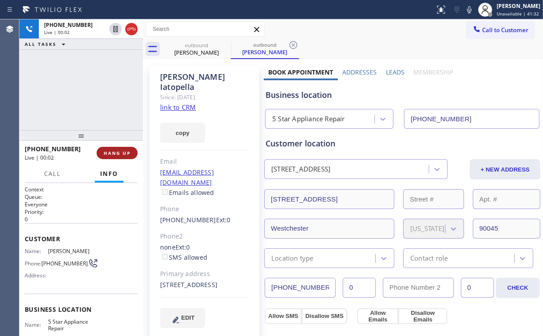
click at [124, 151] on span "HANG UP" at bounding box center [117, 153] width 27 height 6
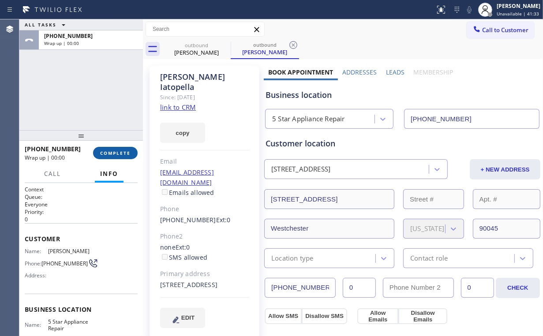
click at [124, 150] on span "COMPLETE" at bounding box center [115, 153] width 30 height 6
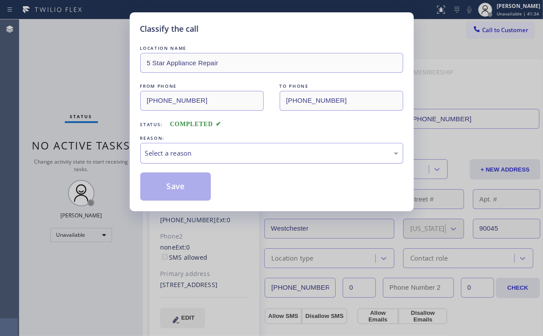
click at [171, 152] on div "Select a reason" at bounding box center [271, 153] width 253 height 10
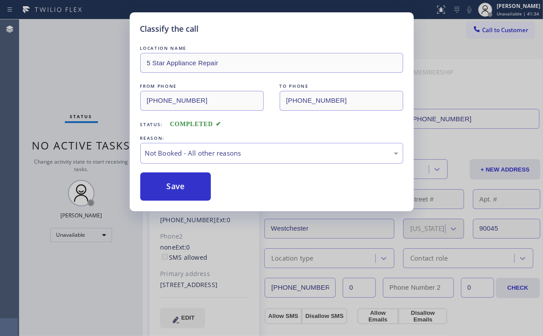
click at [179, 183] on button "Save" at bounding box center [175, 186] width 71 height 28
click at [90, 68] on div "Classify the call LOCATION NAME 5 Star Appliance Repair FROM PHONE [PHONE_NUMBE…" at bounding box center [271, 168] width 543 height 336
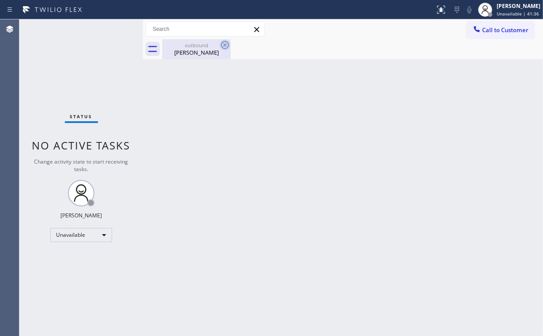
drag, startPoint x: 187, startPoint y: 48, endPoint x: 219, endPoint y: 47, distance: 31.7
click at [189, 48] on div "outbound" at bounding box center [196, 45] width 67 height 7
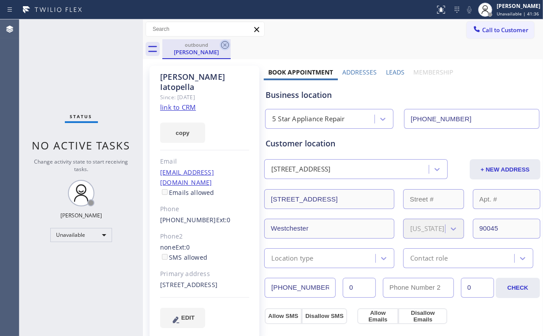
click at [226, 44] on icon at bounding box center [225, 45] width 8 height 8
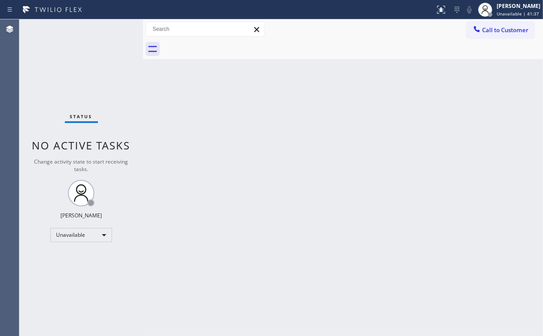
click at [107, 65] on div "Status No active tasks Change activity state to start receiving tasks. [PERSON_…" at bounding box center [80, 177] width 123 height 316
drag, startPoint x: 494, startPoint y: 31, endPoint x: 406, endPoint y: 99, distance: 110.8
click at [494, 31] on span "Call to Customer" at bounding box center [505, 30] width 46 height 8
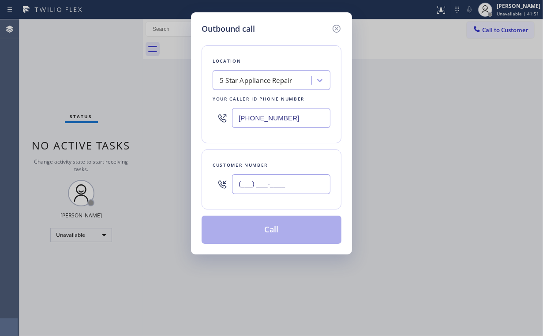
click at [291, 185] on input "(___) ___-____" at bounding box center [281, 184] width 98 height 20
paste input "760) 423-9980"
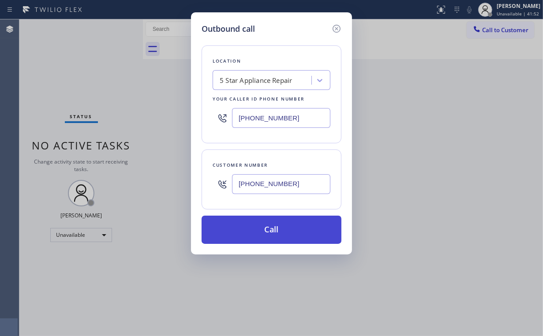
type input "[PHONE_NUMBER]"
click at [264, 222] on button "Call" at bounding box center [271, 230] width 140 height 28
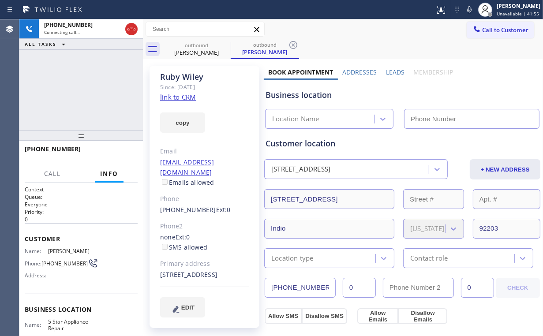
click at [71, 69] on div "[PHONE_NUMBER] Connecting call… ALL TASKS ALL TASKS ACTIVE TASKS TASKS IN WRAP …" at bounding box center [80, 74] width 123 height 111
type input "[PHONE_NUMBER]"
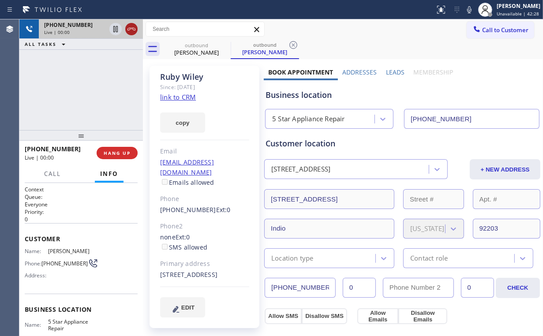
click at [130, 29] on icon at bounding box center [131, 29] width 8 height 3
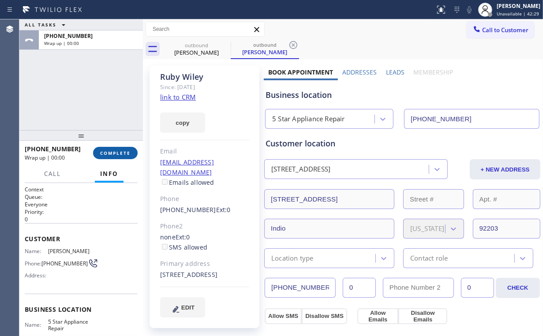
click at [124, 153] on span "COMPLETE" at bounding box center [115, 153] width 30 height 6
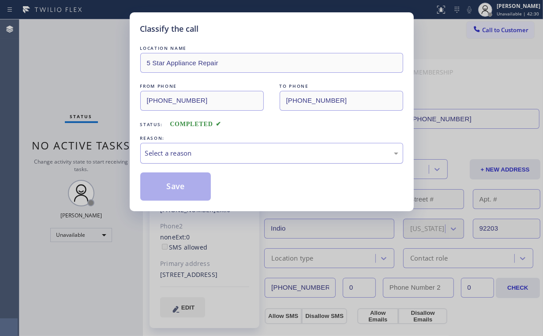
drag, startPoint x: 166, startPoint y: 153, endPoint x: 171, endPoint y: 158, distance: 7.8
click at [166, 153] on div "Select a reason" at bounding box center [271, 153] width 253 height 10
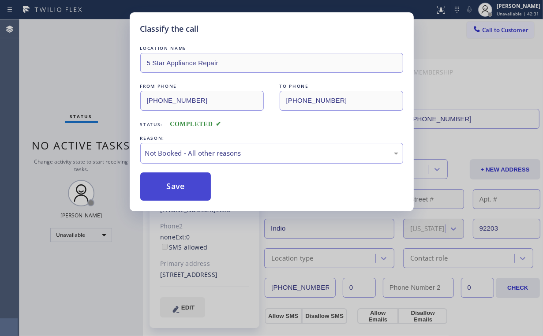
drag, startPoint x: 181, startPoint y: 184, endPoint x: 89, endPoint y: 77, distance: 140.9
click at [179, 182] on button "Save" at bounding box center [175, 186] width 71 height 28
click at [88, 75] on div "Classify the call LOCATION NAME 5 Star Appliance Repair FROM PHONE [PHONE_NUMBE…" at bounding box center [271, 168] width 543 height 336
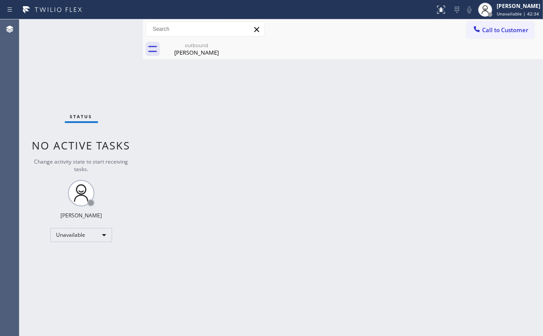
drag, startPoint x: 502, startPoint y: 26, endPoint x: 357, endPoint y: 132, distance: 180.2
click at [502, 27] on span "Call to Customer" at bounding box center [505, 30] width 46 height 8
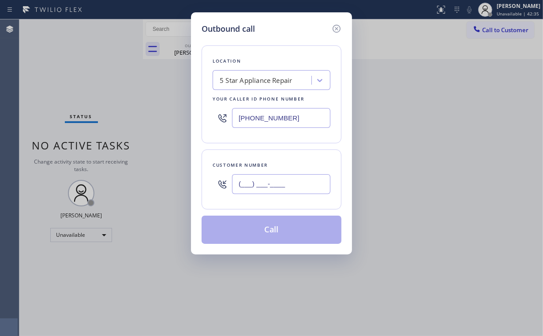
click at [292, 186] on input "(___) ___-____" at bounding box center [281, 184] width 98 height 20
click at [296, 186] on input "(___) ___-____" at bounding box center [281, 184] width 98 height 20
drag, startPoint x: 297, startPoint y: 186, endPoint x: 149, endPoint y: 170, distance: 148.5
click at [156, 173] on div "Outbound call Location 5 Star Appliance Repair Your caller id phone number [PHO…" at bounding box center [271, 168] width 543 height 336
paste input "760) 408-6302"
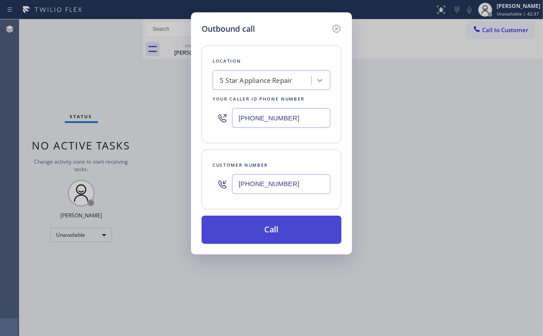
type input "[PHONE_NUMBER]"
click at [251, 230] on button "Call" at bounding box center [271, 230] width 140 height 28
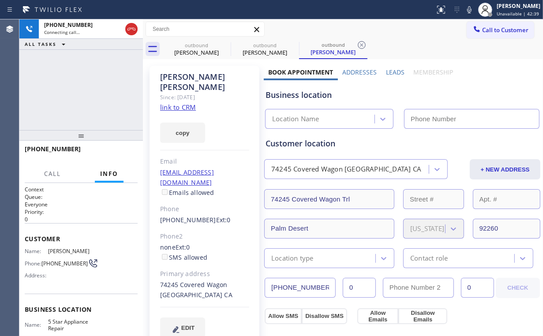
drag, startPoint x: 67, startPoint y: 74, endPoint x: 171, endPoint y: 217, distance: 177.3
click at [67, 74] on div "[PHONE_NUMBER] Connecting call… ALL TASKS ALL TASKS ACTIVE TASKS TASKS IN WRAP …" at bounding box center [80, 74] width 123 height 111
type input "[PHONE_NUMBER]"
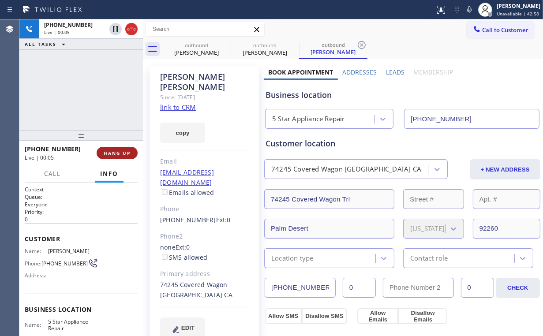
click at [118, 154] on span "HANG UP" at bounding box center [117, 153] width 27 height 6
click at [119, 151] on span "HANG UP" at bounding box center [117, 153] width 27 height 6
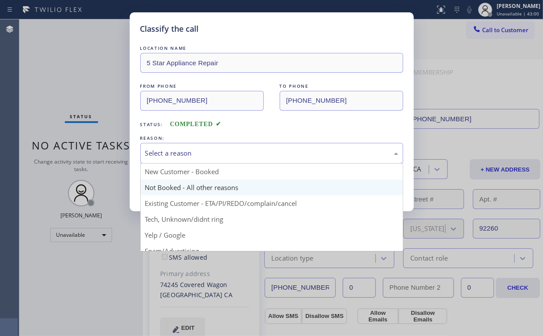
drag, startPoint x: 159, startPoint y: 152, endPoint x: 177, endPoint y: 185, distance: 38.1
click at [159, 153] on div "Select a reason" at bounding box center [271, 153] width 253 height 10
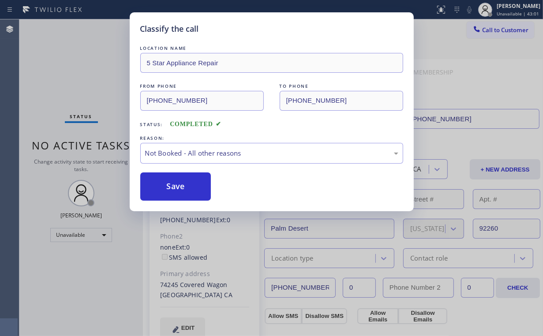
drag, startPoint x: 176, startPoint y: 188, endPoint x: 151, endPoint y: 164, distance: 34.3
click at [177, 187] on button "Save" at bounding box center [175, 186] width 71 height 28
click at [61, 59] on div "Classify the call LOCATION NAME 5 Star Appliance Repair FROM PHONE [PHONE_NUMBE…" at bounding box center [271, 168] width 543 height 336
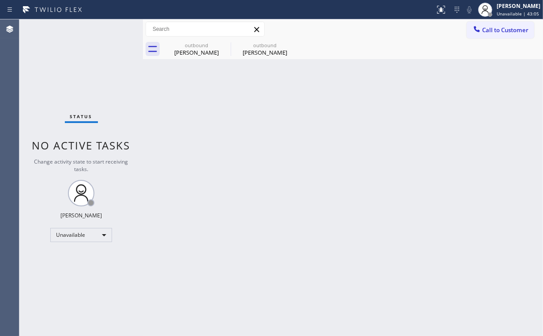
drag, startPoint x: 483, startPoint y: 31, endPoint x: 452, endPoint y: 48, distance: 35.5
click at [483, 31] on span "Call to Customer" at bounding box center [505, 30] width 46 height 8
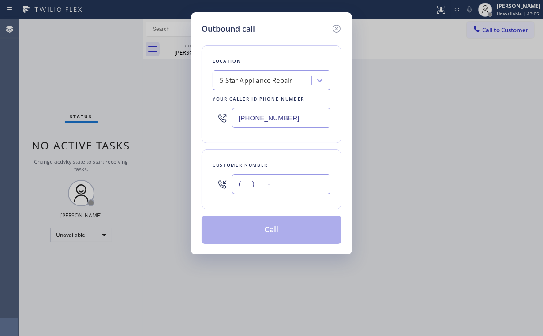
click at [289, 192] on input "(___) ___-____" at bounding box center [281, 184] width 98 height 20
paste input "818) 400-0035"
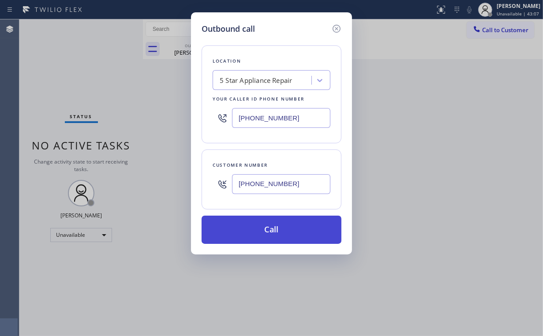
type input "[PHONE_NUMBER]"
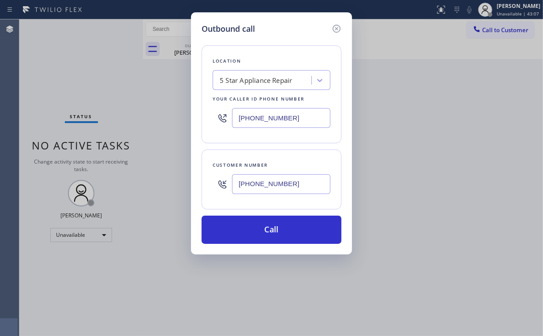
drag, startPoint x: 268, startPoint y: 233, endPoint x: 224, endPoint y: 319, distance: 97.0
click at [268, 233] on button "Call" at bounding box center [271, 230] width 140 height 28
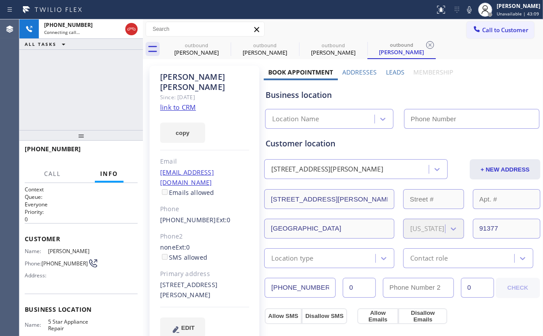
click at [63, 83] on div "[PHONE_NUMBER] Connecting call… ALL TASKS ALL TASKS ACTIVE TASKS TASKS IN WRAP …" at bounding box center [80, 74] width 123 height 111
drag, startPoint x: 190, startPoint y: 51, endPoint x: 226, endPoint y: 49, distance: 36.2
click at [190, 51] on div "[PERSON_NAME]" at bounding box center [196, 52] width 67 height 8
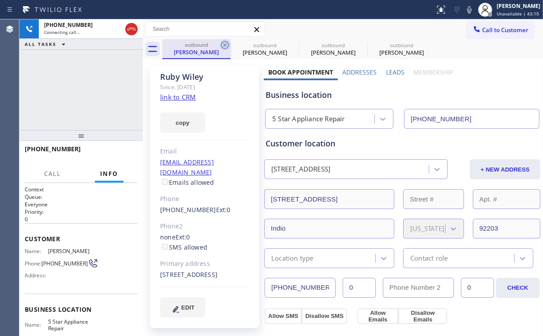
click at [225, 45] on icon at bounding box center [225, 45] width 8 height 8
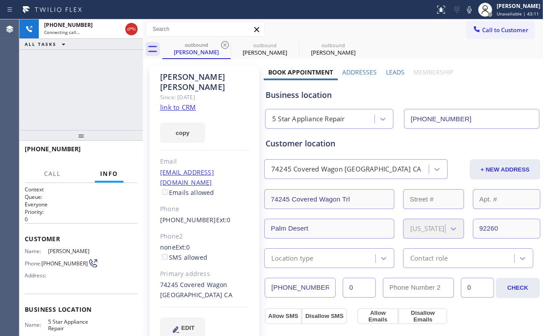
click at [90, 87] on div "[PHONE_NUMBER] Connecting call… ALL TASKS ALL TASKS ACTIVE TASKS TASKS IN WRAP …" at bounding box center [80, 74] width 123 height 111
drag, startPoint x: 196, startPoint y: 54, endPoint x: 202, endPoint y: 52, distance: 7.1
click at [197, 53] on div "[PERSON_NAME]" at bounding box center [196, 52] width 67 height 8
drag, startPoint x: 227, startPoint y: 42, endPoint x: 224, endPoint y: 69, distance: 27.1
click at [227, 42] on icon at bounding box center [225, 45] width 8 height 8
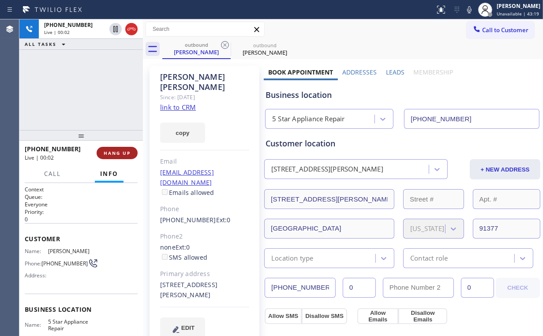
drag, startPoint x: 94, startPoint y: 99, endPoint x: 129, endPoint y: 149, distance: 61.2
click at [95, 100] on div "[PHONE_NUMBER] Live | 00:02 ALL TASKS ALL TASKS ACTIVE TASKS TASKS IN WRAP UP" at bounding box center [80, 74] width 123 height 111
click at [122, 152] on span "HANG UP" at bounding box center [117, 153] width 27 height 6
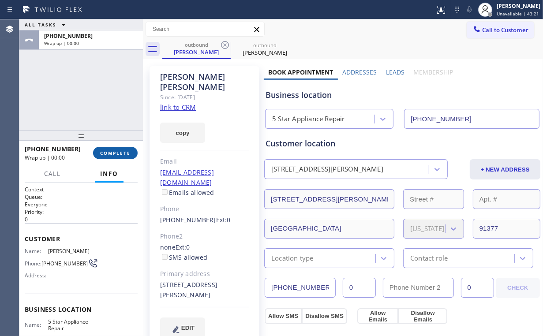
click at [121, 152] on span "COMPLETE" at bounding box center [115, 153] width 30 height 6
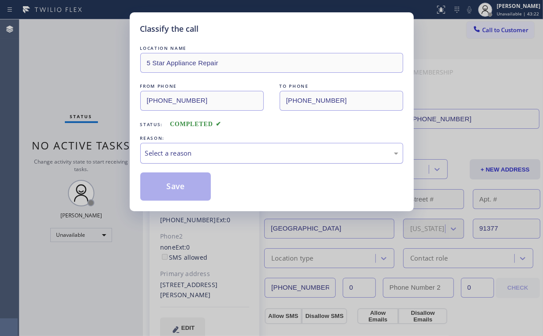
click at [171, 155] on div "Select a reason" at bounding box center [271, 153] width 253 height 10
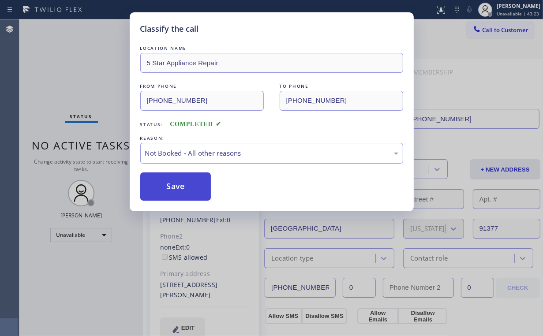
drag, startPoint x: 169, startPoint y: 187, endPoint x: 82, endPoint y: 101, distance: 122.8
click at [169, 187] on button "Save" at bounding box center [175, 186] width 71 height 28
click at [71, 87] on div "Classify the call LOCATION NAME 5 Star Appliance Repair FROM PHONE [PHONE_NUMBE…" at bounding box center [271, 168] width 543 height 336
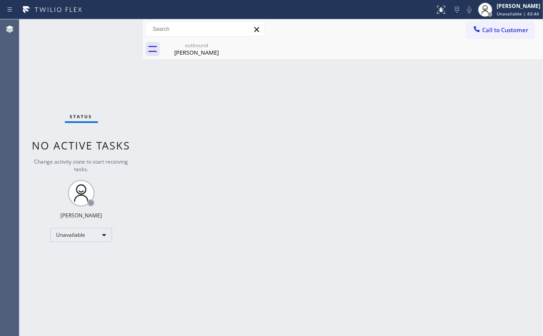
drag, startPoint x: 190, startPoint y: 54, endPoint x: 242, endPoint y: 48, distance: 51.4
click at [193, 53] on div "[PERSON_NAME]" at bounding box center [196, 52] width 67 height 8
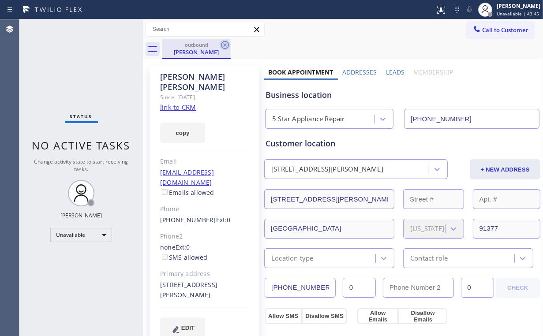
click at [227, 43] on icon at bounding box center [225, 45] width 11 height 11
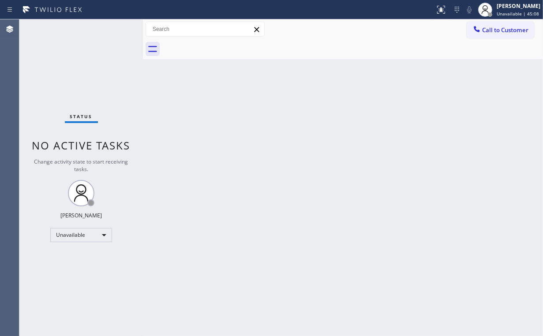
click at [467, 83] on div "Back to Dashboard Change Sender ID Customers Technicians Select a contact Outbo…" at bounding box center [343, 177] width 400 height 316
click at [496, 23] on button "Call to Customer" at bounding box center [499, 30] width 67 height 17
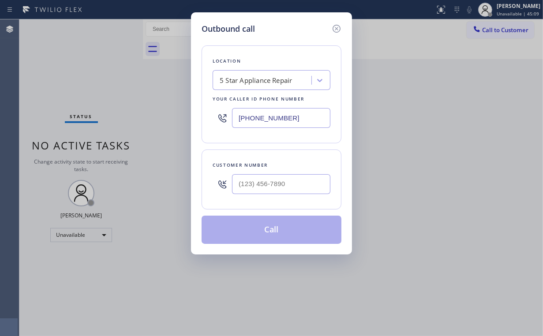
drag, startPoint x: 299, startPoint y: 115, endPoint x: 110, endPoint y: 118, distance: 189.5
click at [187, 117] on div "Outbound call Location 5 Star Appliance Repair Your caller id phone number [PHO…" at bounding box center [271, 168] width 543 height 336
paste input "626) 238-1517"
type input "[PHONE_NUMBER]"
click at [275, 190] on input "(___) ___-____" at bounding box center [281, 184] width 98 height 20
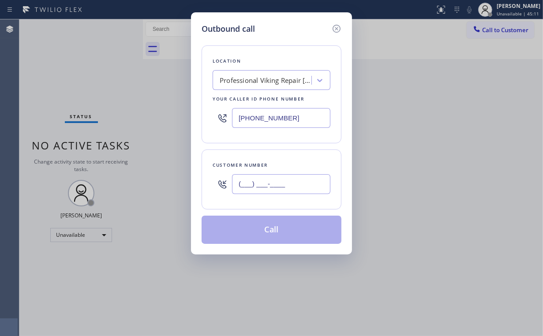
paste input "626) 200-2723"
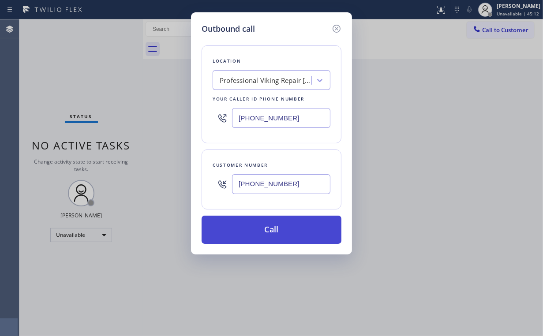
type input "[PHONE_NUMBER]"
click at [247, 227] on button "Call" at bounding box center [271, 230] width 140 height 28
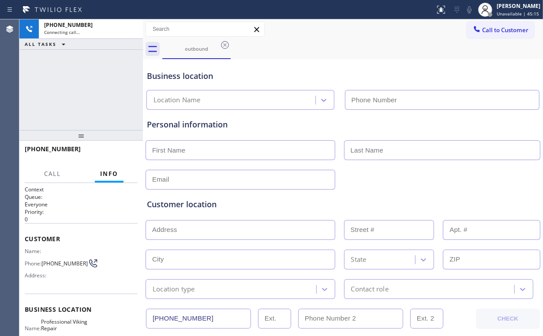
type input "[PHONE_NUMBER]"
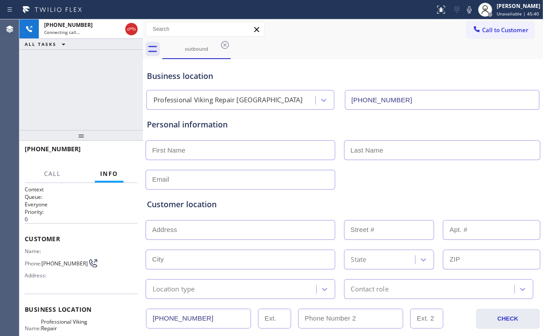
click at [366, 68] on div "Business location Professional Viking Repair [GEOGRAPHIC_DATA] [PHONE_NUMBER]" at bounding box center [342, 85] width 395 height 48
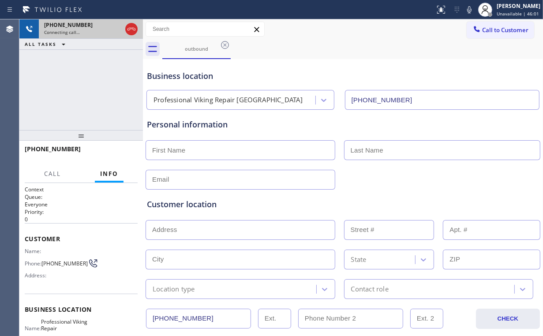
click at [129, 31] on icon at bounding box center [131, 29] width 11 height 11
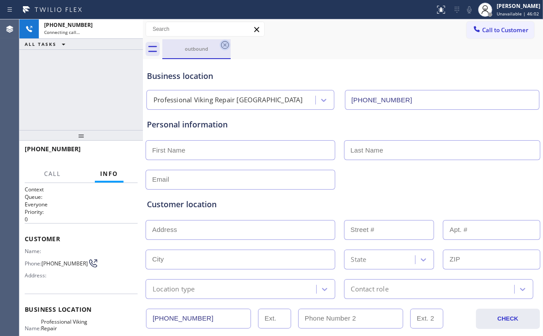
click at [190, 42] on div "outbound" at bounding box center [196, 48] width 67 height 19
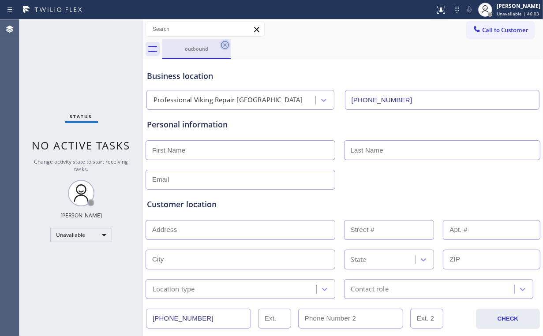
click at [228, 44] on icon at bounding box center [225, 45] width 11 height 11
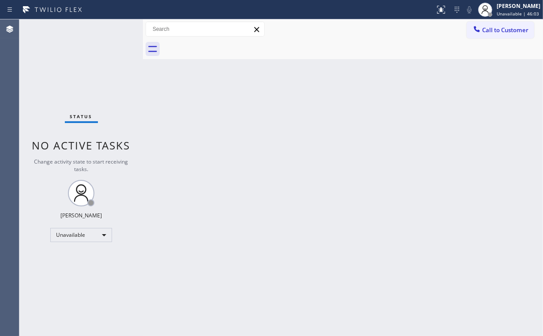
click at [86, 63] on div "Status No active tasks Change activity state to start receiving tasks. [PERSON_…" at bounding box center [80, 177] width 123 height 316
click at [494, 35] on button "Call to Customer" at bounding box center [499, 30] width 67 height 17
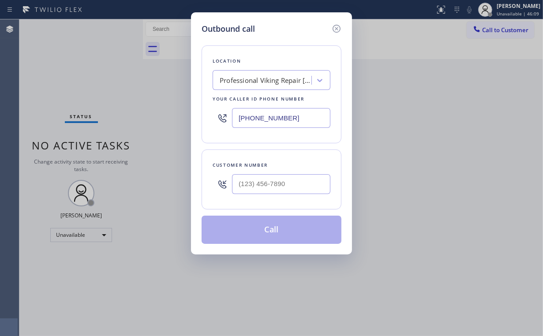
click at [296, 114] on input "[PHONE_NUMBER]" at bounding box center [281, 118] width 98 height 20
drag, startPoint x: 286, startPoint y: 177, endPoint x: 285, endPoint y: 187, distance: 10.2
click at [287, 179] on input "(___) ___-____" at bounding box center [281, 184] width 98 height 20
paste input "425) 515-8662"
type input "[PHONE_NUMBER]"
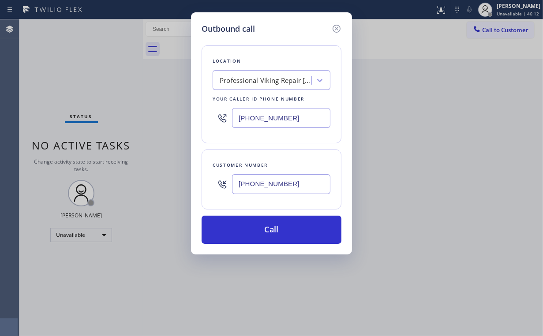
drag, startPoint x: 297, startPoint y: 41, endPoint x: 299, endPoint y: 86, distance: 45.0
click at [297, 42] on div "Location Professional Viking Repair [GEOGRAPHIC_DATA] Your caller id phone numb…" at bounding box center [271, 139] width 140 height 209
drag, startPoint x: 292, startPoint y: 119, endPoint x: 156, endPoint y: 104, distance: 137.5
click at [192, 106] on div "Outbound call Location Professional Viking Repair [GEOGRAPHIC_DATA] Your caller…" at bounding box center [271, 133] width 161 height 242
paste input "855) 731-4952"
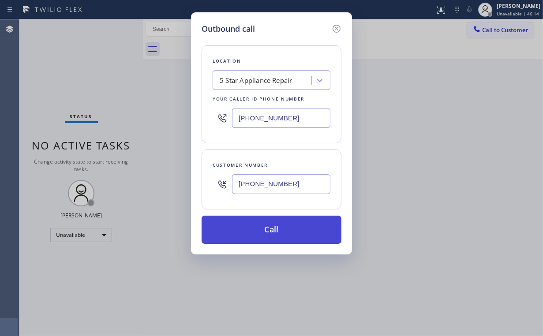
type input "[PHONE_NUMBER]"
click at [248, 232] on button "Call" at bounding box center [271, 230] width 140 height 28
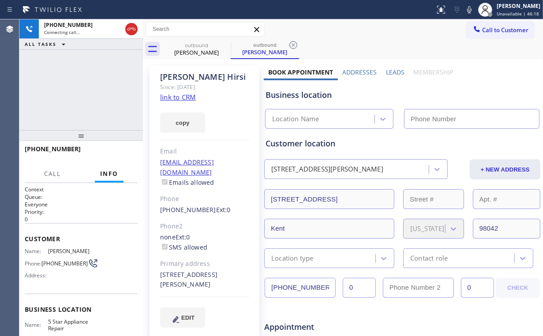
click at [85, 82] on div "[PHONE_NUMBER] Connecting call… ALL TASKS ALL TASKS ACTIVE TASKS TASKS IN WRAP …" at bounding box center [80, 74] width 123 height 111
type input "[PHONE_NUMBER]"
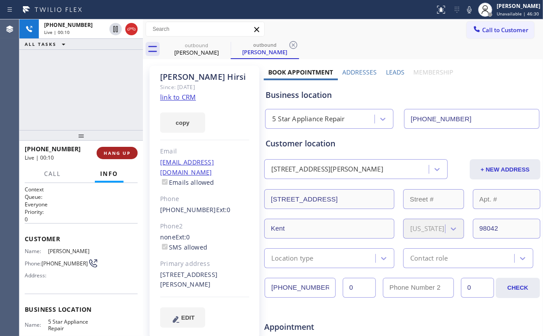
click at [117, 154] on span "HANG UP" at bounding box center [117, 153] width 27 height 6
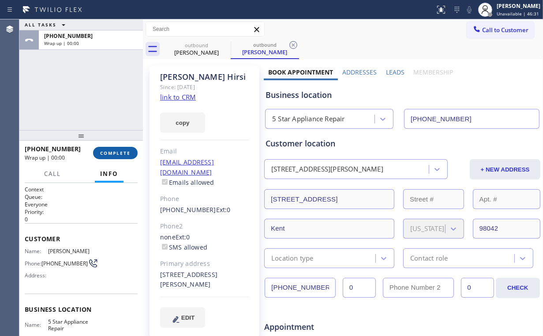
click at [117, 154] on span "COMPLETE" at bounding box center [115, 153] width 30 height 6
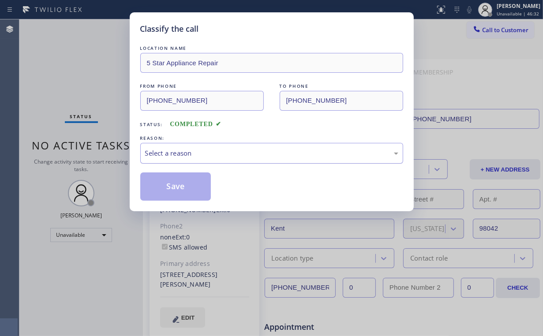
click at [179, 150] on div "Select a reason" at bounding box center [271, 153] width 253 height 10
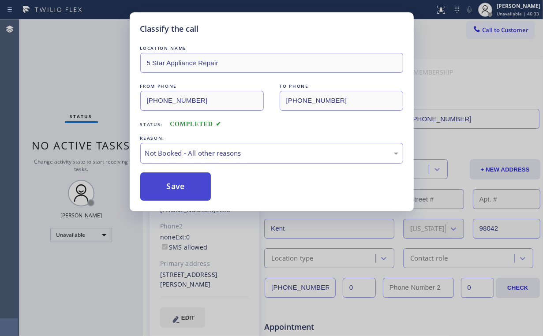
click at [172, 184] on button "Save" at bounding box center [175, 186] width 71 height 28
drag, startPoint x: 67, startPoint y: 48, endPoint x: 72, endPoint y: 52, distance: 6.6
click at [67, 48] on div "Classify the call LOCATION NAME 5 Star Appliance Repair FROM PHONE [PHONE_NUMBE…" at bounding box center [271, 168] width 543 height 336
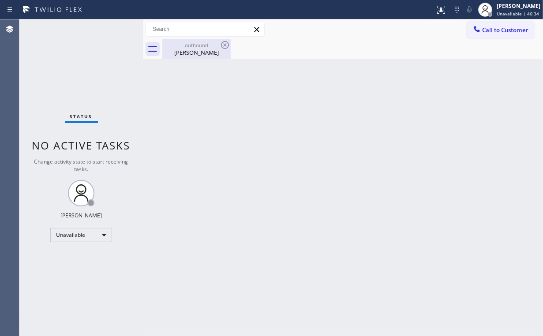
drag, startPoint x: 201, startPoint y: 48, endPoint x: 218, endPoint y: 46, distance: 17.3
click at [201, 48] on div "[PERSON_NAME]" at bounding box center [196, 52] width 67 height 8
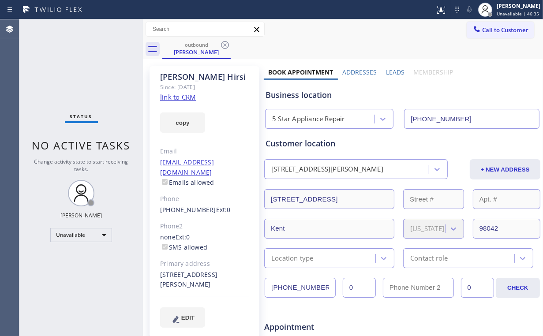
drag, startPoint x: 223, startPoint y: 44, endPoint x: 204, endPoint y: 49, distance: 20.5
click at [224, 44] on icon at bounding box center [225, 45] width 11 height 11
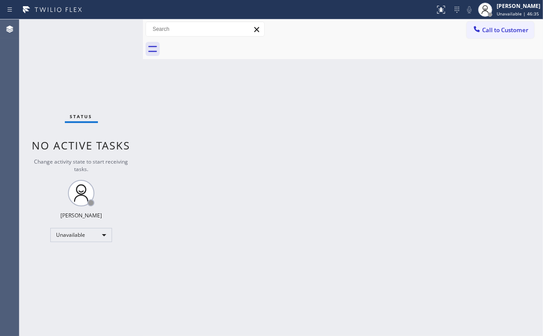
click at [91, 55] on div "Status No active tasks Change activity state to start receiving tasks. [PERSON_…" at bounding box center [80, 177] width 123 height 316
click at [487, 32] on span "Call to Customer" at bounding box center [505, 30] width 46 height 8
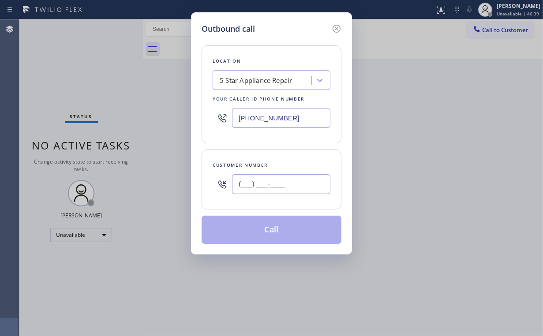
drag, startPoint x: 283, startPoint y: 180, endPoint x: 297, endPoint y: 175, distance: 14.2
click at [284, 180] on input "(___) ___-____" at bounding box center [281, 184] width 98 height 20
paste input "323) 377-1408"
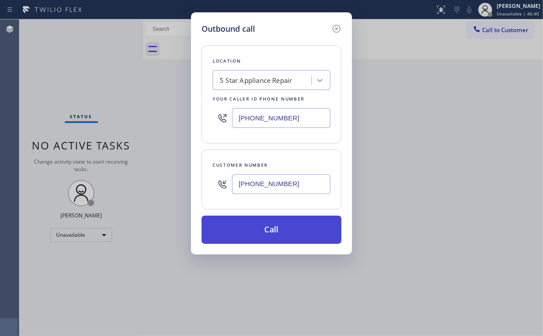
type input "[PHONE_NUMBER]"
click at [253, 231] on button "Call" at bounding box center [271, 230] width 140 height 28
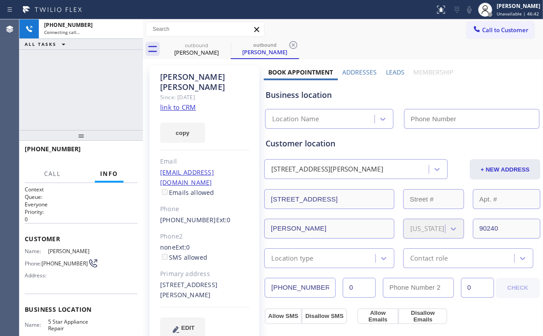
click at [85, 93] on div "[PHONE_NUMBER] Connecting call… ALL TASKS ALL TASKS ACTIVE TASKS TASKS IN WRAP …" at bounding box center [80, 74] width 123 height 111
type input "[PHONE_NUMBER]"
click at [81, 89] on div "[PHONE_NUMBER] Connecting call… ALL TASKS ALL TASKS ACTIVE TASKS TASKS IN WRAP …" at bounding box center [80, 74] width 123 height 111
click at [85, 91] on div "[PHONE_NUMBER] Connecting call… ALL TASKS ALL TASKS ACTIVE TASKS TASKS IN WRAP …" at bounding box center [80, 74] width 123 height 111
click at [87, 91] on div "[PHONE_NUMBER] Connecting call… ALL TASKS ALL TASKS ACTIVE TASKS TASKS IN WRAP …" at bounding box center [80, 74] width 123 height 111
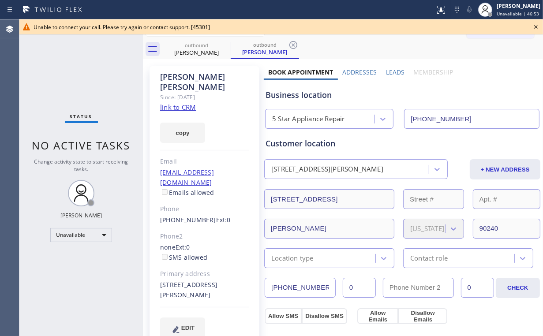
drag, startPoint x: 87, startPoint y: 91, endPoint x: 130, endPoint y: 83, distance: 44.0
click at [87, 91] on div "Status No active tasks Change activity state to start receiving tasks. [PERSON_…" at bounding box center [80, 177] width 123 height 316
click at [536, 26] on icon at bounding box center [536, 27] width 4 height 4
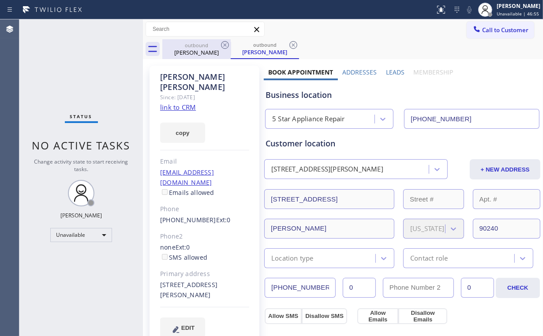
click at [190, 53] on div "[PERSON_NAME]" at bounding box center [196, 52] width 67 height 8
click at [227, 44] on icon at bounding box center [225, 45] width 11 height 11
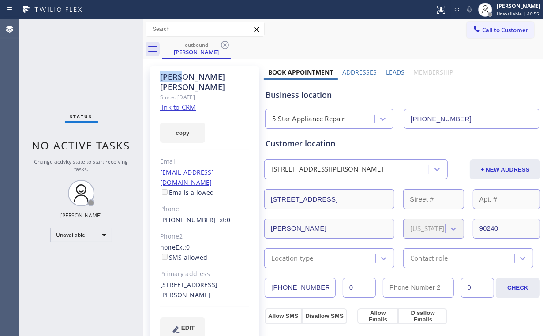
click at [227, 44] on icon at bounding box center [225, 45] width 11 height 11
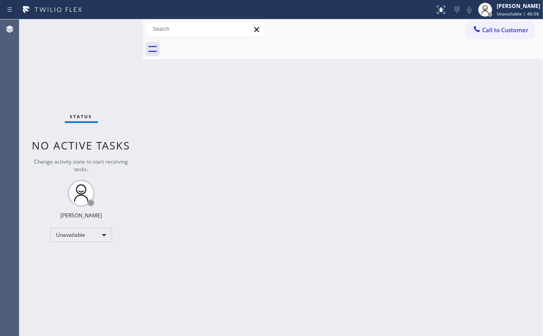
drag, startPoint x: 54, startPoint y: 68, endPoint x: 83, endPoint y: 3, distance: 71.4
click at [54, 67] on div "Status No active tasks Change activity state to start receiving tasks. [PERSON_…" at bounding box center [80, 177] width 123 height 316
drag, startPoint x: 498, startPoint y: 33, endPoint x: 480, endPoint y: 41, distance: 19.7
click at [497, 33] on span "Call to Customer" at bounding box center [505, 30] width 46 height 8
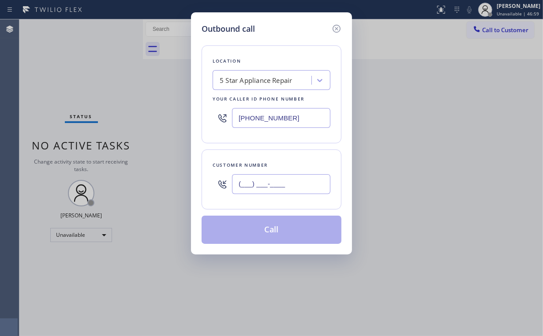
click at [284, 190] on input "(___) ___-____" at bounding box center [281, 184] width 98 height 20
paste input "714) 392-6225"
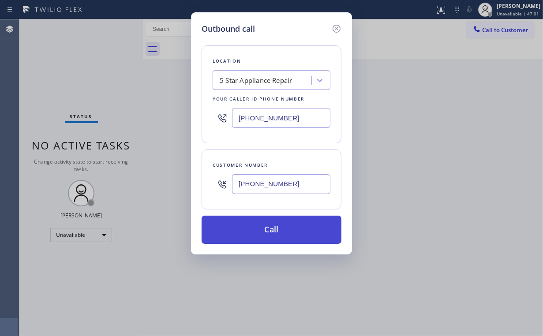
type input "[PHONE_NUMBER]"
click at [271, 234] on button "Call" at bounding box center [271, 230] width 140 height 28
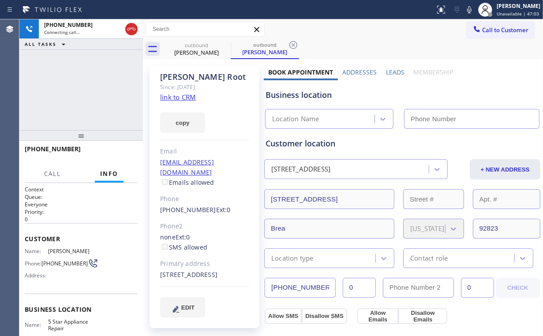
drag, startPoint x: 71, startPoint y: 93, endPoint x: 93, endPoint y: 95, distance: 22.5
click at [71, 93] on div "[PHONE_NUMBER] Connecting call… ALL TASKS ALL TASKS ACTIVE TASKS TASKS IN WRAP …" at bounding box center [80, 74] width 123 height 111
type input "[PHONE_NUMBER]"
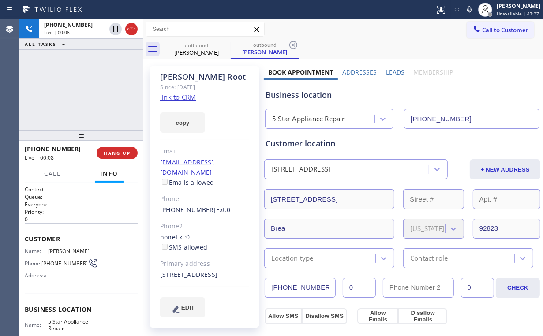
click at [60, 93] on div "[PHONE_NUMBER] Live | 00:08 ALL TASKS ALL TASKS ACTIVE TASKS TASKS IN WRAP UP" at bounding box center [80, 74] width 123 height 111
click at [119, 154] on span "HANG UP" at bounding box center [117, 153] width 27 height 6
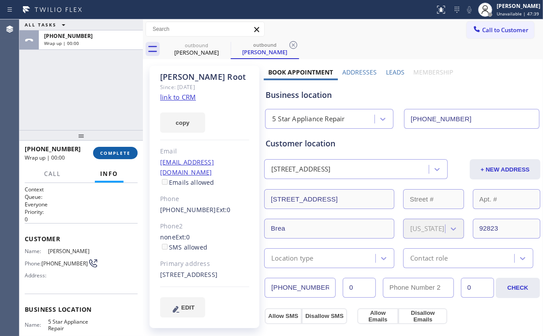
click at [119, 154] on span "COMPLETE" at bounding box center [115, 153] width 30 height 6
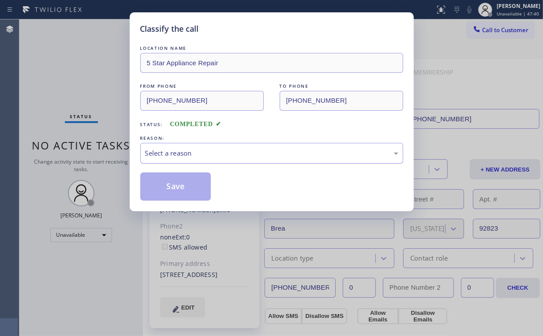
click at [160, 152] on div "Select a reason" at bounding box center [271, 153] width 253 height 10
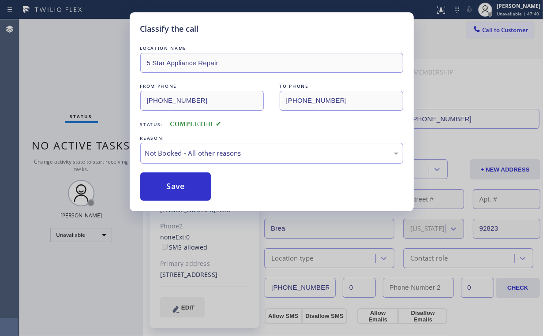
drag, startPoint x: 163, startPoint y: 186, endPoint x: 81, endPoint y: 66, distance: 146.2
click at [164, 186] on button "Save" at bounding box center [175, 186] width 71 height 28
drag, startPoint x: 81, startPoint y: 64, endPoint x: 110, endPoint y: 118, distance: 61.0
click at [85, 73] on div "Classify the call LOCATION NAME 5 Star Appliance Repair FROM PHONE [PHONE_NUMBE…" at bounding box center [271, 168] width 543 height 336
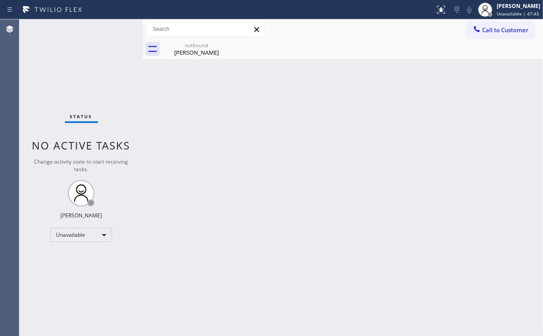
drag, startPoint x: 63, startPoint y: 87, endPoint x: 69, endPoint y: 77, distance: 12.2
click at [63, 87] on div "Status No active tasks Change activity state to start receiving tasks. [PERSON_…" at bounding box center [80, 177] width 123 height 316
click at [192, 54] on div "[PERSON_NAME]" at bounding box center [196, 52] width 67 height 8
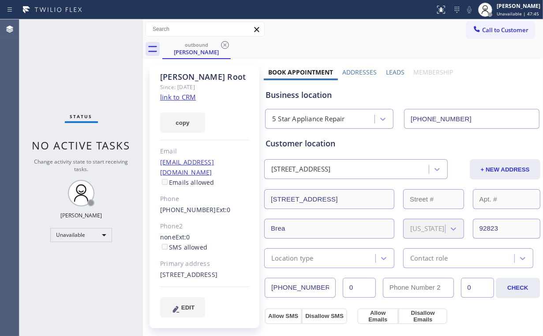
click at [230, 44] on icon at bounding box center [225, 45] width 11 height 11
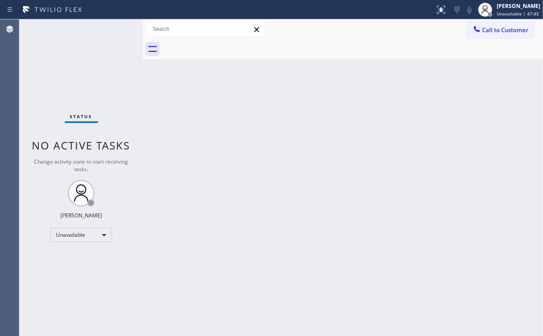
click at [80, 48] on div "Status No active tasks Change activity state to start receiving tasks. [PERSON_…" at bounding box center [80, 177] width 123 height 316
drag, startPoint x: 509, startPoint y: 25, endPoint x: 483, endPoint y: 48, distance: 34.6
click at [508, 26] on button "Call to Customer" at bounding box center [499, 30] width 67 height 17
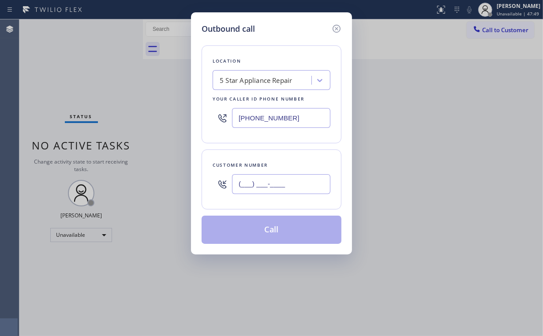
click at [279, 187] on input "(___) ___-____" at bounding box center [281, 184] width 98 height 20
paste input "714) 928-5904"
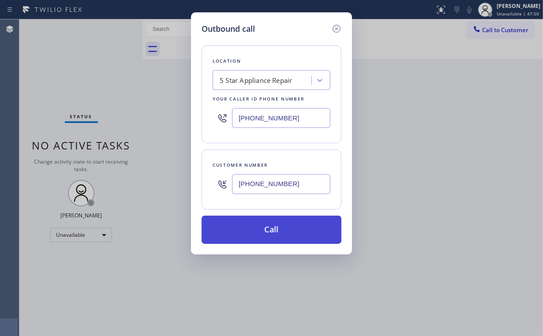
type input "[PHONE_NUMBER]"
click at [257, 229] on button "Call" at bounding box center [271, 230] width 140 height 28
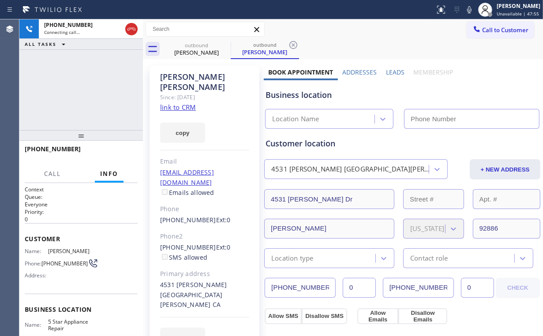
type input "[PHONE_NUMBER]"
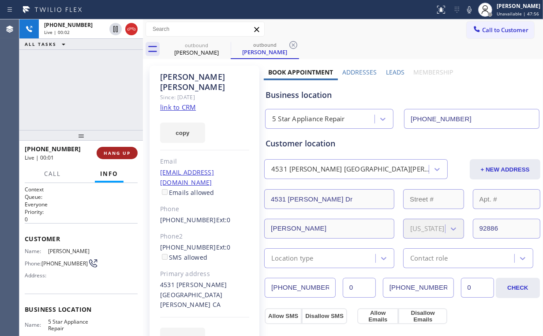
click at [128, 154] on span "HANG UP" at bounding box center [117, 153] width 27 height 6
click at [127, 157] on button "HANG UP" at bounding box center [117, 153] width 41 height 12
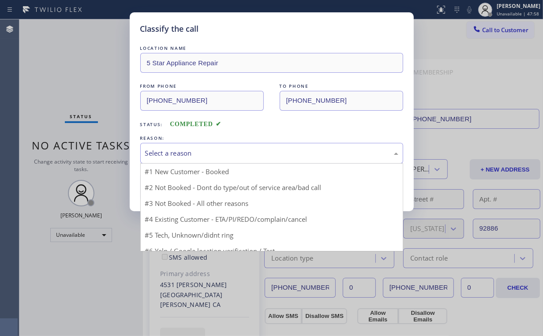
drag, startPoint x: 188, startPoint y: 149, endPoint x: 185, endPoint y: 178, distance: 29.3
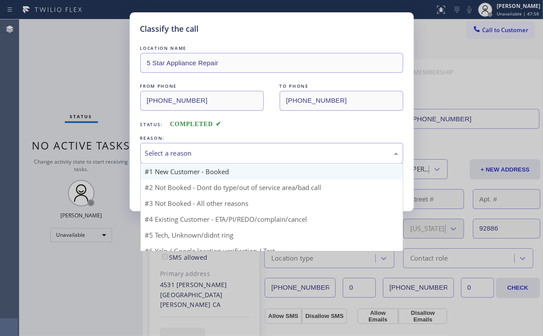
click at [188, 150] on div "Select a reason" at bounding box center [271, 153] width 253 height 10
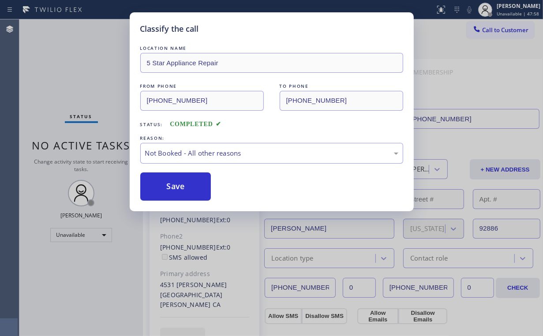
drag, startPoint x: 183, startPoint y: 185, endPoint x: 123, endPoint y: 126, distance: 84.2
click at [183, 184] on button "Save" at bounding box center [175, 186] width 71 height 28
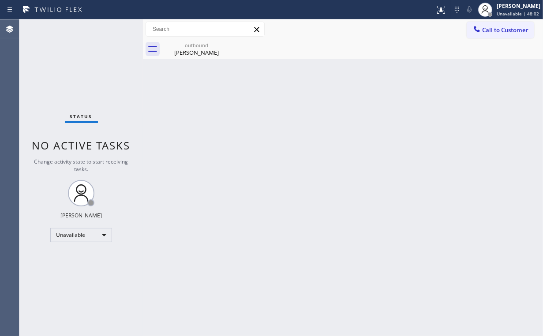
drag, startPoint x: 493, startPoint y: 30, endPoint x: 482, endPoint y: 38, distance: 13.9
click at [492, 31] on span "Call to Customer" at bounding box center [505, 30] width 46 height 8
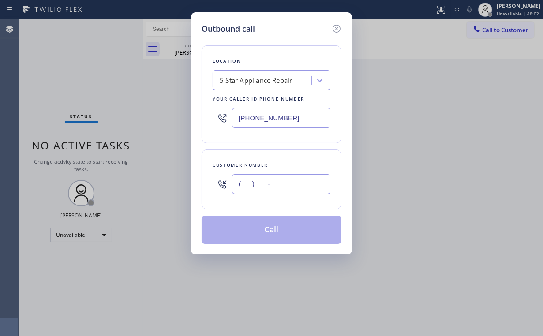
drag, startPoint x: 286, startPoint y: 190, endPoint x: 290, endPoint y: 184, distance: 7.8
click at [286, 190] on input "(___) ___-____" at bounding box center [281, 184] width 98 height 20
paste input "310) 480-1269"
type input "[PHONE_NUMBER]"
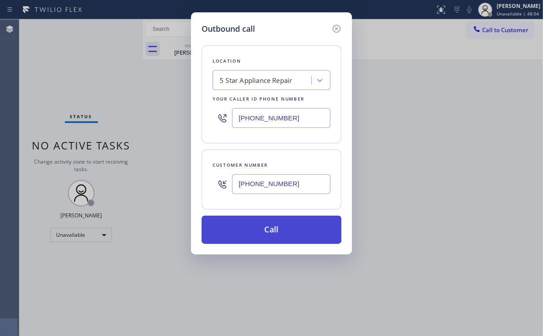
drag, startPoint x: 265, startPoint y: 222, endPoint x: 227, endPoint y: 305, distance: 91.3
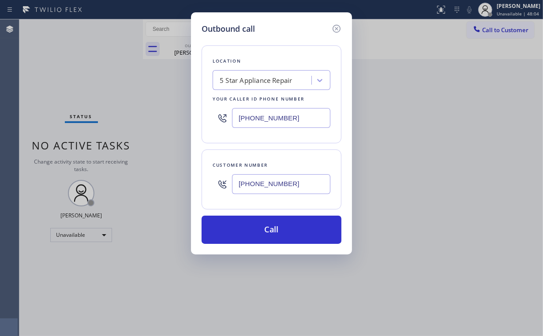
click at [264, 222] on button "Call" at bounding box center [271, 230] width 140 height 28
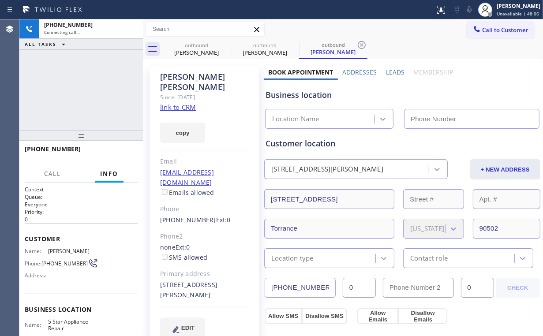
click at [93, 100] on div "[PHONE_NUMBER] Connecting call… ALL TASKS ALL TASKS ACTIVE TASKS TASKS IN WRAP …" at bounding box center [80, 74] width 123 height 111
type input "[PHONE_NUMBER]"
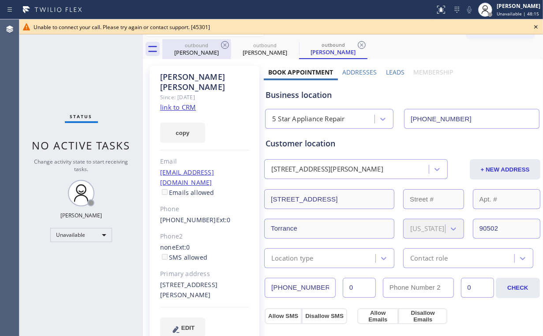
click at [197, 45] on div "outbound" at bounding box center [196, 45] width 67 height 7
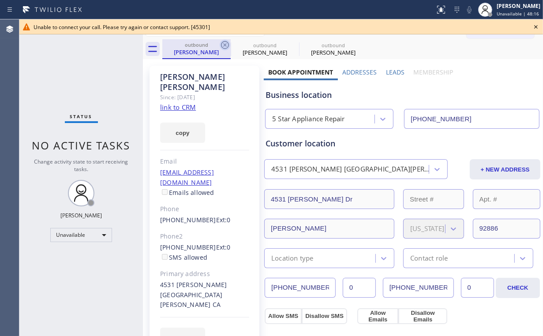
click at [222, 45] on icon at bounding box center [225, 45] width 11 height 11
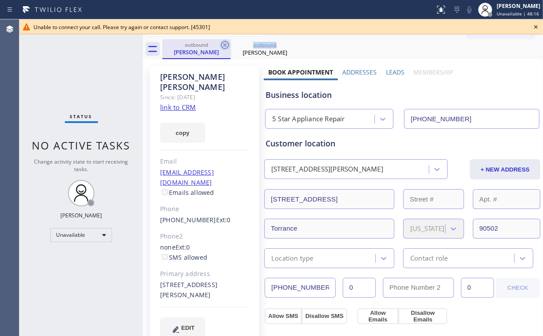
click at [222, 45] on icon at bounding box center [225, 45] width 11 height 11
click at [224, 45] on icon at bounding box center [225, 45] width 11 height 11
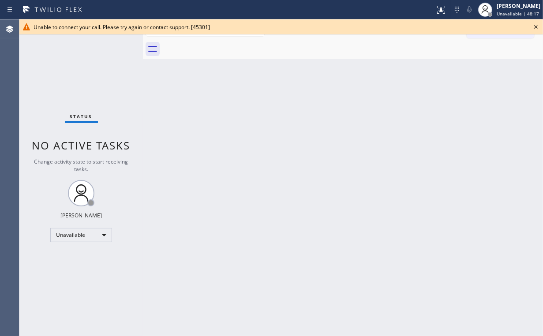
drag, startPoint x: 85, startPoint y: 73, endPoint x: 104, endPoint y: 73, distance: 19.4
click at [86, 73] on div "Status No active tasks Change activity state to start receiving tasks. [PERSON_…" at bounding box center [80, 177] width 123 height 316
click at [536, 28] on icon at bounding box center [535, 27] width 11 height 11
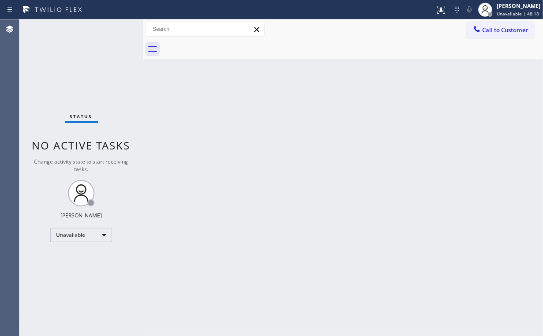
drag, startPoint x: 213, startPoint y: 116, endPoint x: 173, endPoint y: 78, distance: 55.5
click at [202, 104] on div "Back to Dashboard Change Sender ID Customers Technicians Select a contact Outbo…" at bounding box center [343, 177] width 400 height 316
drag, startPoint x: 502, startPoint y: 29, endPoint x: 372, endPoint y: 136, distance: 168.5
click at [502, 30] on span "Call to Customer" at bounding box center [505, 30] width 46 height 8
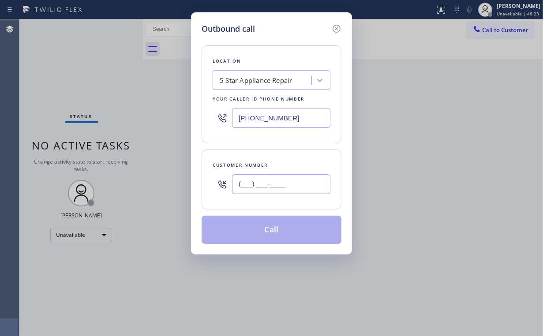
drag, startPoint x: 307, startPoint y: 180, endPoint x: 303, endPoint y: 189, distance: 9.5
click at [308, 180] on input "(___) ___-____" at bounding box center [281, 184] width 98 height 20
paste input "917) 601-5083"
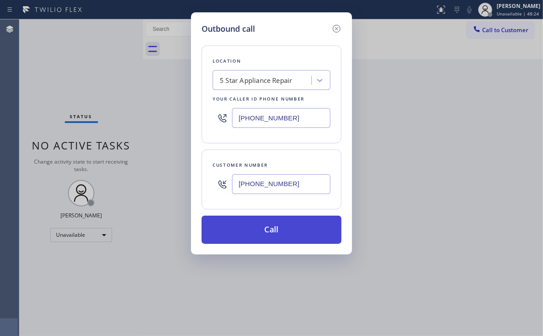
type input "[PHONE_NUMBER]"
click at [253, 234] on button "Call" at bounding box center [271, 230] width 140 height 28
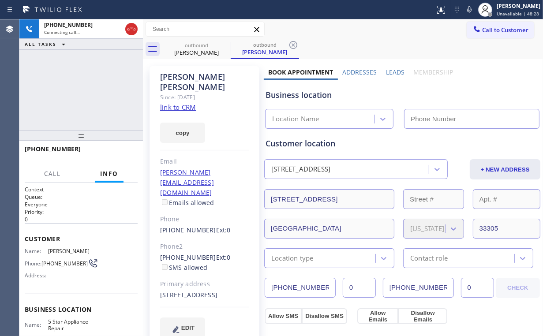
type input "[PHONE_NUMBER]"
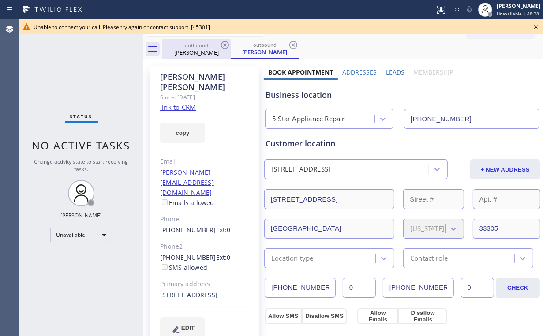
click at [192, 49] on div "[PERSON_NAME]" at bounding box center [196, 52] width 67 height 8
click at [227, 44] on icon at bounding box center [225, 45] width 11 height 11
click at [226, 44] on icon at bounding box center [225, 45] width 8 height 8
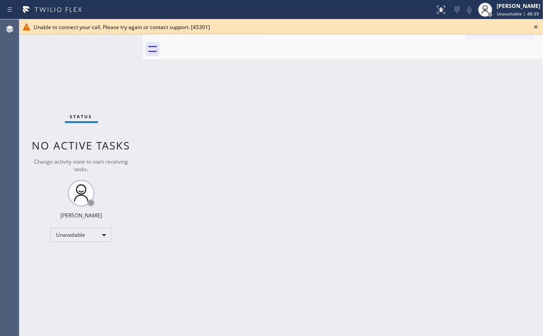
click at [82, 71] on div "Status No active tasks Change activity state to start receiving tasks. [PERSON_…" at bounding box center [80, 177] width 123 height 316
click at [535, 25] on icon at bounding box center [535, 27] width 11 height 11
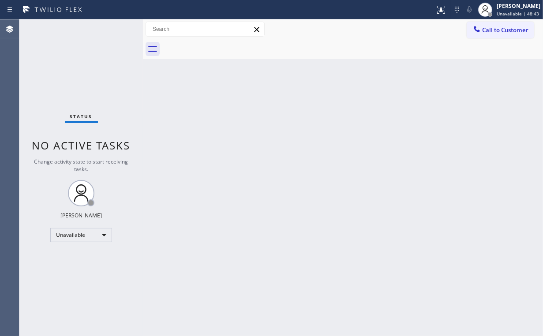
drag, startPoint x: 485, startPoint y: 30, endPoint x: 290, endPoint y: 149, distance: 228.5
click at [485, 33] on span "Call to Customer" at bounding box center [505, 30] width 46 height 8
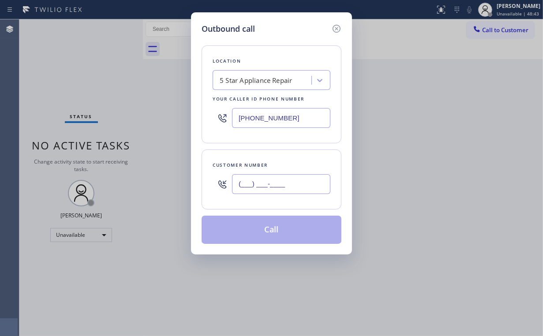
click at [283, 176] on input "(___) ___-____" at bounding box center [281, 184] width 98 height 20
paste input "714) 726-7053"
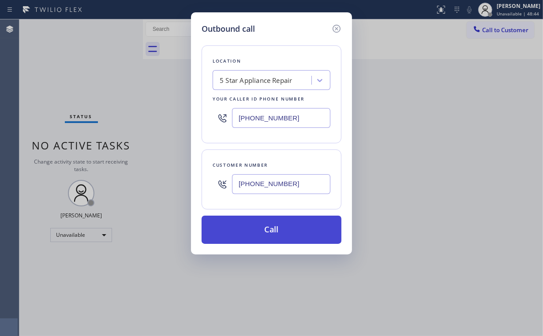
type input "[PHONE_NUMBER]"
click at [258, 231] on button "Call" at bounding box center [271, 230] width 140 height 28
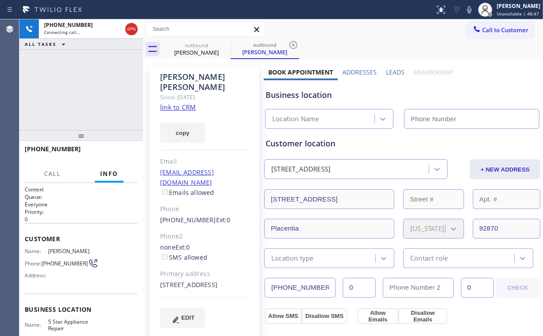
click at [93, 88] on div "[PHONE_NUMBER] Connecting call… ALL TASKS ALL TASKS ACTIVE TASKS TASKS IN WRAP …" at bounding box center [80, 74] width 123 height 111
type input "[PHONE_NUMBER]"
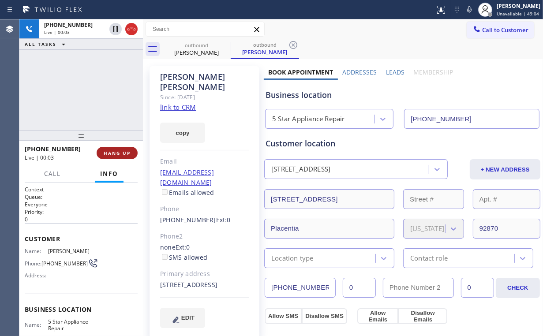
click at [116, 153] on span "HANG UP" at bounding box center [117, 153] width 27 height 6
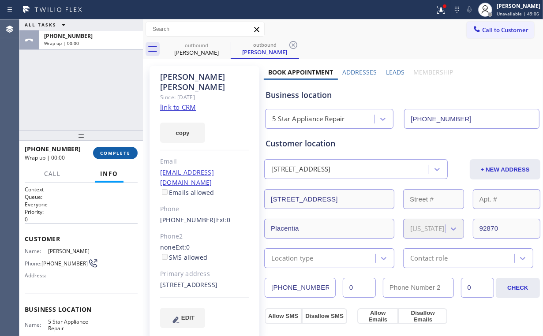
click at [110, 155] on span "COMPLETE" at bounding box center [115, 153] width 30 height 6
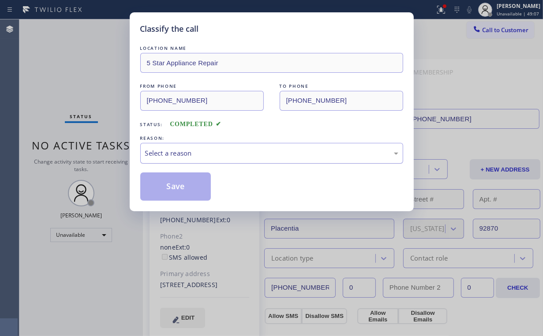
drag, startPoint x: 178, startPoint y: 153, endPoint x: 190, endPoint y: 161, distance: 14.8
click at [179, 153] on div "Select a reason" at bounding box center [271, 153] width 253 height 10
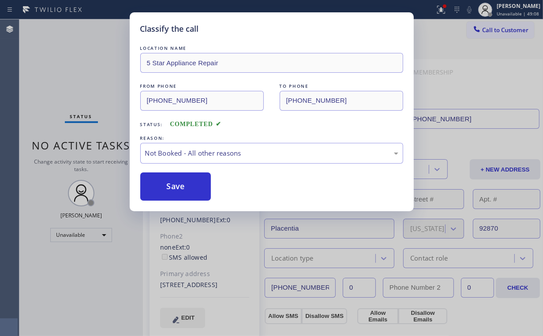
drag, startPoint x: 197, startPoint y: 188, endPoint x: 129, endPoint y: 136, distance: 85.9
click at [198, 187] on button "Save" at bounding box center [175, 186] width 71 height 28
click at [98, 51] on div "Classify the call LOCATION NAME 5 Star Appliance Repair FROM PHONE [PHONE_NUMBE…" at bounding box center [271, 168] width 543 height 336
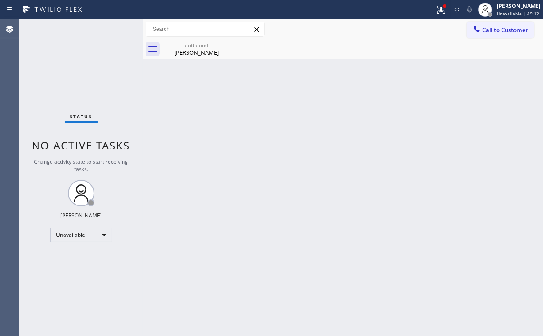
drag, startPoint x: 446, startPoint y: 4, endPoint x: 448, endPoint y: 30, distance: 26.1
click at [446, 7] on div at bounding box center [444, 6] width 5 height 5
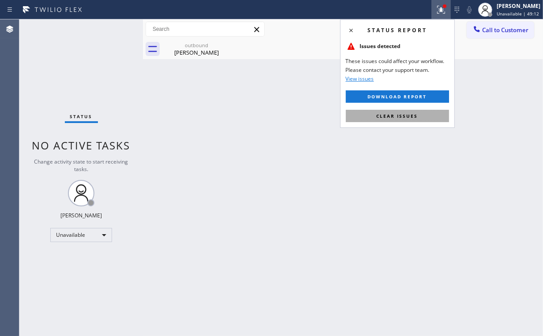
click at [409, 118] on span "Clear issues" at bounding box center [396, 116] width 41 height 6
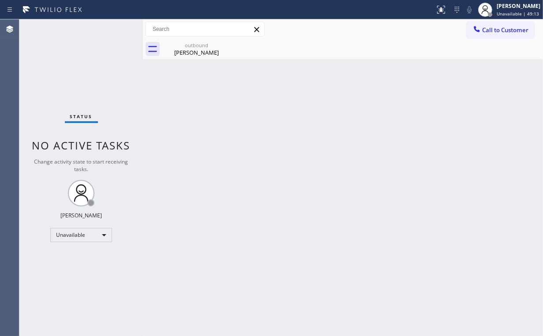
drag, startPoint x: 284, startPoint y: 108, endPoint x: 258, endPoint y: 86, distance: 33.2
click at [279, 104] on div "Back to Dashboard Change Sender ID Customers Technicians Select a contact Outbo…" at bounding box center [343, 177] width 400 height 316
click at [197, 47] on div "outbound" at bounding box center [196, 45] width 67 height 7
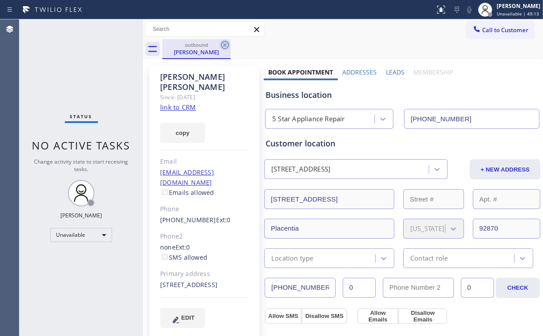
click at [225, 44] on icon at bounding box center [225, 45] width 8 height 8
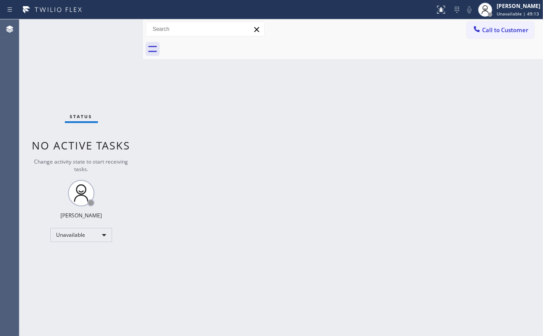
drag, startPoint x: 443, startPoint y: 105, endPoint x: 462, endPoint y: 89, distance: 24.8
click at [444, 105] on div "Back to Dashboard Change Sender ID Customers Technicians Select a contact Outbo…" at bounding box center [343, 177] width 400 height 316
drag, startPoint x: 495, startPoint y: 30, endPoint x: 400, endPoint y: 100, distance: 118.2
click at [495, 31] on span "Call to Customer" at bounding box center [505, 30] width 46 height 8
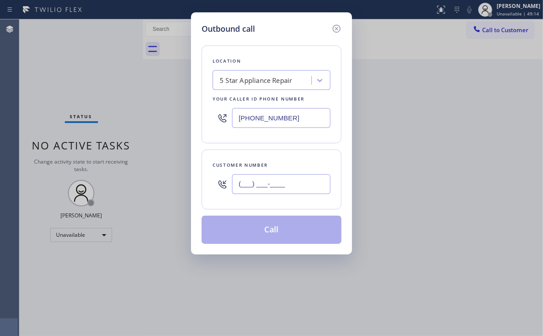
click at [310, 183] on input "(___) ___-____" at bounding box center [281, 184] width 98 height 20
paste input "562) 282-6813"
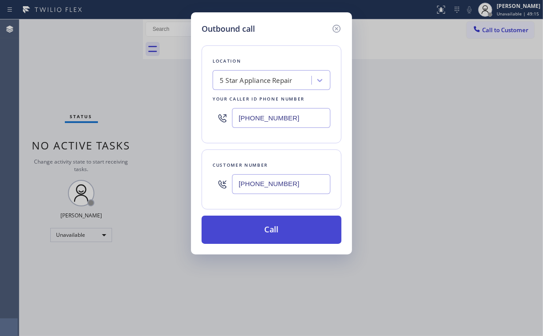
type input "[PHONE_NUMBER]"
click at [266, 230] on button "Call" at bounding box center [271, 230] width 140 height 28
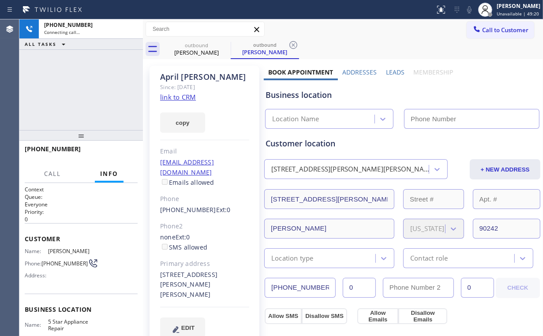
type input "[PHONE_NUMBER]"
click at [89, 90] on div "[PHONE_NUMBER] Connecting call… ALL TASKS ALL TASKS ACTIVE TASKS TASKS IN WRAP …" at bounding box center [80, 74] width 123 height 111
click at [87, 90] on div "[PHONE_NUMBER] Connecting call… ALL TASKS ALL TASKS ACTIVE TASKS TASKS IN WRAP …" at bounding box center [80, 74] width 123 height 111
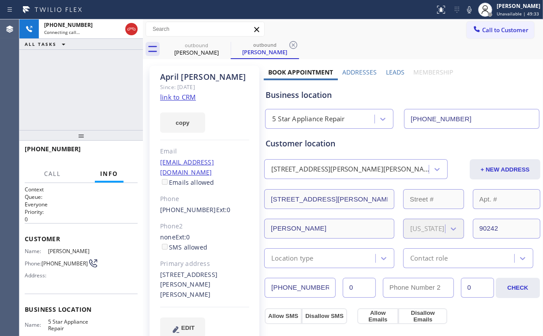
click at [87, 90] on div "[PHONE_NUMBER] Connecting call… ALL TASKS ALL TASKS ACTIVE TASKS TASKS IN WRAP …" at bounding box center [80, 74] width 123 height 111
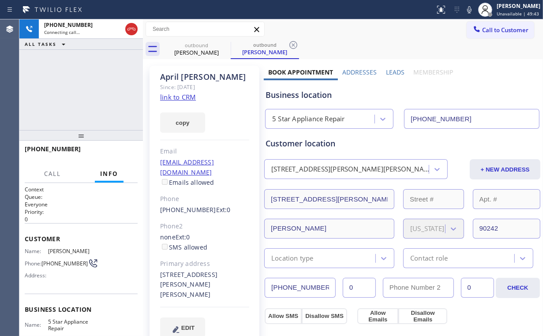
click at [87, 90] on div "[PHONE_NUMBER] Connecting call… ALL TASKS ALL TASKS ACTIVE TASKS TASKS IN WRAP …" at bounding box center [80, 74] width 123 height 111
click at [79, 86] on div "[PHONE_NUMBER] Live | 00:03 ALL TASKS ALL TASKS ACTIVE TASKS TASKS IN WRAP UP" at bounding box center [80, 74] width 123 height 111
click at [117, 149] on button "HANG UP" at bounding box center [117, 153] width 41 height 12
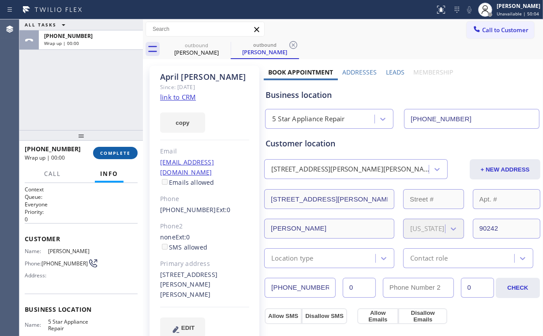
click at [118, 152] on span "COMPLETE" at bounding box center [115, 153] width 30 height 6
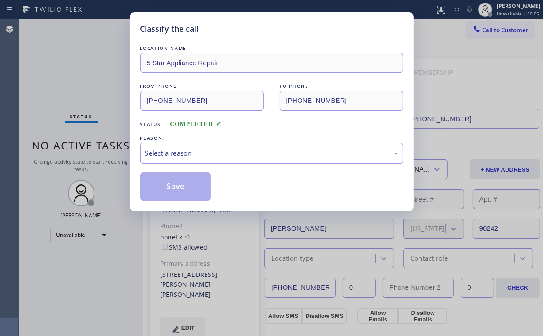
click at [171, 153] on div "Select a reason" at bounding box center [271, 153] width 253 height 10
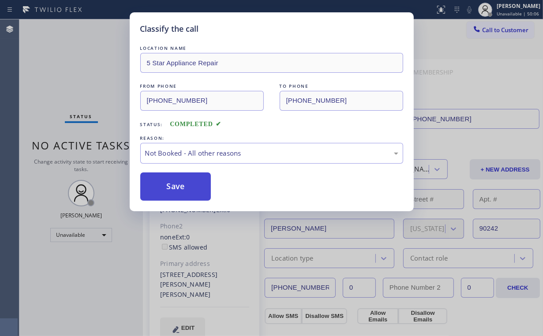
drag, startPoint x: 169, startPoint y: 192, endPoint x: 66, endPoint y: 76, distance: 155.2
click at [170, 190] on button "Save" at bounding box center [175, 186] width 71 height 28
click at [66, 76] on div "Classify the call LOCATION NAME 5 Star Appliance Repair FROM PHONE [PHONE_NUMBE…" at bounding box center [271, 168] width 543 height 336
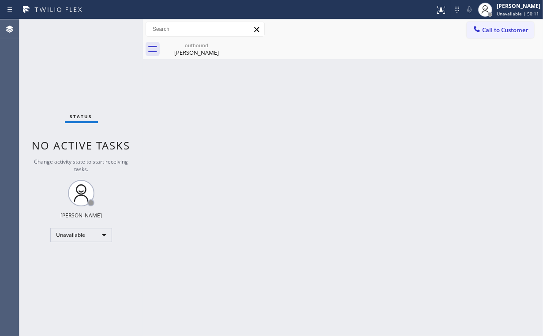
click at [477, 33] on icon at bounding box center [476, 29] width 9 height 9
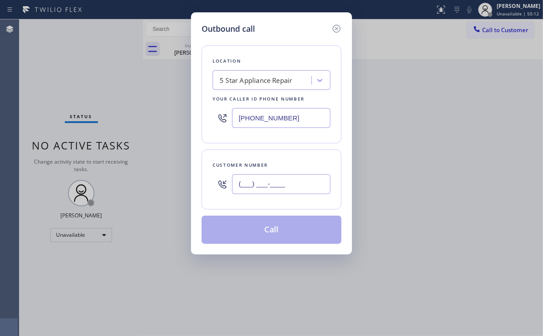
click at [290, 183] on input "(___) ___-____" at bounding box center [281, 184] width 98 height 20
paste input "408) 203-5286"
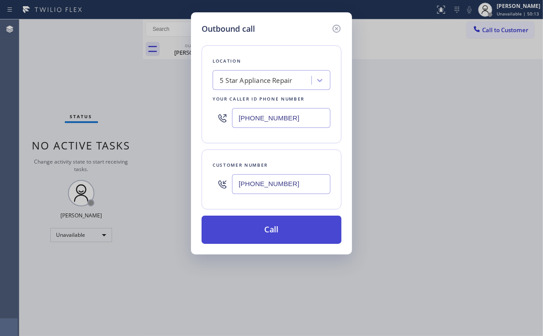
type input "[PHONE_NUMBER]"
drag, startPoint x: 266, startPoint y: 224, endPoint x: 266, endPoint y: 231, distance: 7.5
click at [266, 225] on button "Call" at bounding box center [271, 230] width 140 height 28
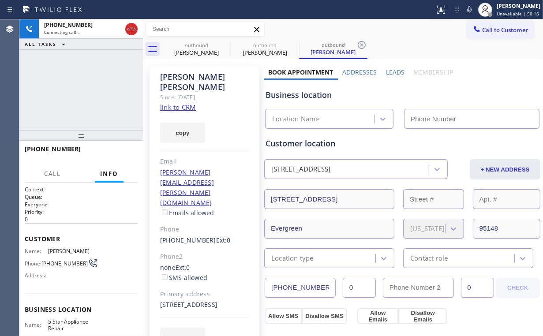
click at [92, 89] on div "[PHONE_NUMBER] Connecting call… ALL TASKS ALL TASKS ACTIVE TASKS TASKS IN WRAP …" at bounding box center [80, 74] width 123 height 111
type input "[PHONE_NUMBER]"
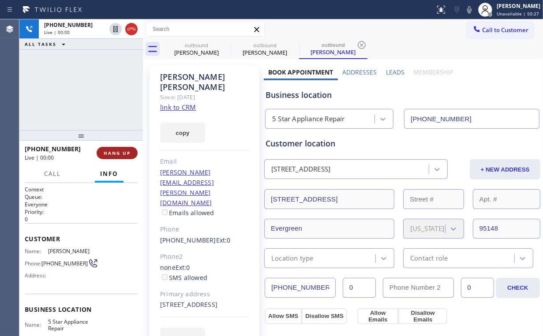
click at [120, 153] on span "HANG UP" at bounding box center [117, 153] width 27 height 6
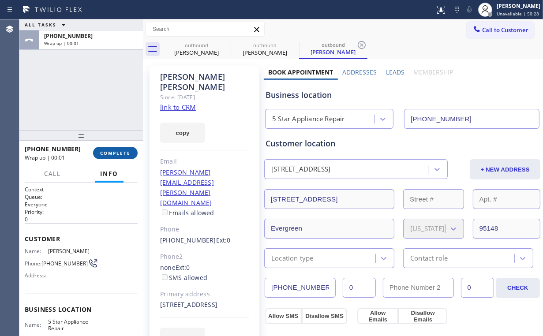
click at [120, 152] on span "COMPLETE" at bounding box center [115, 153] width 30 height 6
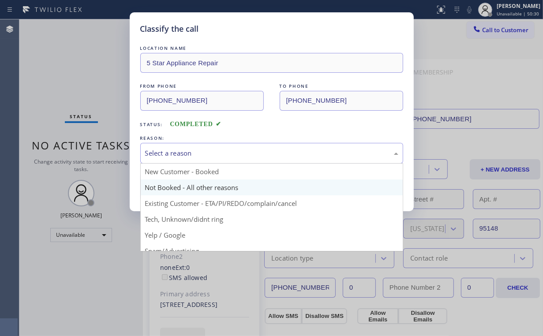
drag, startPoint x: 156, startPoint y: 153, endPoint x: 163, endPoint y: 185, distance: 32.4
click at [157, 153] on div "Select a reason" at bounding box center [271, 153] width 253 height 10
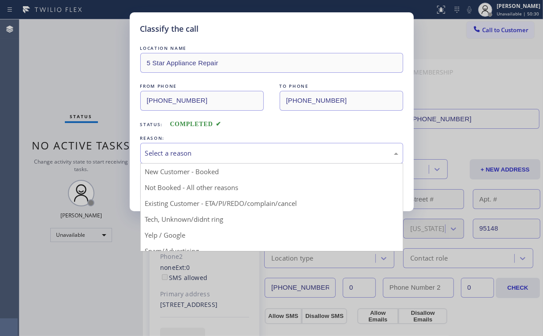
drag, startPoint x: 164, startPoint y: 187, endPoint x: 176, endPoint y: 187, distance: 12.8
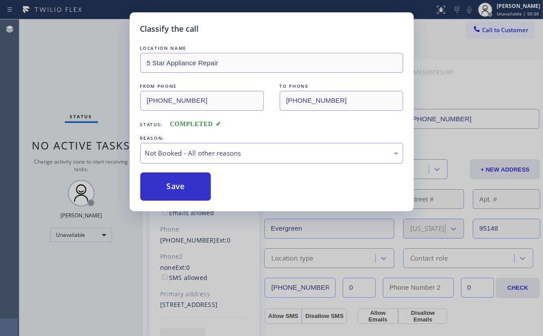
drag, startPoint x: 176, startPoint y: 187, endPoint x: 116, endPoint y: 116, distance: 92.6
click at [175, 185] on button "Save" at bounding box center [175, 186] width 71 height 28
click at [67, 85] on div "Classify the call LOCATION NAME 5 Star Appliance Repair FROM PHONE [PHONE_NUMBE…" at bounding box center [271, 168] width 543 height 336
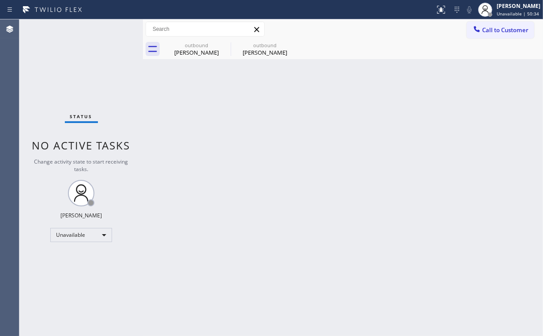
drag, startPoint x: 507, startPoint y: 32, endPoint x: 339, endPoint y: 145, distance: 203.1
click at [506, 32] on span "Call to Customer" at bounding box center [505, 30] width 46 height 8
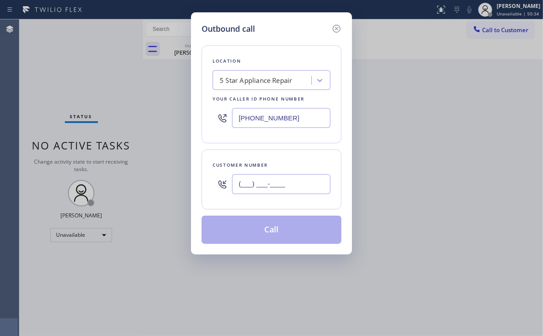
click at [314, 178] on input "(___) ___-____" at bounding box center [281, 184] width 98 height 20
paste input "786) 617-2472"
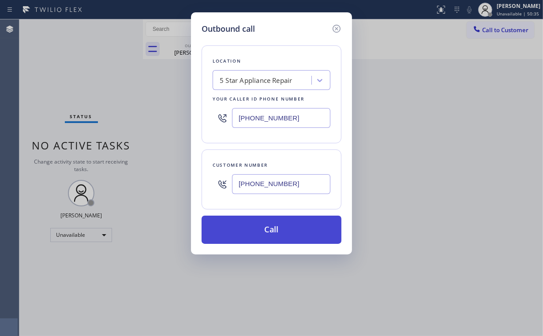
type input "[PHONE_NUMBER]"
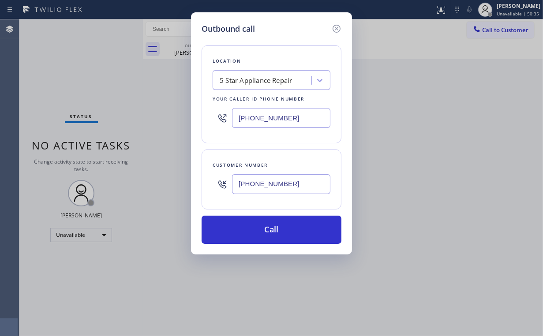
drag, startPoint x: 271, startPoint y: 231, endPoint x: 261, endPoint y: 258, distance: 29.1
click at [271, 231] on button "Call" at bounding box center [271, 230] width 140 height 28
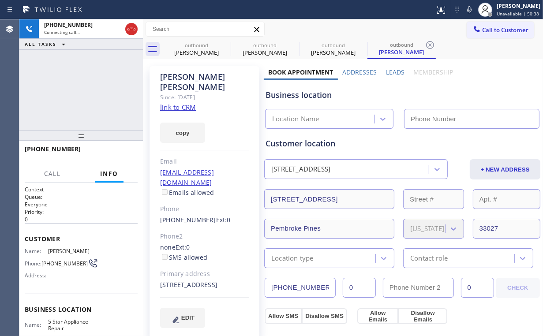
click at [89, 78] on div "[PHONE_NUMBER] Connecting call… ALL TASKS ALL TASKS ACTIVE TASKS TASKS IN WRAP …" at bounding box center [80, 74] width 123 height 111
click at [203, 52] on div "[PERSON_NAME]" at bounding box center [196, 52] width 67 height 8
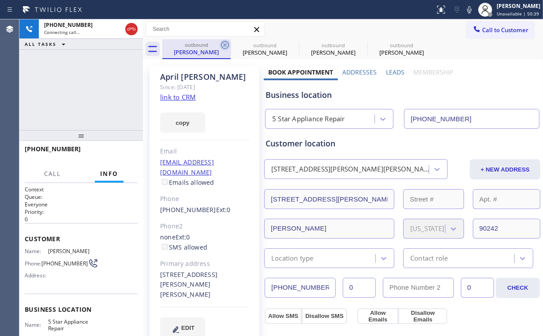
type input "[PHONE_NUMBER]"
click at [223, 45] on icon at bounding box center [225, 45] width 11 height 11
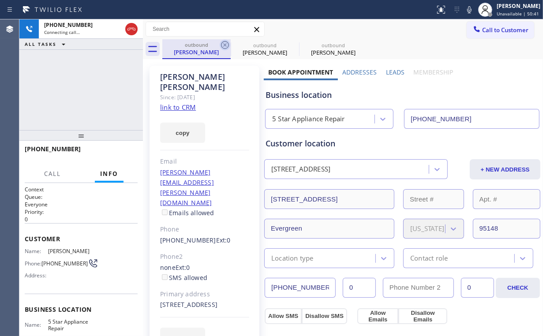
click at [223, 44] on icon at bounding box center [225, 45] width 8 height 8
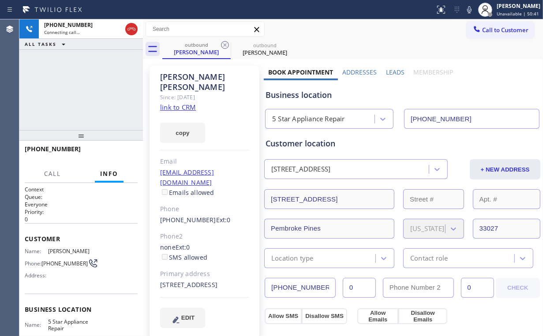
click at [97, 86] on div "[PHONE_NUMBER] Connecting call… ALL TASKS ALL TASKS ACTIVE TASKS TASKS IN WRAP …" at bounding box center [80, 74] width 123 height 111
click at [88, 86] on div "[PHONE_NUMBER] Connecting call… ALL TASKS ALL TASKS ACTIVE TASKS TASKS IN WRAP …" at bounding box center [80, 74] width 123 height 111
click at [86, 55] on div "[PHONE_NUMBER] Connecting call… ALL TASKS ALL TASKS ACTIVE TASKS TASKS IN WRAP …" at bounding box center [80, 74] width 123 height 111
click at [95, 113] on div "[PHONE_NUMBER] Connecting call… ALL TASKS ALL TASKS ACTIVE TASKS TASKS IN WRAP …" at bounding box center [80, 74] width 123 height 111
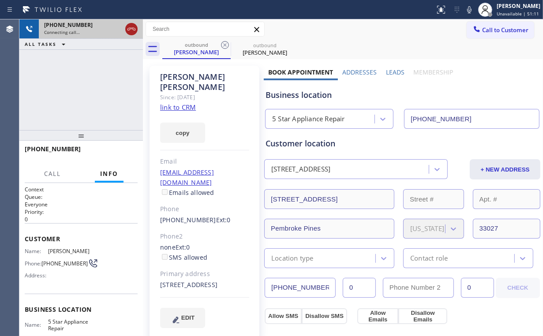
click at [130, 30] on icon at bounding box center [131, 29] width 11 height 11
drag, startPoint x: 205, startPoint y: 57, endPoint x: 242, endPoint y: 45, distance: 39.7
click at [205, 56] on div "outbound Chad Williams" at bounding box center [196, 48] width 67 height 19
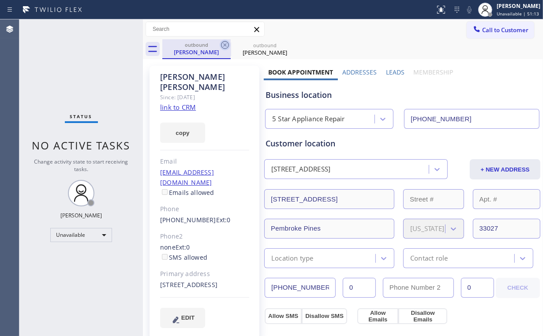
click at [227, 44] on icon at bounding box center [225, 45] width 11 height 11
drag, startPoint x: 227, startPoint y: 44, endPoint x: 134, endPoint y: 67, distance: 95.8
click at [227, 44] on icon at bounding box center [225, 45] width 11 height 11
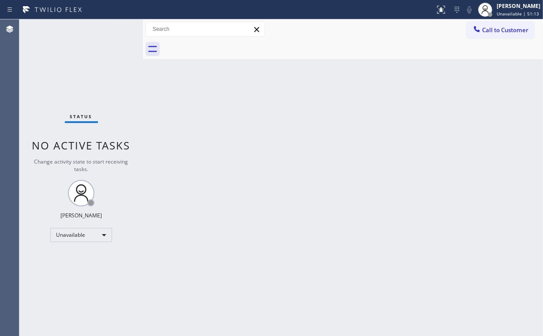
click at [114, 66] on div "Status No active tasks Change activity state to start receiving tasks. [PERSON_…" at bounding box center [80, 177] width 123 height 316
drag, startPoint x: 482, startPoint y: 23, endPoint x: 422, endPoint y: 74, distance: 78.2
click at [482, 24] on button "Call to Customer" at bounding box center [499, 30] width 67 height 17
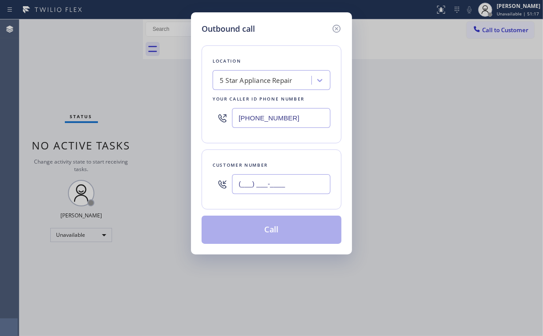
click at [284, 183] on input "(___) ___-____" at bounding box center [281, 184] width 98 height 20
paste input "713) 446-6279"
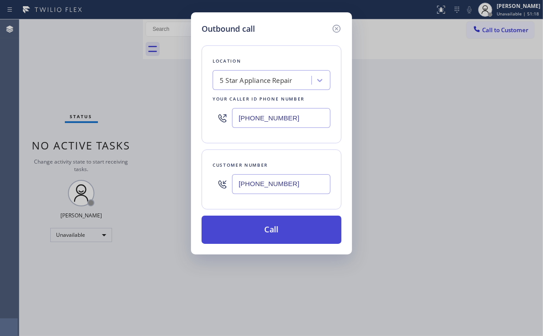
type input "(713) 446-6279"
click at [259, 228] on button "Call" at bounding box center [271, 230] width 140 height 28
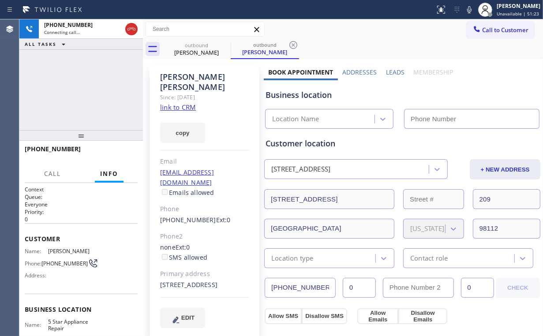
type input "[PHONE_NUMBER]"
click at [92, 86] on div "+17134466279 Connecting call… ALL TASKS ALL TASKS ACTIVE TASKS TASKS IN WRAP UP" at bounding box center [80, 74] width 123 height 111
click at [84, 89] on div "+17134466279 Connecting call… ALL TASKS ALL TASKS ACTIVE TASKS TASKS IN WRAP UP" at bounding box center [80, 74] width 123 height 111
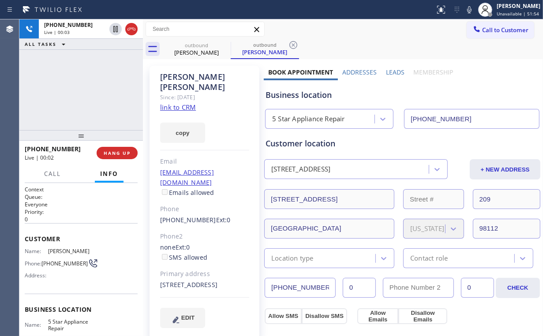
click at [99, 81] on div "+17134466279 Live | 00:03 ALL TASKS ALL TASKS ACTIVE TASKS TASKS IN WRAP UP" at bounding box center [80, 74] width 123 height 111
click at [104, 100] on div "+17134466279 Live | 00:04 ALL TASKS ALL TASKS ACTIVE TASKS TASKS IN WRAP UP" at bounding box center [80, 74] width 123 height 111
click at [119, 156] on button "HANG UP" at bounding box center [117, 153] width 41 height 12
click at [117, 154] on span "COMPLETE" at bounding box center [115, 153] width 30 height 6
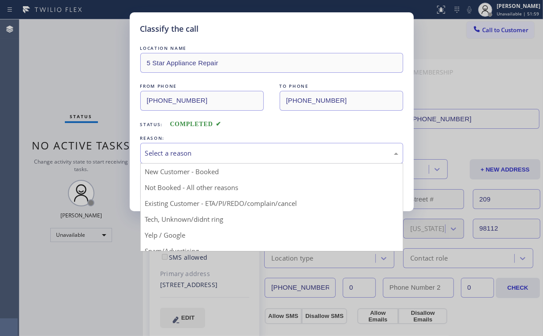
click at [169, 158] on div "Select a reason" at bounding box center [271, 153] width 263 height 21
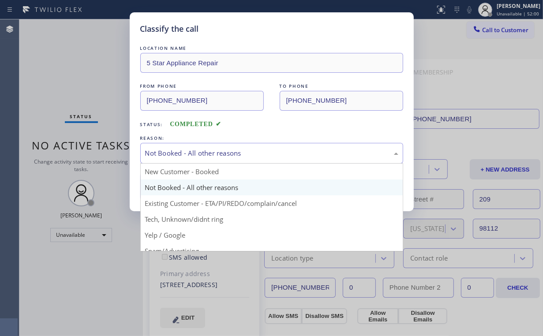
drag, startPoint x: 163, startPoint y: 154, endPoint x: 167, endPoint y: 169, distance: 15.2
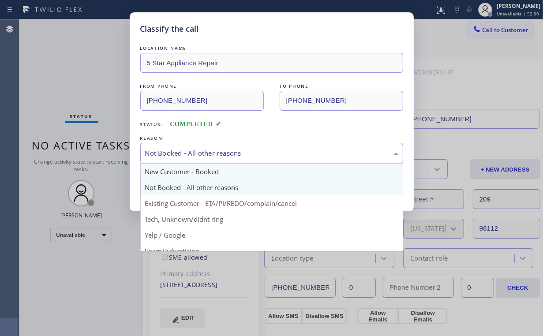
click at [164, 155] on div "Not Booked - All other reasons" at bounding box center [271, 153] width 253 height 10
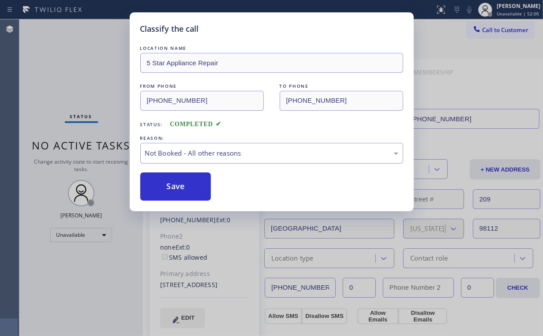
drag, startPoint x: 169, startPoint y: 186, endPoint x: 101, endPoint y: 106, distance: 104.7
click at [169, 185] on button "Save" at bounding box center [175, 186] width 71 height 28
click at [72, 76] on div "Classify the call LOCATION NAME 5 Star Appliance Repair FROM PHONE (855) 731-49…" at bounding box center [271, 168] width 543 height 336
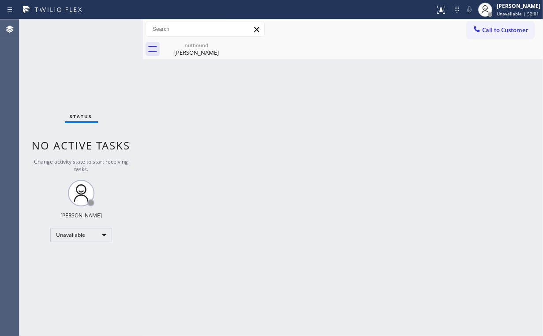
click at [469, 71] on div "Back to Dashboard Change Sender ID Customers Technicians Select a contact Outbo…" at bounding box center [343, 177] width 400 height 316
click at [484, 31] on span "Call to Customer" at bounding box center [505, 30] width 46 height 8
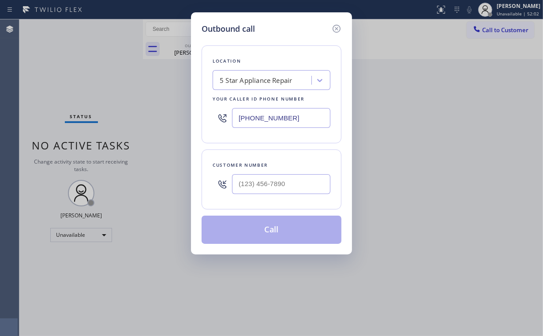
drag, startPoint x: 294, startPoint y: 122, endPoint x: 164, endPoint y: 120, distance: 130.0
click at [228, 122] on div "[PHONE_NUMBER]" at bounding box center [271, 118] width 118 height 29
paste input "657) 254-3049"
type input "(657) 254-3049"
click at [297, 175] on input "(___) ___-____" at bounding box center [281, 184] width 98 height 20
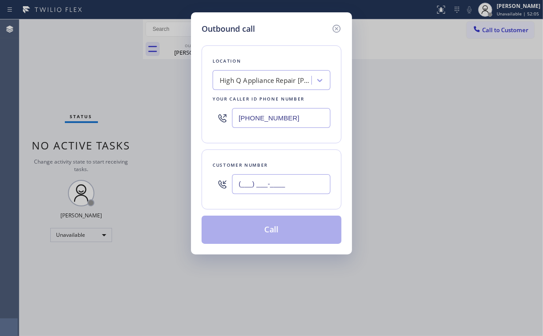
paste input "714) 707-0104"
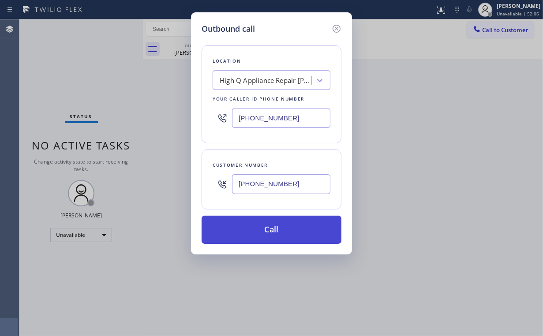
type input "(714) 707-0104"
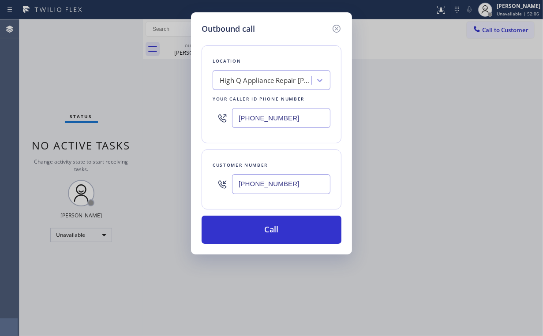
drag, startPoint x: 249, startPoint y: 228, endPoint x: 226, endPoint y: 316, distance: 90.9
click at [249, 229] on button "Call" at bounding box center [271, 230] width 140 height 28
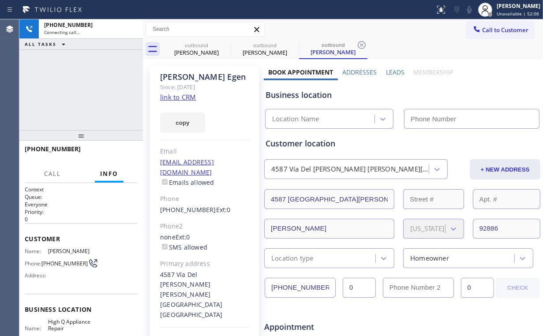
drag, startPoint x: 67, startPoint y: 77, endPoint x: 135, endPoint y: 48, distance: 74.3
click at [67, 77] on div "+17147070104 Connecting call… ALL TASKS ALL TASKS ACTIVE TASKS TASKS IN WRAP UP" at bounding box center [80, 74] width 123 height 111
drag, startPoint x: 130, startPoint y: 27, endPoint x: 175, endPoint y: 48, distance: 49.7
click at [132, 29] on icon at bounding box center [131, 29] width 11 height 11
drag, startPoint x: 199, startPoint y: 49, endPoint x: 223, endPoint y: 45, distance: 24.6
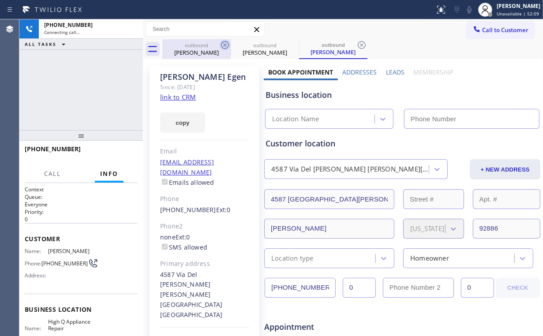
click at [200, 49] on div "Mary Lehto" at bounding box center [196, 52] width 67 height 8
type input "[PHONE_NUMBER]"
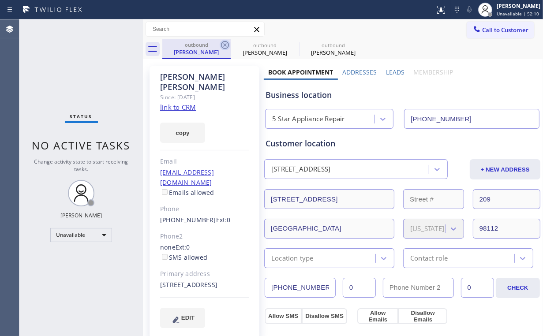
click at [223, 44] on icon at bounding box center [225, 45] width 11 height 11
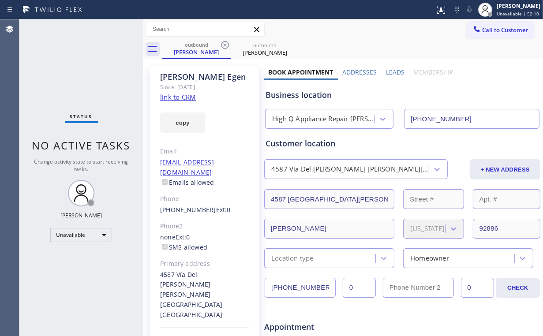
type input "(657) 254-3049"
click at [194, 46] on div "outbound" at bounding box center [196, 44] width 67 height 7
click at [188, 94] on link "link to CRM" at bounding box center [178, 97] width 36 height 9
drag, startPoint x: 484, startPoint y: 29, endPoint x: 473, endPoint y: 47, distance: 20.7
click at [484, 32] on span "Call to Customer" at bounding box center [505, 30] width 46 height 8
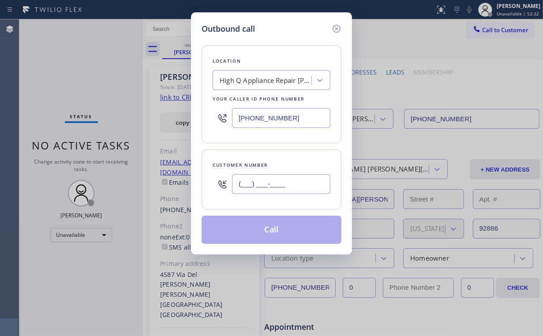
click at [319, 178] on input "(___) ___-____" at bounding box center [281, 184] width 98 height 20
paste input "206) 852-5765"
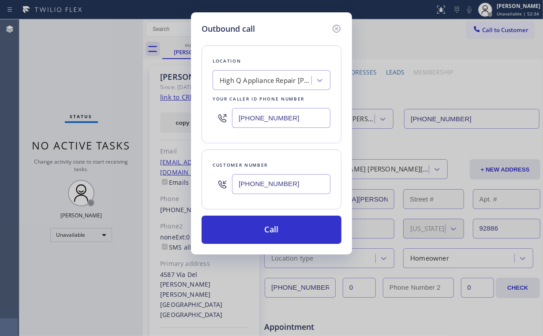
type input "(206) 852-5765"
drag, startPoint x: 285, startPoint y: 47, endPoint x: 294, endPoint y: 61, distance: 16.4
click at [285, 46] on div "Location High Q Appliance Repair Yorba Linda Your caller id phone number (657) …" at bounding box center [271, 94] width 140 height 98
drag, startPoint x: 292, startPoint y: 114, endPoint x: 117, endPoint y: 131, distance: 175.8
click at [179, 123] on div "Outbound call Location High Q Appliance Repair Yorba Linda Your caller id phone…" at bounding box center [271, 168] width 543 height 336
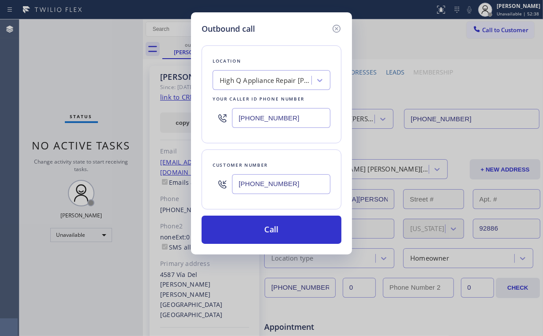
paste input "855) 731-4952"
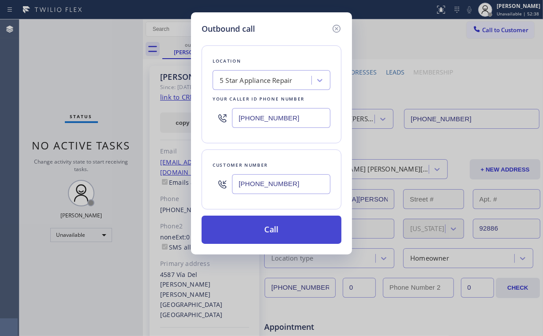
type input "[PHONE_NUMBER]"
click at [267, 227] on button "Call" at bounding box center [271, 230] width 140 height 28
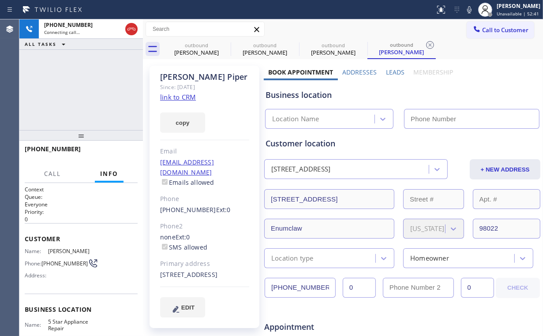
click at [78, 81] on div "+12068525765 Connecting call… ALL TASKS ALL TASKS ACTIVE TASKS TASKS IN WRAP UP" at bounding box center [80, 74] width 123 height 111
type input "[PHONE_NUMBER]"
click at [48, 70] on div "+12068525765 Connecting call… ALL TASKS ALL TASKS ACTIVE TASKS TASKS IN WRAP UP" at bounding box center [80, 74] width 123 height 111
click at [83, 86] on div "+12068525765 Connecting call… ALL TASKS ALL TASKS ACTIVE TASKS TASKS IN WRAP UP" at bounding box center [80, 74] width 123 height 111
click at [86, 87] on div "+12068525765 Connecting call… ALL TASKS ALL TASKS ACTIVE TASKS TASKS IN WRAP UP" at bounding box center [80, 74] width 123 height 111
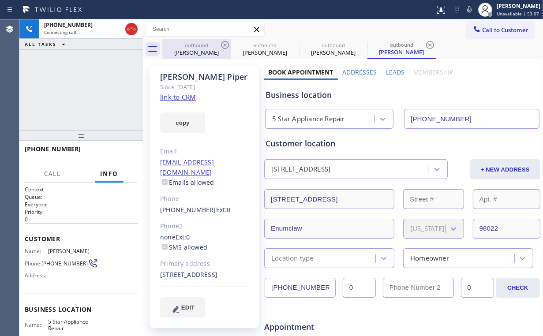
click at [205, 45] on div "outbound" at bounding box center [196, 45] width 67 height 7
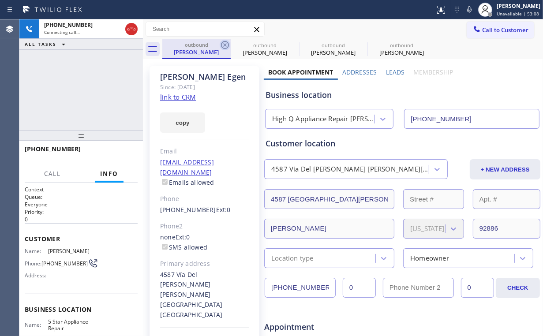
click at [223, 44] on icon at bounding box center [225, 45] width 11 height 11
type input "[PHONE_NUMBER]"
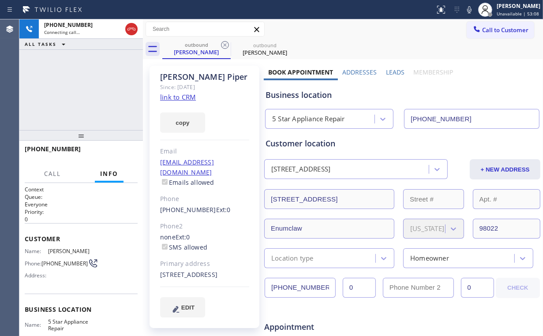
click at [101, 78] on div "+12068525765 Connecting call… ALL TASKS ALL TASKS ACTIVE TASKS TASKS IN WRAP UP" at bounding box center [80, 74] width 123 height 111
click at [118, 153] on span "HANG UP" at bounding box center [117, 153] width 27 height 6
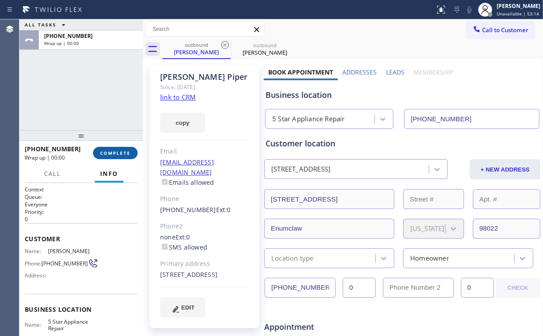
click at [118, 153] on span "COMPLETE" at bounding box center [115, 153] width 30 height 6
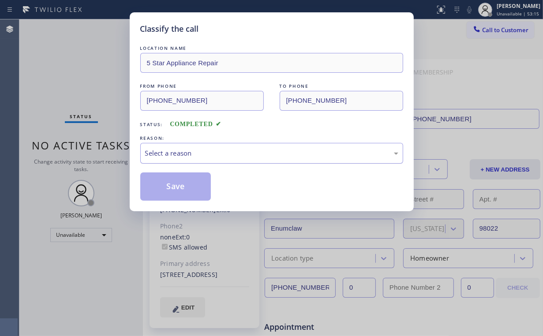
drag, startPoint x: 167, startPoint y: 153, endPoint x: 170, endPoint y: 162, distance: 9.2
click at [168, 153] on div "Select a reason" at bounding box center [271, 153] width 253 height 10
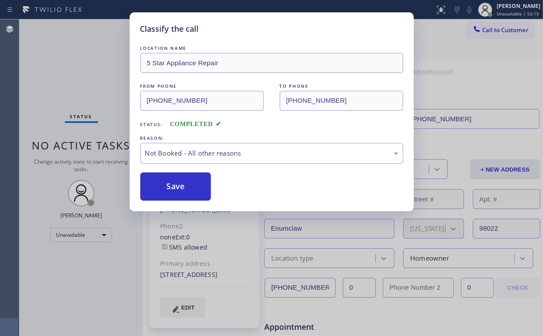
drag, startPoint x: 172, startPoint y: 185, endPoint x: 79, endPoint y: 82, distance: 138.6
click at [172, 185] on button "Save" at bounding box center [175, 186] width 71 height 28
click at [78, 81] on div "Classify the call LOCATION NAME 5 Star Appliance Repair FROM PHONE (855) 731-49…" at bounding box center [271, 168] width 543 height 336
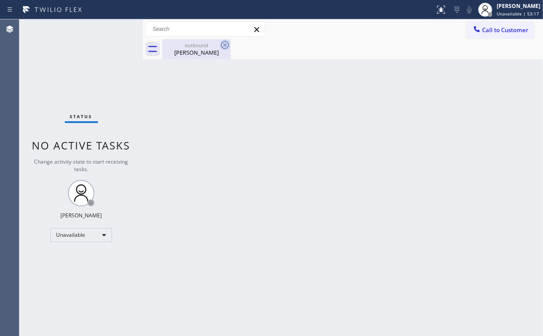
click at [197, 47] on div "outbound" at bounding box center [196, 45] width 67 height 7
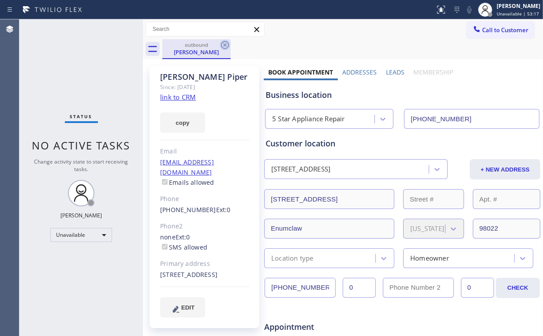
click at [224, 46] on icon at bounding box center [225, 45] width 11 height 11
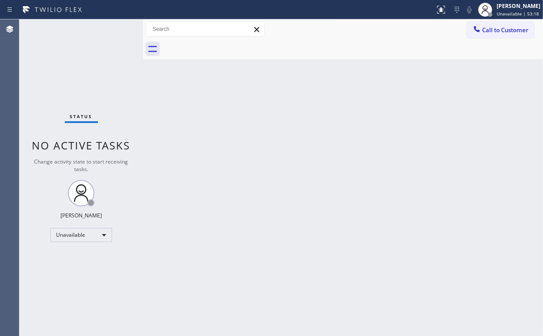
drag, startPoint x: 93, startPoint y: 50, endPoint x: 108, endPoint y: 2, distance: 50.7
click at [93, 48] on div "Status No active tasks Change activity state to start receiving tasks. [PERSON_…" at bounding box center [80, 177] width 123 height 316
drag, startPoint x: 500, startPoint y: 28, endPoint x: 367, endPoint y: 142, distance: 175.4
click at [500, 28] on span "Call to Customer" at bounding box center [505, 30] width 46 height 8
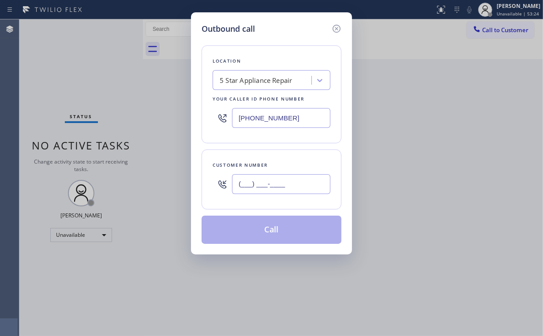
click at [304, 176] on input "(___) ___-____" at bounding box center [281, 184] width 98 height 20
paste input "562) 522-6248"
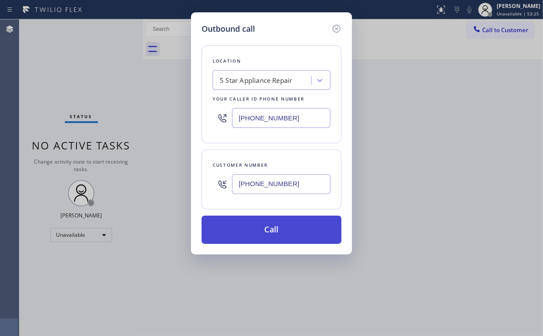
type input "(562) 522-6248"
click at [265, 231] on button "Call" at bounding box center [271, 230] width 140 height 28
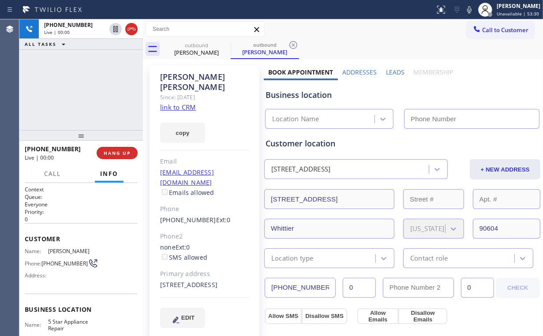
type input "[PHONE_NUMBER]"
click at [118, 147] on button "HANG UP" at bounding box center [117, 153] width 41 height 12
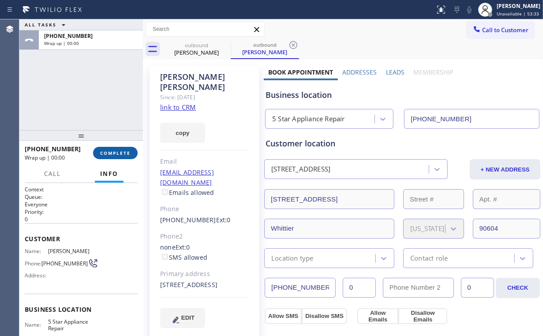
click at [118, 147] on button "COMPLETE" at bounding box center [115, 153] width 45 height 12
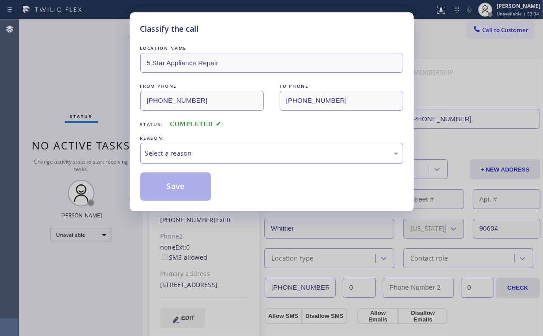
click at [167, 151] on div "Select a reason" at bounding box center [271, 153] width 253 height 10
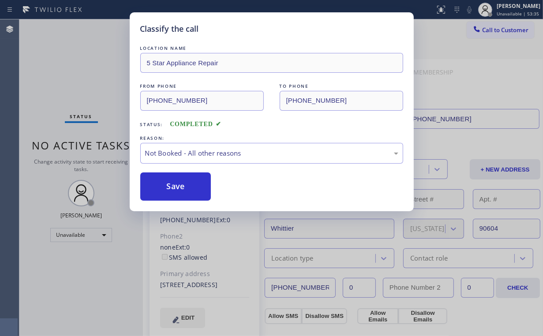
drag, startPoint x: 176, startPoint y: 189, endPoint x: 109, endPoint y: 120, distance: 96.0
click at [176, 188] on button "Save" at bounding box center [175, 186] width 71 height 28
click at [60, 70] on div "Classify the call LOCATION NAME 5 Star Appliance Repair FROM PHONE (855) 731-49…" at bounding box center [271, 168] width 543 height 336
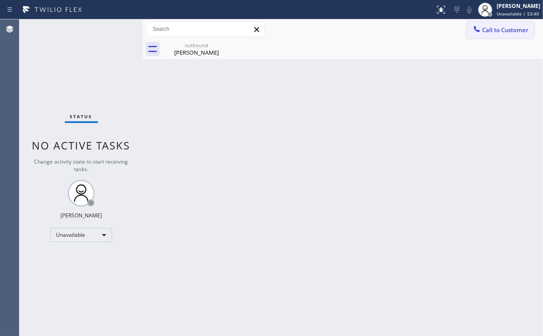
click at [499, 34] on button "Call to Customer" at bounding box center [499, 30] width 67 height 17
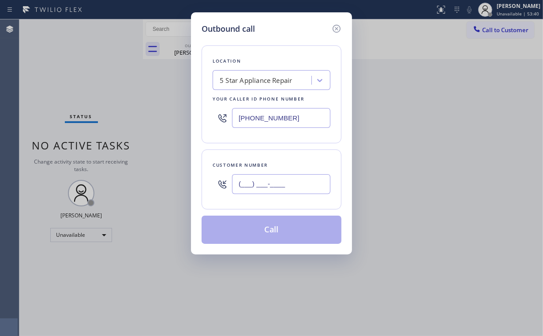
click at [283, 189] on input "(___) ___-____" at bounding box center [281, 184] width 98 height 20
paste input "310) 345-8733"
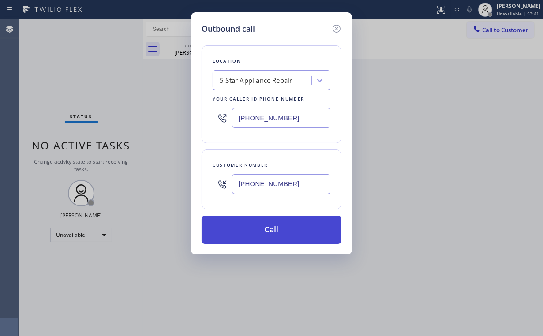
type input "(310) 345-8733"
click at [259, 229] on button "Call" at bounding box center [271, 230] width 140 height 28
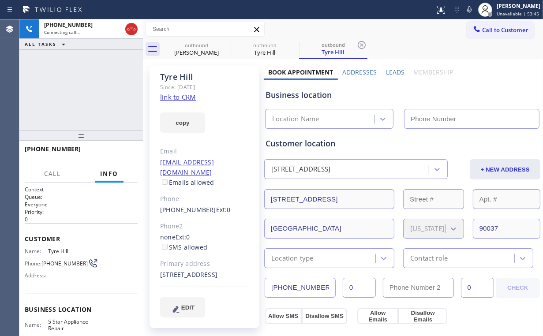
type input "[PHONE_NUMBER]"
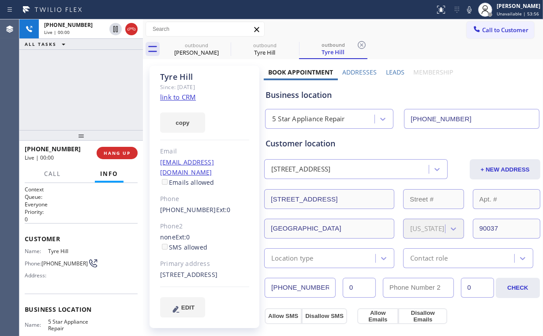
click at [117, 99] on div "+13103458733 Live | 00:00 ALL TASKS ALL TASKS ACTIVE TASKS TASKS IN WRAP UP" at bounding box center [80, 74] width 123 height 111
drag, startPoint x: 90, startPoint y: 90, endPoint x: 48, endPoint y: 127, distance: 55.3
click at [48, 127] on div "+13103458733 Live | 00:03 ALL TASKS ALL TASKS ACTIVE TASKS TASKS IN WRAP UP" at bounding box center [80, 74] width 123 height 111
click at [125, 159] on button "HANG UP" at bounding box center [117, 153] width 41 height 12
click at [120, 153] on span "HANG UP" at bounding box center [117, 153] width 27 height 6
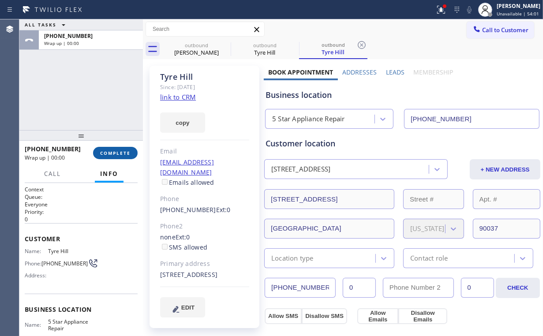
click at [120, 153] on span "COMPLETE" at bounding box center [115, 153] width 30 height 6
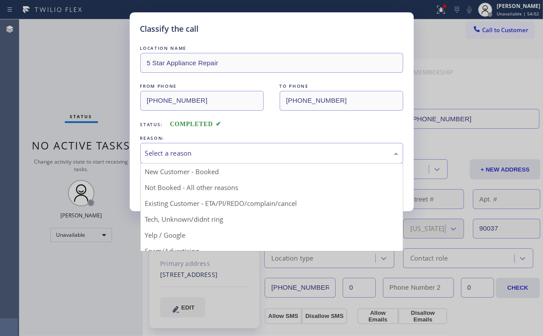
click at [176, 155] on div "Select a reason" at bounding box center [271, 153] width 253 height 10
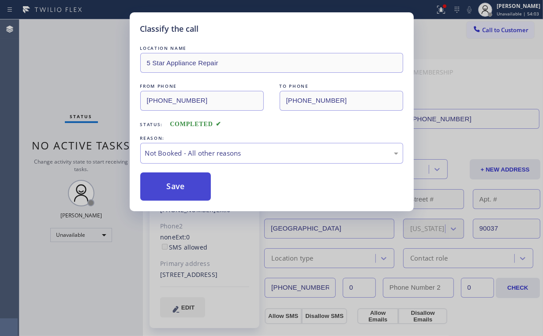
click at [175, 184] on button "Save" at bounding box center [175, 186] width 71 height 28
click at [65, 77] on div "Classify the call LOCATION NAME 5 Star Appliance Repair FROM PHONE (855) 731-49…" at bounding box center [271, 168] width 543 height 336
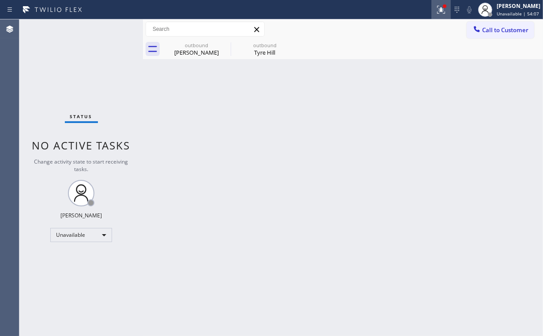
click at [446, 9] on icon at bounding box center [440, 9] width 11 height 11
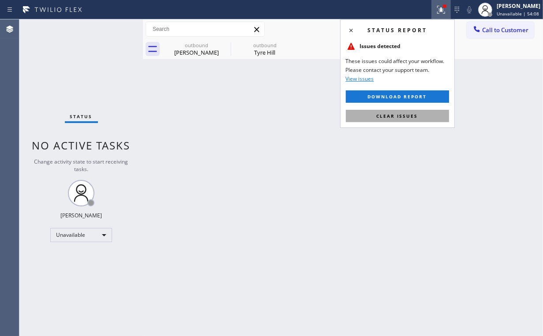
click at [418, 118] on button "Clear issues" at bounding box center [397, 116] width 103 height 12
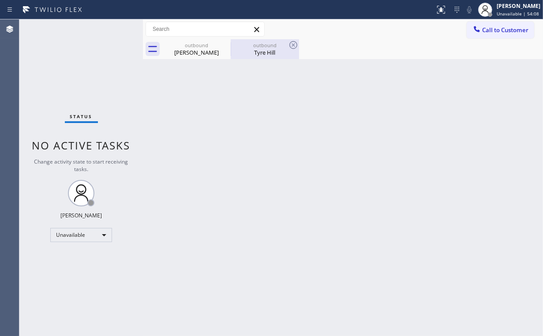
drag, startPoint x: 459, startPoint y: 115, endPoint x: 290, endPoint y: 56, distance: 178.7
click at [459, 115] on div "Back to Dashboard Change Sender ID Customers Technicians Select a contact Outbo…" at bounding box center [343, 177] width 400 height 316
drag, startPoint x: 199, startPoint y: 52, endPoint x: 227, endPoint y: 46, distance: 29.0
click at [199, 52] on div "Joe Abell" at bounding box center [196, 52] width 67 height 8
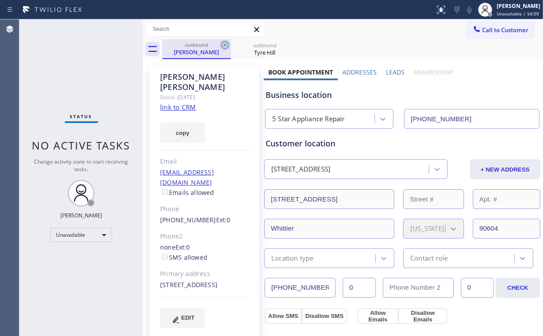
click at [226, 43] on icon at bounding box center [225, 45] width 8 height 8
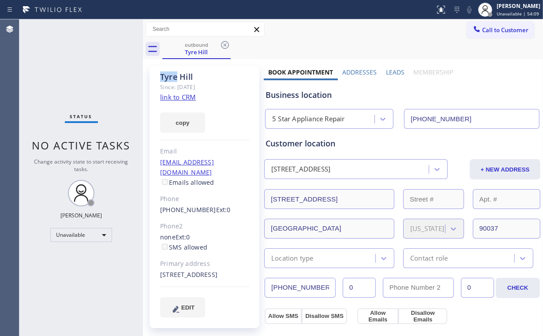
drag, startPoint x: 226, startPoint y: 43, endPoint x: 387, endPoint y: 83, distance: 165.7
click at [232, 45] on div "outbound Tyre Hill" at bounding box center [352, 49] width 380 height 20
click at [224, 44] on icon at bounding box center [225, 45] width 8 height 8
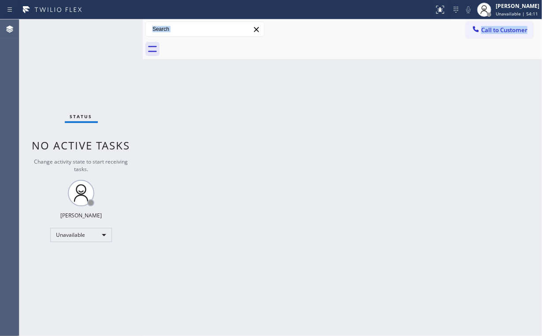
click at [196, 50] on div at bounding box center [352, 49] width 380 height 20
click at [490, 28] on span "Call to Customer" at bounding box center [504, 30] width 46 height 8
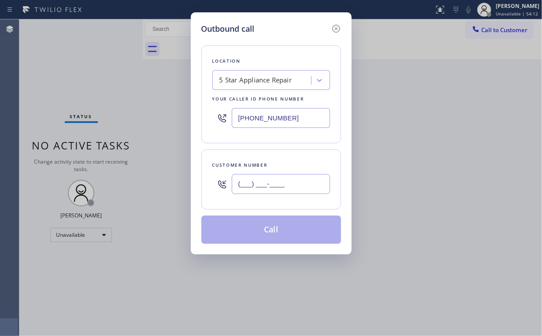
click at [287, 176] on input "(___) ___-____" at bounding box center [281, 184] width 98 height 20
paste input "818) 826-3382"
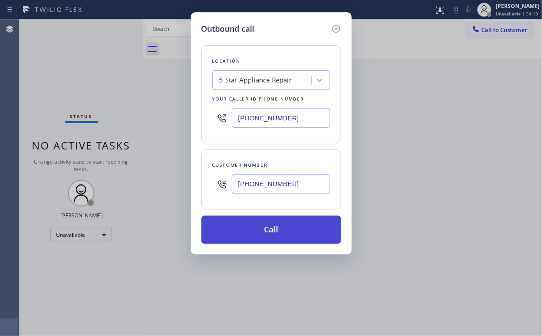
type input "(818) 826-3382"
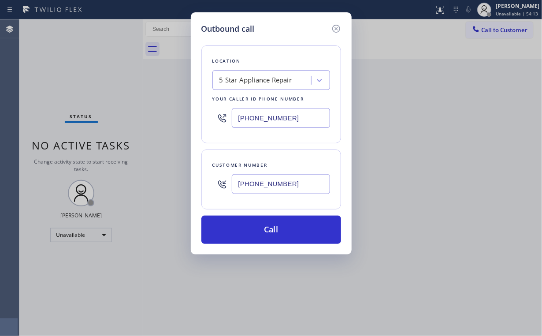
drag, startPoint x: 260, startPoint y: 227, endPoint x: 226, endPoint y: 331, distance: 108.9
click at [259, 227] on button "Call" at bounding box center [271, 230] width 140 height 28
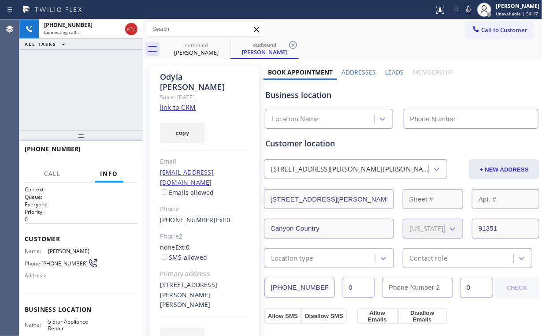
type input "[PHONE_NUMBER]"
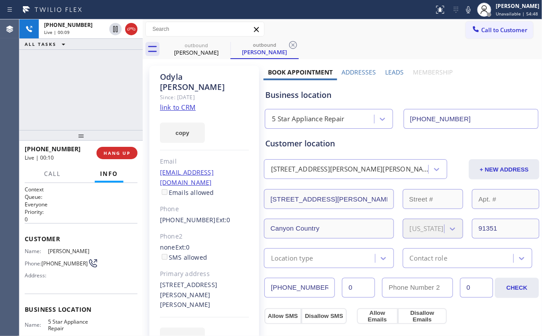
click at [79, 100] on div "+18188263382 Live | 00:09 ALL TASKS ALL TASKS ACTIVE TASKS TASKS IN WRAP UP" at bounding box center [80, 74] width 123 height 111
click at [123, 150] on span "HANG UP" at bounding box center [117, 153] width 27 height 6
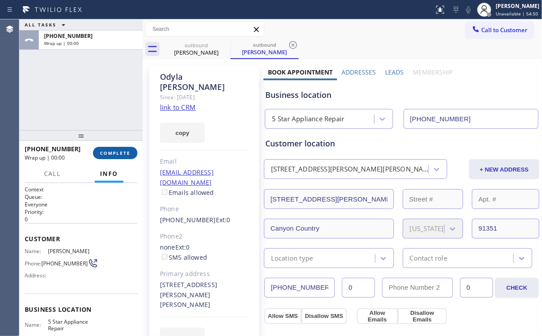
click at [123, 150] on span "COMPLETE" at bounding box center [115, 153] width 30 height 6
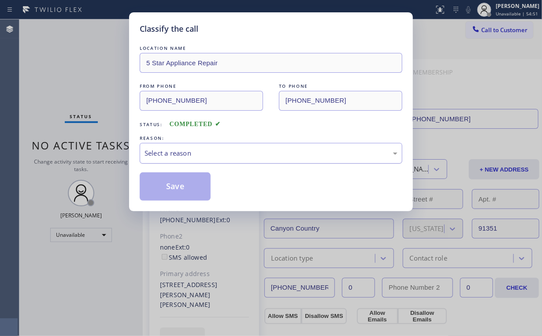
click at [187, 153] on div "Select a reason" at bounding box center [271, 153] width 253 height 10
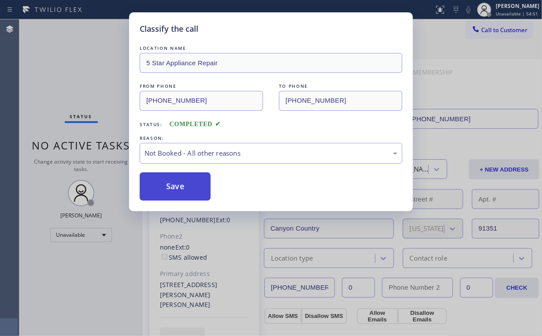
click at [175, 186] on button "Save" at bounding box center [175, 186] width 71 height 28
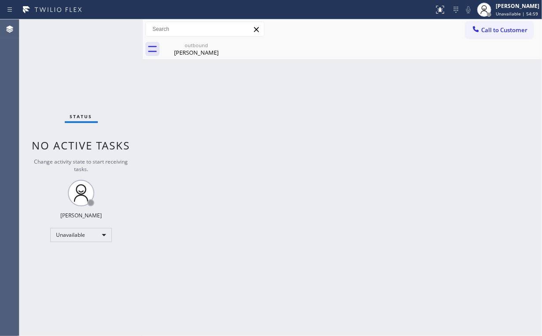
click at [74, 62] on div "Status No active tasks Change activity state to start receiving tasks. [PERSON_…" at bounding box center [80, 177] width 123 height 316
click at [65, 67] on div "Status No active tasks Change activity state to start receiving tasks. [PERSON_…" at bounding box center [80, 177] width 123 height 316
click at [199, 58] on div "outbound Odyla Olivarez" at bounding box center [196, 49] width 67 height 20
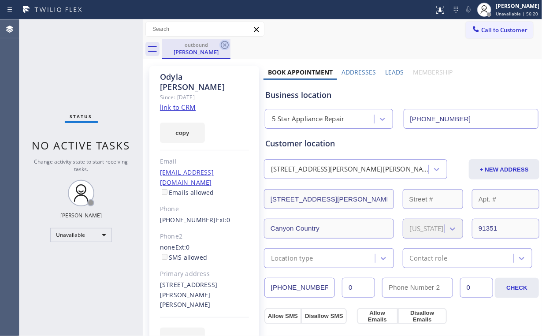
click at [224, 44] on icon at bounding box center [225, 45] width 8 height 8
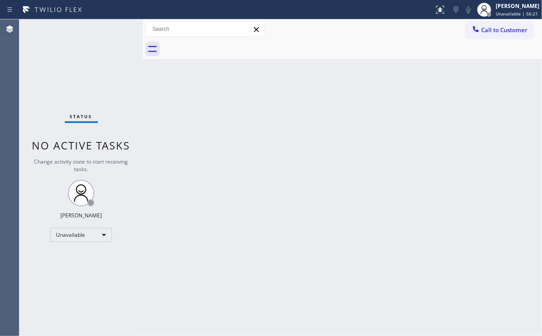
click at [394, 110] on div "Back to Dashboard Change Sender ID Customers Technicians Select a contact Outbo…" at bounding box center [342, 177] width 399 height 316
click at [491, 29] on span "Call to Customer" at bounding box center [504, 30] width 46 height 8
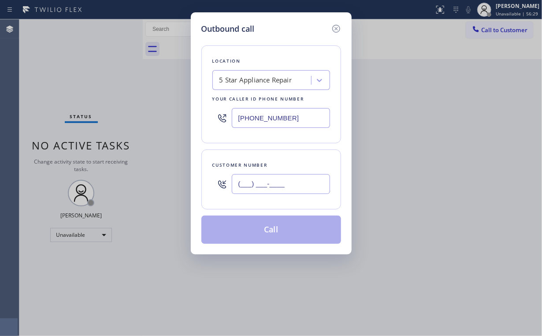
click at [283, 182] on input "(___) ___-____" at bounding box center [281, 184] width 98 height 20
paste input "310) 894-2813"
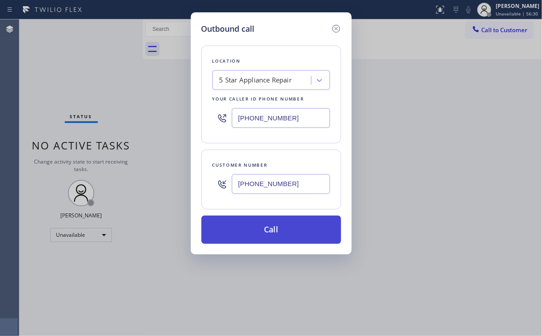
type input "(310) 894-2813"
click at [262, 229] on button "Call" at bounding box center [271, 230] width 140 height 28
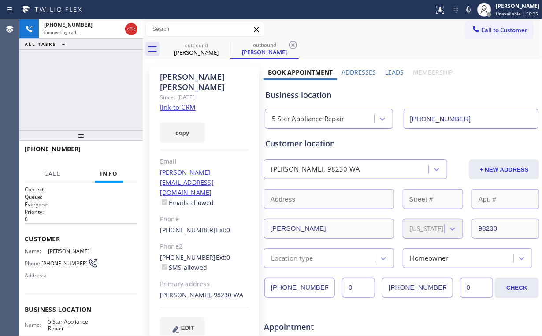
type input "[PHONE_NUMBER]"
click at [85, 84] on div "+13108942813 Connecting call… ALL TASKS ALL TASKS ACTIVE TASKS TASKS IN WRAP UP" at bounding box center [80, 74] width 123 height 111
click at [96, 89] on div "+13108942813 Connecting call… ALL TASKS ALL TASKS ACTIVE TASKS TASKS IN WRAP UP" at bounding box center [80, 74] width 123 height 111
drag, startPoint x: 127, startPoint y: 28, endPoint x: 169, endPoint y: 35, distance: 43.3
click at [127, 28] on icon at bounding box center [131, 29] width 11 height 11
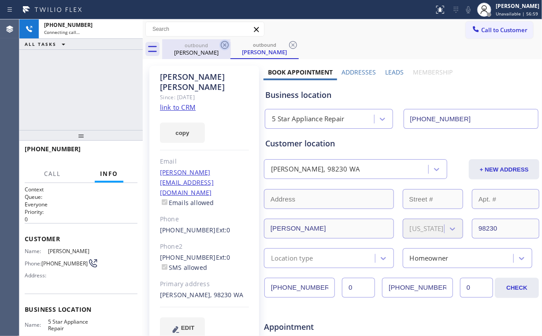
click at [197, 46] on div "outbound" at bounding box center [196, 45] width 67 height 7
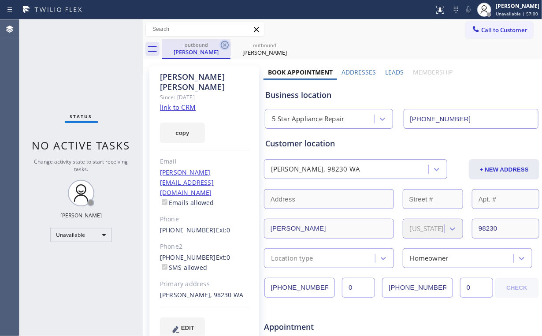
click at [222, 42] on icon at bounding box center [225, 45] width 11 height 11
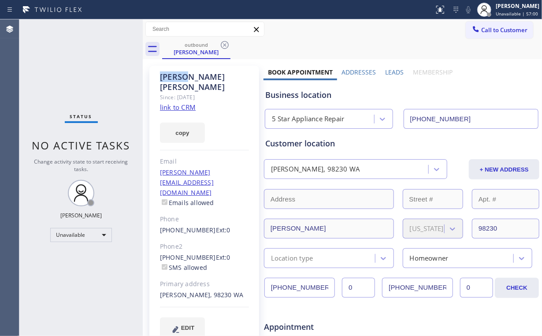
drag, startPoint x: 222, startPoint y: 42, endPoint x: 236, endPoint y: 47, distance: 14.8
click at [223, 43] on icon at bounding box center [225, 45] width 11 height 11
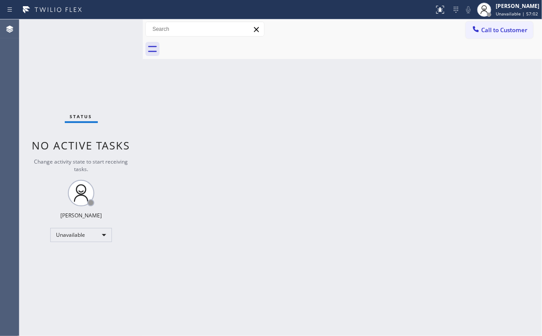
click at [492, 25] on button "Call to Customer" at bounding box center [499, 30] width 67 height 17
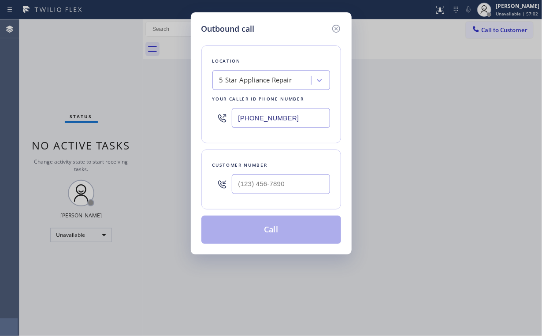
drag, startPoint x: 305, startPoint y: 114, endPoint x: 126, endPoint y: 118, distance: 179.4
click at [194, 114] on div "Outbound call Location 5 Star Appliance Repair Your caller id phone number [PHO…" at bounding box center [271, 133] width 161 height 242
paste input "44) 734-282"
type input "(844) 734-2822"
click at [272, 184] on input "(___) ___-____" at bounding box center [281, 184] width 98 height 20
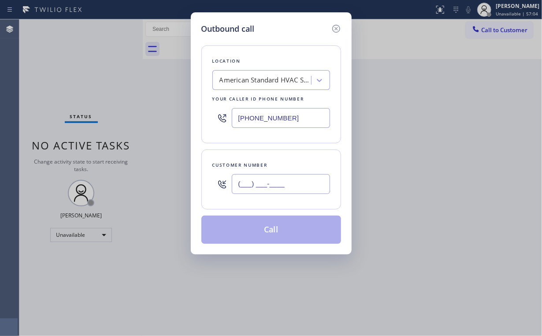
paste input "212) 931-4835"
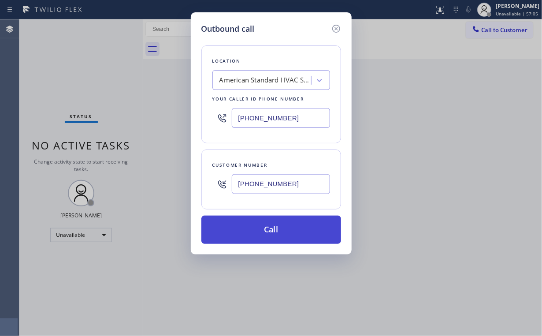
type input "(212) 931-4835"
click at [267, 229] on button "Call" at bounding box center [271, 230] width 140 height 28
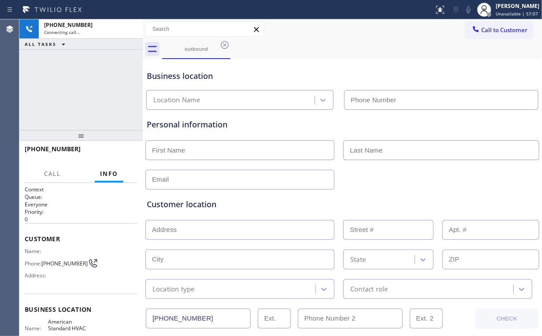
type input "(844) 734-2822"
click at [82, 97] on div "+12129314835 Connecting call… ALL TASKS ALL TASKS ACTIVE TASKS TASKS IN WRAP UP" at bounding box center [80, 74] width 123 height 111
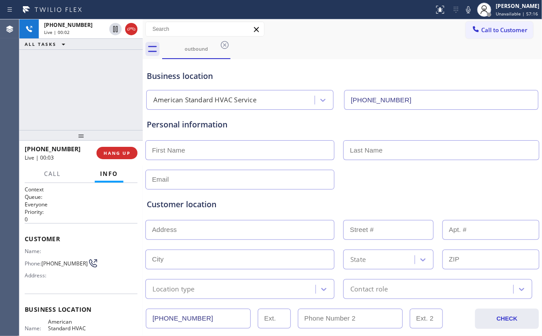
click at [92, 90] on div "+12129314835 Live | 00:02 ALL TASKS ALL TASKS ACTIVE TASKS TASKS IN WRAP UP" at bounding box center [80, 74] width 123 height 111
click at [92, 89] on div "+12129314835 Live | 00:03 ALL TASKS ALL TASKS ACTIVE TASKS TASKS IN WRAP UP" at bounding box center [80, 74] width 123 height 111
click at [87, 88] on div "+12129314835 Live | 00:32 ALL TASKS ALL TASKS ACTIVE TASKS TASKS IN WRAP UP" at bounding box center [80, 74] width 123 height 111
click at [87, 88] on div "+12129314835 Live | 00:33 ALL TASKS ALL TASKS ACTIVE TASKS TASKS IN WRAP UP" at bounding box center [80, 74] width 123 height 111
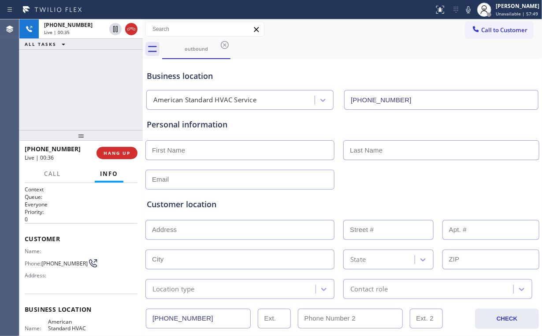
click at [87, 88] on div "+12129314835 Live | 00:35 ALL TASKS ALL TASKS ACTIVE TASKS TASKS IN WRAP UP" at bounding box center [80, 74] width 123 height 111
click at [87, 88] on div "+12129314835 Live | 00:37 ALL TASKS ALL TASKS ACTIVE TASKS TASKS IN WRAP UP" at bounding box center [80, 74] width 123 height 111
click at [87, 88] on div "+12129314835 Live | 00:38 ALL TASKS ALL TASKS ACTIVE TASKS TASKS IN WRAP UP" at bounding box center [80, 74] width 123 height 111
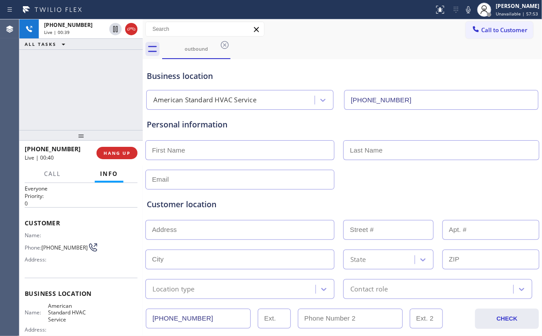
scroll to position [35, 0]
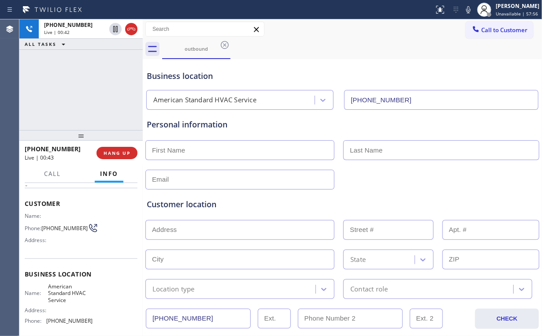
click at [86, 88] on div "+12129314835 Live | 00:42 ALL TASKS ALL TASKS ACTIVE TASKS TASKS IN WRAP UP" at bounding box center [80, 74] width 123 height 111
click at [86, 88] on div "+12129314835 Live | 00:43 ALL TASKS ALL TASKS ACTIVE TASKS TASKS IN WRAP UP" at bounding box center [80, 74] width 123 height 111
click at [86, 88] on div "+12129314835 Live | 00:44 ALL TASKS ALL TASKS ACTIVE TASKS TASKS IN WRAP UP" at bounding box center [80, 74] width 123 height 111
click at [86, 88] on div "+12129314835 Live | 00:45 ALL TASKS ALL TASKS ACTIVE TASKS TASKS IN WRAP UP" at bounding box center [80, 74] width 123 height 111
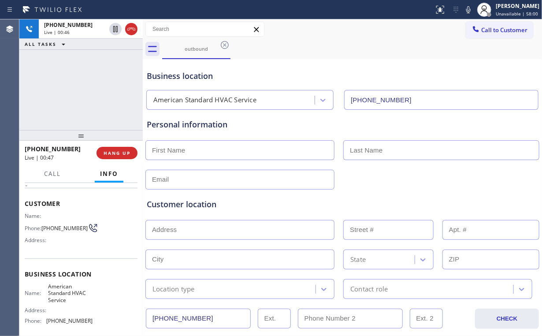
click at [86, 88] on div "+12129314835 Live | 00:46 ALL TASKS ALL TASKS ACTIVE TASKS TASKS IN WRAP UP" at bounding box center [80, 74] width 123 height 111
click at [125, 155] on span "HANG UP" at bounding box center [117, 153] width 27 height 6
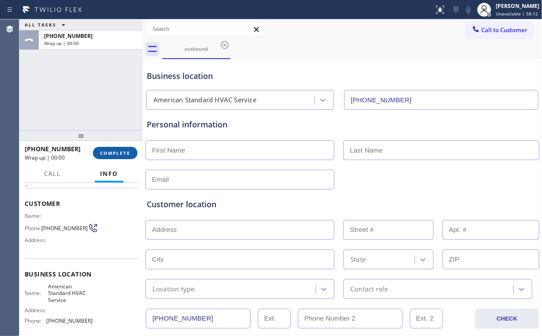
click at [109, 152] on span "COMPLETE" at bounding box center [115, 153] width 30 height 6
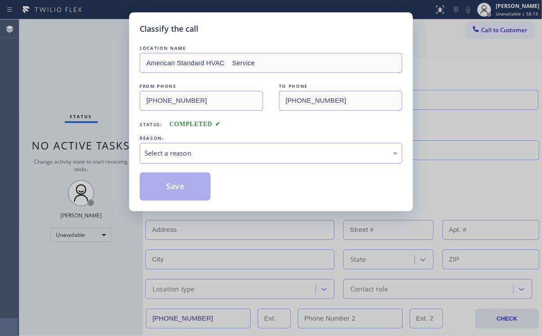
click at [159, 155] on div "Select a reason" at bounding box center [271, 153] width 253 height 10
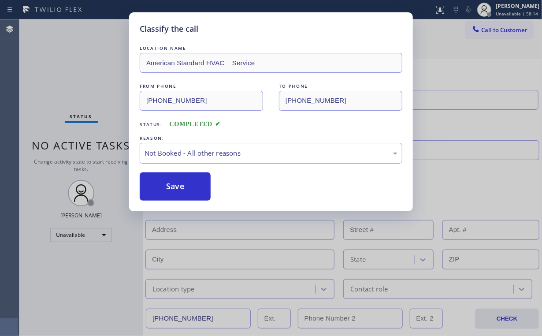
drag, startPoint x: 179, startPoint y: 191, endPoint x: 97, endPoint y: 108, distance: 116.3
click at [177, 187] on button "Save" at bounding box center [175, 186] width 71 height 28
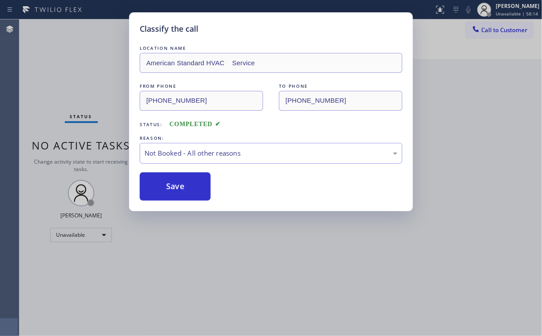
click at [78, 61] on div "Classify the call LOCATION NAME American Standard HVAC Service FROM PHONE (844)…" at bounding box center [271, 168] width 542 height 336
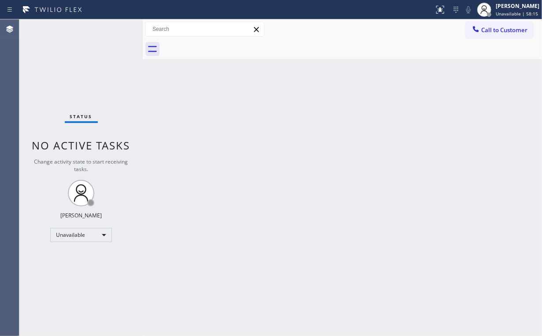
click at [357, 87] on div "Back to Dashboard Change Sender ID Customers Technicians Select a contact Outbo…" at bounding box center [342, 177] width 399 height 316
drag, startPoint x: 51, startPoint y: 71, endPoint x: 59, endPoint y: 54, distance: 19.1
click at [51, 71] on div "Status No active tasks Change activity state to start receiving tasks. [PERSON_…" at bounding box center [80, 177] width 123 height 316
drag, startPoint x: 488, startPoint y: 32, endPoint x: 317, endPoint y: 162, distance: 214.8
click at [488, 33] on span "Call to Customer" at bounding box center [504, 30] width 46 height 8
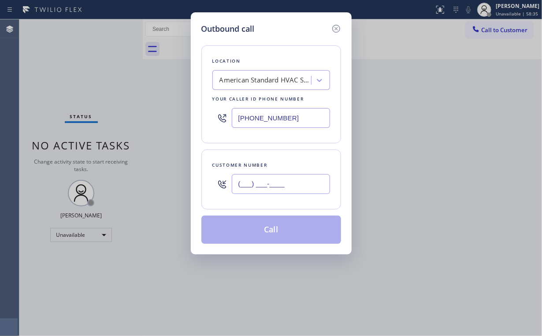
click at [299, 182] on input "(___) ___-____" at bounding box center [281, 184] width 98 height 20
paste input "949) 245-5981"
type input "(949) 245-5981"
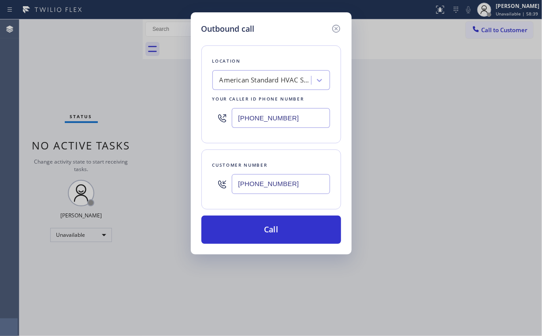
drag, startPoint x: 301, startPoint y: 49, endPoint x: 307, endPoint y: 63, distance: 15.1
click at [301, 49] on div "Location American Standard HVAC Service Your caller id phone number (844) 734-2…" at bounding box center [271, 94] width 140 height 98
drag, startPoint x: 302, startPoint y: 113, endPoint x: 148, endPoint y: 119, distance: 154.4
click at [178, 120] on div "Outbound call Location American Standard HVAC Service Your caller id phone numb…" at bounding box center [271, 168] width 542 height 336
paste input "55) 731-495"
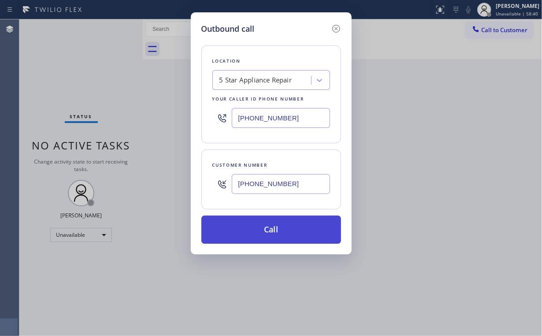
type input "[PHONE_NUMBER]"
click at [258, 229] on button "Call" at bounding box center [271, 230] width 140 height 28
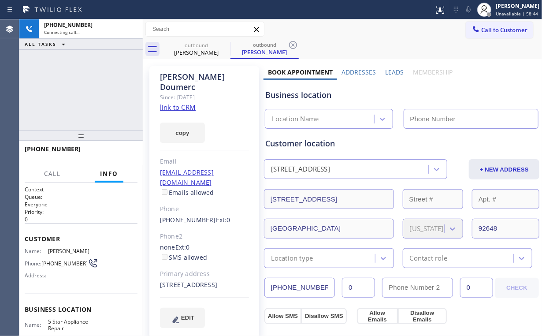
click at [126, 90] on div "+19492455981 Connecting call… ALL TASKS ALL TASKS ACTIVE TASKS TASKS IN WRAP UP" at bounding box center [80, 74] width 123 height 111
type input "[PHONE_NUMBER]"
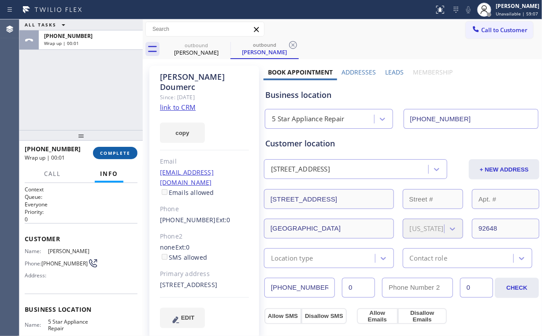
click at [121, 153] on span "COMPLETE" at bounding box center [115, 153] width 30 height 6
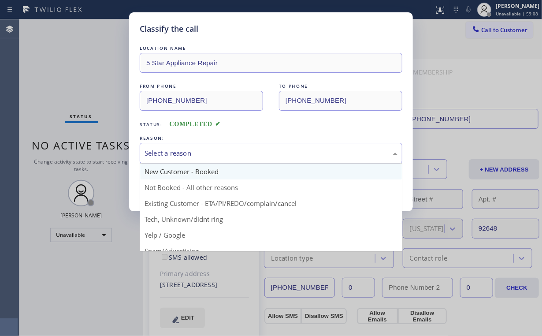
drag, startPoint x: 158, startPoint y: 152, endPoint x: 167, endPoint y: 172, distance: 22.7
click at [158, 152] on div "Select a reason" at bounding box center [271, 153] width 253 height 10
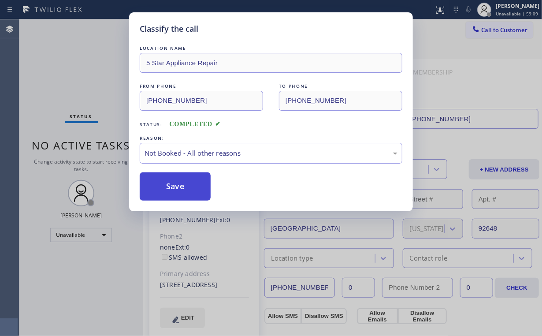
click at [175, 188] on button "Save" at bounding box center [175, 186] width 71 height 28
click at [82, 74] on div "Classify the call LOCATION NAME 5 Star Appliance Repair FROM PHONE (855) 731-49…" at bounding box center [271, 168] width 542 height 336
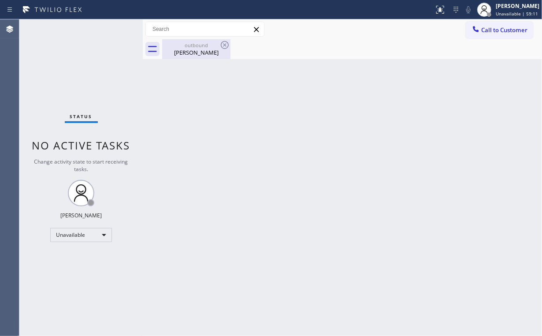
click at [204, 52] on div "Claude Doumerc" at bounding box center [196, 52] width 67 height 8
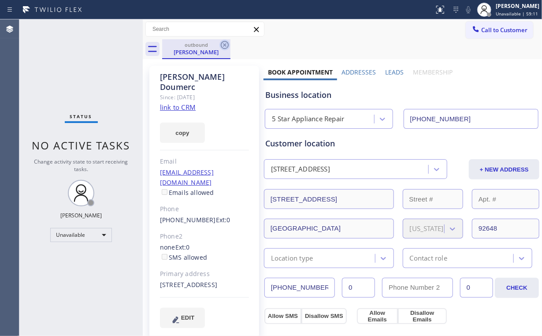
click at [226, 44] on icon at bounding box center [225, 45] width 8 height 8
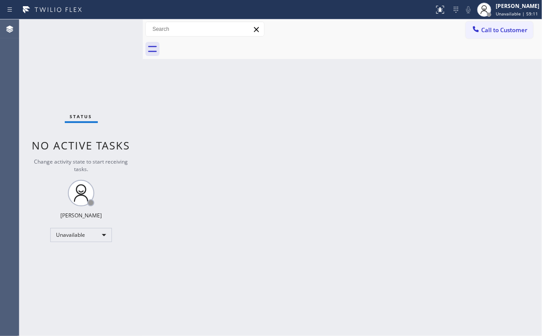
click at [92, 45] on div "Status No active tasks Change activity state to start receiving tasks. [PERSON_…" at bounding box center [80, 177] width 123 height 316
click at [498, 38] on div "Call to Customer Outbound call Location 5 Star Appliance Repair Your caller id …" at bounding box center [342, 29] width 399 height 20
click at [488, 33] on span "Call to Customer" at bounding box center [504, 30] width 46 height 8
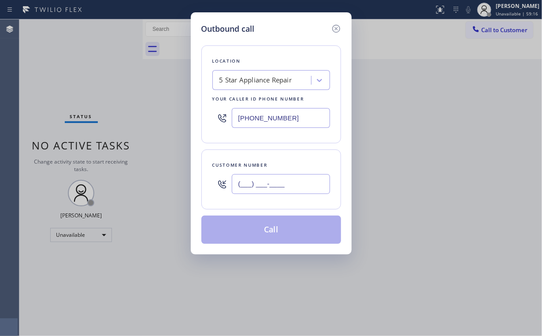
click at [286, 180] on input "(___) ___-____" at bounding box center [281, 184] width 98 height 20
paste input "917) 301-6923"
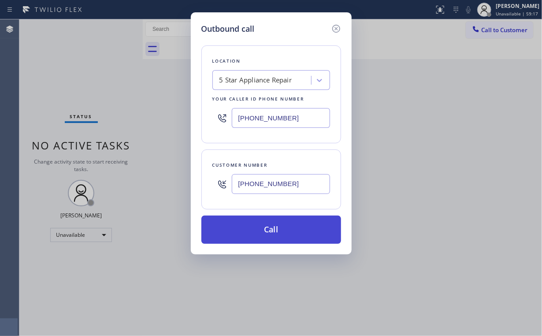
type input "(917) 301-6923"
click at [263, 230] on button "Call" at bounding box center [271, 230] width 140 height 28
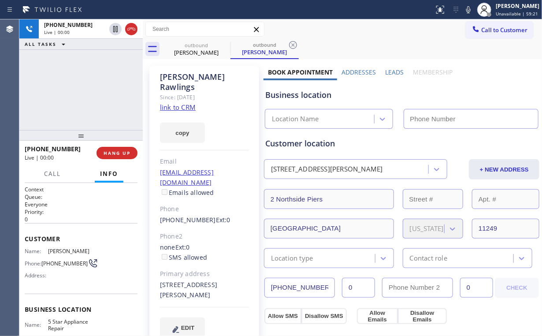
type input "[PHONE_NUMBER]"
click at [88, 72] on div "+19173016923 Live | 00:06 ALL TASKS ALL TASKS ACTIVE TASKS TASKS IN WRAP UP" at bounding box center [80, 74] width 123 height 111
click at [116, 151] on span "HANG UP" at bounding box center [117, 153] width 27 height 6
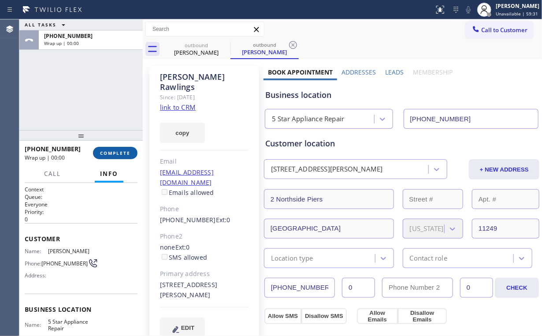
click at [116, 151] on span "COMPLETE" at bounding box center [115, 153] width 30 height 6
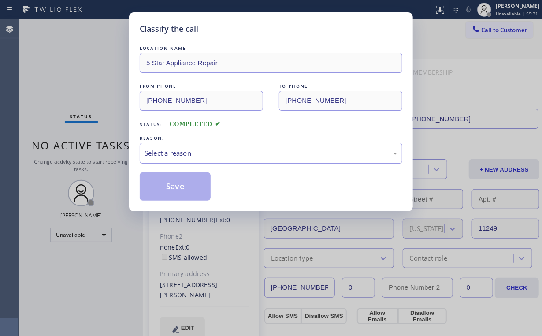
drag, startPoint x: 156, startPoint y: 149, endPoint x: 162, endPoint y: 158, distance: 11.0
click at [156, 149] on div "Select a reason" at bounding box center [271, 153] width 253 height 10
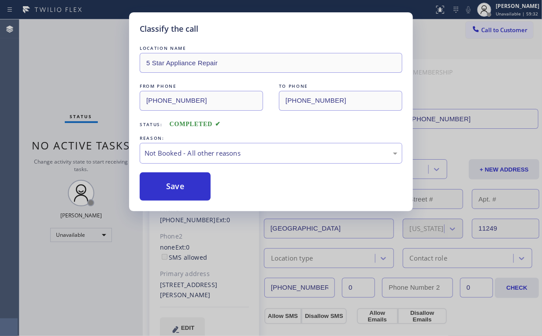
click at [171, 183] on button "Save" at bounding box center [175, 186] width 71 height 28
drag, startPoint x: 69, startPoint y: 63, endPoint x: 91, endPoint y: 13, distance: 54.5
click at [69, 63] on div "Classify the call LOCATION NAME 5 Star Appliance Repair FROM PHONE (855) 731-49…" at bounding box center [271, 168] width 542 height 336
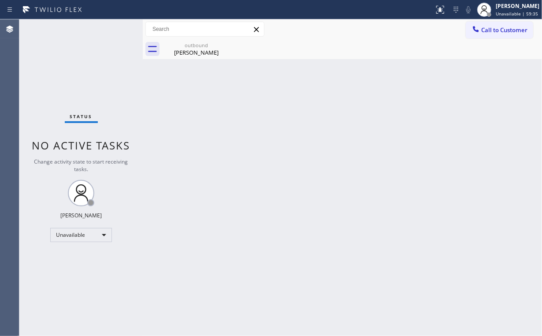
click at [489, 33] on span "Call to Customer" at bounding box center [504, 30] width 46 height 8
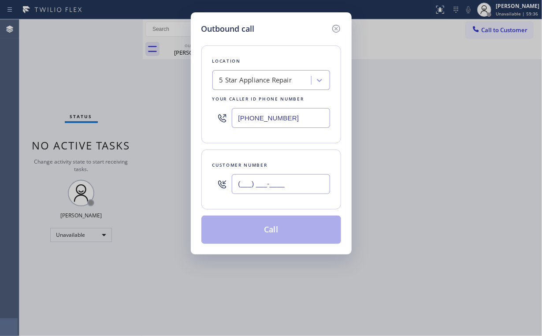
click at [288, 182] on input "(___) ___-____" at bounding box center [281, 184] width 98 height 20
paste input "619) 384-4170"
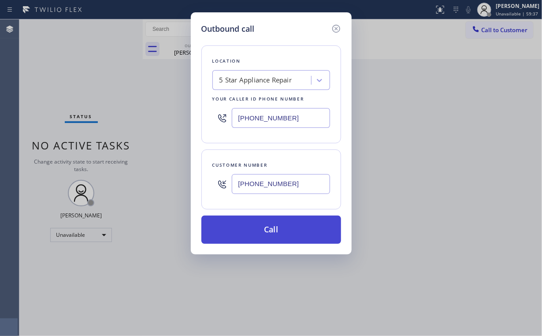
type input "(619) 384-4170"
drag, startPoint x: 263, startPoint y: 227, endPoint x: 224, endPoint y: 317, distance: 97.9
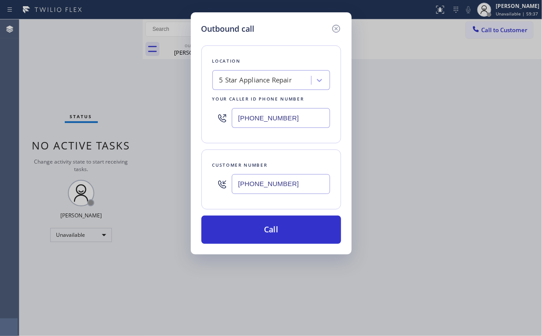
click at [263, 231] on button "Call" at bounding box center [271, 230] width 140 height 28
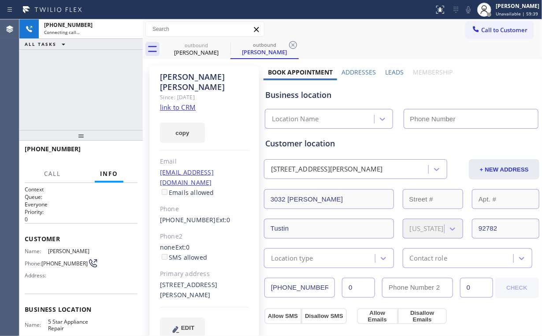
click at [73, 99] on div "+16193844170 Connecting call… ALL TASKS ALL TASKS ACTIVE TASKS TASKS IN WRAP UP" at bounding box center [80, 74] width 123 height 111
type input "[PHONE_NUMBER]"
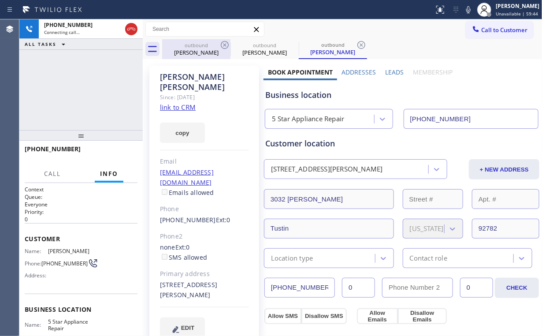
click at [190, 42] on div "outbound" at bounding box center [196, 45] width 67 height 7
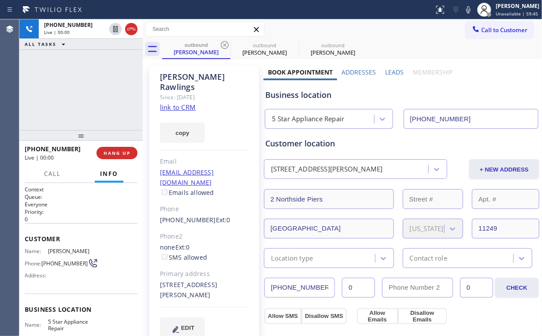
drag, startPoint x: 224, startPoint y: 41, endPoint x: 82, endPoint y: 88, distance: 149.0
click at [224, 42] on icon at bounding box center [225, 45] width 11 height 11
drag, startPoint x: 71, startPoint y: 80, endPoint x: 79, endPoint y: 84, distance: 8.7
click at [72, 80] on div "+16193844170 Live | 00:00 ALL TASKS ALL TASKS ACTIVE TASKS TASKS IN WRAP UP" at bounding box center [80, 74] width 123 height 111
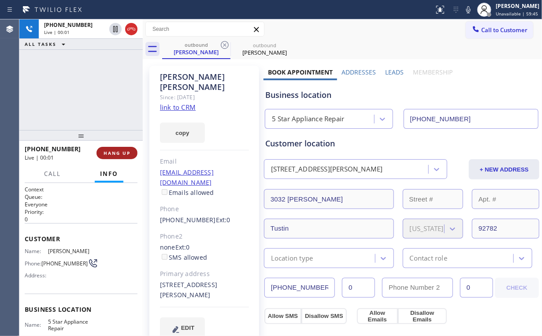
click at [114, 150] on span "HANG UP" at bounding box center [117, 153] width 27 height 6
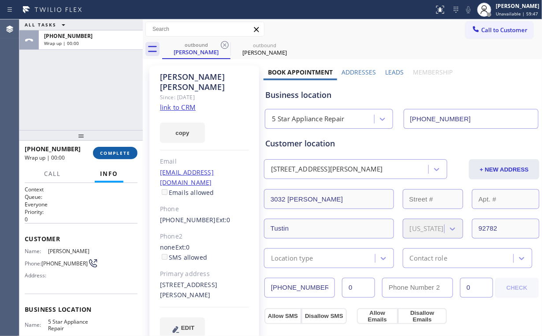
click at [114, 150] on span "COMPLETE" at bounding box center [115, 153] width 30 height 6
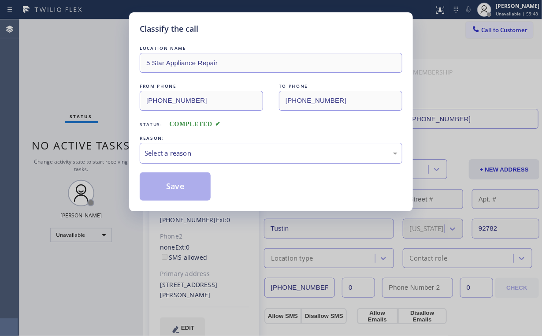
click at [167, 153] on div "Select a reason" at bounding box center [271, 153] width 253 height 10
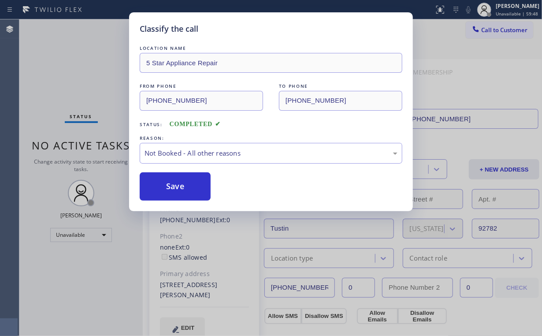
drag, startPoint x: 174, startPoint y: 182, endPoint x: 95, endPoint y: 97, distance: 115.7
click at [174, 182] on button "Save" at bounding box center [175, 186] width 71 height 28
click at [73, 76] on div "Classify the call LOCATION NAME 5 Star Appliance Repair FROM PHONE (855) 731-49…" at bounding box center [271, 168] width 542 height 336
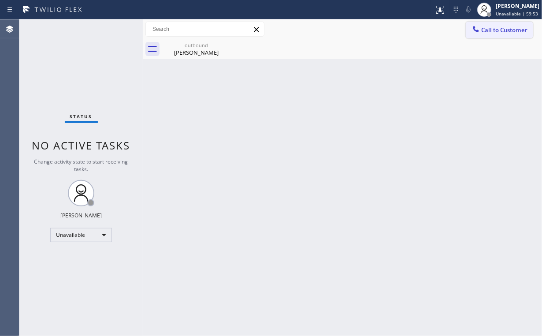
drag, startPoint x: 482, startPoint y: 28, endPoint x: 391, endPoint y: 103, distance: 117.7
click at [481, 29] on span "Call to Customer" at bounding box center [504, 30] width 46 height 8
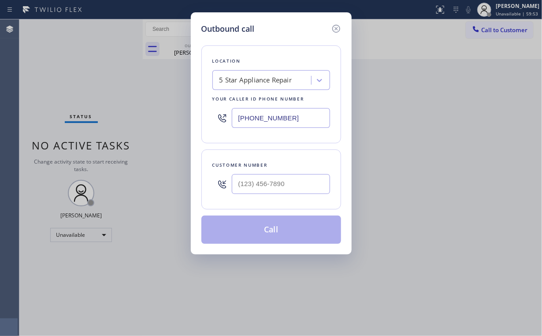
click at [285, 195] on div at bounding box center [281, 184] width 98 height 29
click at [290, 185] on input "(___) ___-____" at bounding box center [281, 184] width 98 height 20
paste input "347) 216-8385"
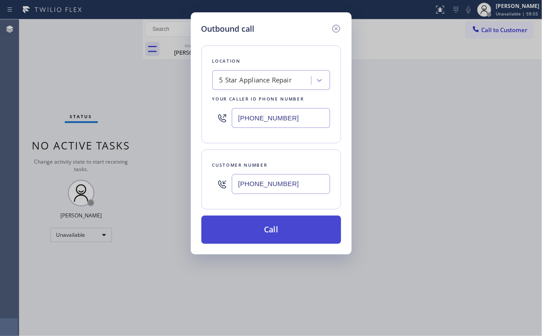
type input "(347) 216-8385"
click at [259, 226] on button "Call" at bounding box center [271, 230] width 140 height 28
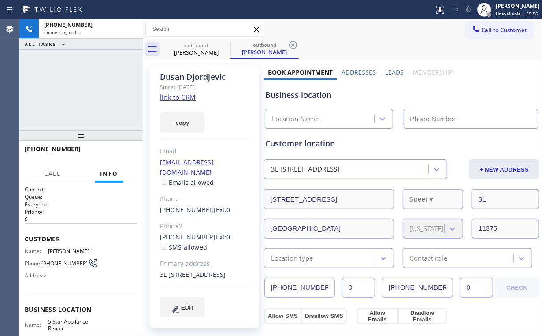
click at [85, 82] on div "+13472168385 Connecting call… ALL TASKS ALL TASKS ACTIVE TASKS TASKS IN WRAP UP" at bounding box center [80, 74] width 123 height 111
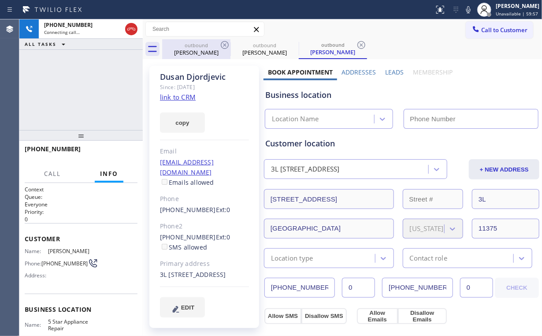
click at [197, 48] on div "Dominic Sanfilippo" at bounding box center [196, 52] width 67 height 8
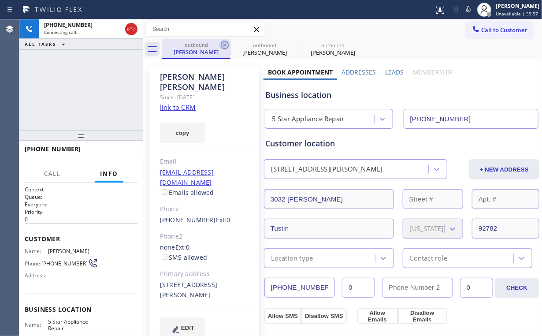
drag, startPoint x: 223, startPoint y: 46, endPoint x: 205, endPoint y: 64, distance: 26.2
click at [224, 46] on icon at bounding box center [225, 45] width 8 height 8
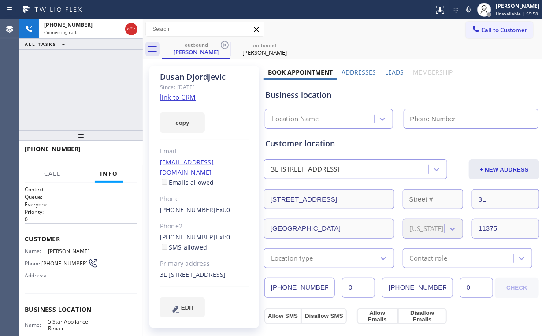
click at [93, 87] on div "+13472168385 Connecting call… ALL TASKS ALL TASKS ACTIVE TASKS TASKS IN WRAP UP" at bounding box center [80, 74] width 123 height 111
type input "[PHONE_NUMBER]"
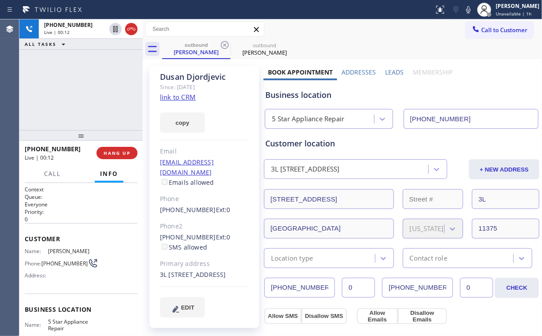
drag, startPoint x: 69, startPoint y: 88, endPoint x: 85, endPoint y: 127, distance: 41.5
click at [69, 90] on div "+13472168385 Live | 00:12 ALL TASKS ALL TASKS ACTIVE TASKS TASKS IN WRAP UP" at bounding box center [80, 74] width 123 height 111
click at [129, 159] on div "+13472168385 Live | 00:12 HANG UP" at bounding box center [81, 152] width 113 height 23
click at [124, 154] on span "HANG UP" at bounding box center [117, 153] width 27 height 6
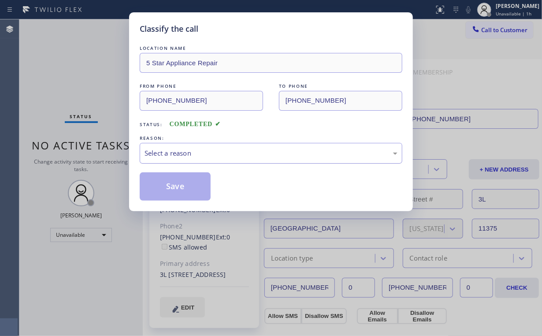
click at [157, 155] on div "Select a reason" at bounding box center [271, 153] width 253 height 10
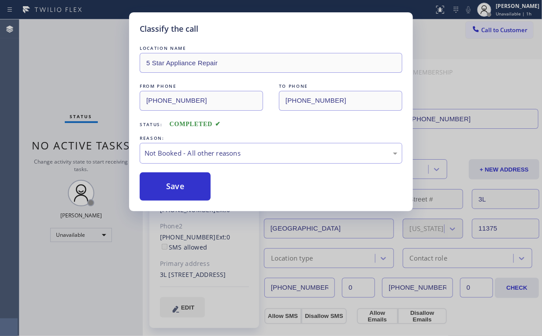
drag, startPoint x: 167, startPoint y: 186, endPoint x: 79, endPoint y: 100, distance: 123.4
click at [168, 186] on button "Save" at bounding box center [175, 186] width 71 height 28
click at [68, 86] on div "Classify the call LOCATION NAME 5 Star Appliance Repair FROM PHONE (855) 731-49…" at bounding box center [271, 168] width 542 height 336
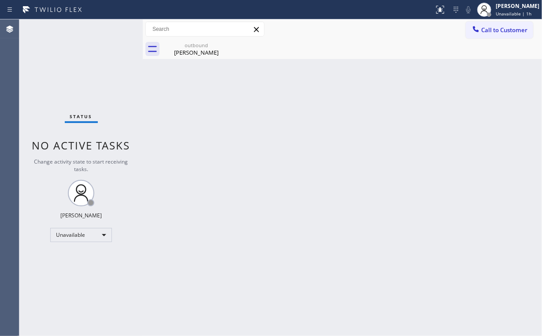
click at [497, 29] on span "Call to Customer" at bounding box center [504, 30] width 46 height 8
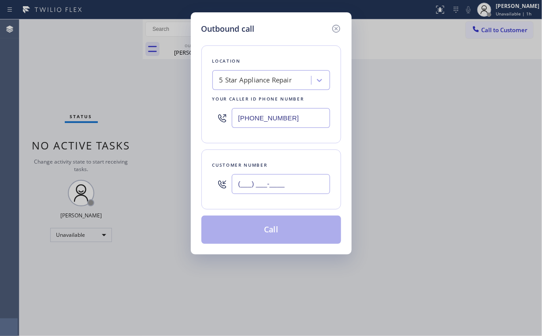
click at [294, 183] on input "(___) ___-____" at bounding box center [281, 184] width 98 height 20
paste input "305) 965-1491"
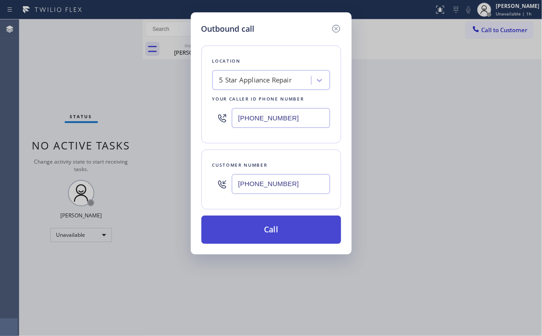
type input "(305) 965-1491"
click at [269, 231] on button "Call" at bounding box center [271, 230] width 140 height 28
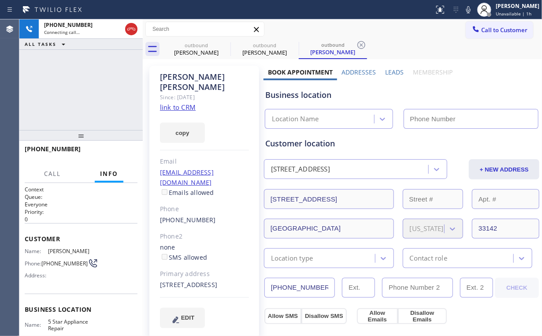
click at [71, 83] on div "+13059651491 Connecting call… ALL TASKS ALL TASKS ACTIVE TASKS TASKS IN WRAP UP" at bounding box center [80, 74] width 123 height 111
type input "[PHONE_NUMBER]"
click at [200, 46] on div "outbound" at bounding box center [196, 45] width 67 height 7
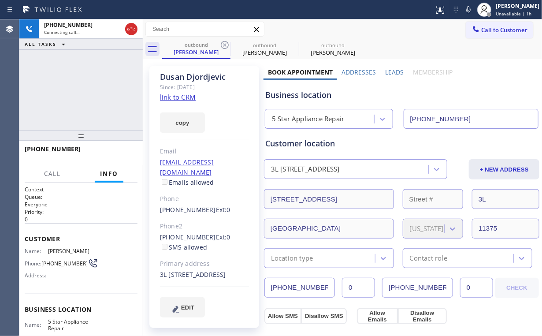
drag, startPoint x: 223, startPoint y: 45, endPoint x: 185, endPoint y: 82, distance: 53.3
click at [223, 45] on icon at bounding box center [225, 45] width 11 height 11
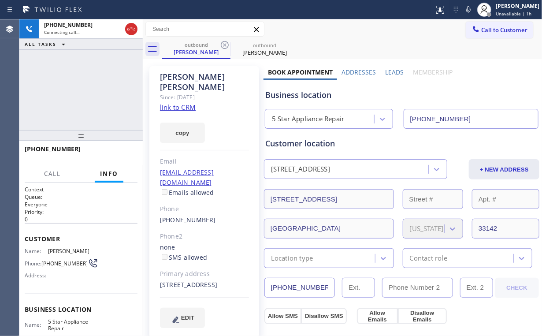
click at [106, 86] on div "+13059651491 Connecting call… ALL TASKS ALL TASKS ACTIVE TASKS TASKS IN WRAP UP" at bounding box center [80, 74] width 123 height 111
click at [92, 97] on div "+13059651491 Live | 00:00 ALL TASKS ALL TASKS ACTIVE TASKS TASKS IN WRAP UP" at bounding box center [80, 74] width 123 height 111
click at [118, 157] on button "HANG UP" at bounding box center [117, 153] width 41 height 12
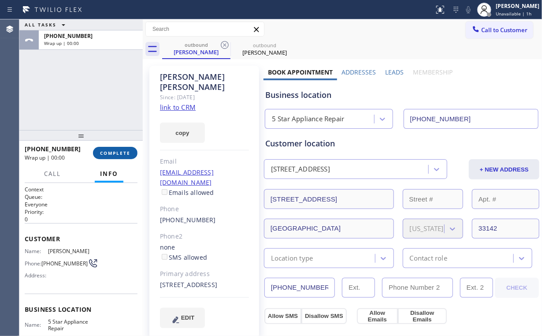
click at [118, 154] on span "COMPLETE" at bounding box center [115, 153] width 30 height 6
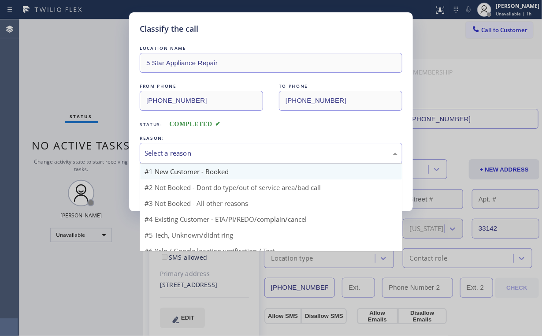
drag, startPoint x: 171, startPoint y: 150, endPoint x: 175, endPoint y: 166, distance: 16.3
click at [171, 152] on div "Select a reason" at bounding box center [271, 153] width 253 height 10
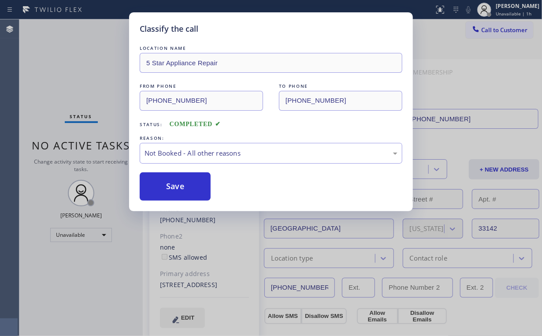
drag, startPoint x: 176, startPoint y: 187, endPoint x: 93, endPoint y: 95, distance: 123.6
click at [176, 187] on button "Save" at bounding box center [175, 186] width 71 height 28
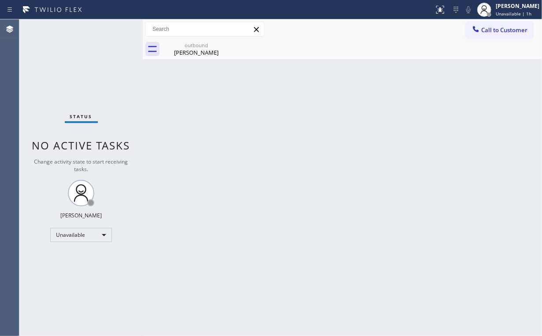
drag, startPoint x: 488, startPoint y: 32, endPoint x: 364, endPoint y: 99, distance: 141.2
click at [487, 32] on span "Call to Customer" at bounding box center [504, 30] width 46 height 8
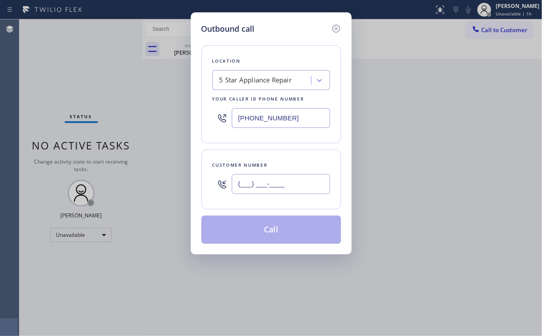
click at [301, 177] on input "(___) ___-____" at bounding box center [281, 184] width 98 height 20
paste input "305) 510-4525"
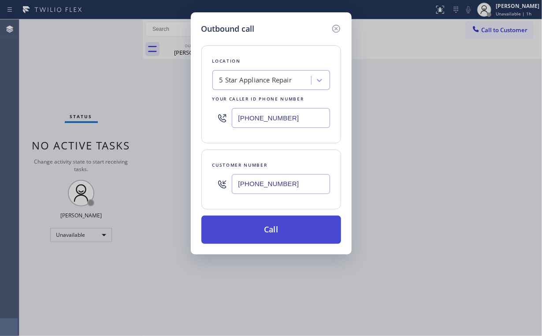
type input "(305) 510-4525"
click at [275, 222] on button "Call" at bounding box center [271, 230] width 140 height 28
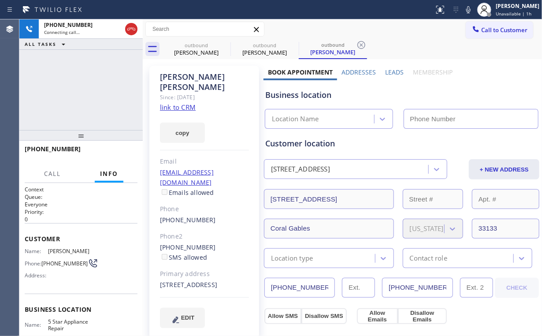
type input "[PHONE_NUMBER]"
click at [96, 93] on div "+13055104525 Connecting call… ALL TASKS ALL TASKS ACTIVE TASKS TASKS IN WRAP UP" at bounding box center [80, 74] width 123 height 111
click at [88, 93] on div "+13055104525 Connecting call… ALL TASKS ALL TASKS ACTIVE TASKS TASKS IN WRAP UP" at bounding box center [80, 74] width 123 height 111
click at [134, 28] on icon at bounding box center [131, 29] width 11 height 11
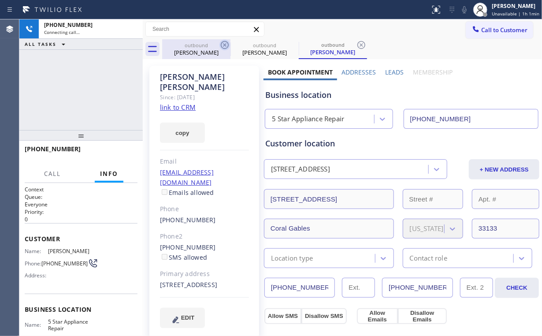
drag, startPoint x: 190, startPoint y: 53, endPoint x: 224, endPoint y: 47, distance: 34.1
click at [192, 53] on div "Marlon Rodriguez" at bounding box center [196, 52] width 67 height 8
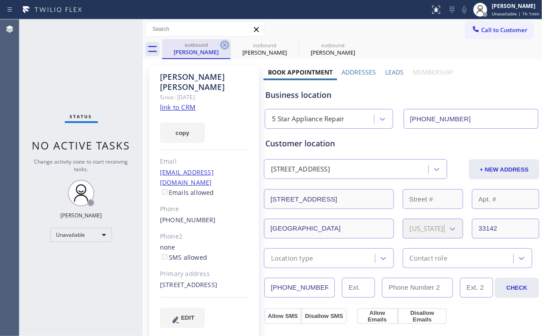
click at [224, 46] on icon at bounding box center [225, 45] width 11 height 11
click at [0, 0] on icon at bounding box center [0, 0] width 0 height 0
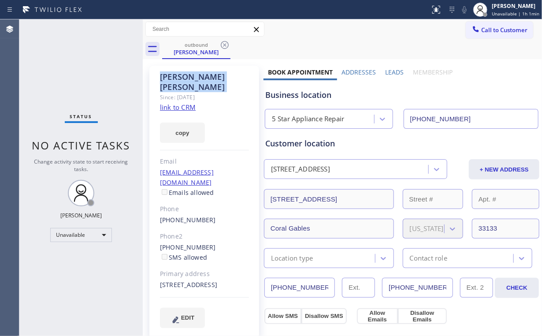
click at [224, 46] on icon at bounding box center [225, 45] width 11 height 11
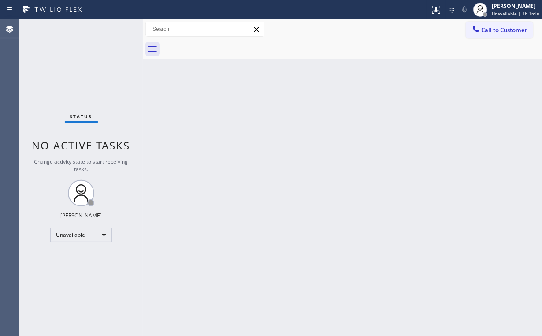
drag, startPoint x: 39, startPoint y: 74, endPoint x: 45, endPoint y: 37, distance: 37.5
click at [40, 73] on div "Status No active tasks Change activity state to start receiving tasks. [PERSON_…" at bounding box center [80, 177] width 123 height 316
drag, startPoint x: 517, startPoint y: 33, endPoint x: 508, endPoint y: 33, distance: 8.8
click at [517, 33] on span "Call to Customer" at bounding box center [504, 30] width 46 height 8
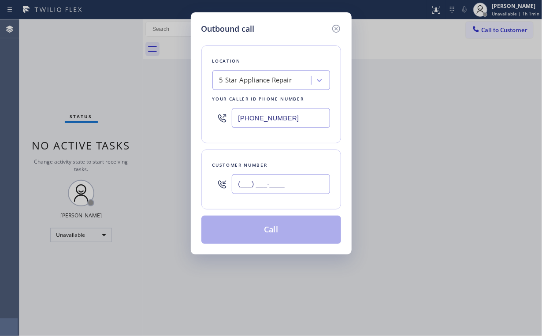
click at [295, 177] on input "(___) ___-____" at bounding box center [281, 184] width 98 height 20
paste input "619) 846-9555"
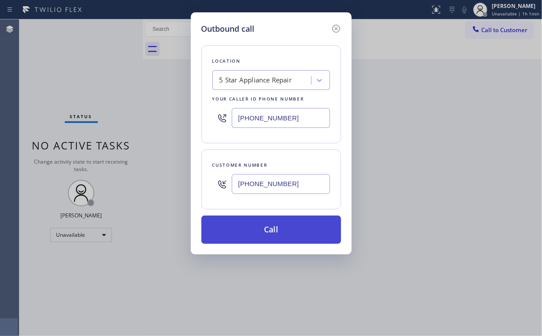
type input "(619) 846-9555"
drag, startPoint x: 265, startPoint y: 227, endPoint x: 205, endPoint y: 327, distance: 117.1
click at [265, 227] on button "Call" at bounding box center [271, 230] width 140 height 28
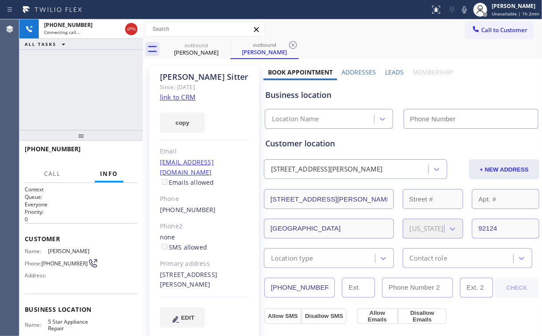
type input "[PHONE_NUMBER]"
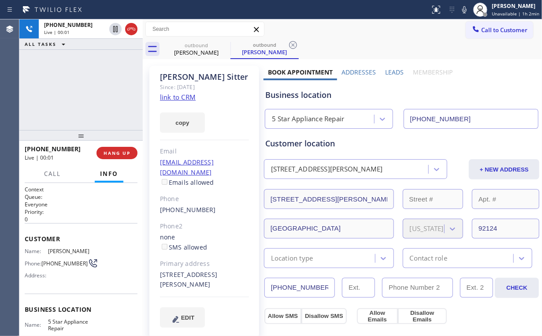
drag, startPoint x: 55, startPoint y: 74, endPoint x: 71, endPoint y: 86, distance: 19.6
click at [56, 75] on div "+16198469555 Live | 00:01 ALL TASKS ALL TASKS ACTIVE TASKS TASKS IN WRAP UP" at bounding box center [80, 74] width 123 height 111
click at [117, 152] on span "HANG UP" at bounding box center [117, 153] width 27 height 6
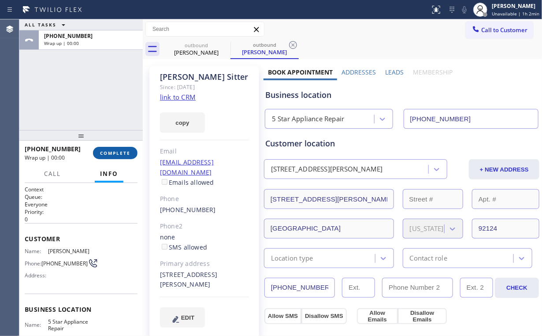
click at [117, 152] on span "COMPLETE" at bounding box center [115, 153] width 30 height 6
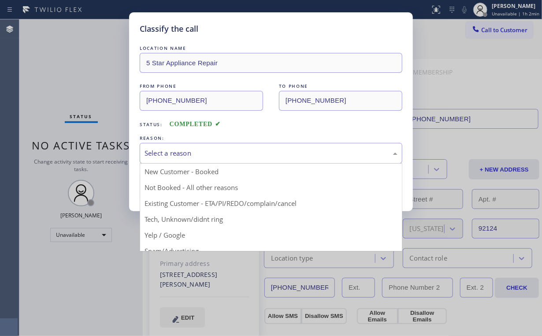
click at [173, 153] on div "Select a reason" at bounding box center [271, 153] width 253 height 10
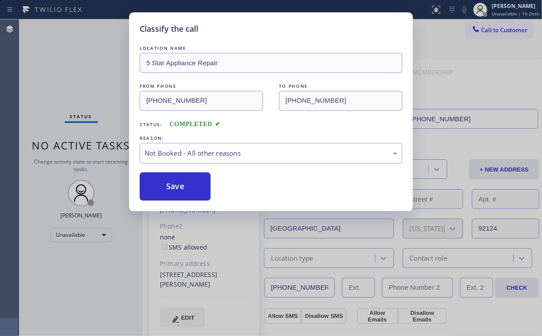
drag, startPoint x: 173, startPoint y: 186, endPoint x: 79, endPoint y: 82, distance: 140.1
click at [173, 186] on button "Save" at bounding box center [175, 186] width 71 height 28
drag, startPoint x: 76, startPoint y: 77, endPoint x: 80, endPoint y: 52, distance: 25.0
click at [78, 72] on div "Classify the call LOCATION NAME 5 Star Appliance Repair FROM PHONE (855) 731-49…" at bounding box center [271, 168] width 542 height 336
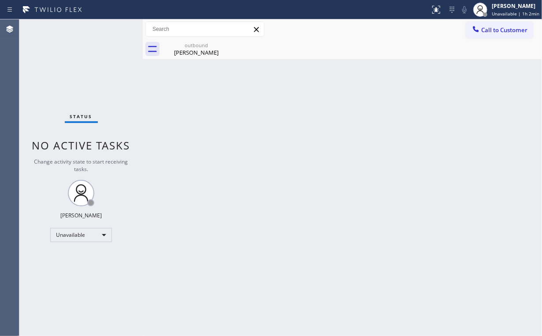
drag, startPoint x: 506, startPoint y: 30, endPoint x: 487, endPoint y: 40, distance: 21.1
click at [504, 30] on span "Call to Customer" at bounding box center [504, 30] width 46 height 8
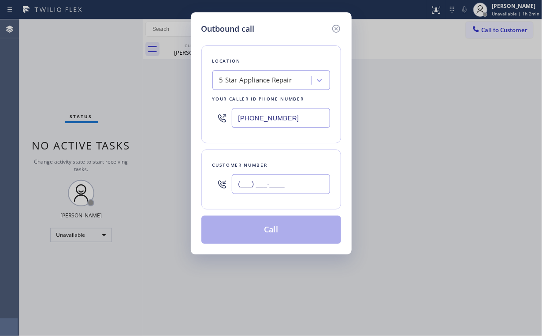
click at [288, 177] on input "(___) ___-____" at bounding box center [281, 184] width 98 height 20
paste input "415) 994-5657"
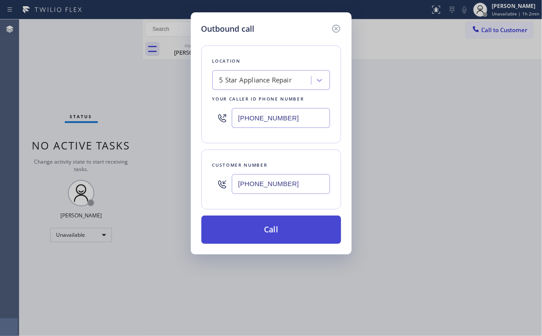
type input "(415) 994-5657"
click at [276, 224] on button "Call" at bounding box center [271, 230] width 140 height 28
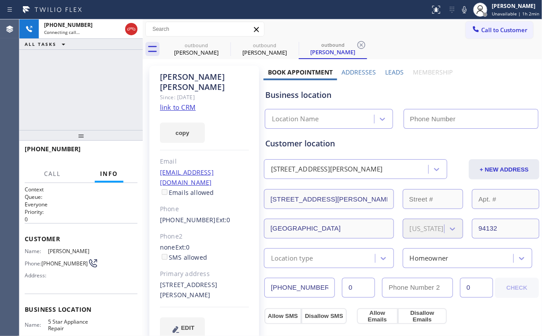
drag, startPoint x: 112, startPoint y: 98, endPoint x: 136, endPoint y: 86, distance: 26.2
click at [113, 98] on div "+14159945657 Connecting call… ALL TASKS ALL TASKS ACTIVE TASKS TASKS IN WRAP UP" at bounding box center [80, 74] width 123 height 111
click at [181, 56] on div "outbound Rick Sitter" at bounding box center [196, 49] width 67 height 20
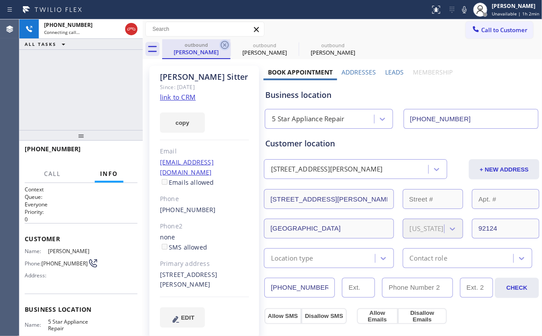
click at [223, 42] on icon at bounding box center [225, 45] width 11 height 11
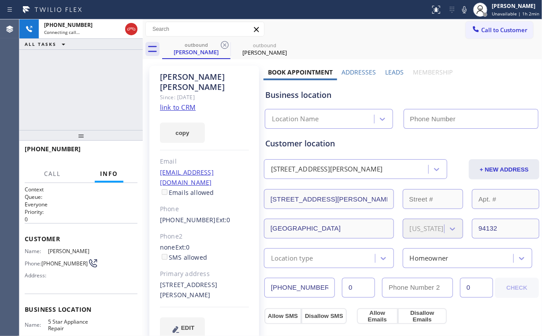
type input "[PHONE_NUMBER]"
click at [106, 78] on div "+14159945657 Connecting call… ALL TASKS ALL TASKS ACTIVE TASKS TASKS IN WRAP UP" at bounding box center [80, 74] width 123 height 111
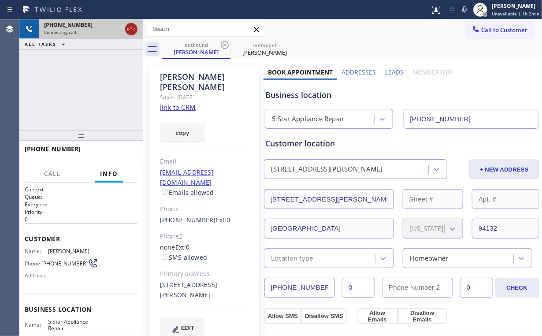
click at [129, 31] on icon at bounding box center [131, 29] width 11 height 11
drag, startPoint x: 190, startPoint y: 51, endPoint x: 216, endPoint y: 47, distance: 26.3
click at [190, 51] on div "Alvaro Baldizon" at bounding box center [196, 52] width 67 height 8
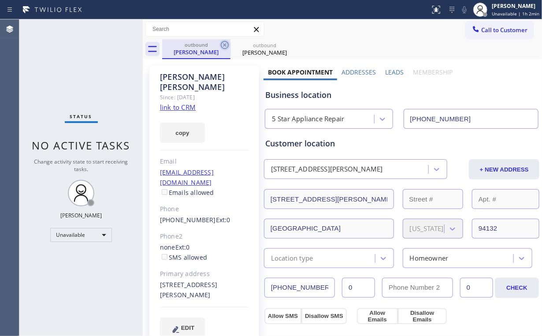
click at [229, 45] on icon at bounding box center [225, 45] width 11 height 11
click at [226, 46] on icon at bounding box center [225, 45] width 11 height 11
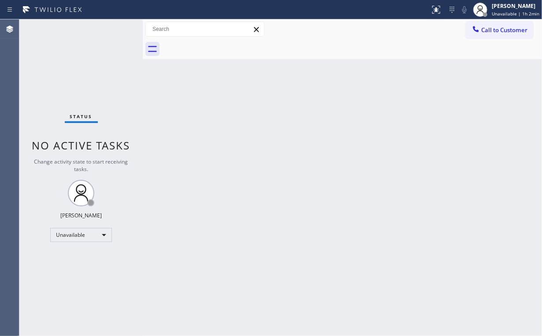
click at [111, 81] on div "Status No active tasks Change activity state to start receiving tasks. [PERSON_…" at bounding box center [80, 177] width 123 height 316
